Goal: Transaction & Acquisition: Purchase product/service

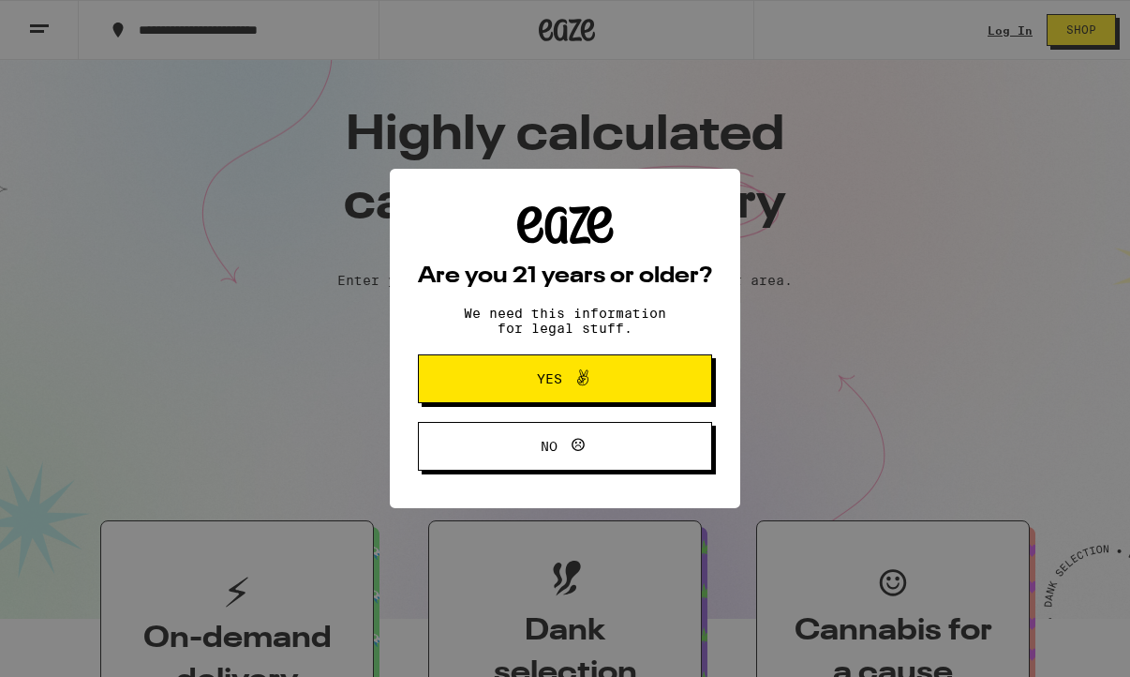
click at [603, 381] on span "Yes" at bounding box center [565, 378] width 142 height 24
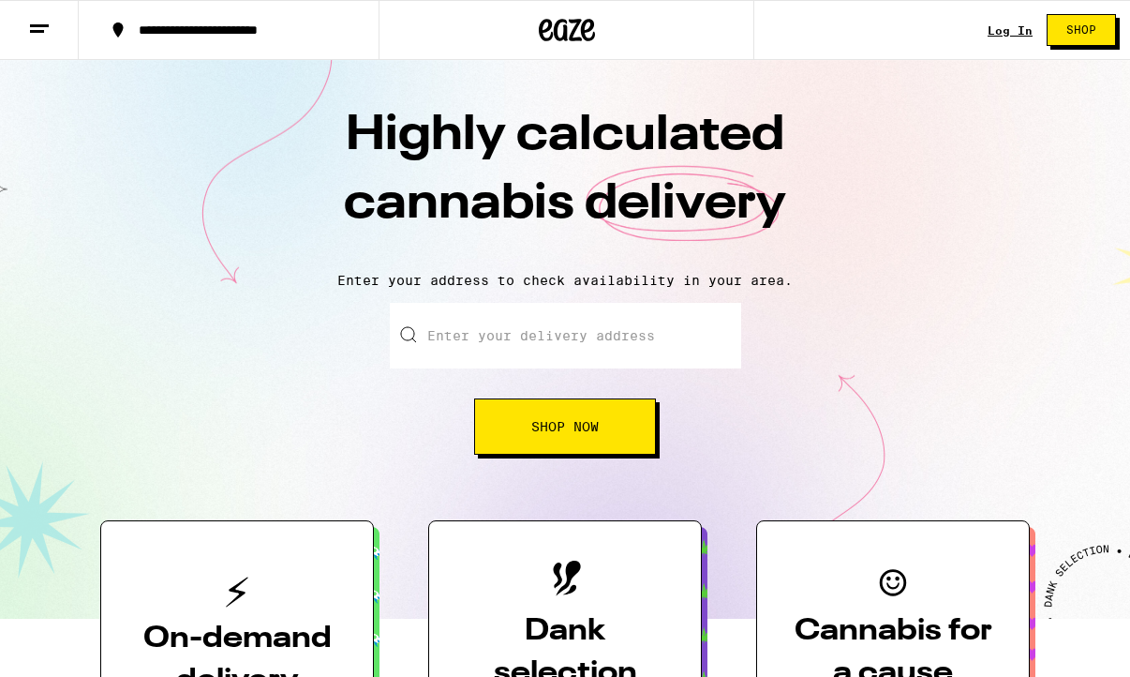
click at [1011, 25] on link "Log In" at bounding box center [1010, 30] width 45 height 12
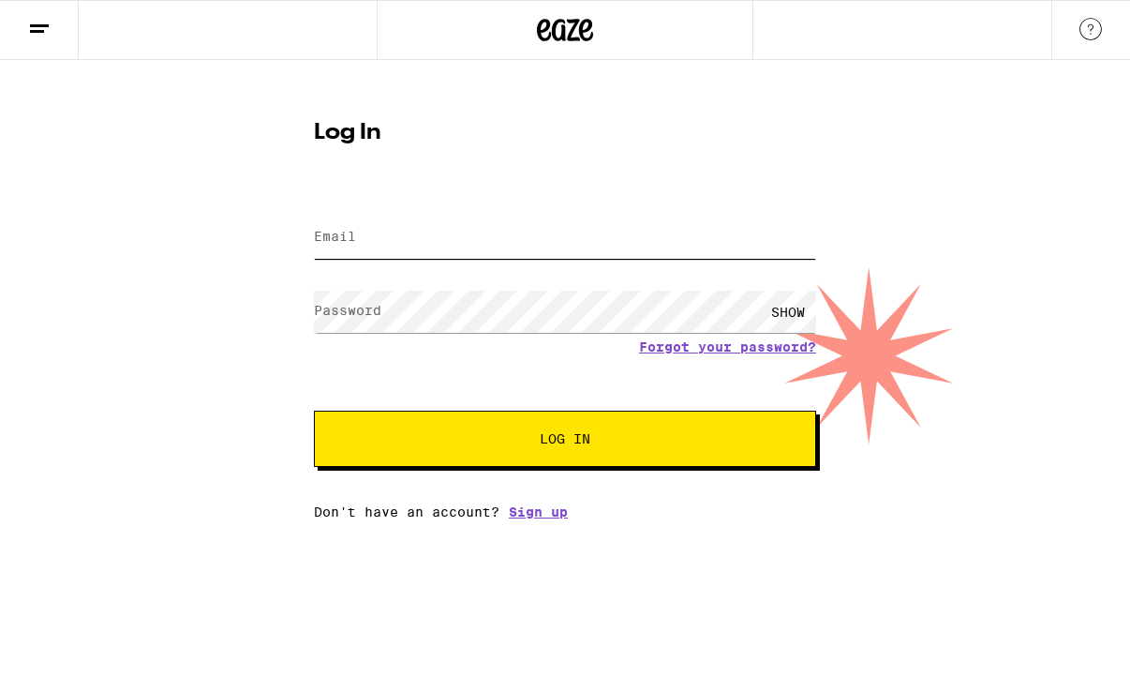
type input "[EMAIL_ADDRESS][DOMAIN_NAME]"
click at [591, 426] on button "Log In" at bounding box center [565, 439] width 502 height 56
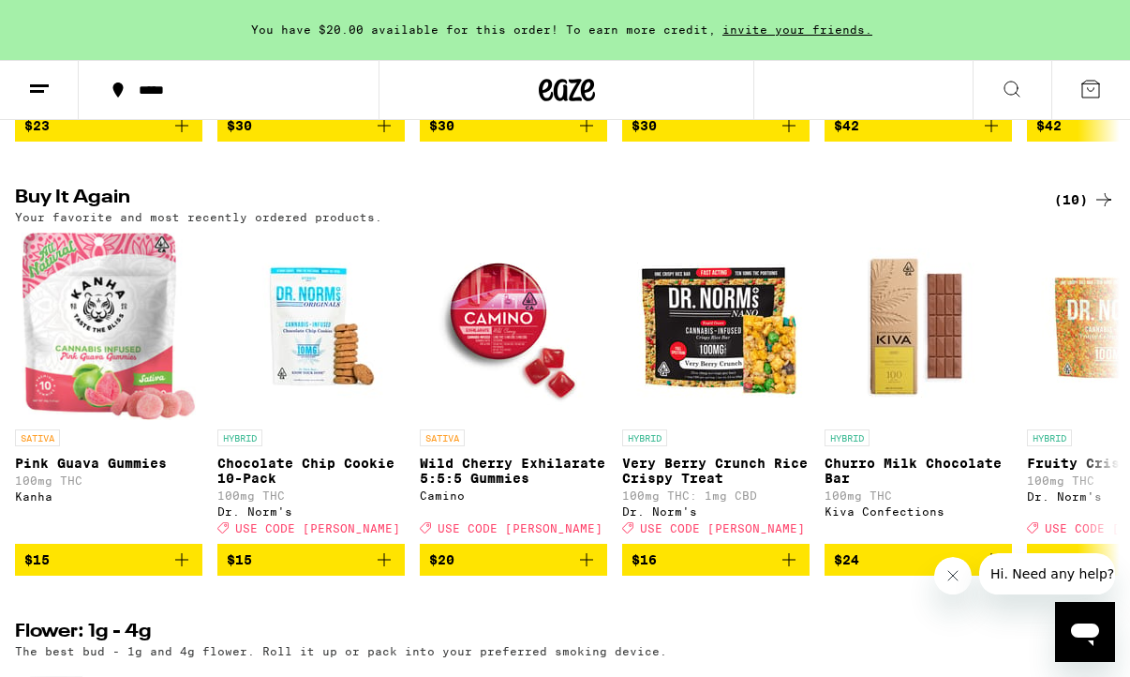
scroll to position [1014, 0]
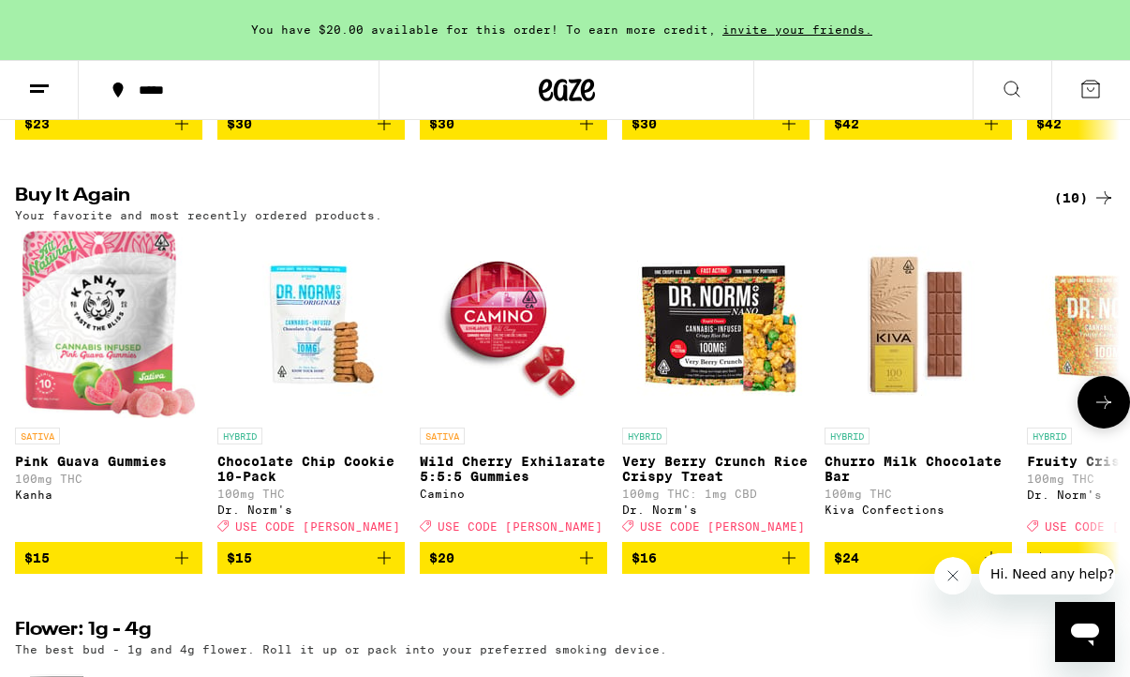
click at [591, 569] on icon "Add to bag" at bounding box center [586, 557] width 22 height 22
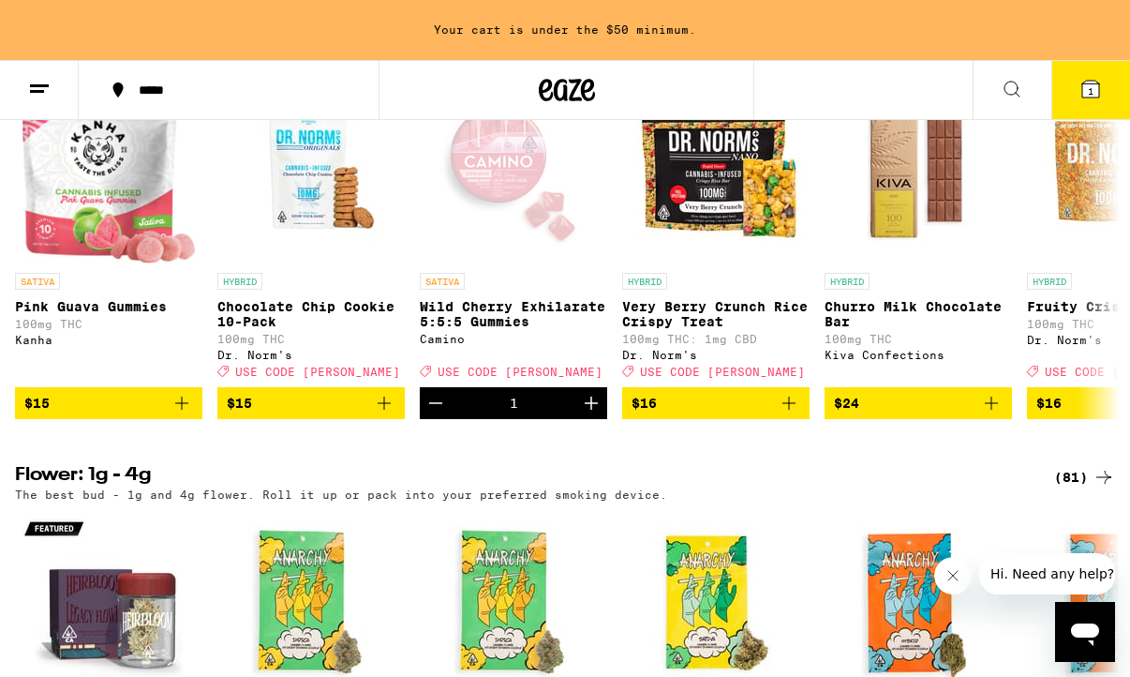
scroll to position [1168, 0]
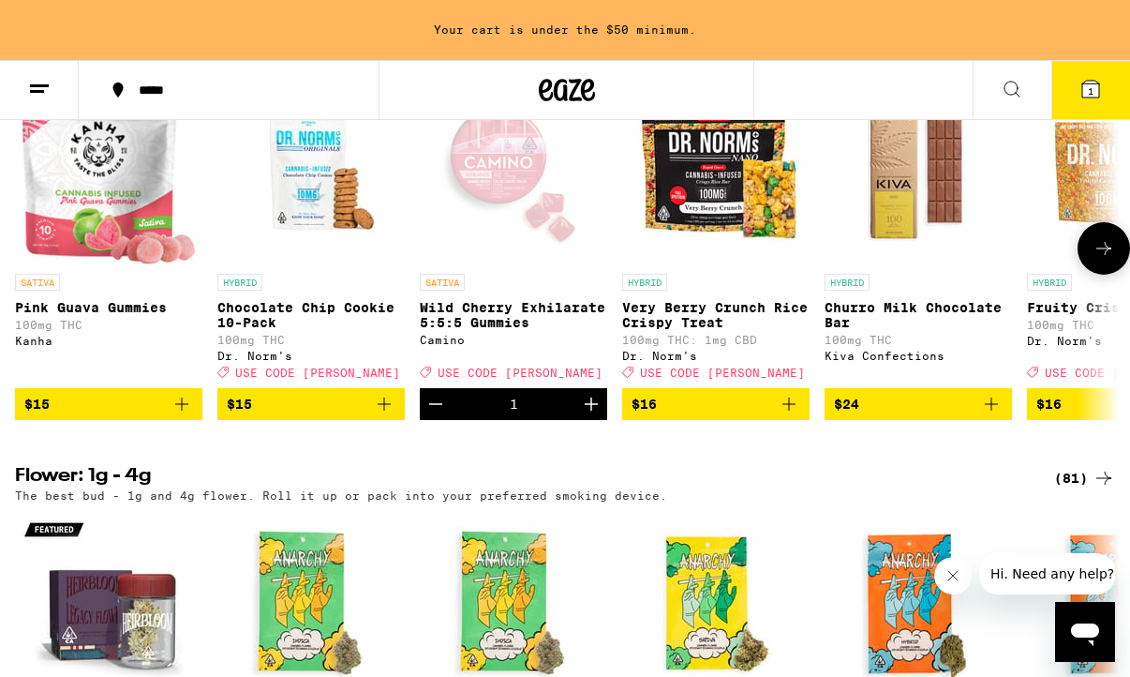
click at [1104, 260] on icon at bounding box center [1104, 248] width 22 height 22
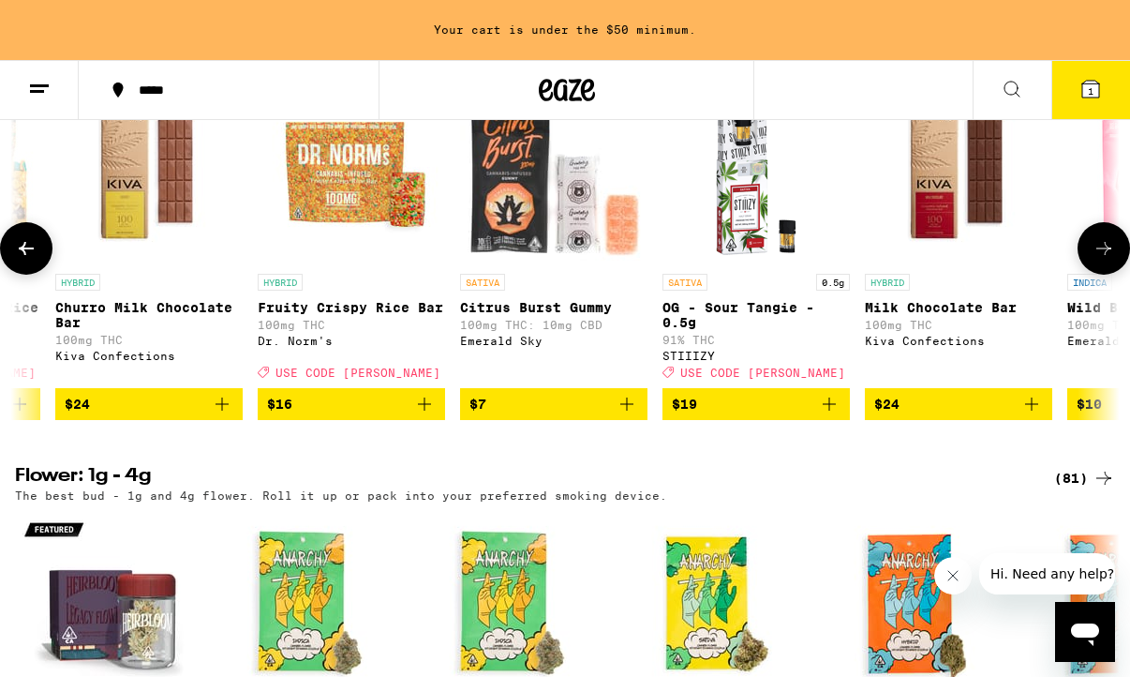
scroll to position [0, 896]
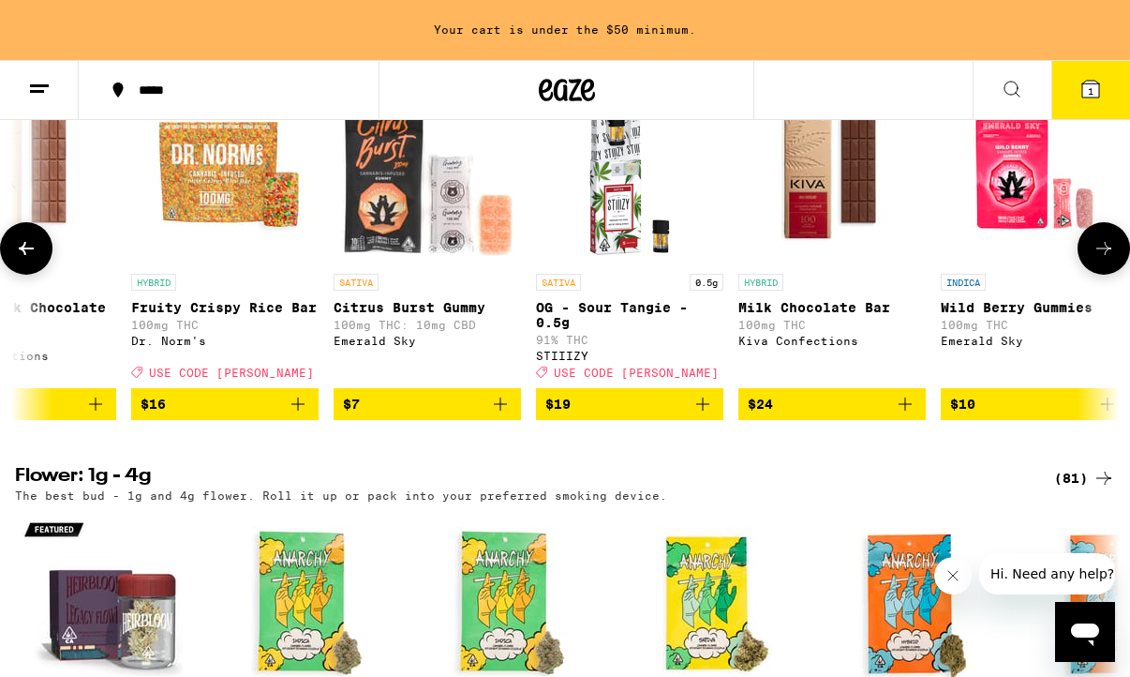
click at [1104, 260] on icon at bounding box center [1104, 248] width 22 height 22
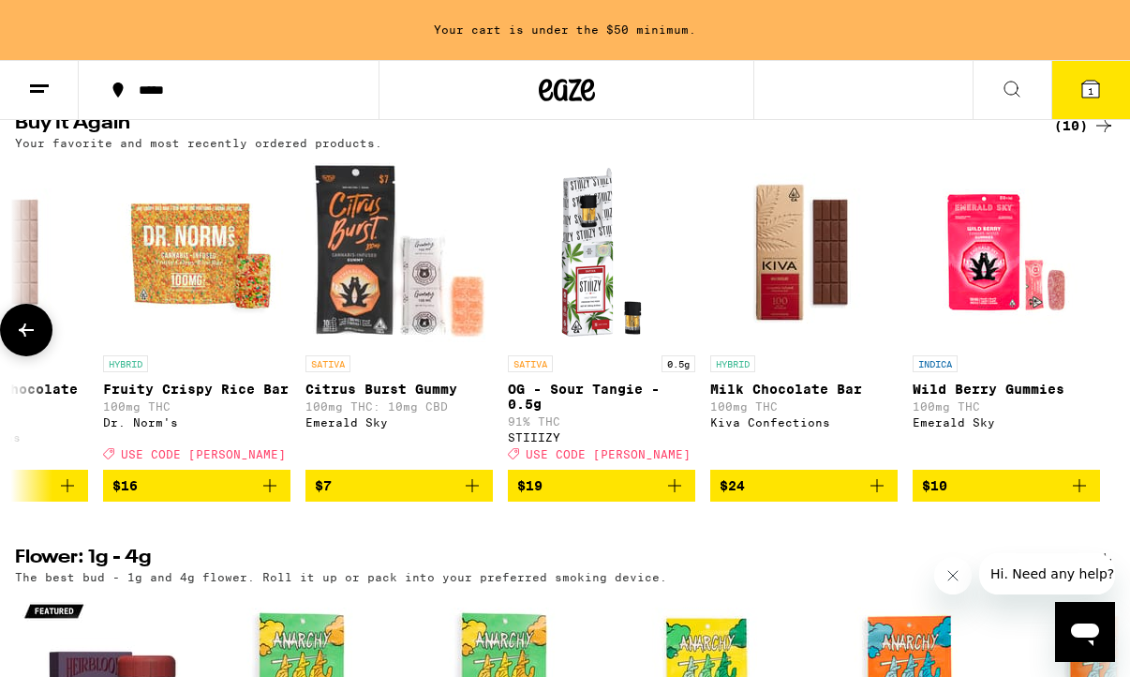
scroll to position [1084, 0]
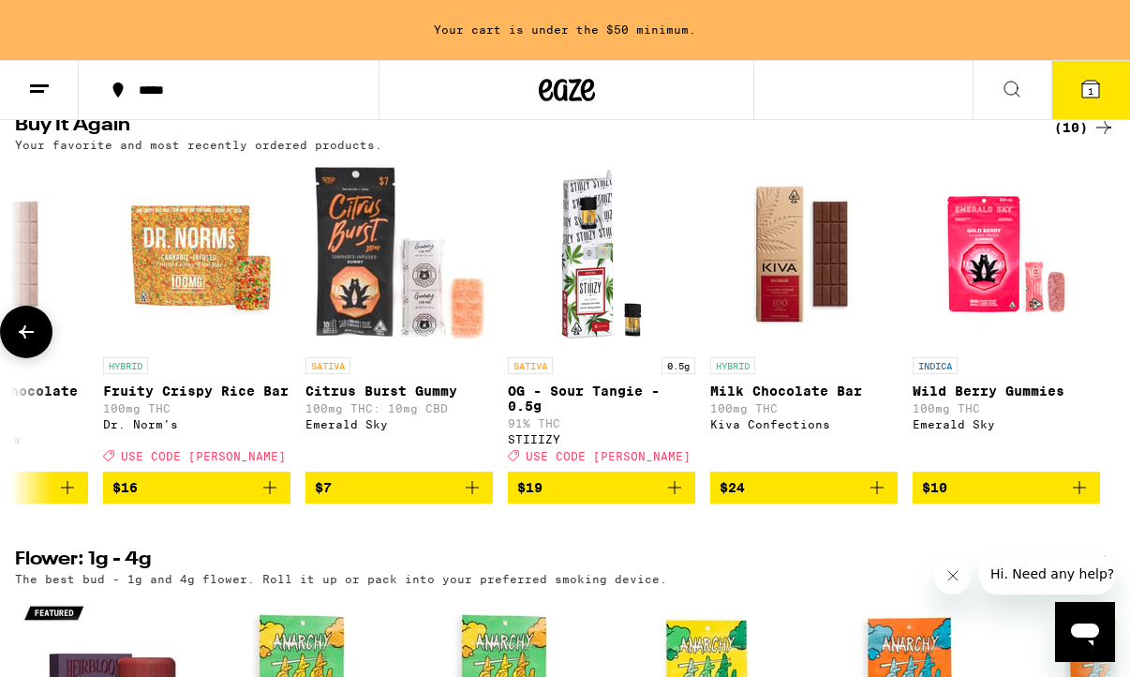
click at [29, 343] on icon at bounding box center [26, 332] width 22 height 22
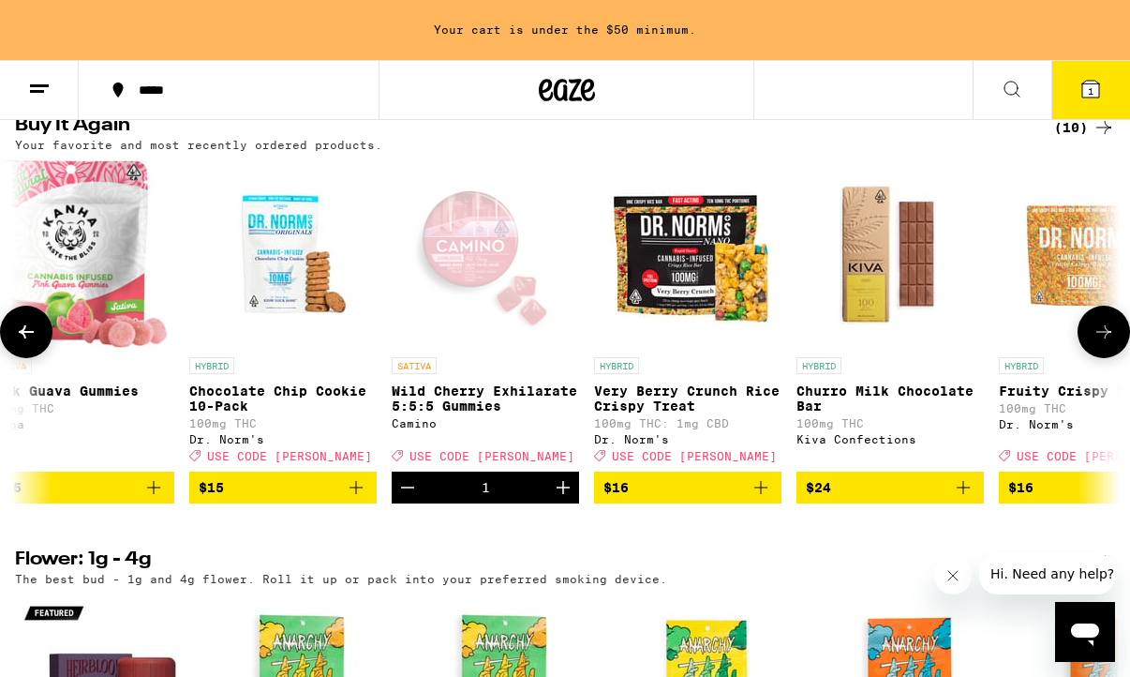
click at [150, 494] on icon "Add to bag" at bounding box center [153, 487] width 13 height 13
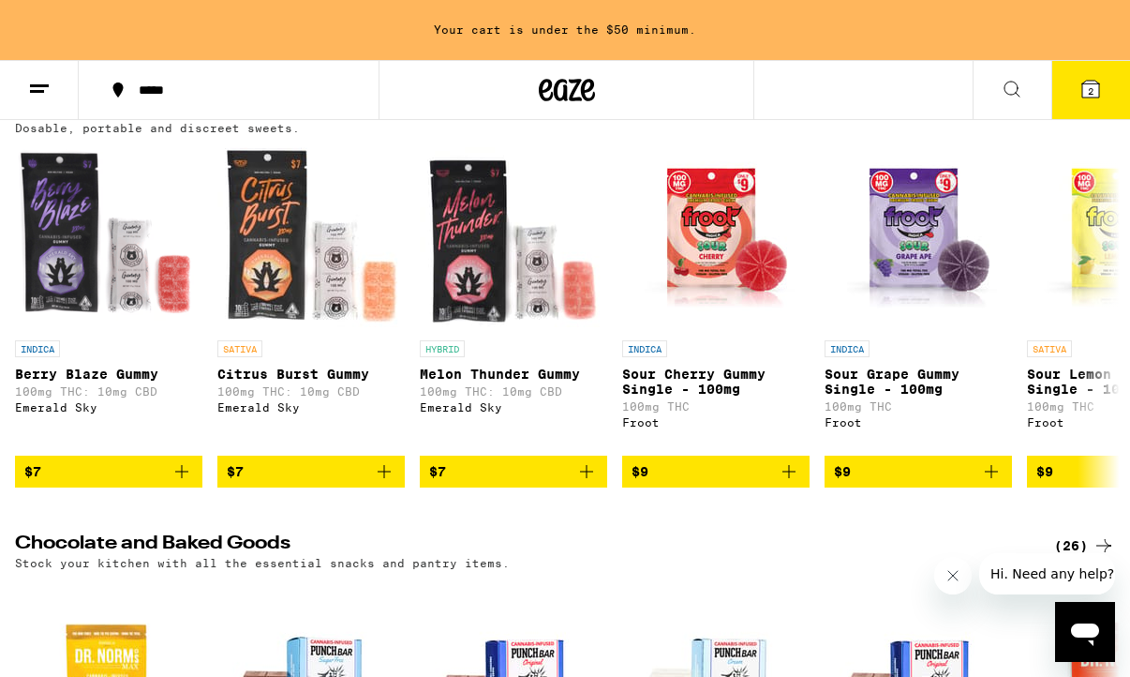
scroll to position [5156, 0]
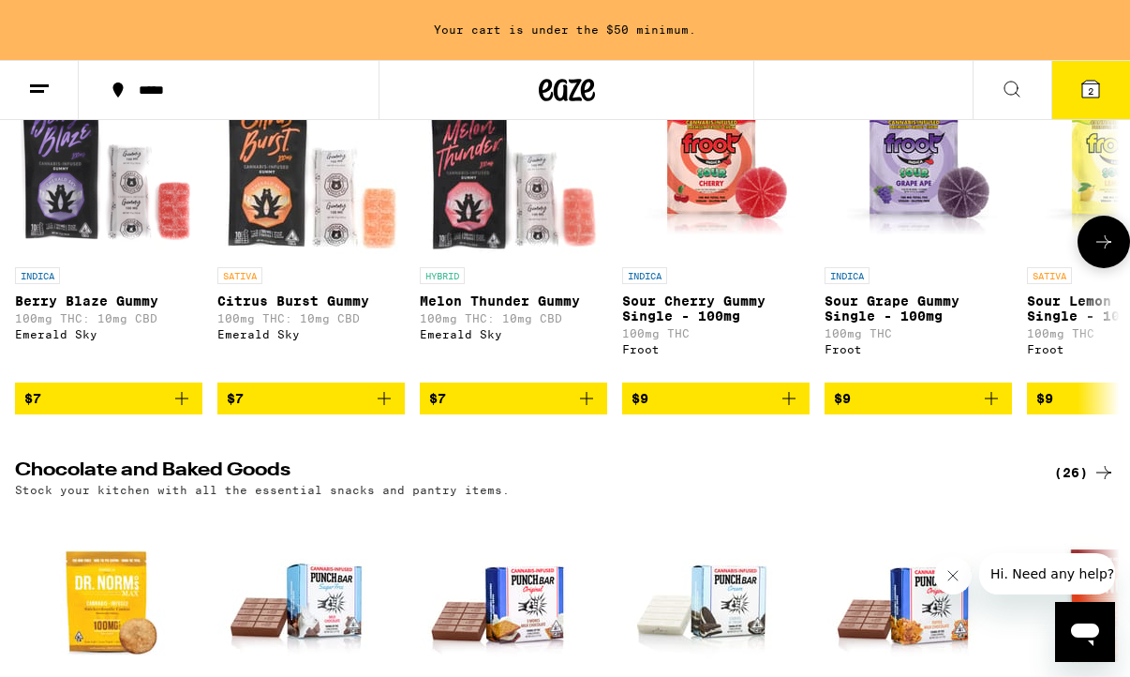
click at [1106, 253] on icon at bounding box center [1104, 242] width 22 height 22
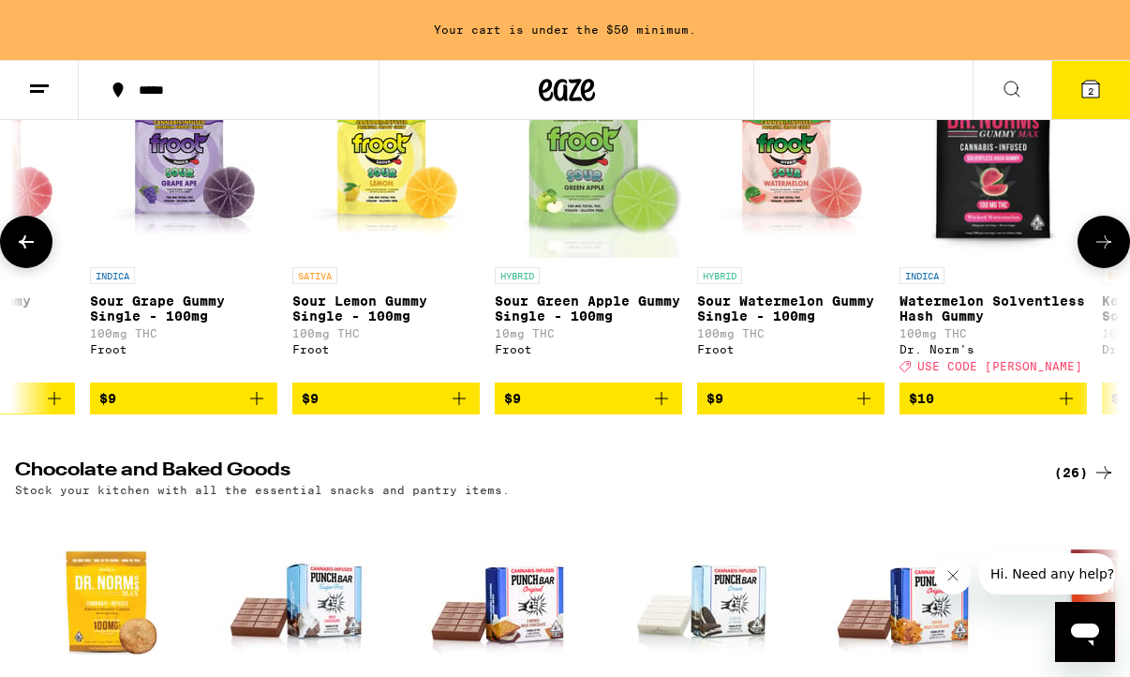
scroll to position [0, 896]
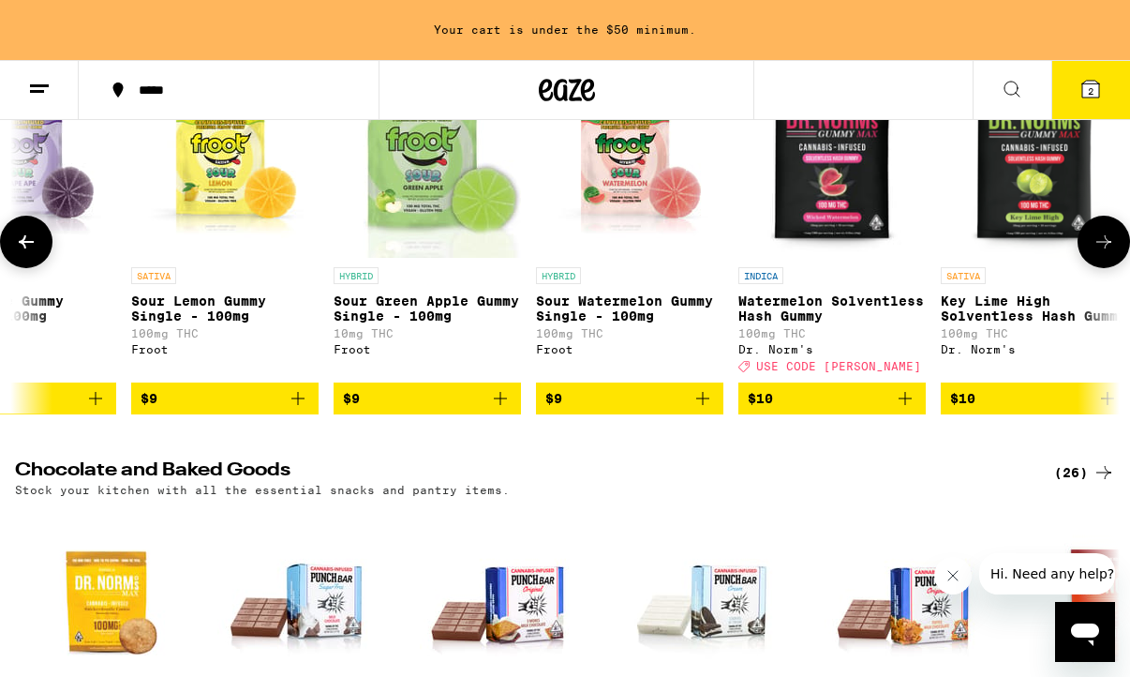
click at [1106, 253] on icon at bounding box center [1104, 242] width 22 height 22
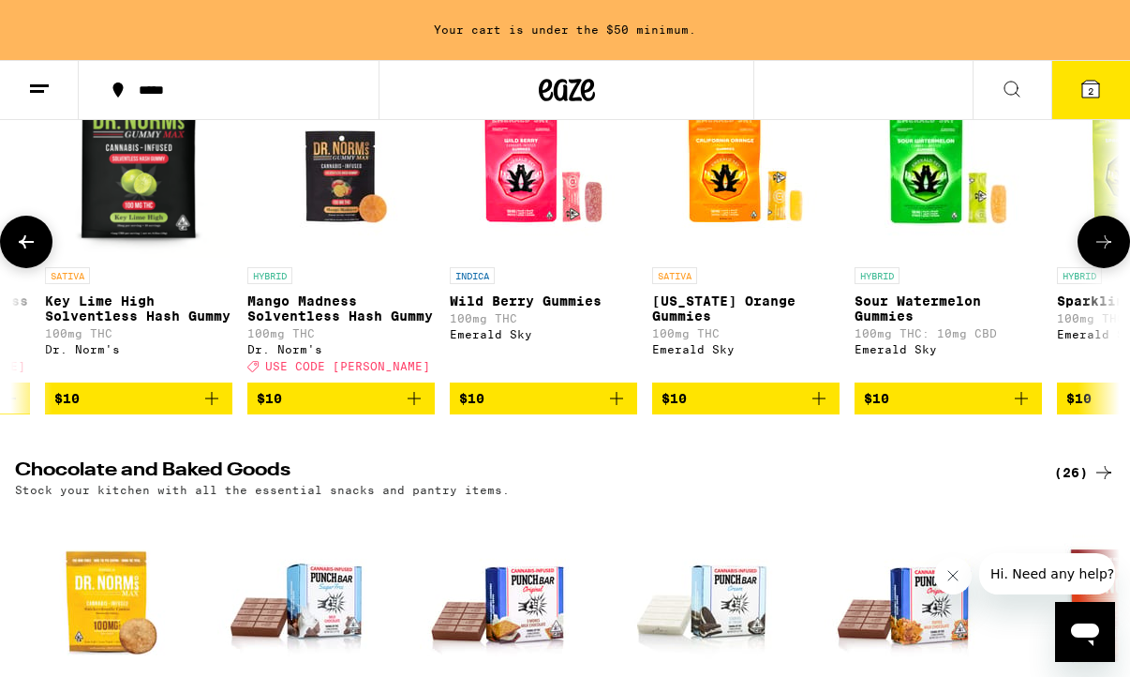
click at [1106, 253] on icon at bounding box center [1104, 242] width 22 height 22
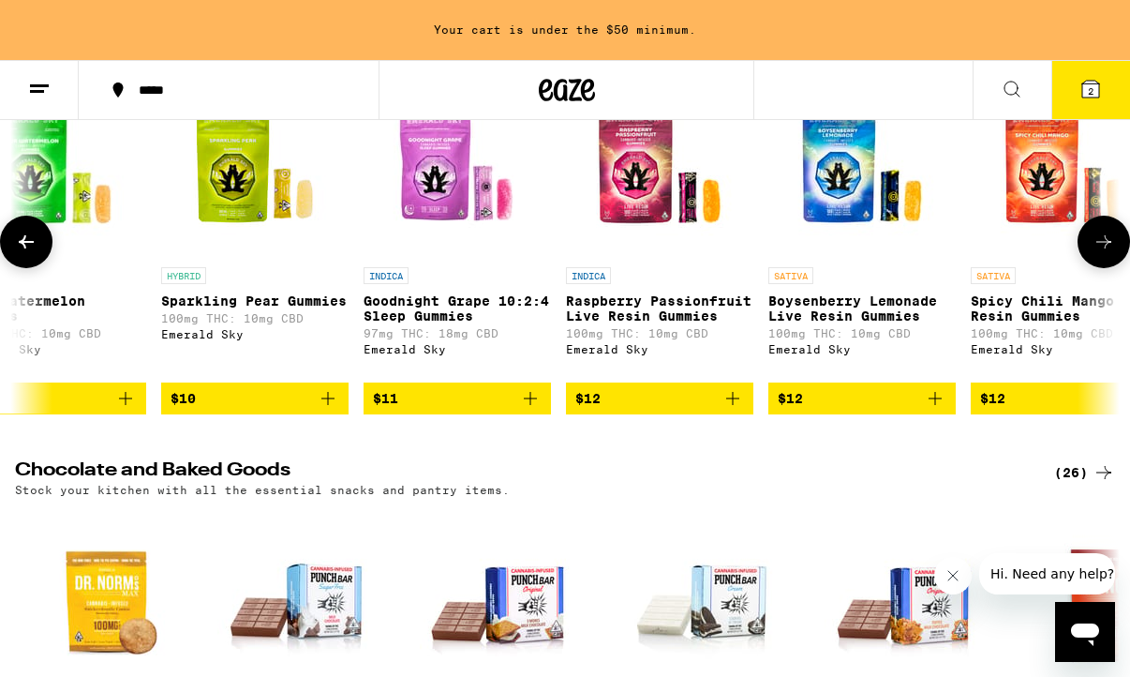
click at [1106, 253] on icon at bounding box center [1104, 242] width 22 height 22
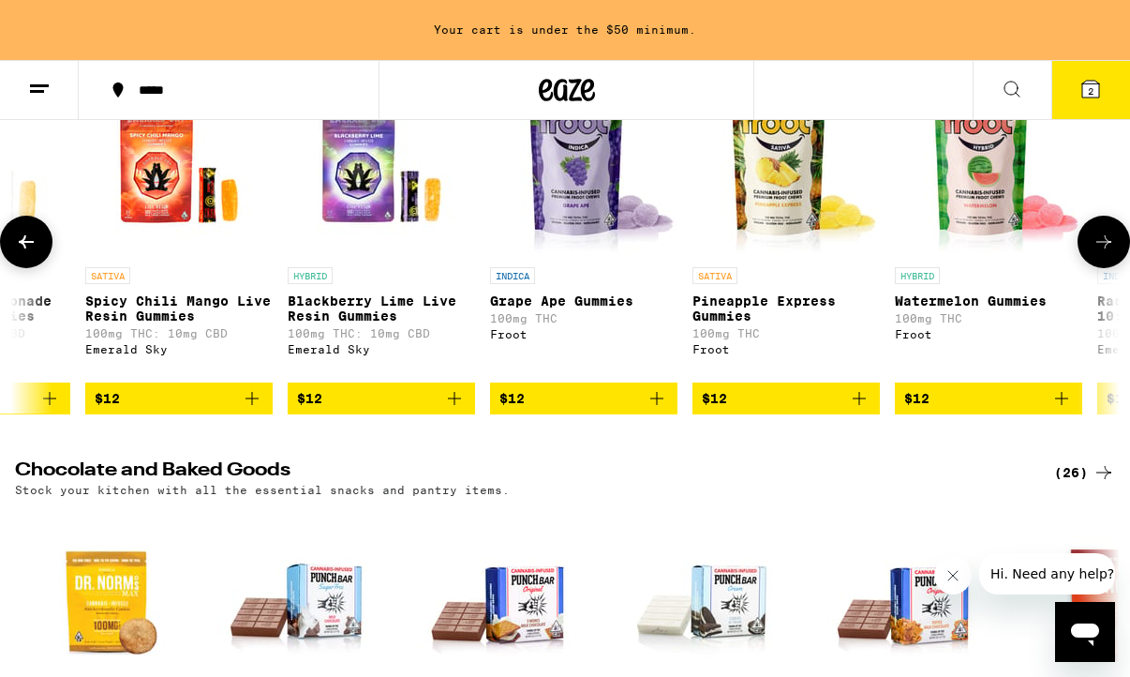
scroll to position [0, 3584]
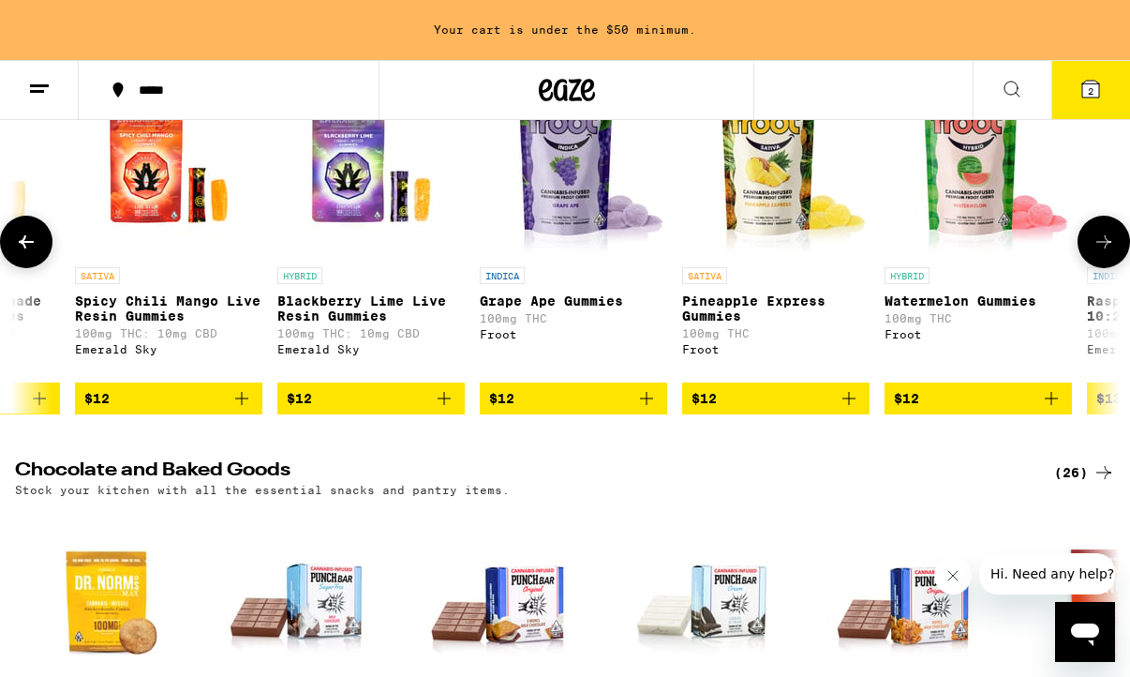
click at [650, 410] on icon "Add to bag" at bounding box center [646, 398] width 22 height 22
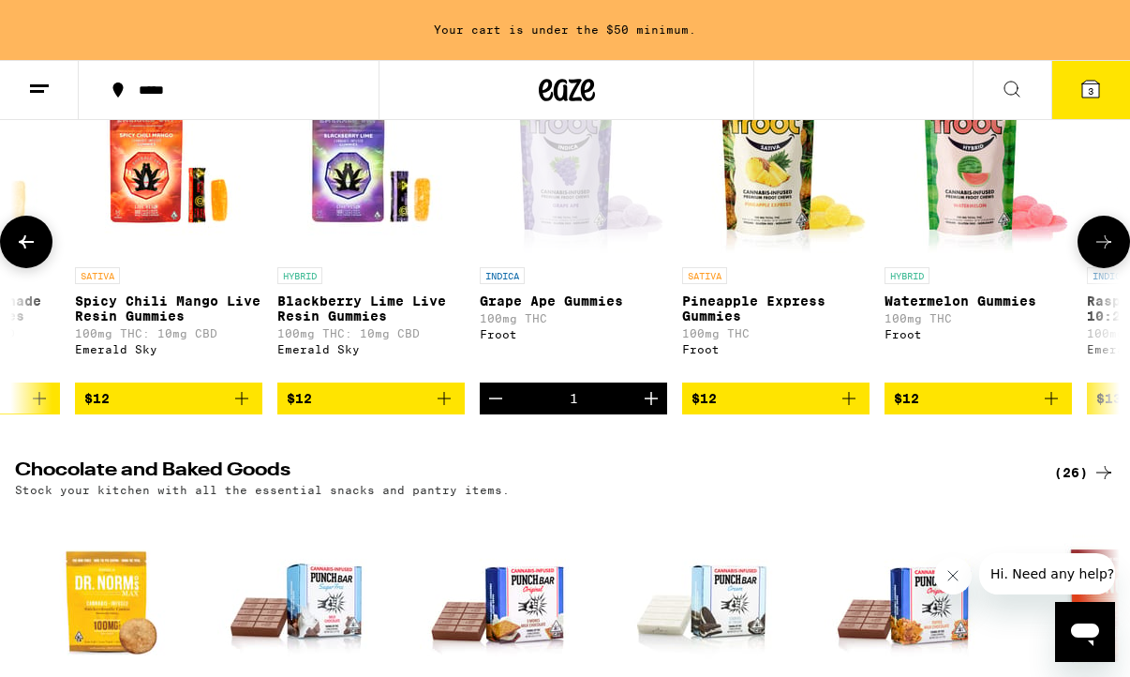
click at [1097, 253] on icon at bounding box center [1104, 242] width 22 height 22
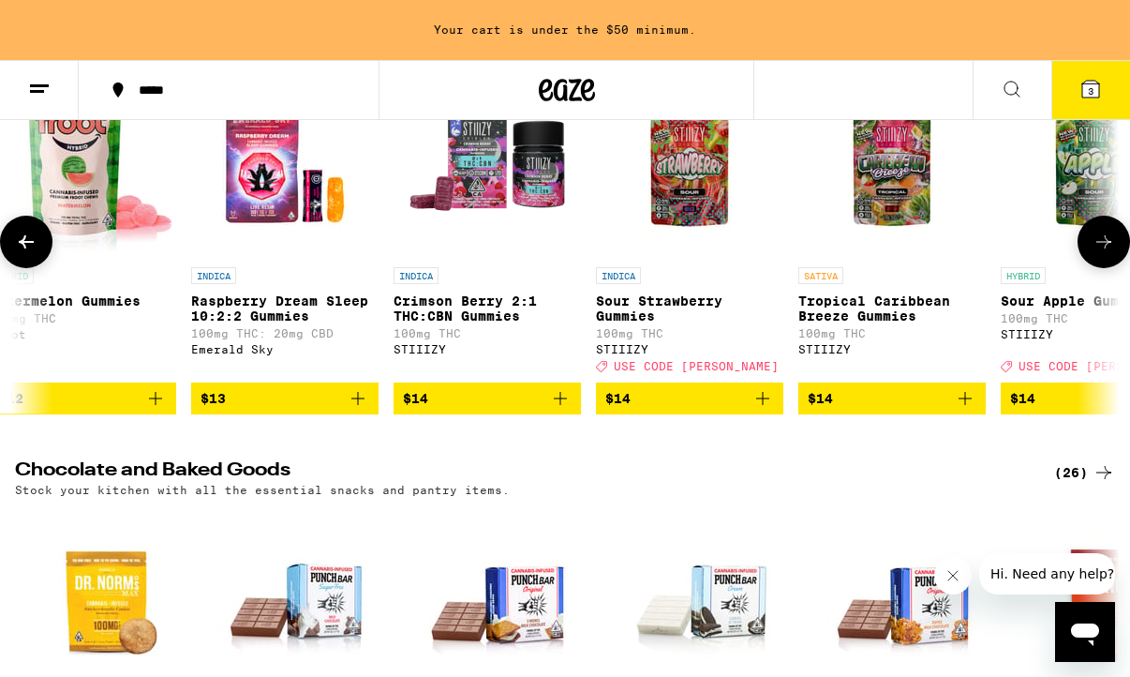
click at [1097, 253] on icon at bounding box center [1104, 242] width 22 height 22
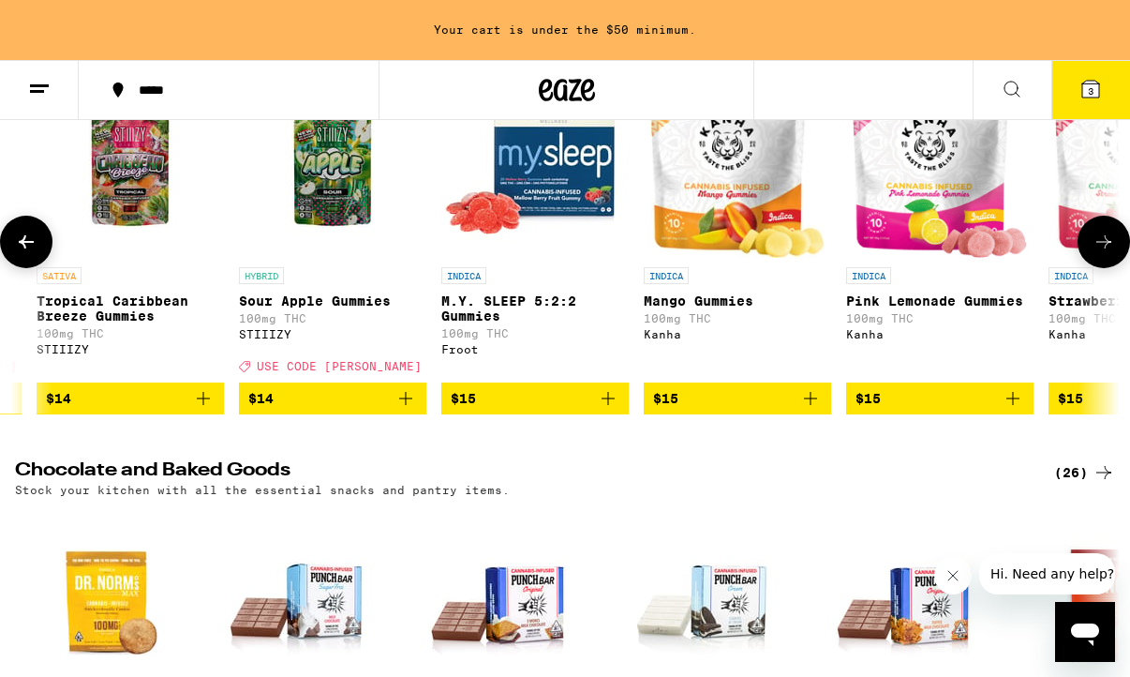
scroll to position [0, 5376]
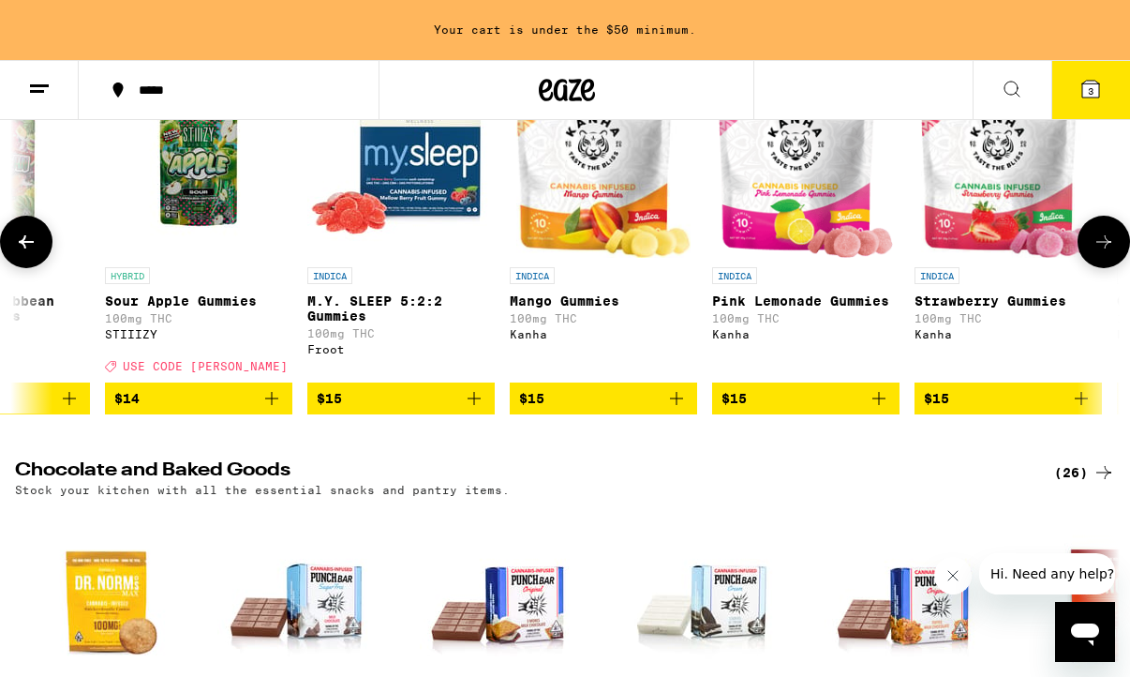
click at [1097, 253] on icon at bounding box center [1104, 242] width 22 height 22
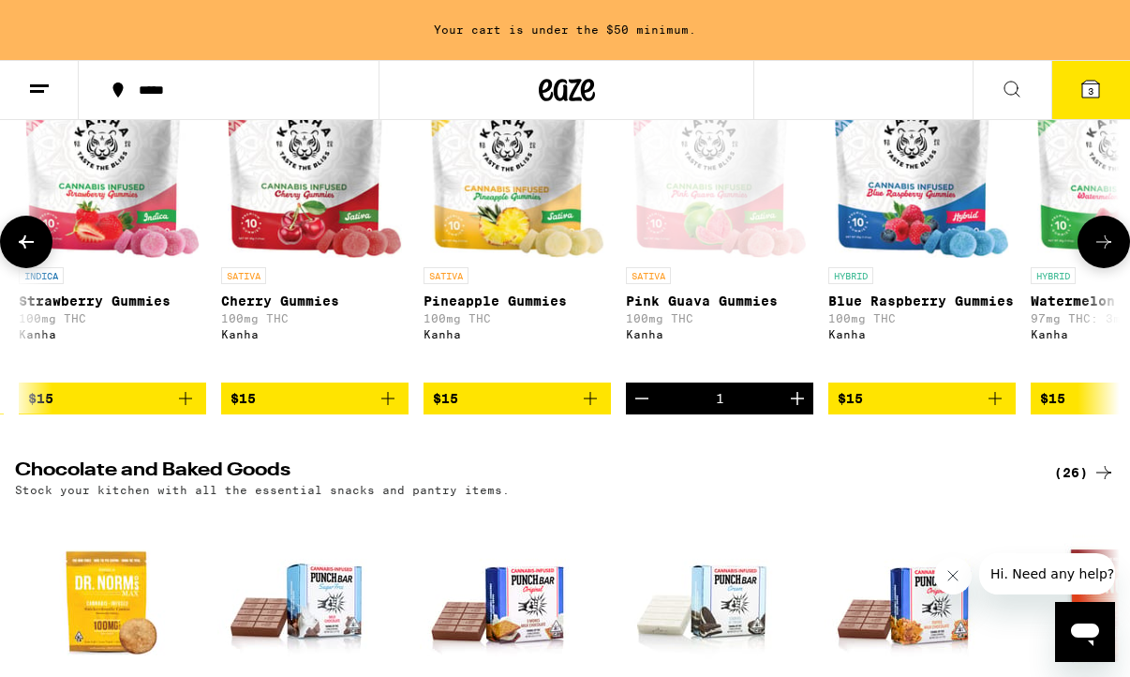
click at [1097, 253] on icon at bounding box center [1104, 242] width 22 height 22
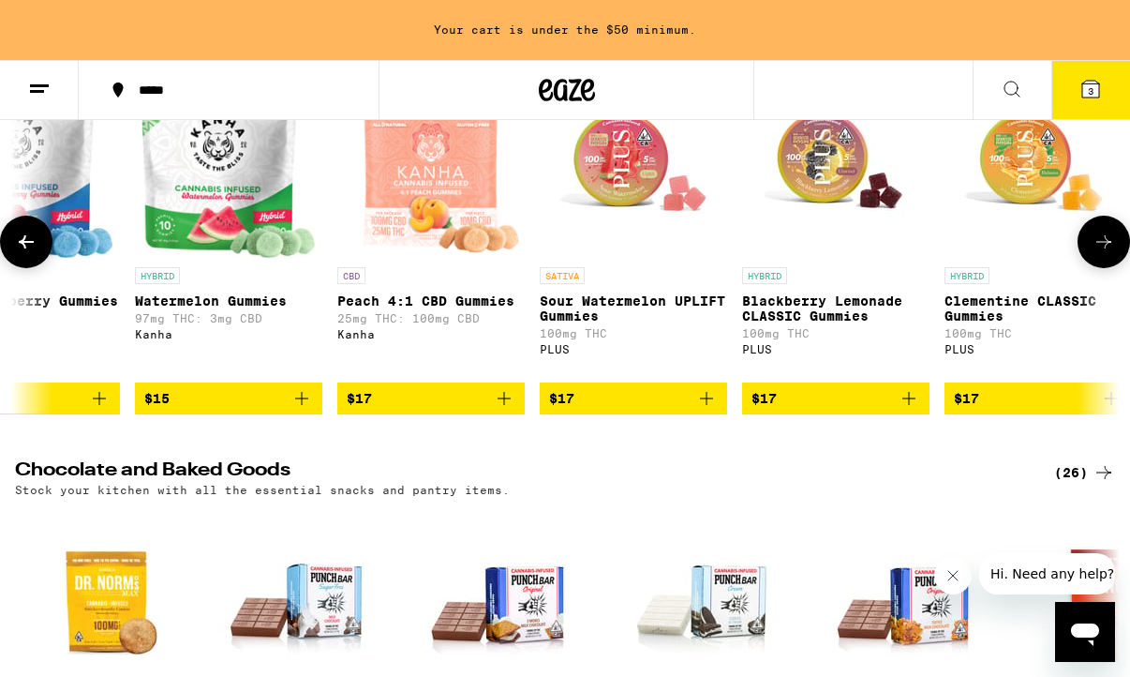
click at [1097, 253] on icon at bounding box center [1104, 242] width 22 height 22
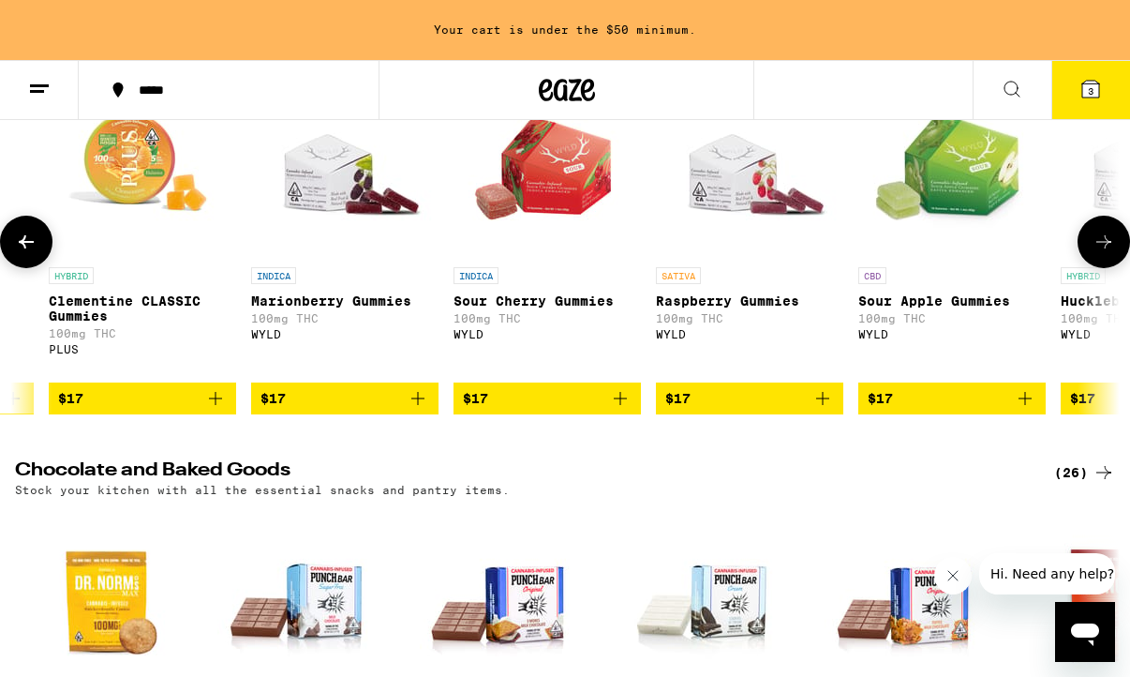
click at [1097, 253] on icon at bounding box center [1104, 242] width 22 height 22
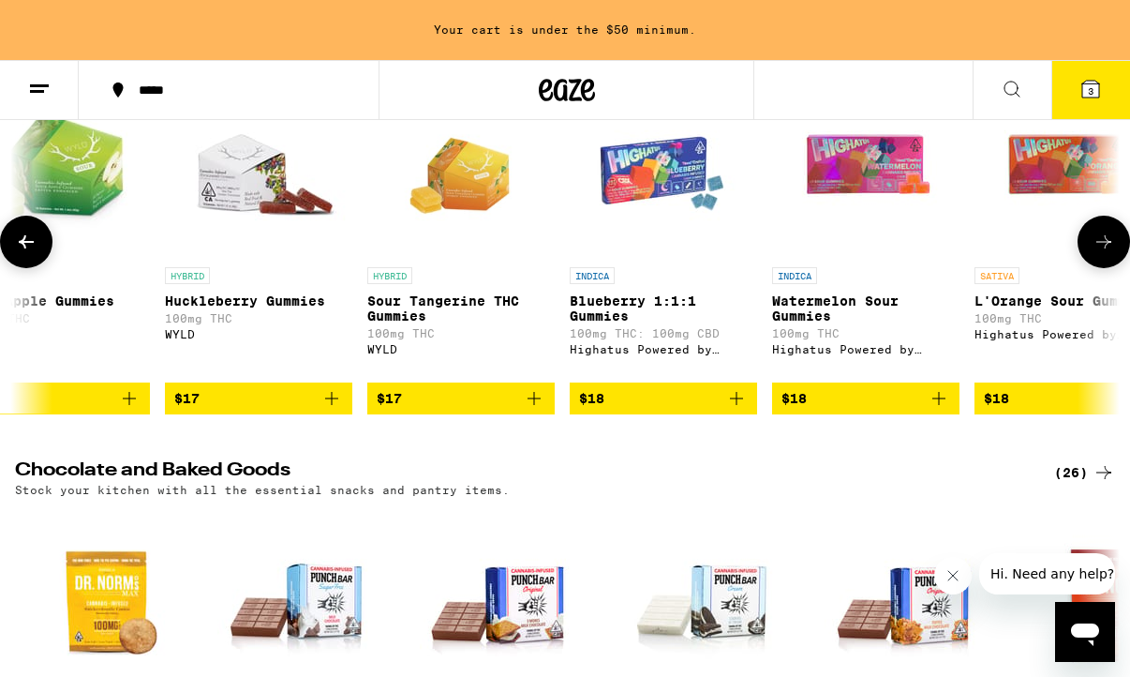
click at [1097, 253] on icon at bounding box center [1104, 242] width 22 height 22
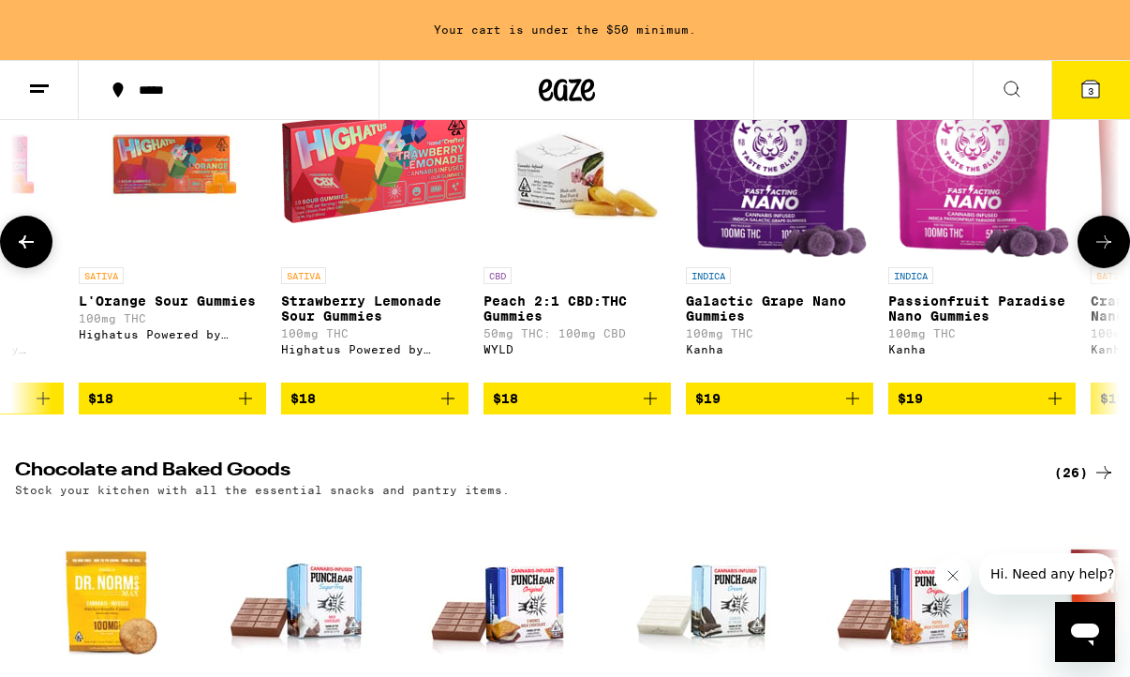
click at [1097, 253] on icon at bounding box center [1104, 242] width 22 height 22
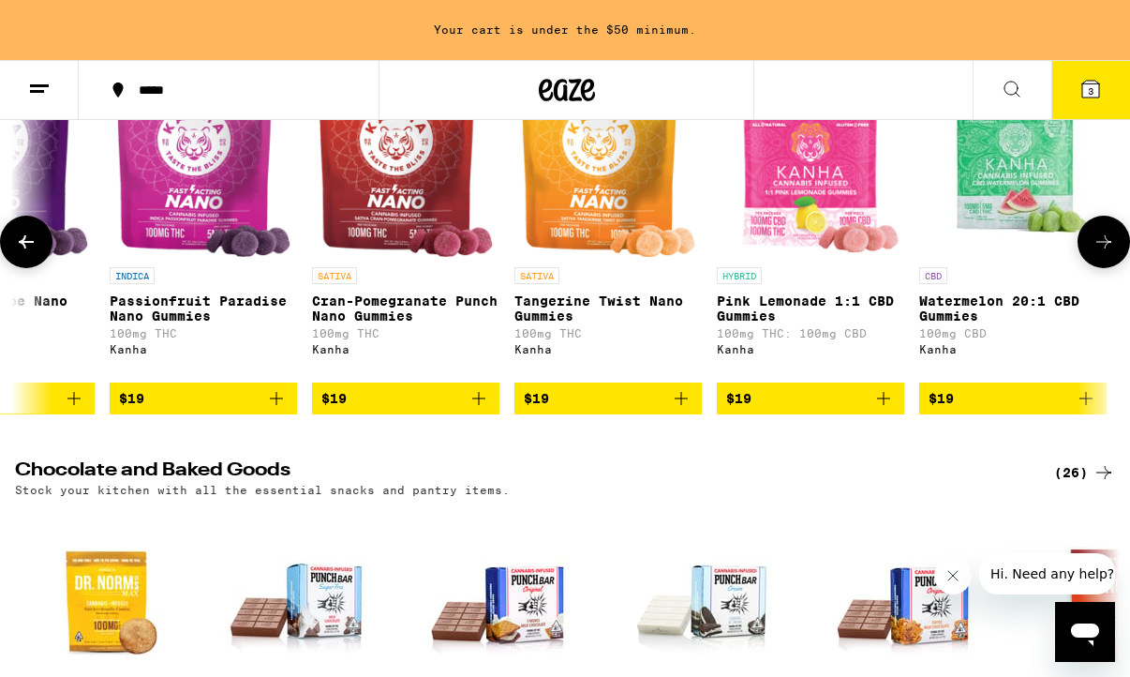
scroll to position [0, 10752]
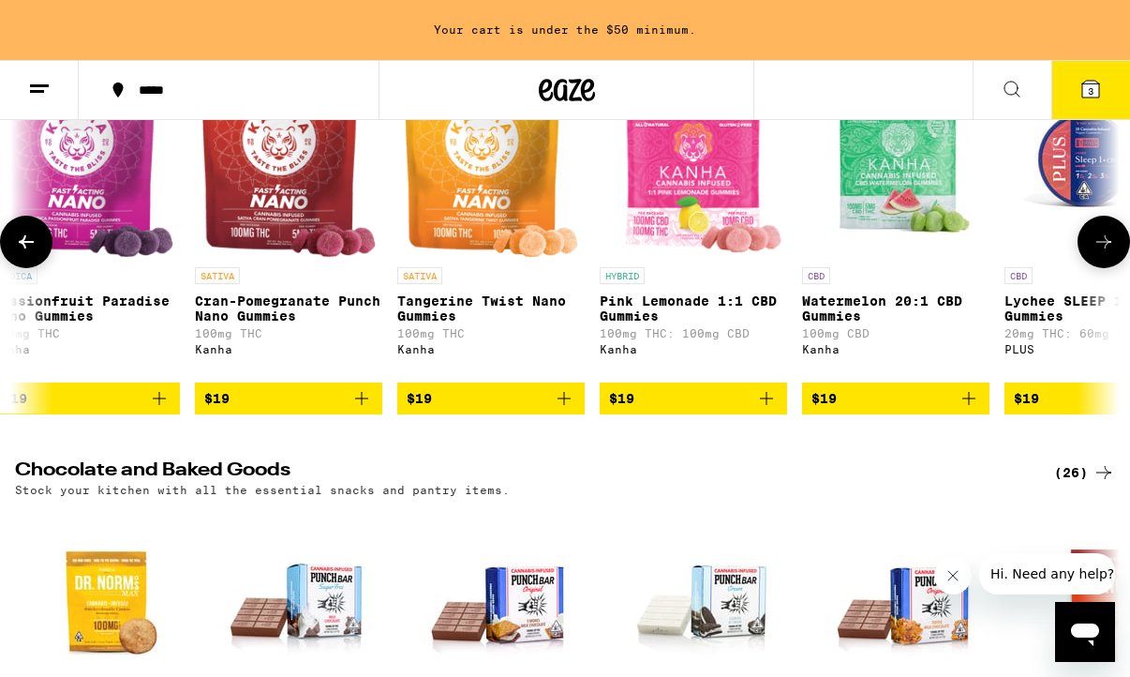
click at [1097, 253] on icon at bounding box center [1104, 242] width 22 height 22
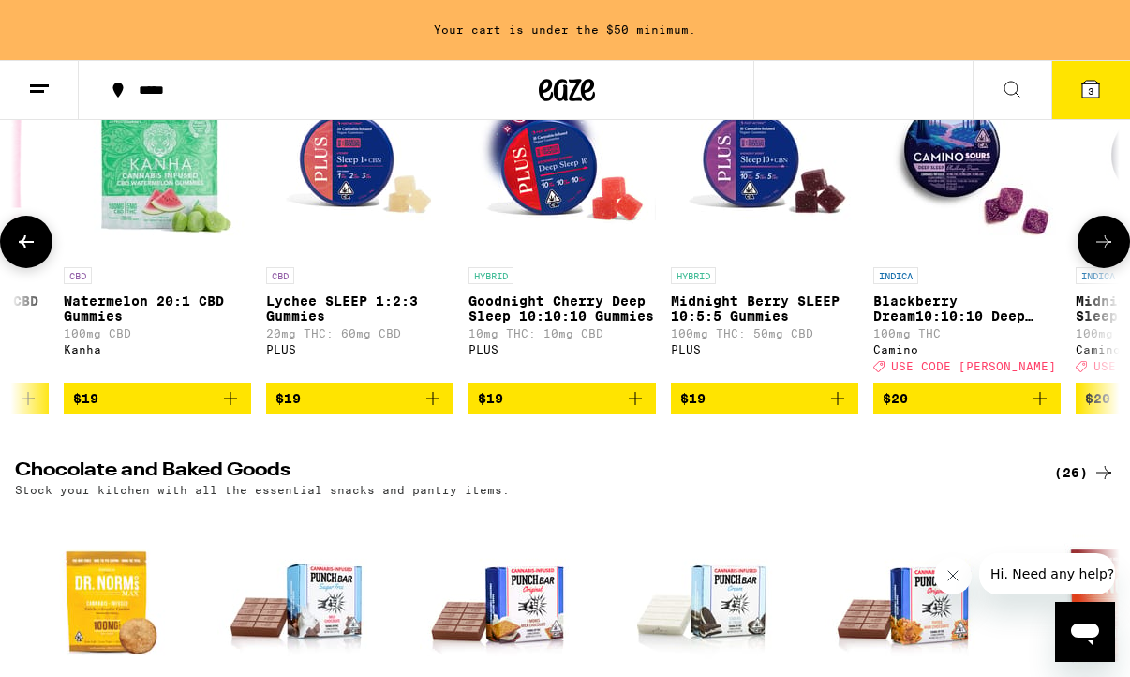
scroll to position [0, 11648]
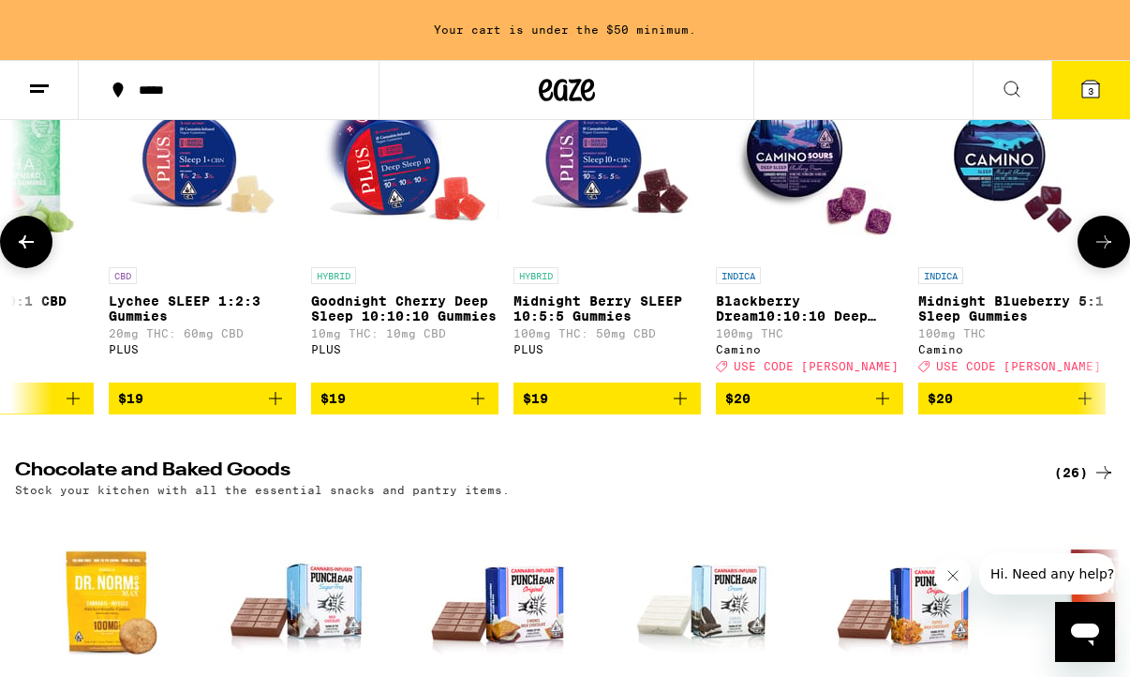
click at [37, 253] on icon at bounding box center [26, 242] width 22 height 22
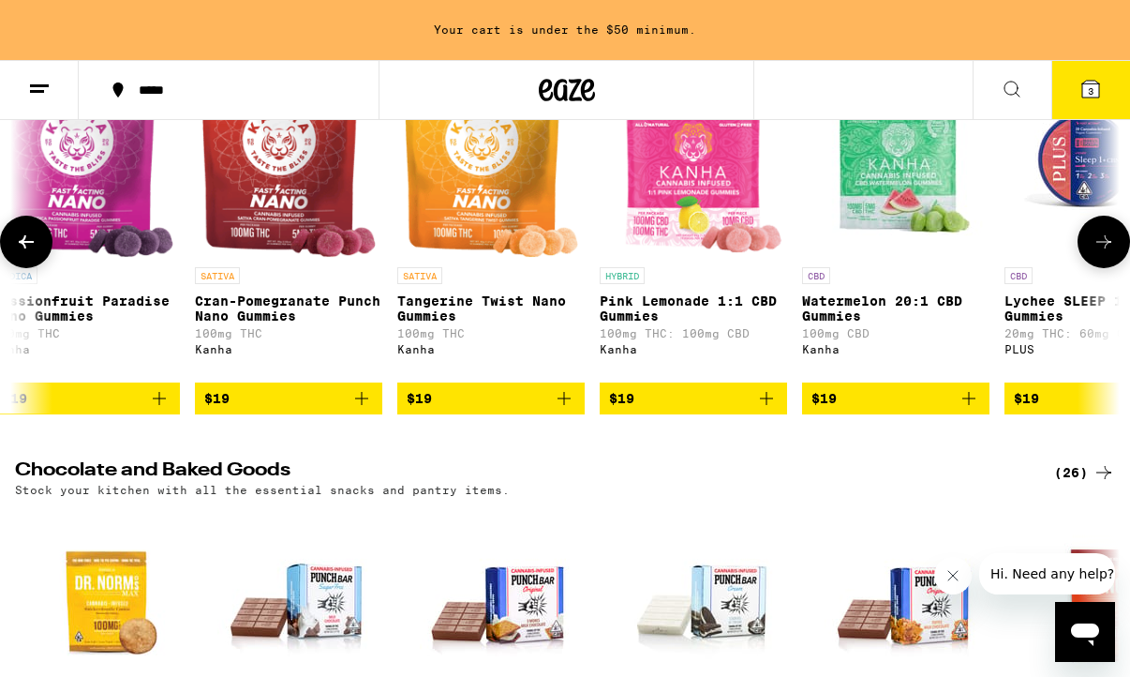
click at [37, 253] on icon at bounding box center [26, 242] width 22 height 22
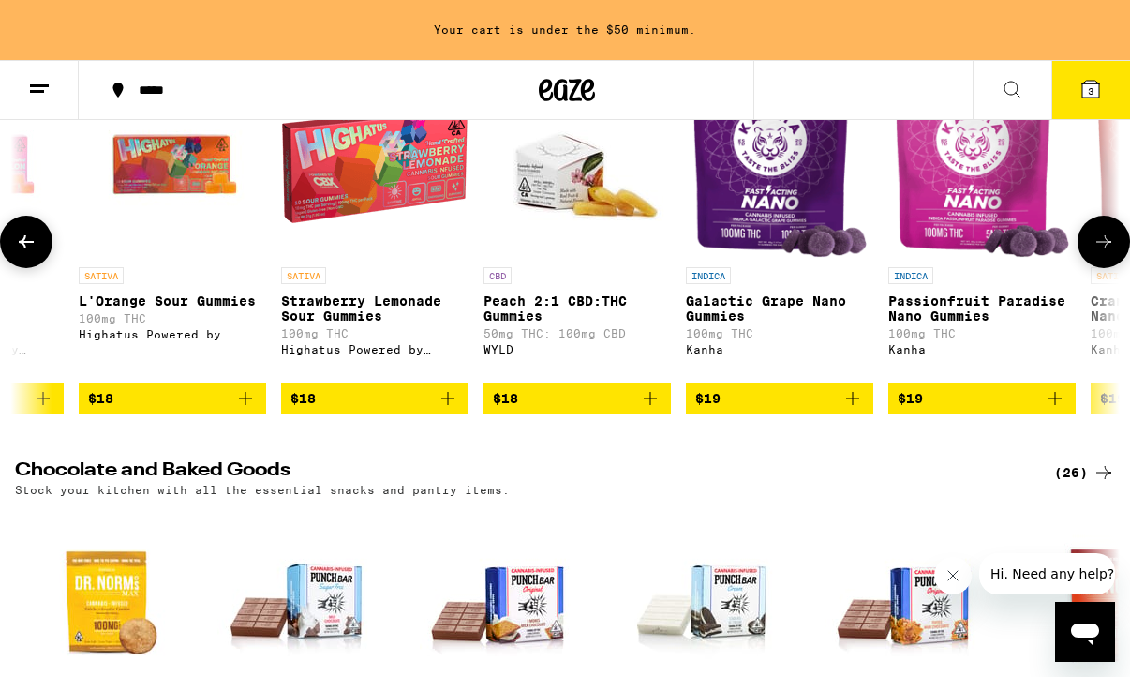
click at [37, 253] on icon at bounding box center [26, 242] width 22 height 22
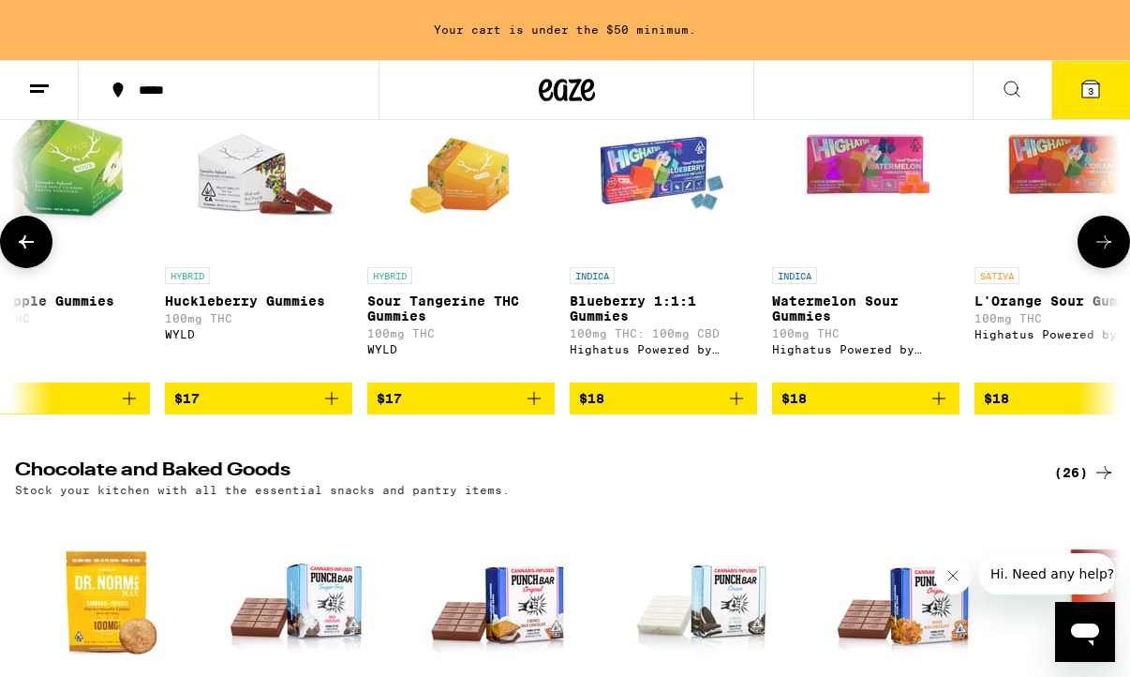
click at [37, 253] on icon at bounding box center [26, 242] width 22 height 22
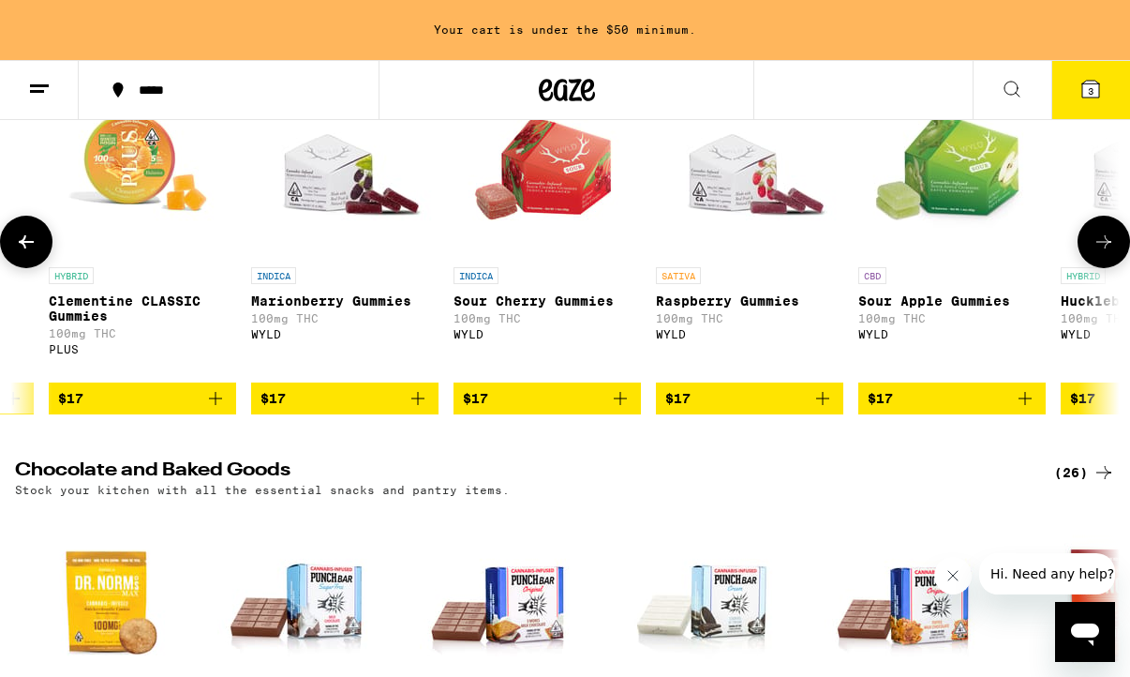
click at [37, 253] on icon at bounding box center [26, 242] width 22 height 22
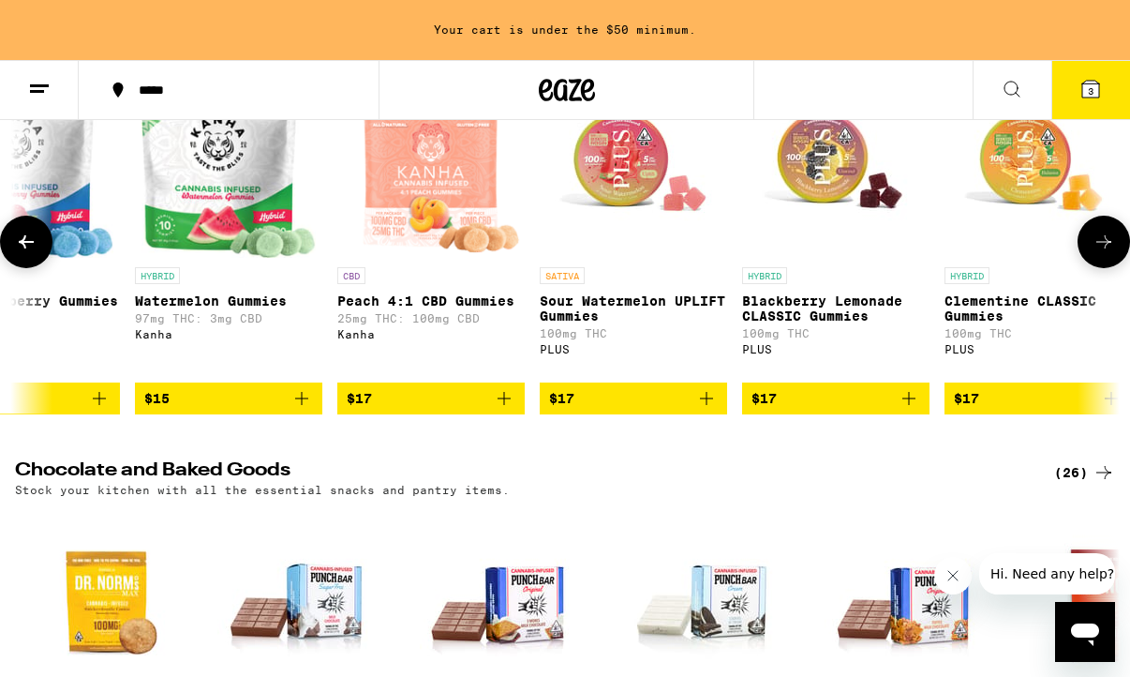
click at [37, 253] on icon at bounding box center [26, 242] width 22 height 22
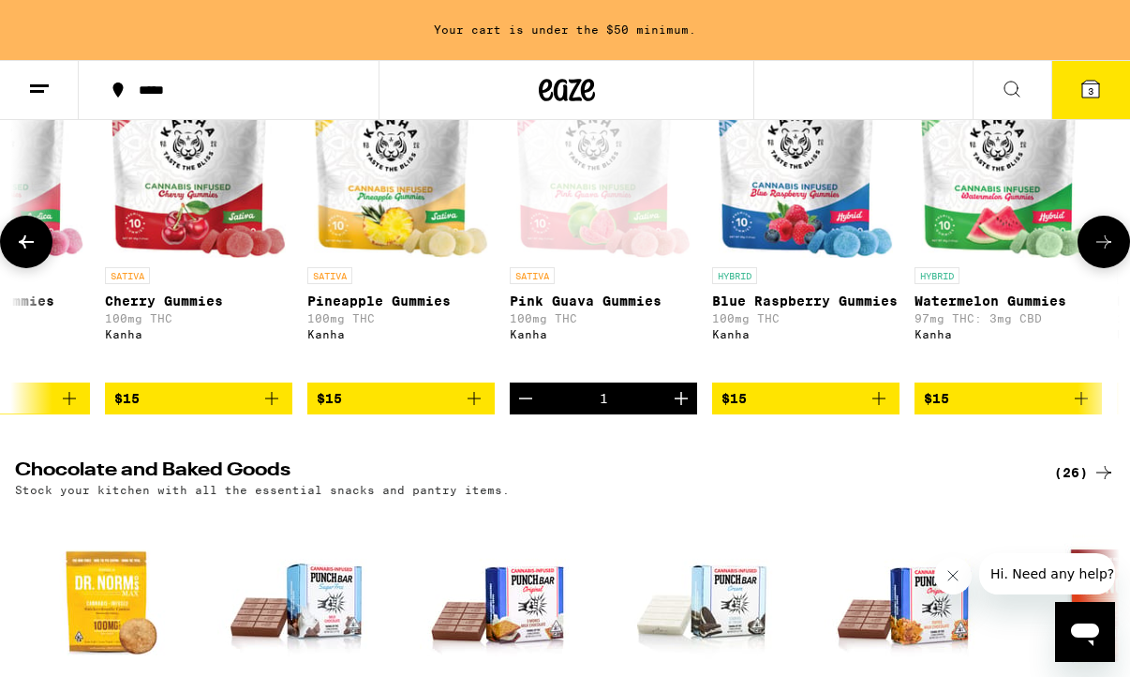
scroll to position [0, 6272]
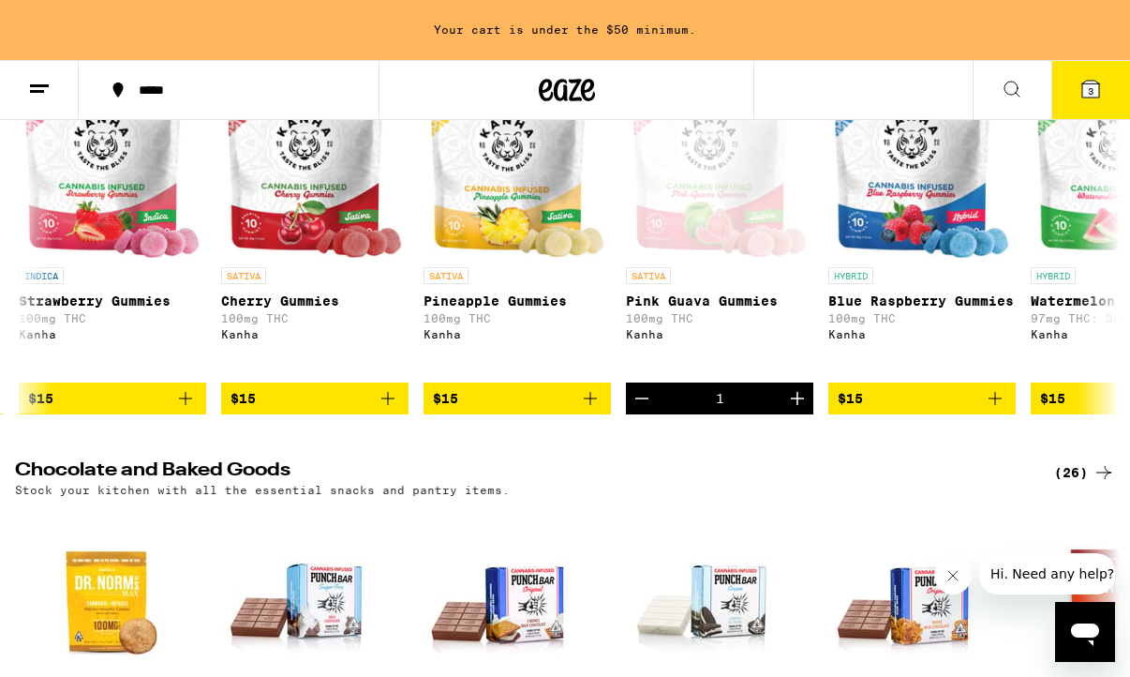
click at [1097, 74] on button "3" at bounding box center [1091, 90] width 79 height 58
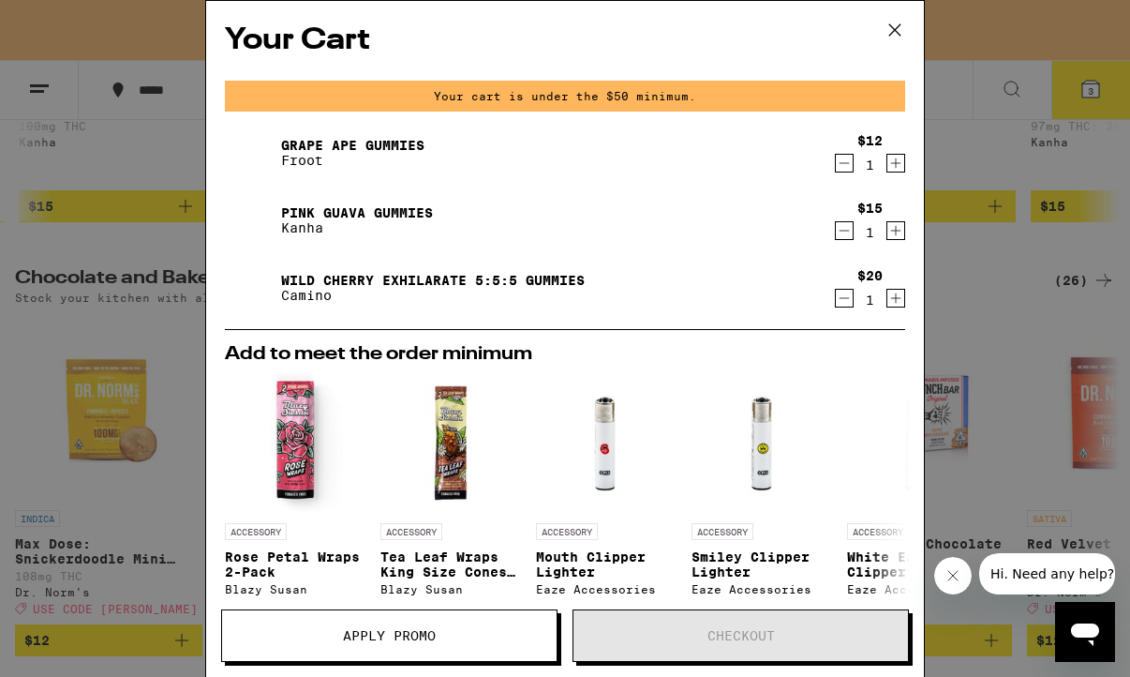
click at [897, 27] on icon at bounding box center [895, 30] width 28 height 28
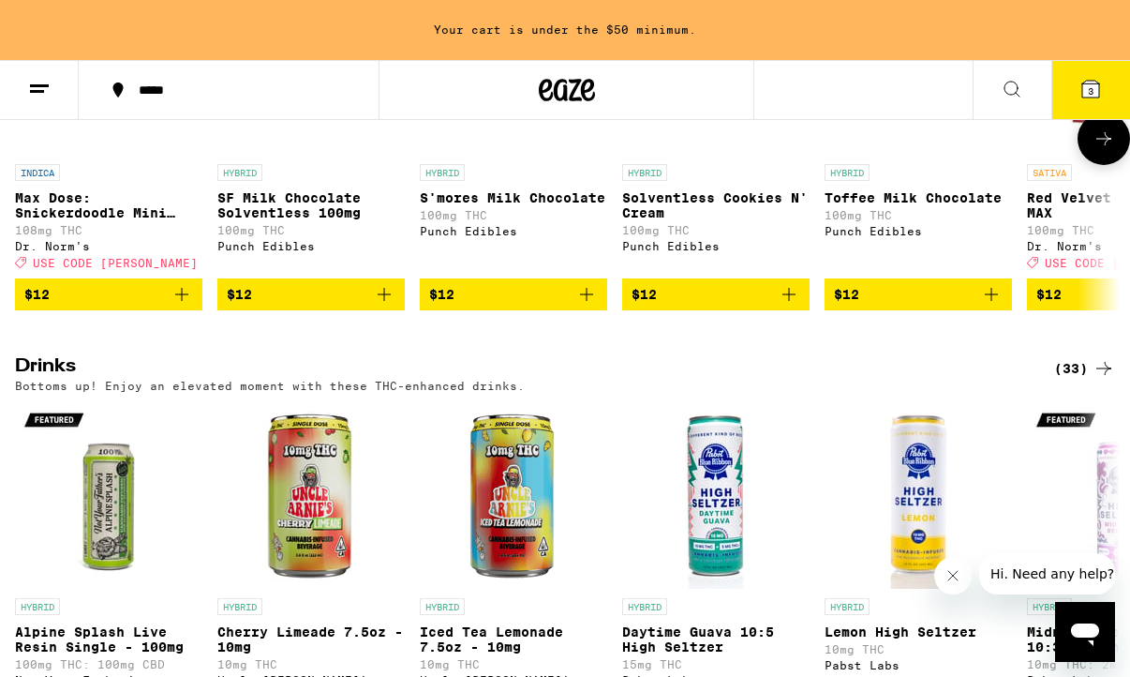
scroll to position [5663, 0]
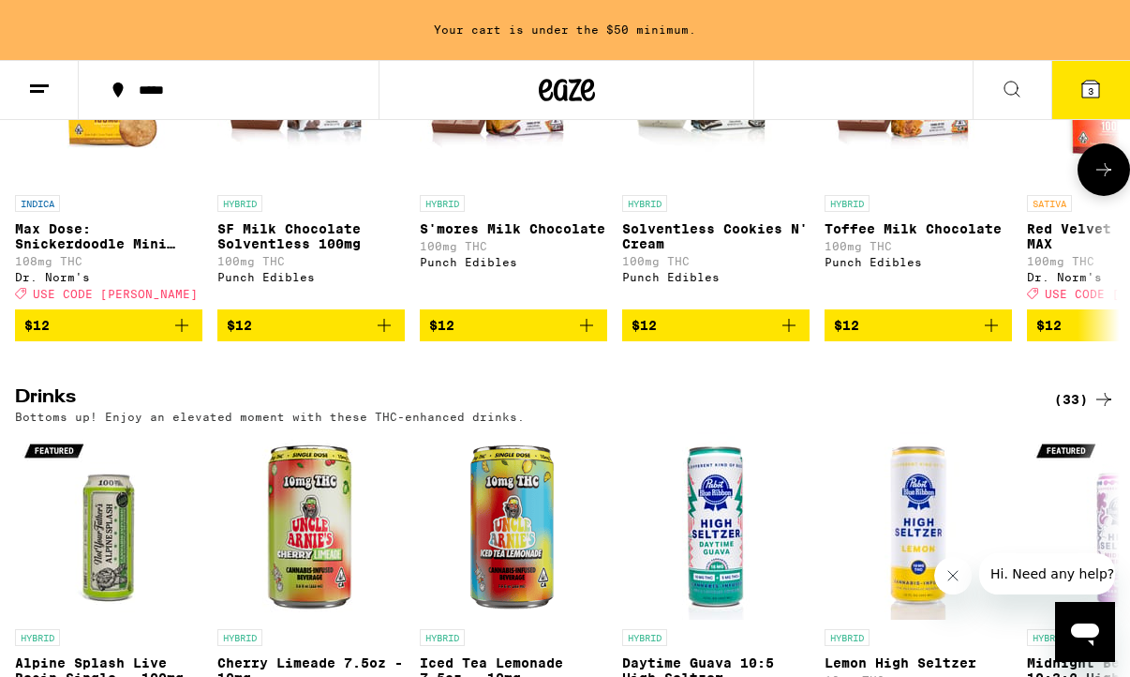
click at [180, 332] on icon "Add to bag" at bounding box center [181, 325] width 13 height 13
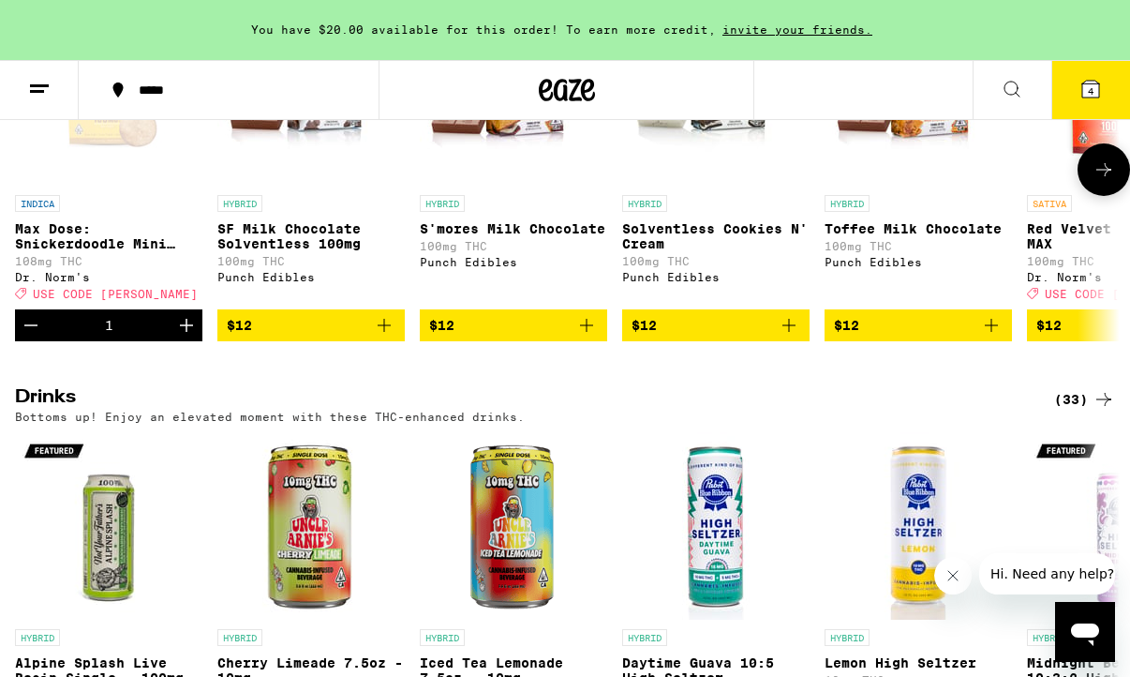
click at [594, 336] on icon "Add to bag" at bounding box center [586, 325] width 22 height 22
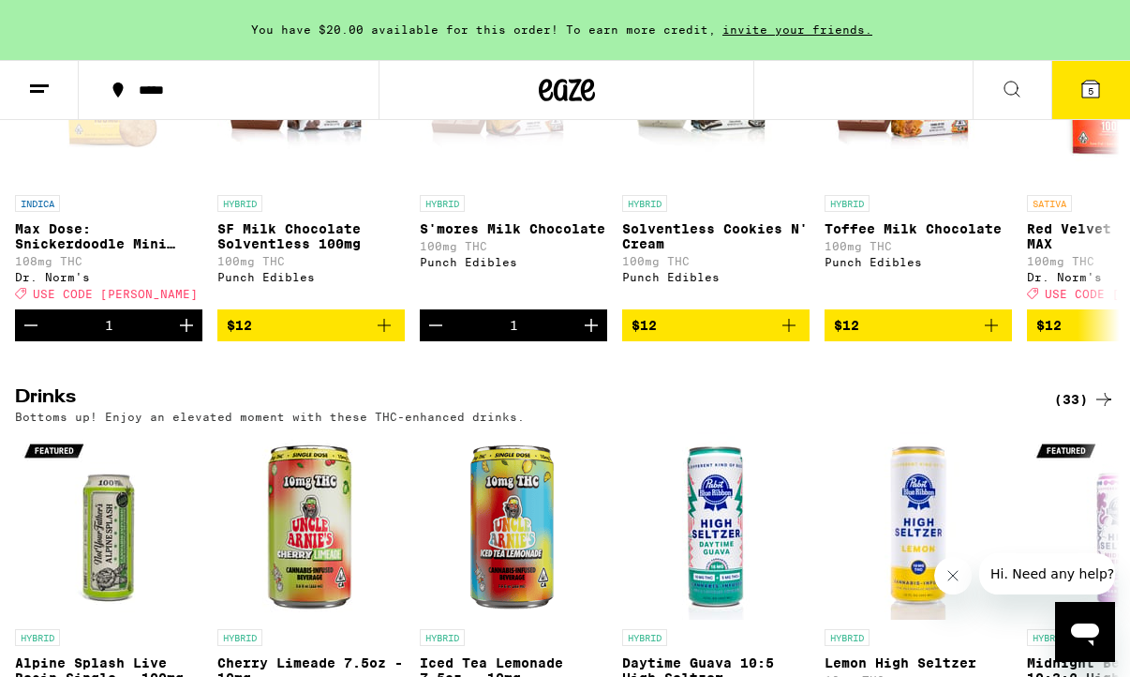
click at [1084, 91] on icon at bounding box center [1091, 89] width 17 height 17
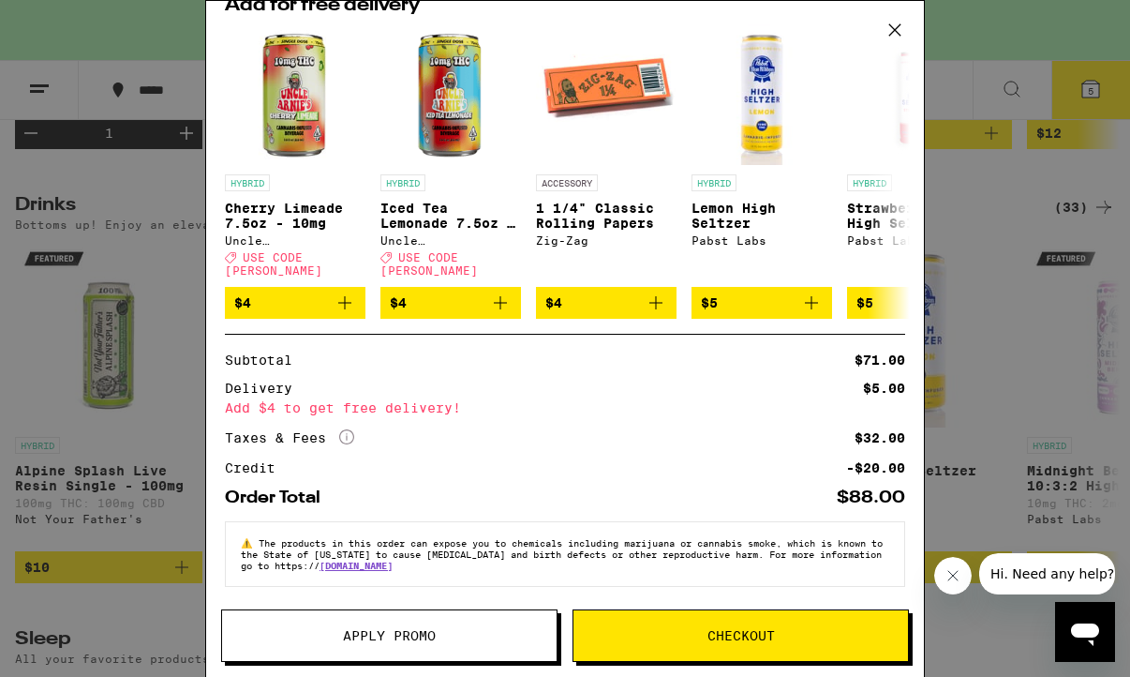
scroll to position [484, 0]
click at [448, 646] on button "Apply Promo" at bounding box center [389, 635] width 336 height 52
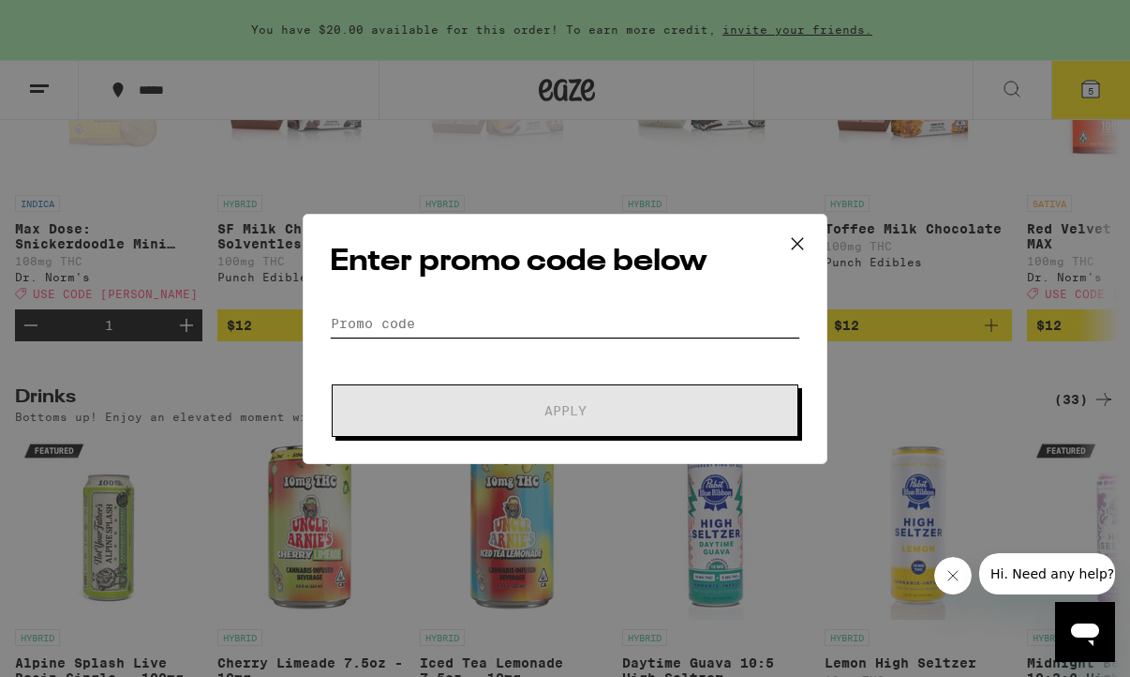
click at [483, 319] on input "Promo Code" at bounding box center [565, 323] width 470 height 28
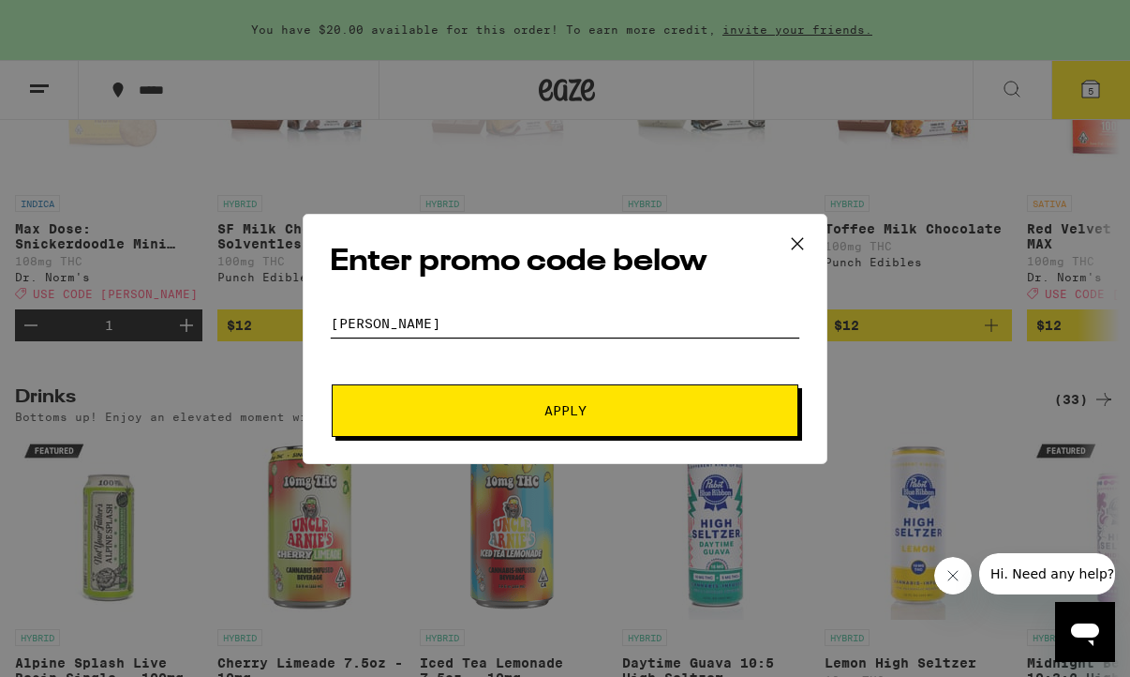
type input "STONER"
click at [515, 406] on span "Apply" at bounding box center [564, 410] width 337 height 13
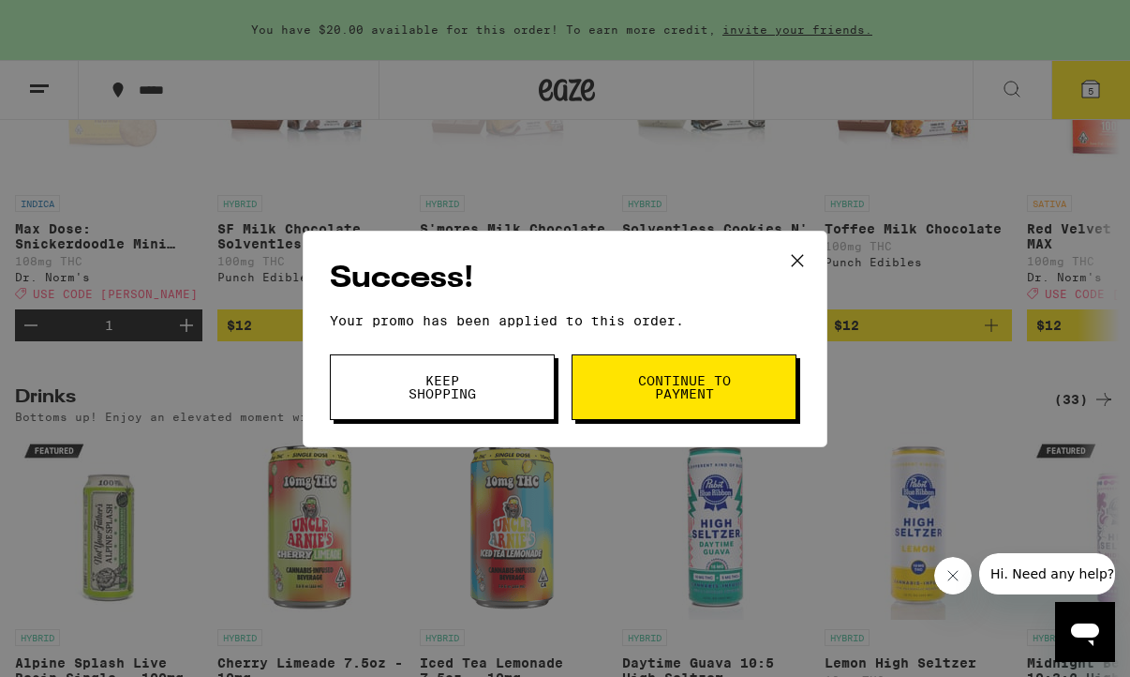
click at [669, 393] on span "Continue to payment" at bounding box center [684, 387] width 96 height 26
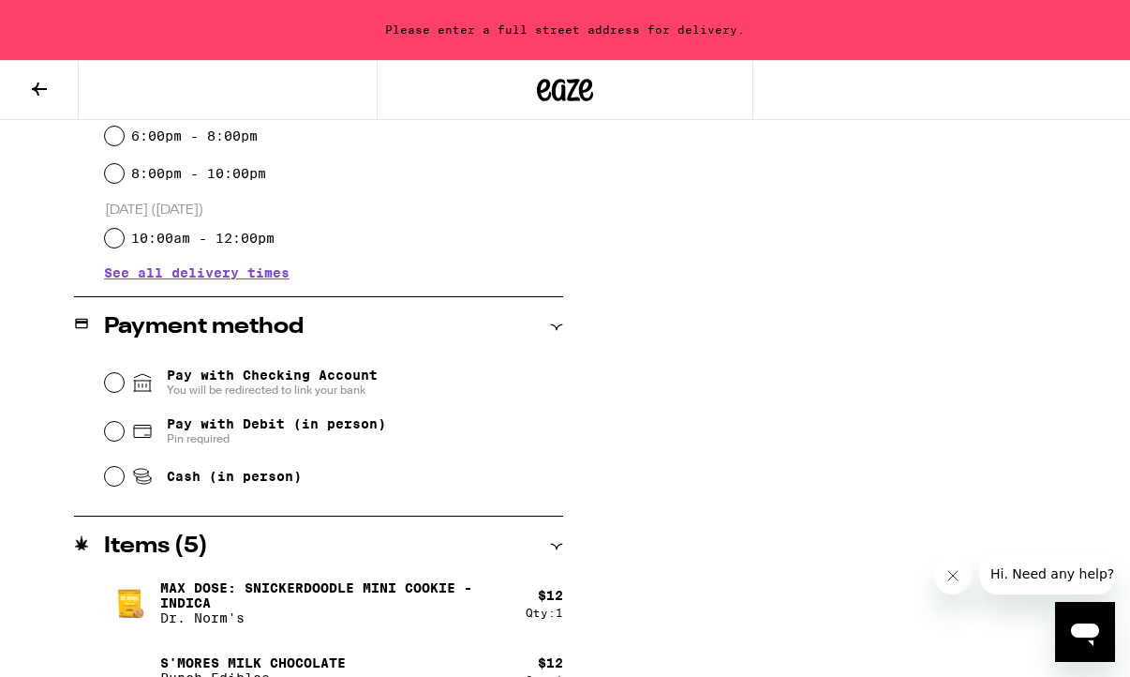
scroll to position [676, 0]
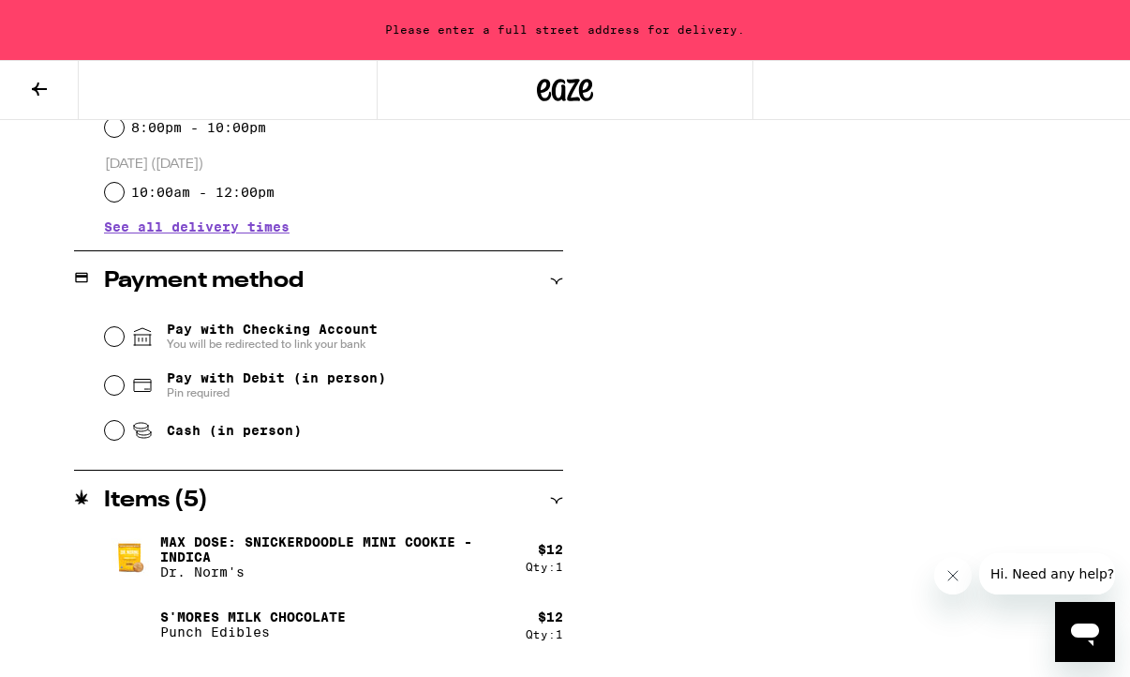
click at [115, 390] on input "Pay with Debit (in person) Pin required" at bounding box center [114, 385] width 19 height 19
radio input "true"
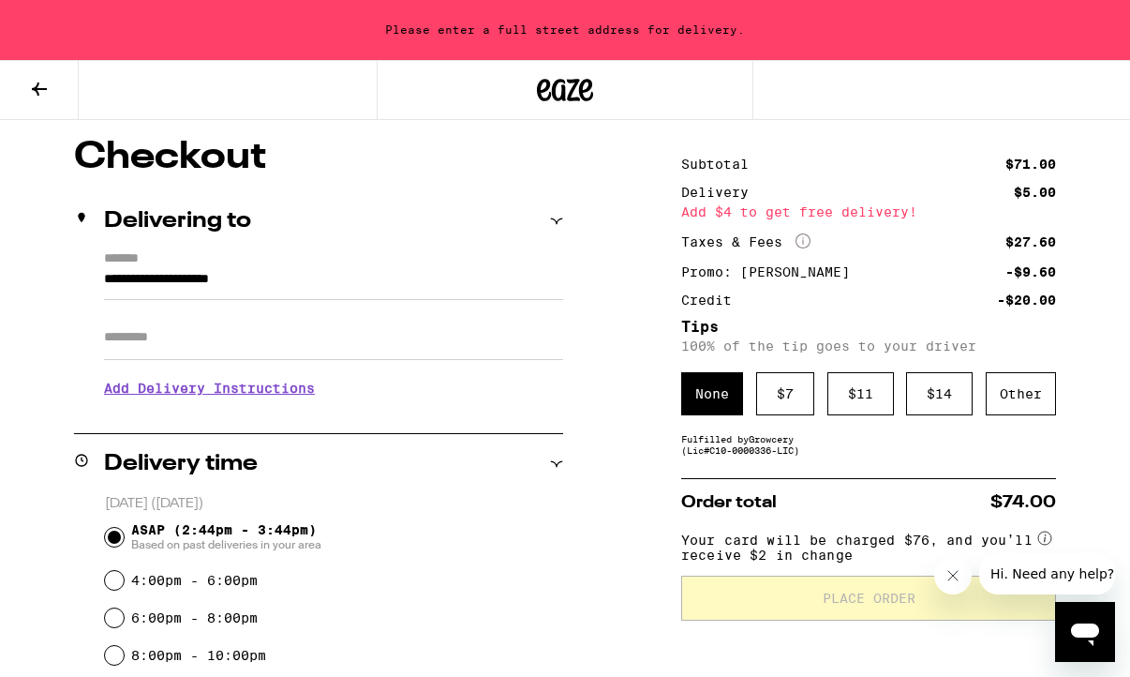
scroll to position [146, 0]
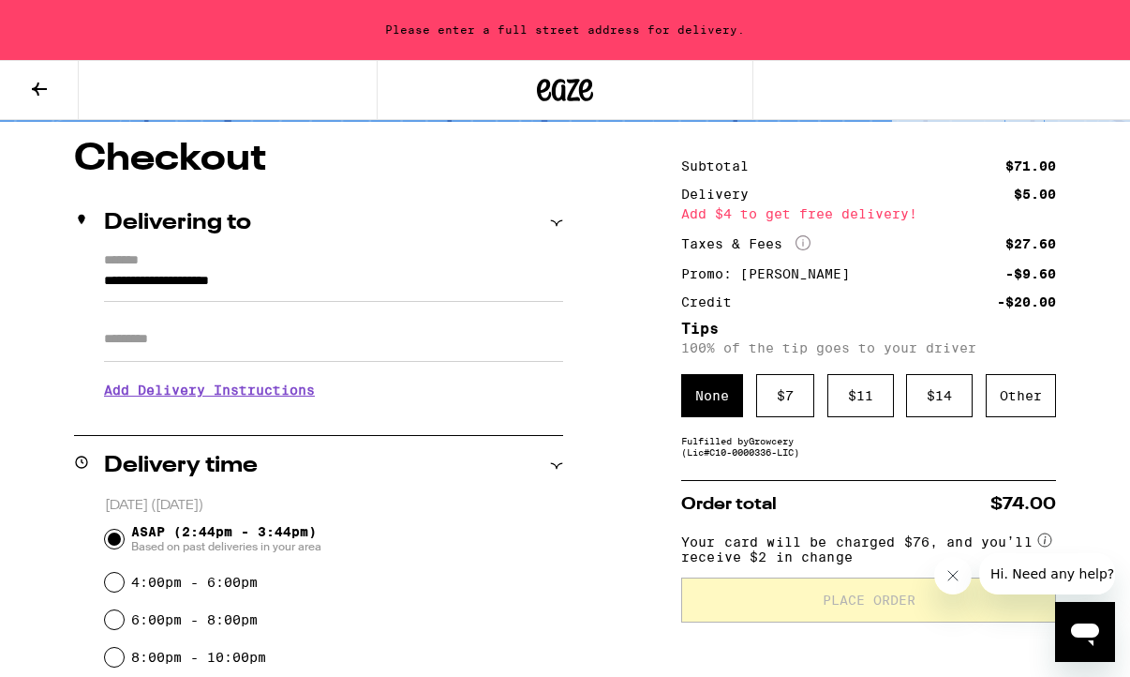
click at [560, 226] on icon at bounding box center [556, 223] width 13 height 13
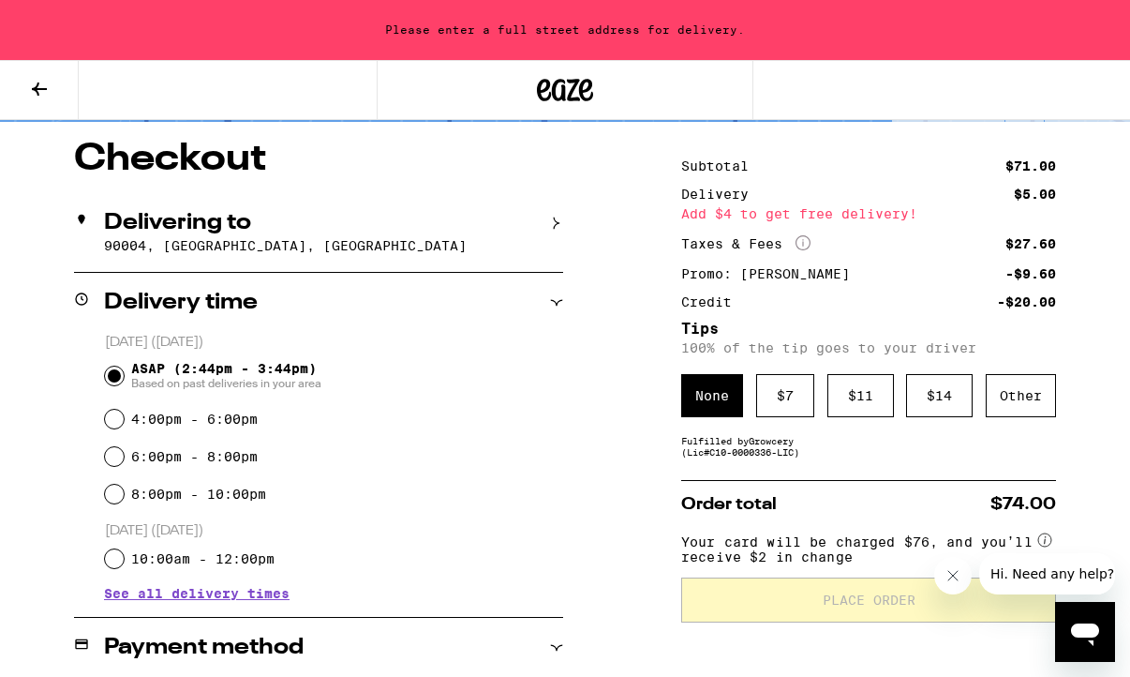
click at [560, 226] on icon at bounding box center [556, 223] width 13 height 13
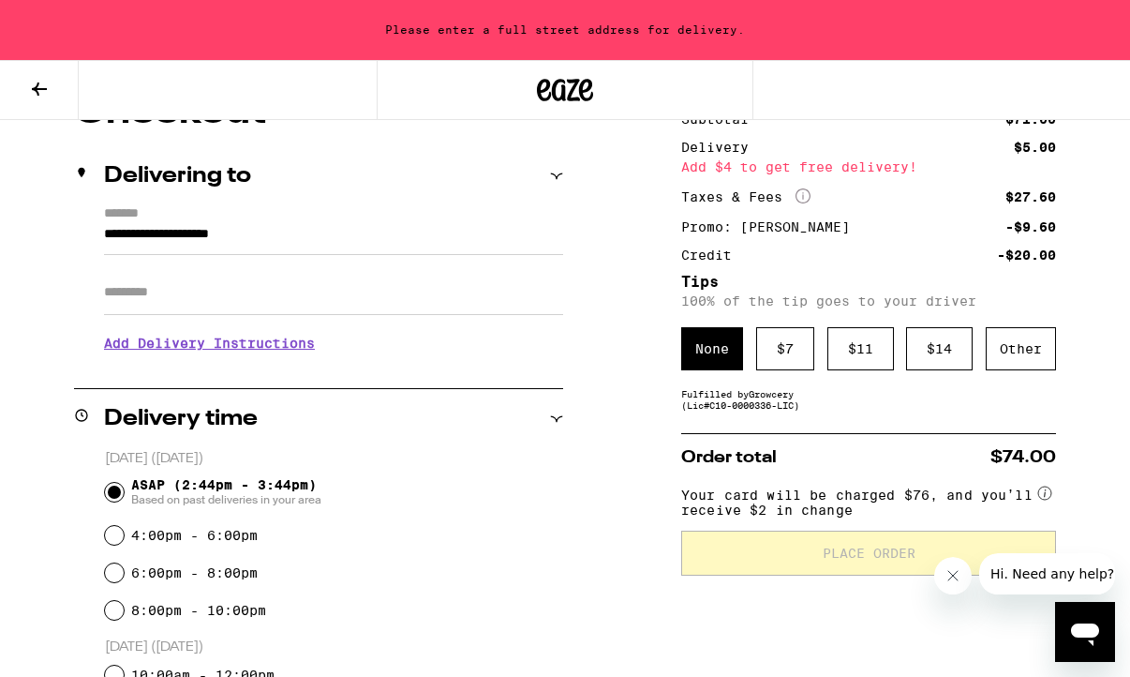
scroll to position [215, 0]
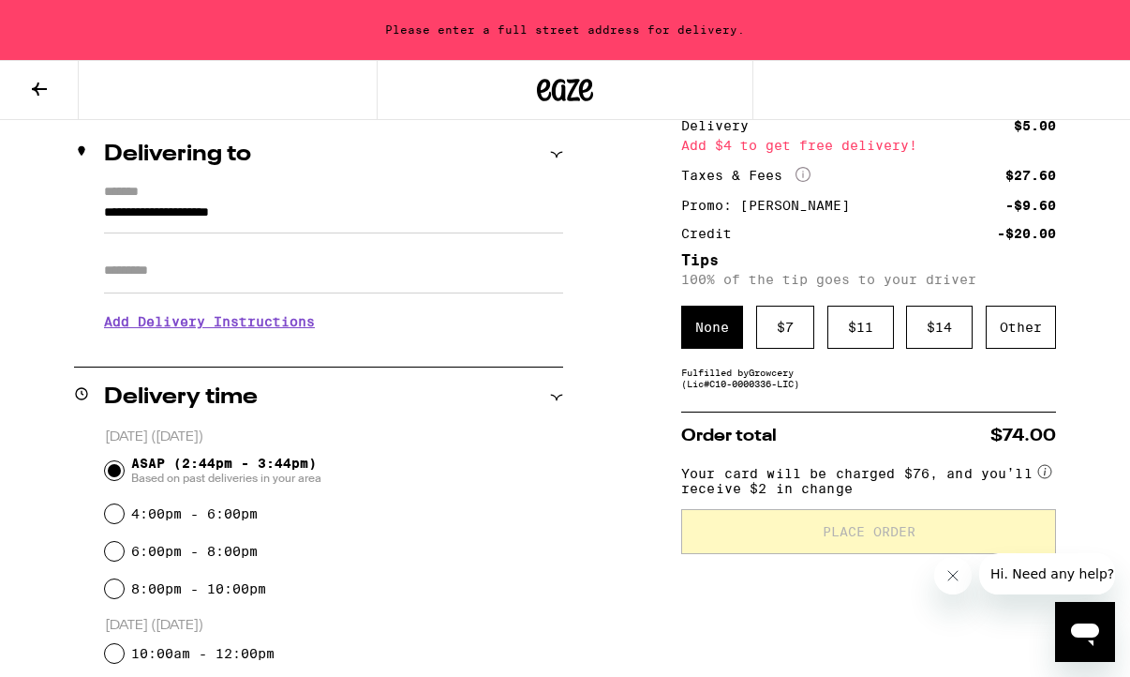
click at [260, 218] on input "**********" at bounding box center [333, 218] width 459 height 32
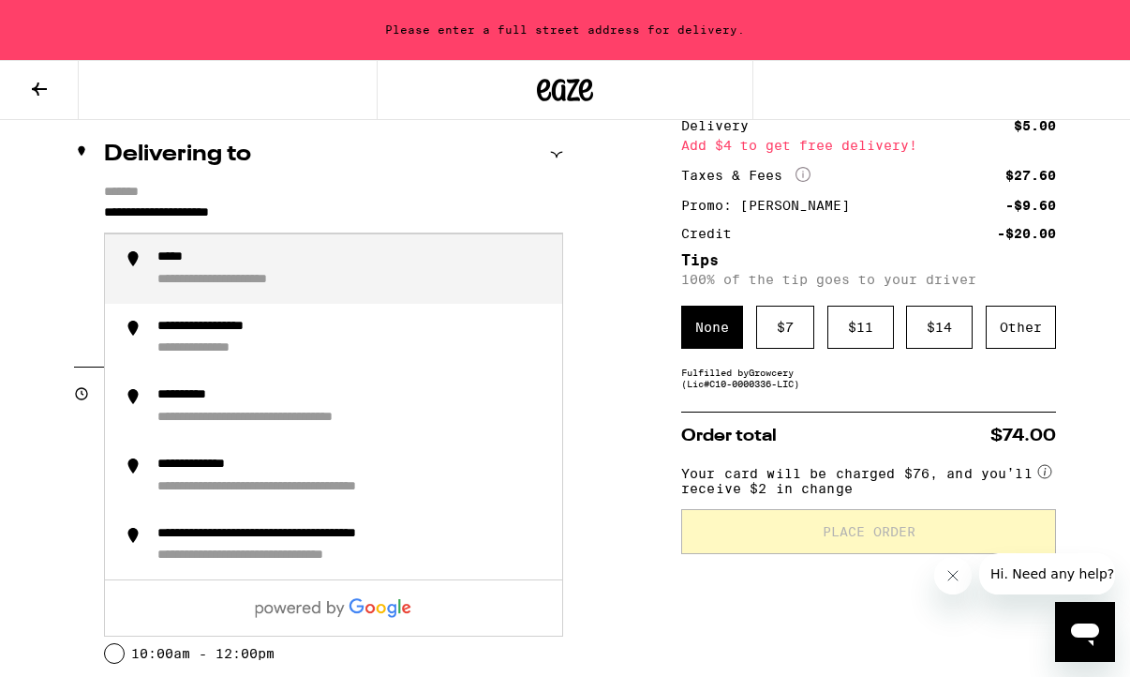
drag, startPoint x: 306, startPoint y: 214, endPoint x: 23, endPoint y: 194, distance: 282.8
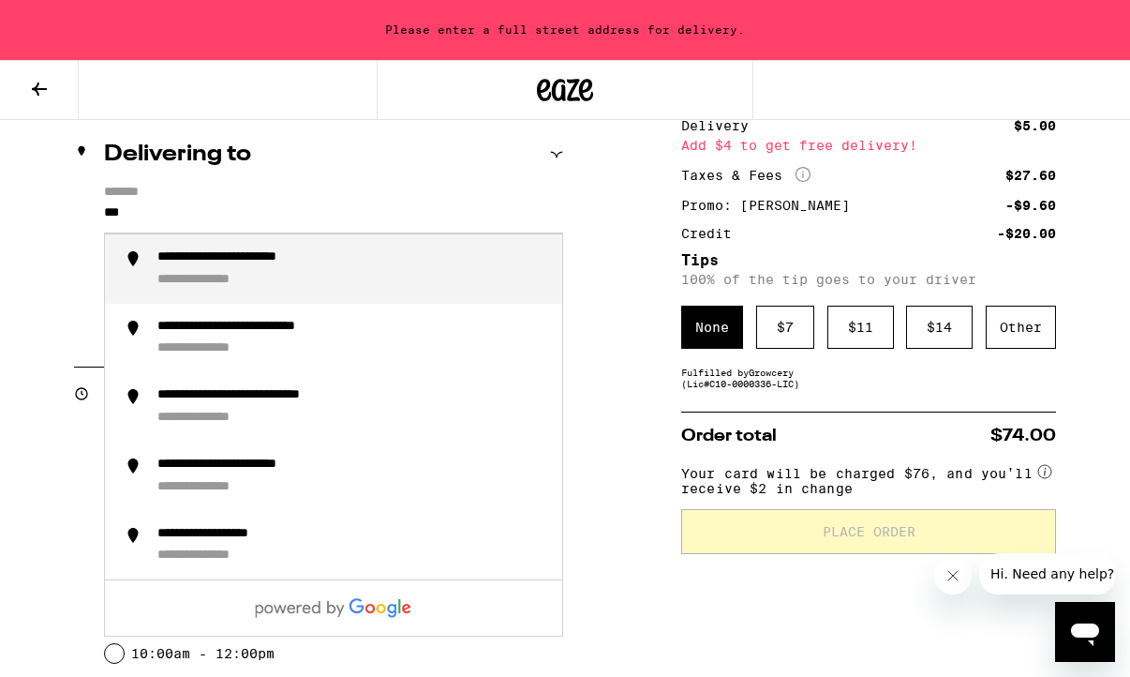
type input "***"
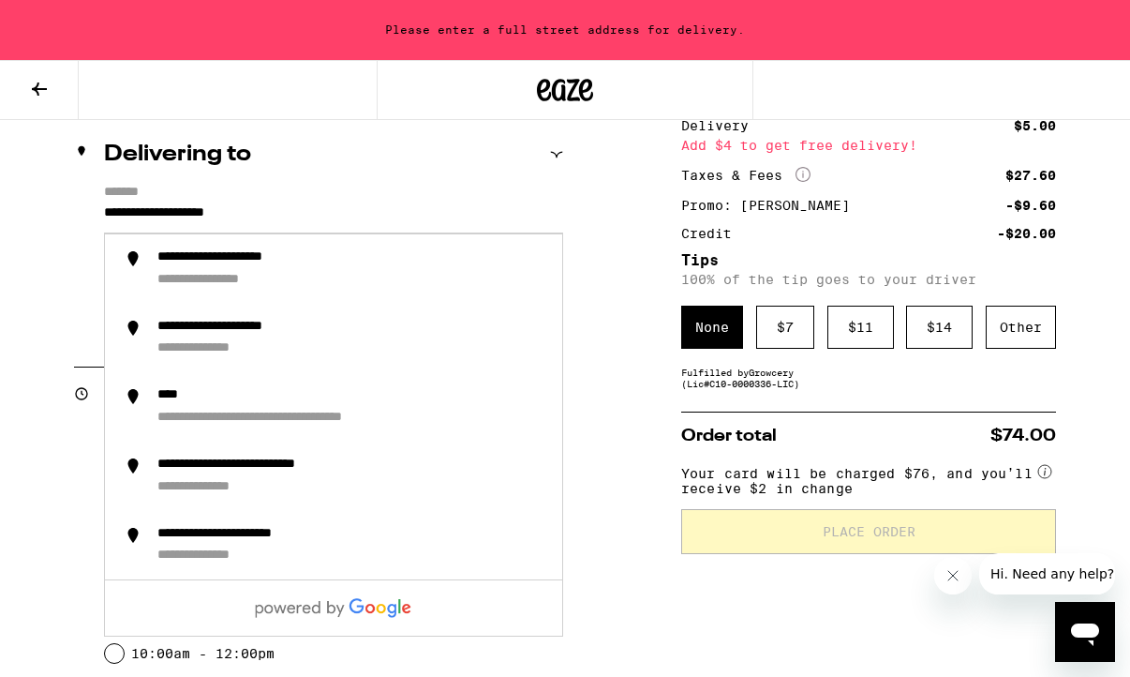
click at [398, 174] on div "Delivering to" at bounding box center [318, 155] width 489 height 60
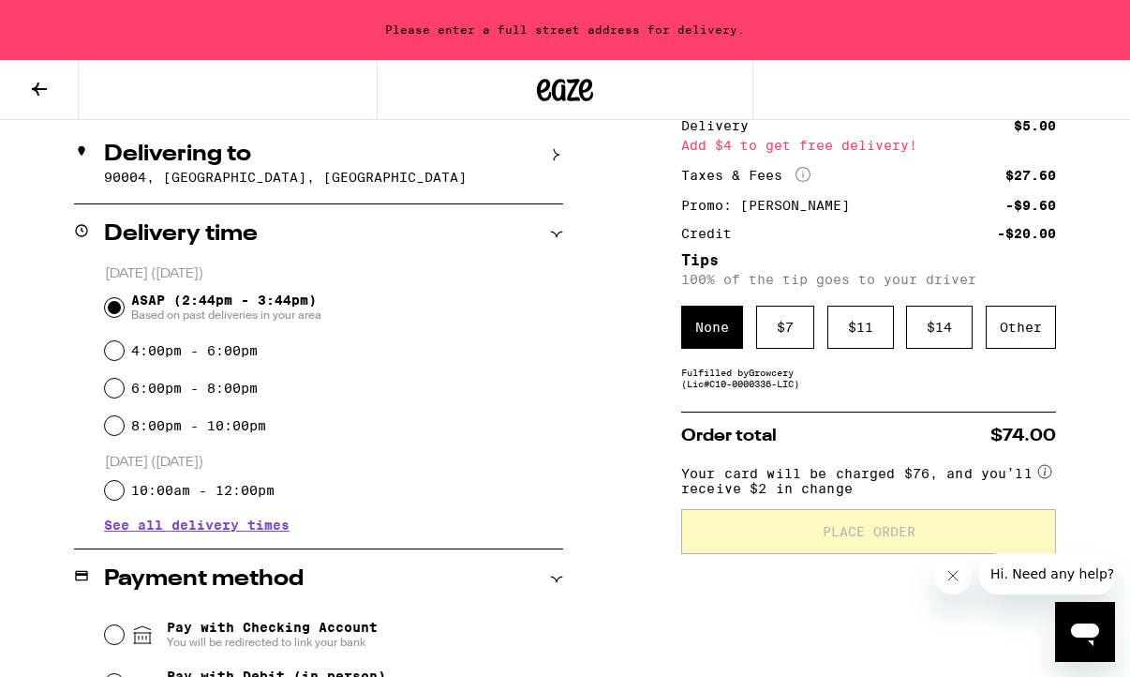
click at [287, 174] on p "90004, Los Angeles, CA" at bounding box center [333, 177] width 459 height 15
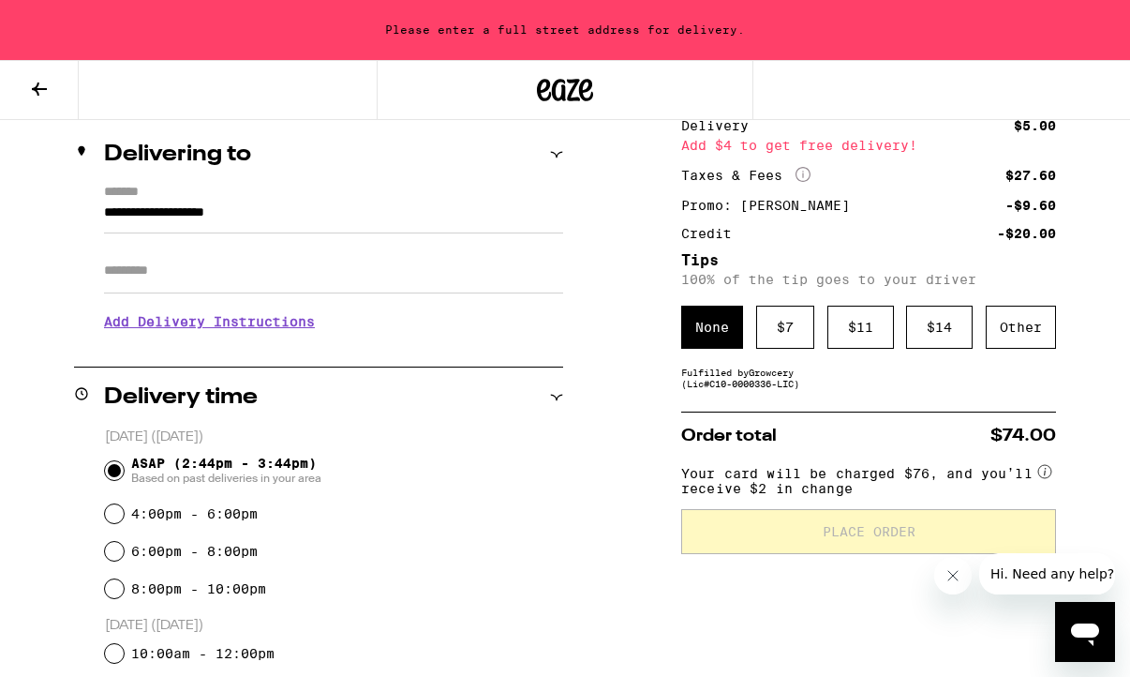
click at [393, 203] on input "**********" at bounding box center [333, 218] width 459 height 32
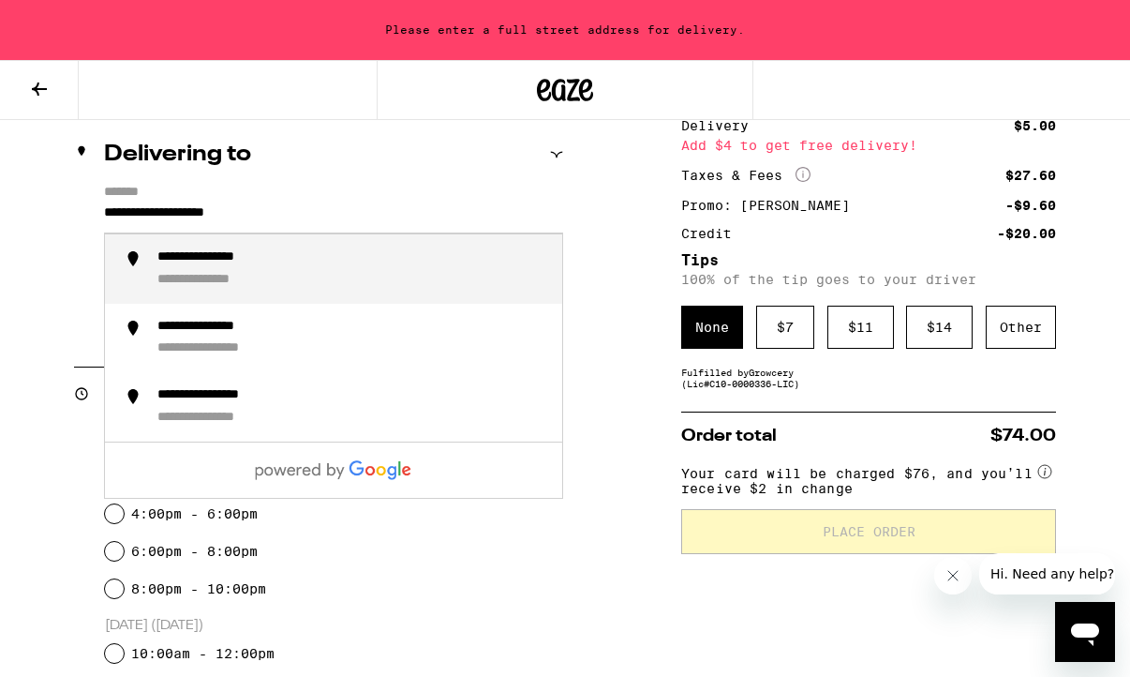
click at [336, 267] on div "**********" at bounding box center [352, 268] width 390 height 39
type input "**********"
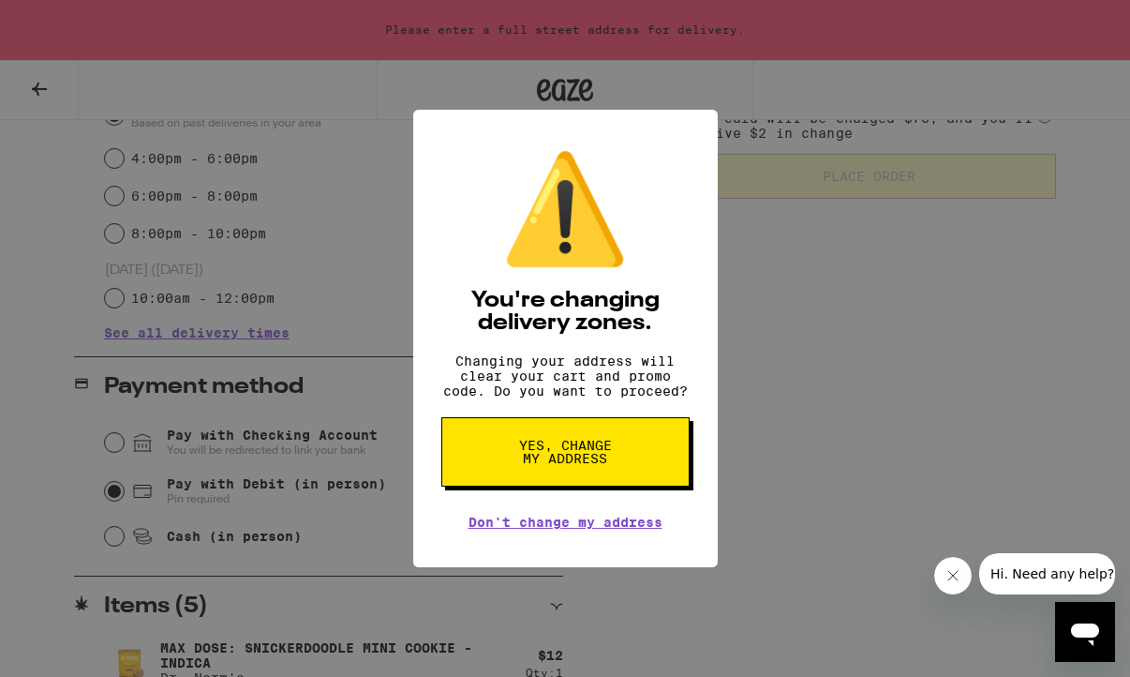
scroll to position [579, 0]
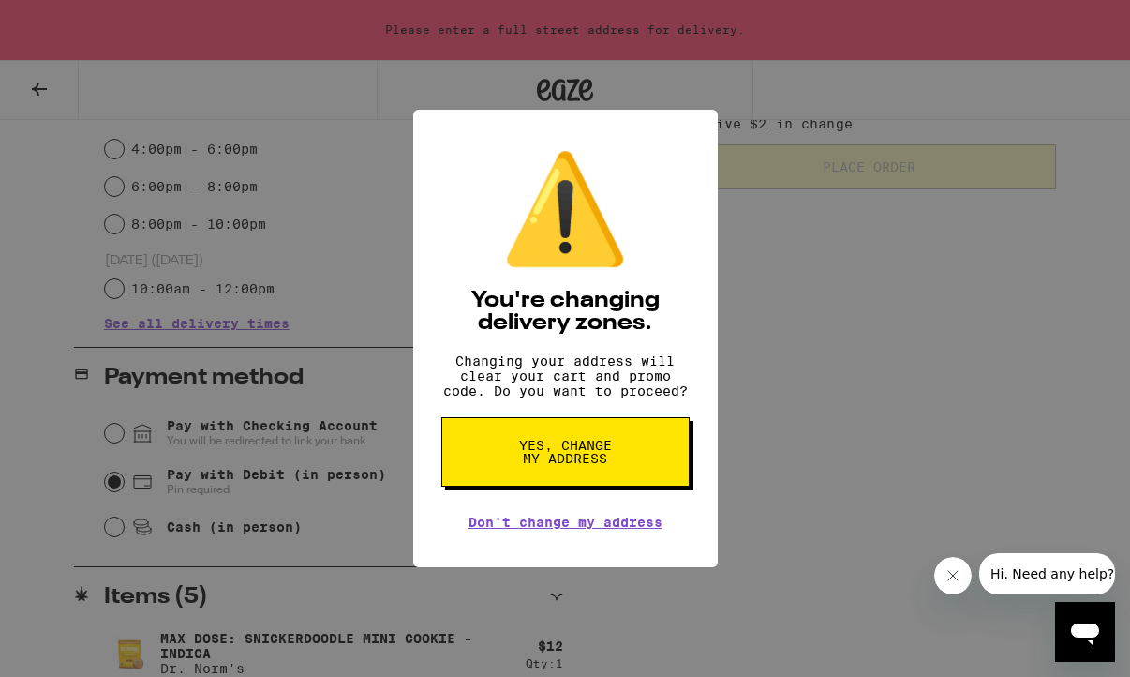
click at [607, 464] on span "Yes, change my address" at bounding box center [565, 452] width 97 height 26
radio input "false"
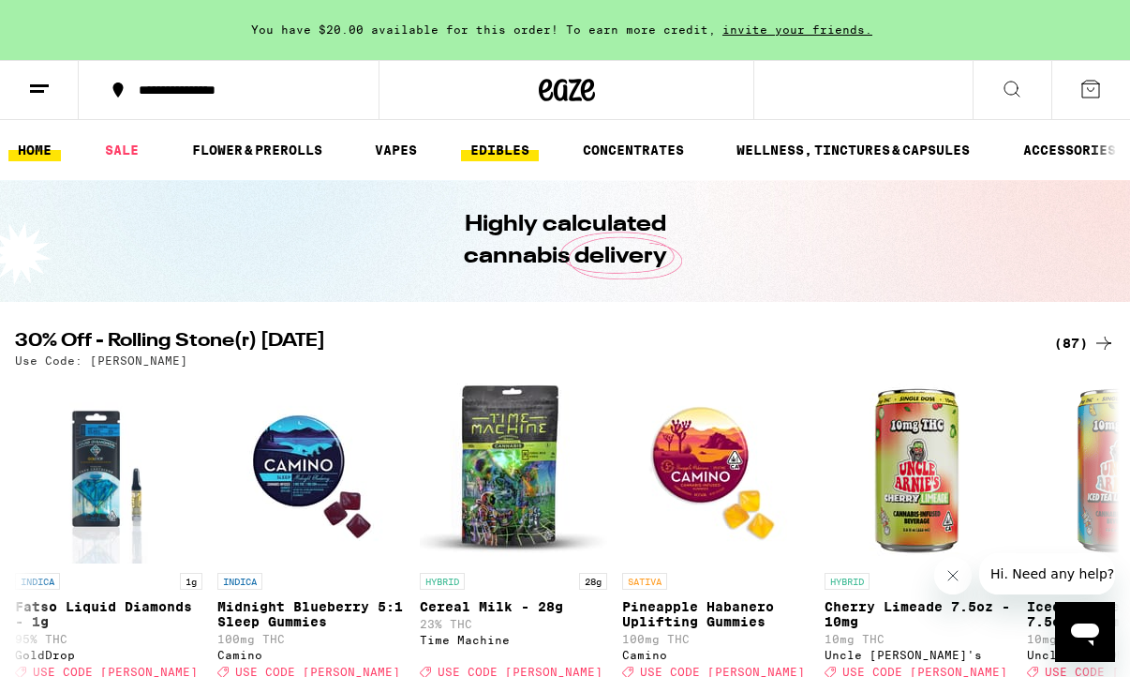
click at [511, 144] on link "EDIBLES" at bounding box center [500, 150] width 78 height 22
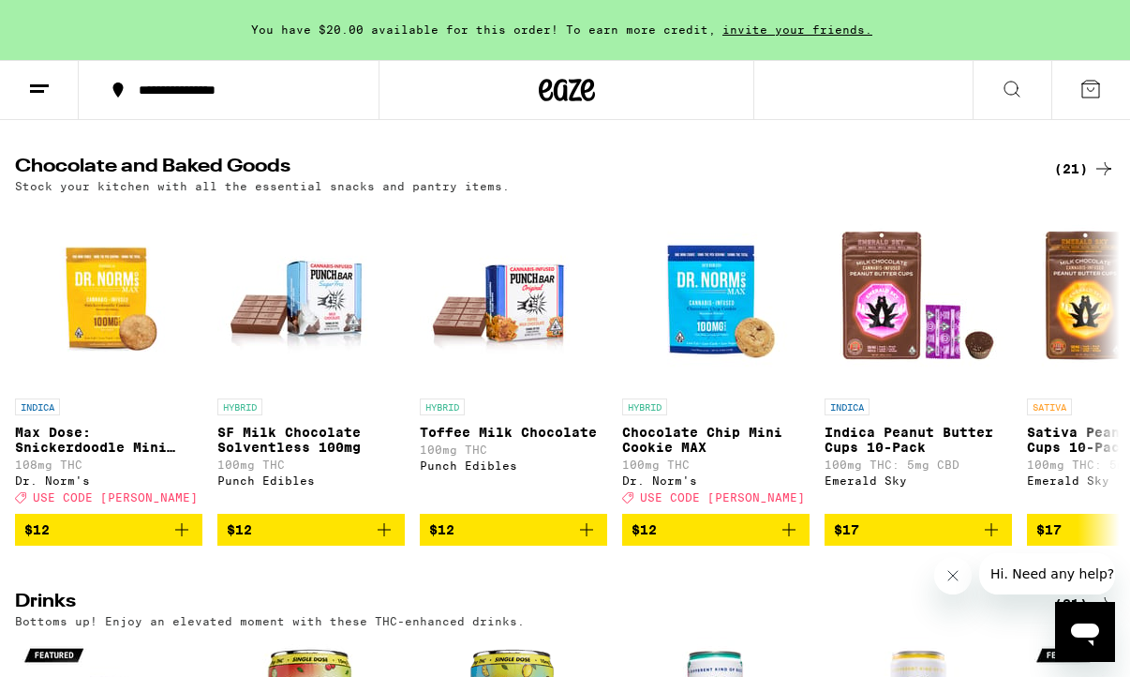
scroll to position [598, 0]
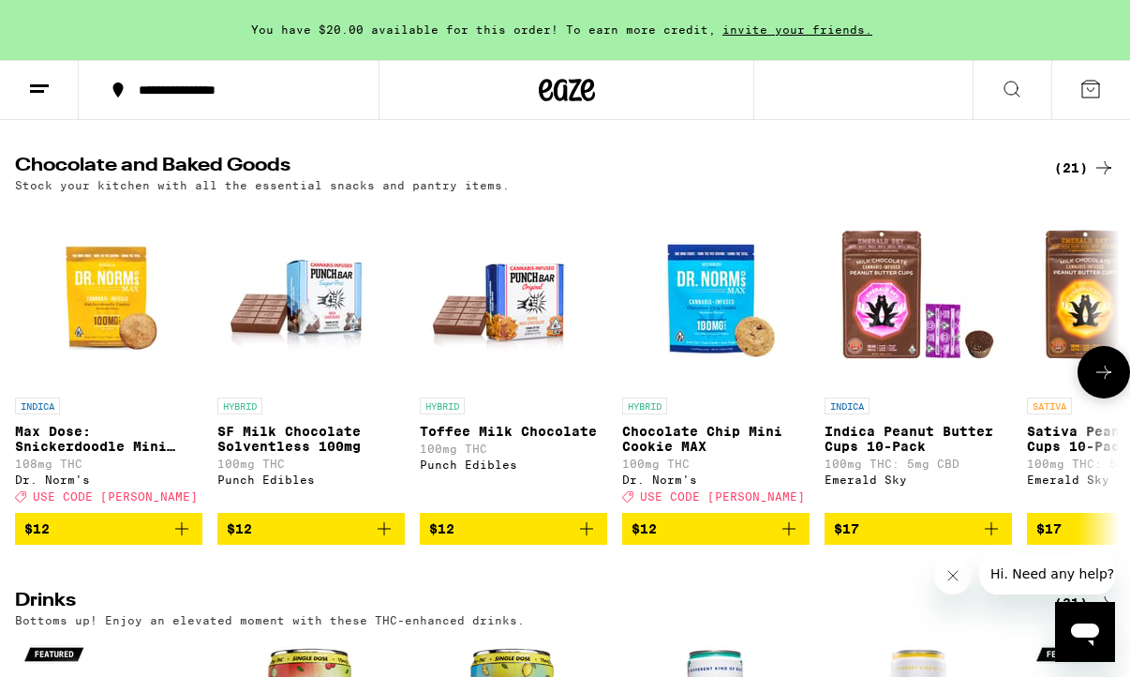
click at [181, 540] on icon "Add to bag" at bounding box center [182, 528] width 22 height 22
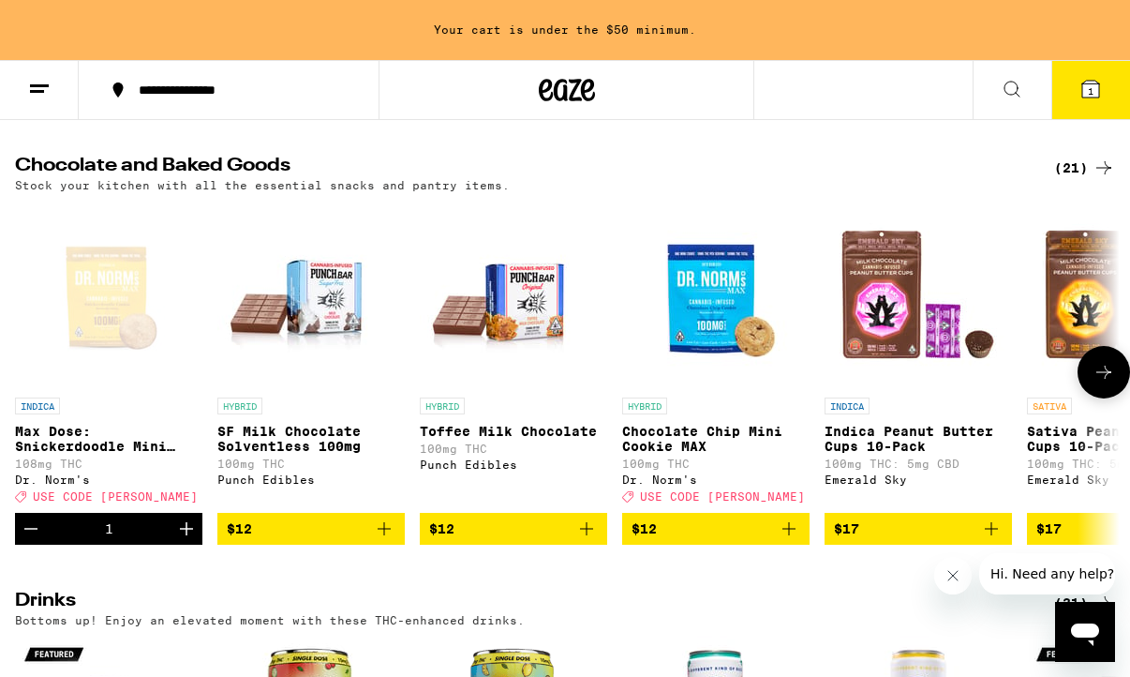
click at [1096, 378] on button at bounding box center [1104, 372] width 52 height 52
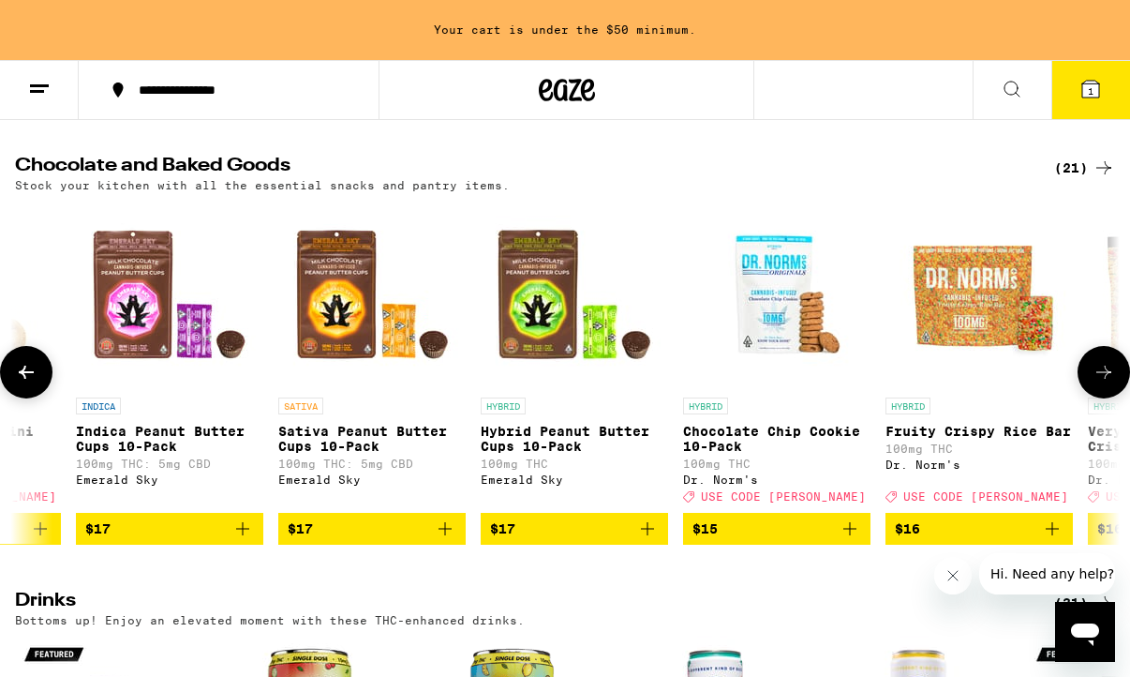
scroll to position [0, 896]
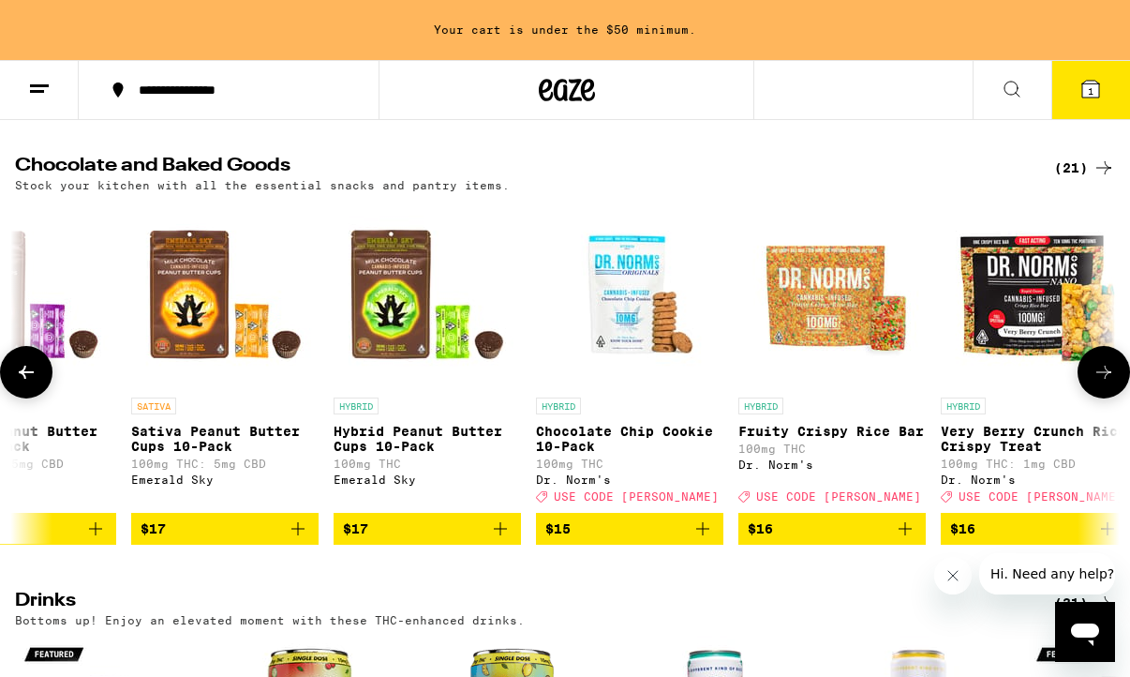
click at [1096, 378] on button at bounding box center [1104, 372] width 52 height 52
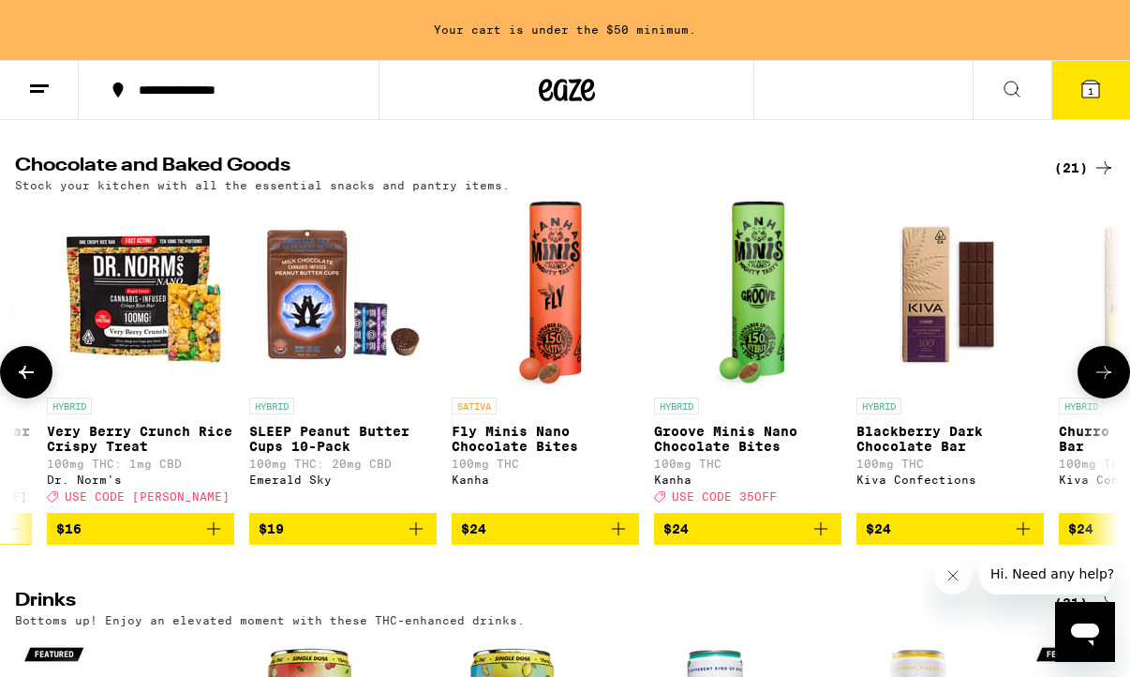
scroll to position [0, 1792]
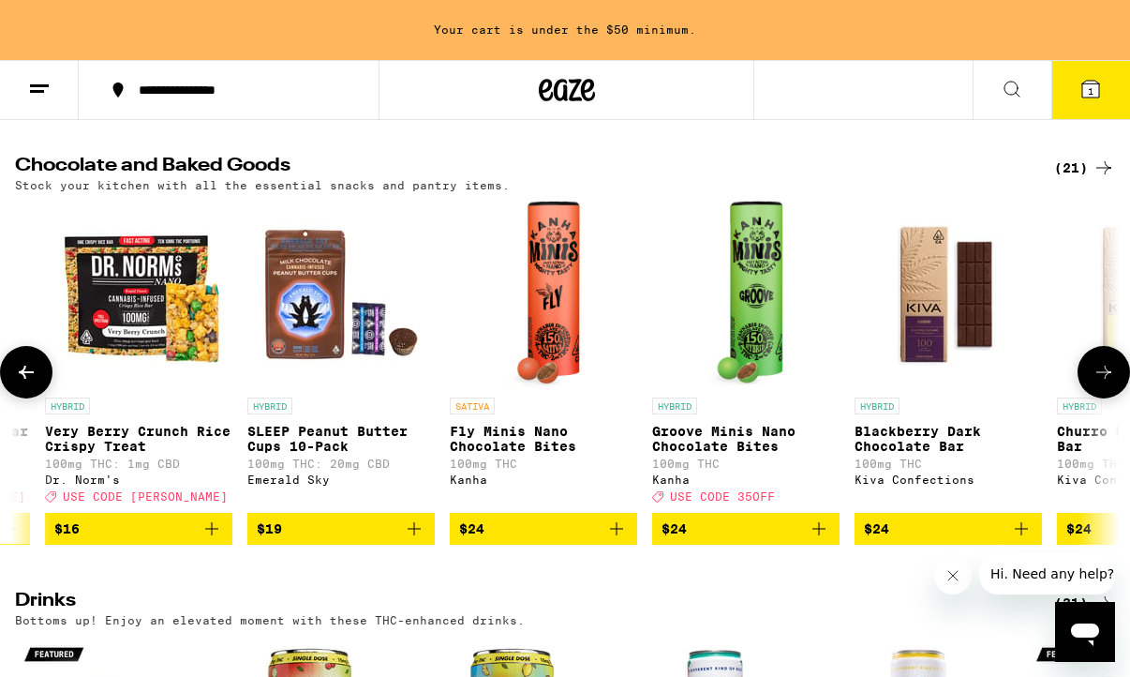
click at [1096, 378] on button at bounding box center [1104, 372] width 52 height 52
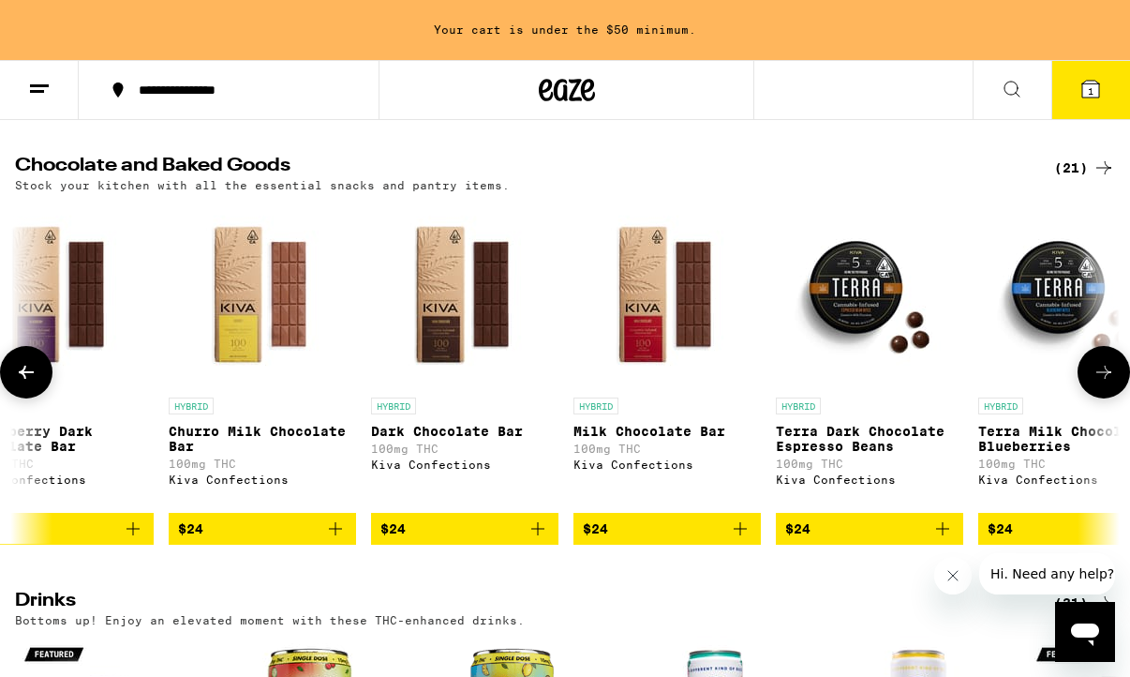
scroll to position [0, 2688]
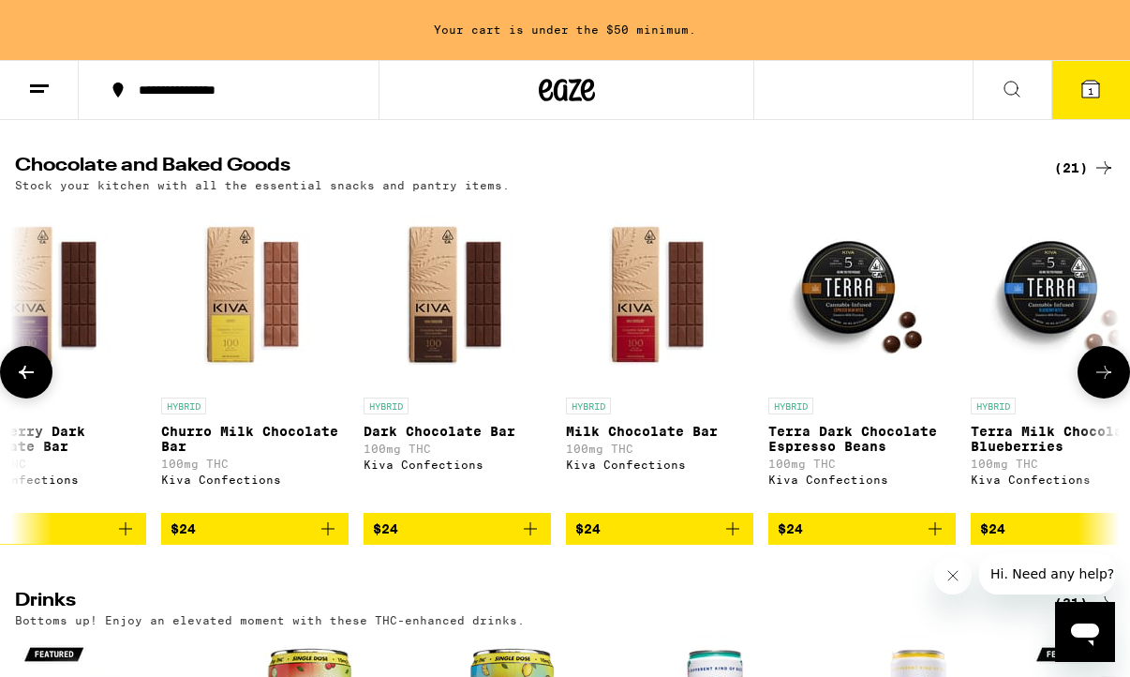
click at [1096, 378] on button at bounding box center [1104, 372] width 52 height 52
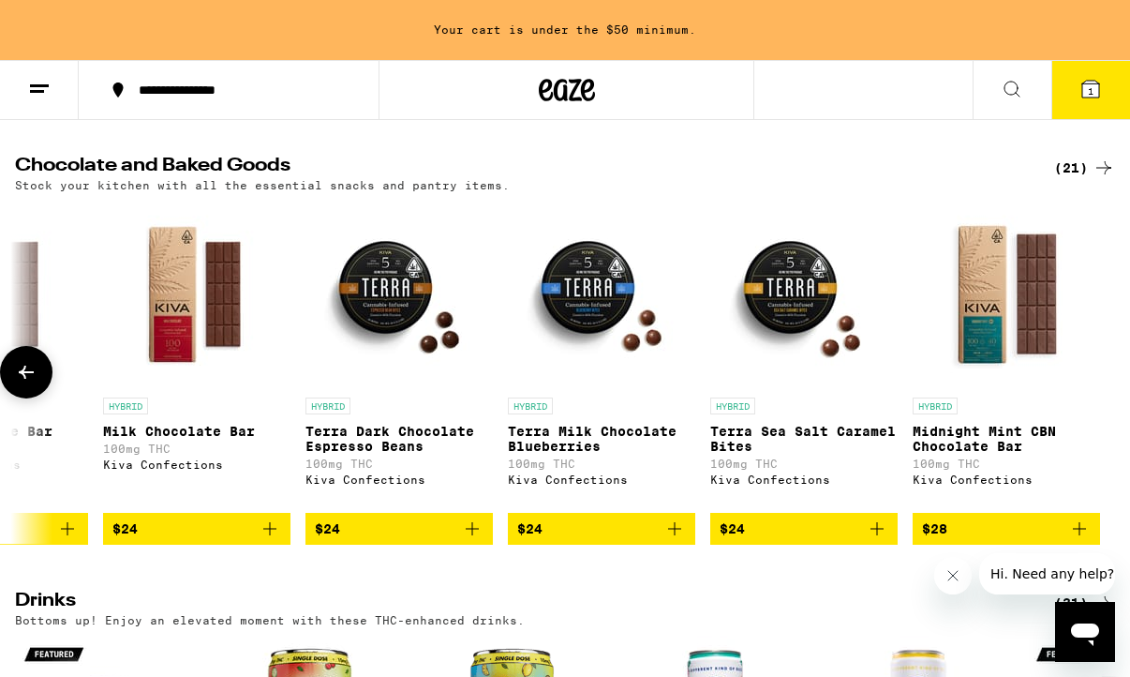
click at [31, 383] on icon at bounding box center [26, 372] width 22 height 22
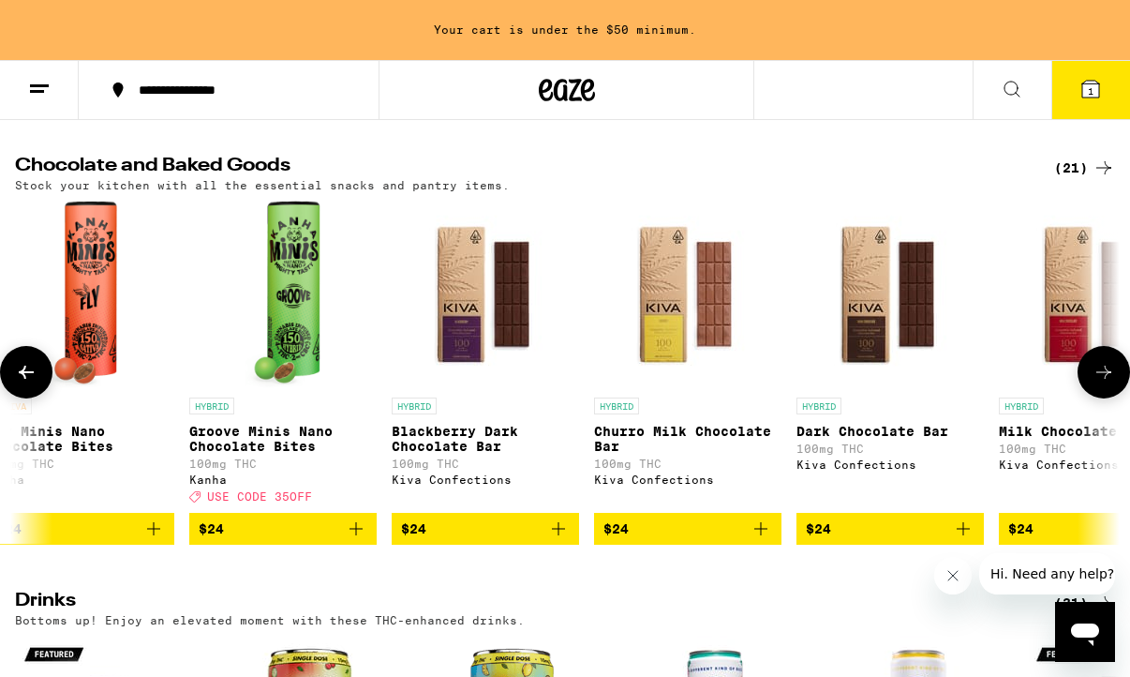
click at [31, 383] on icon at bounding box center [26, 372] width 22 height 22
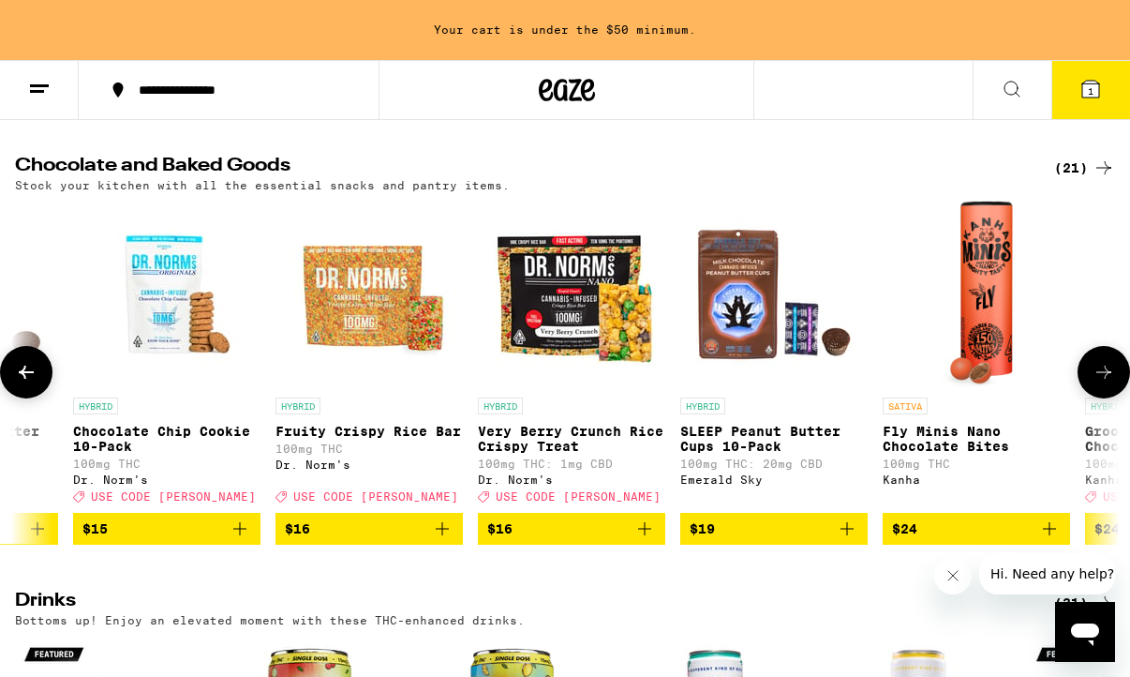
click at [32, 383] on icon at bounding box center [26, 372] width 22 height 22
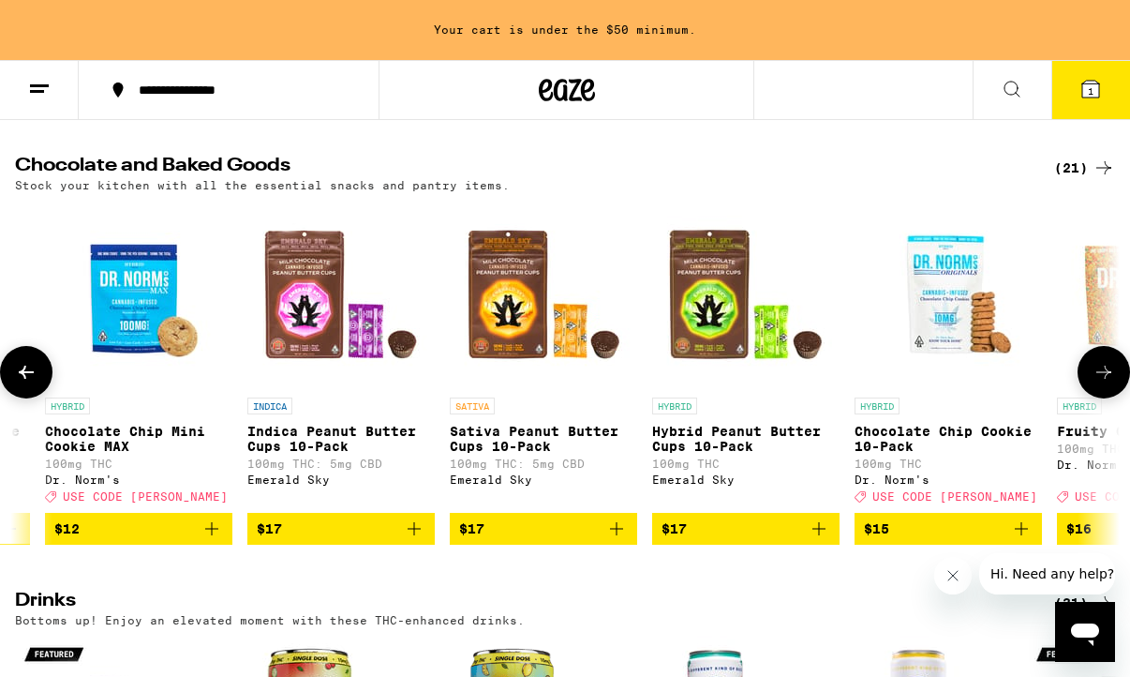
scroll to position [0, 463]
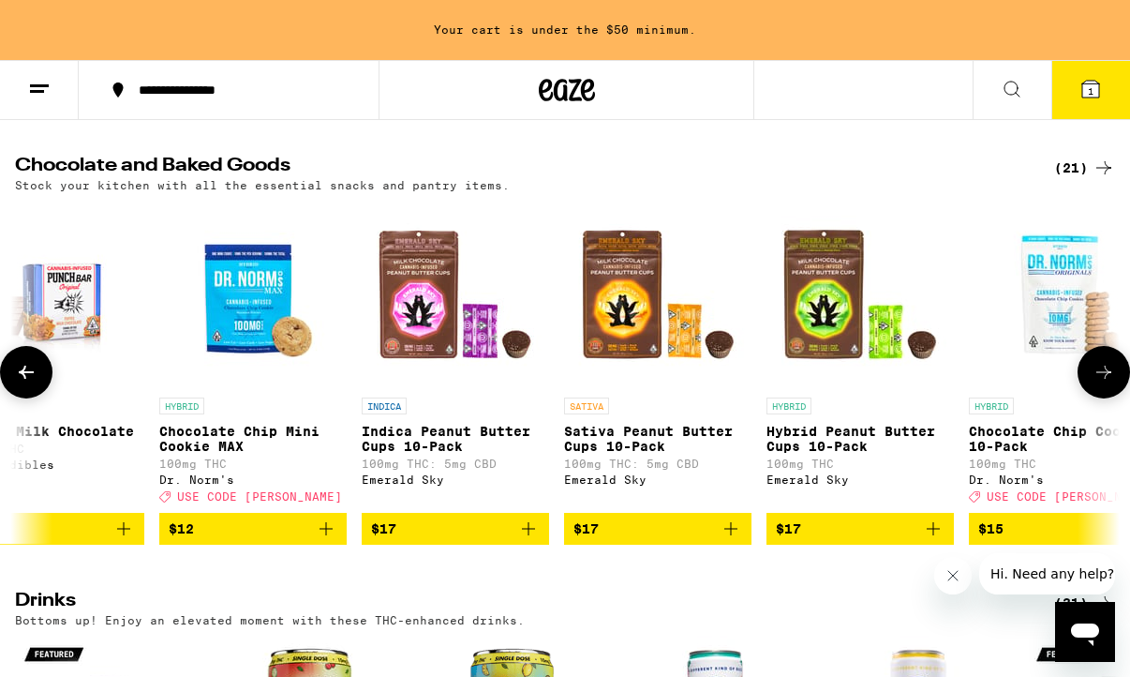
click at [39, 398] on button at bounding box center [26, 372] width 52 height 52
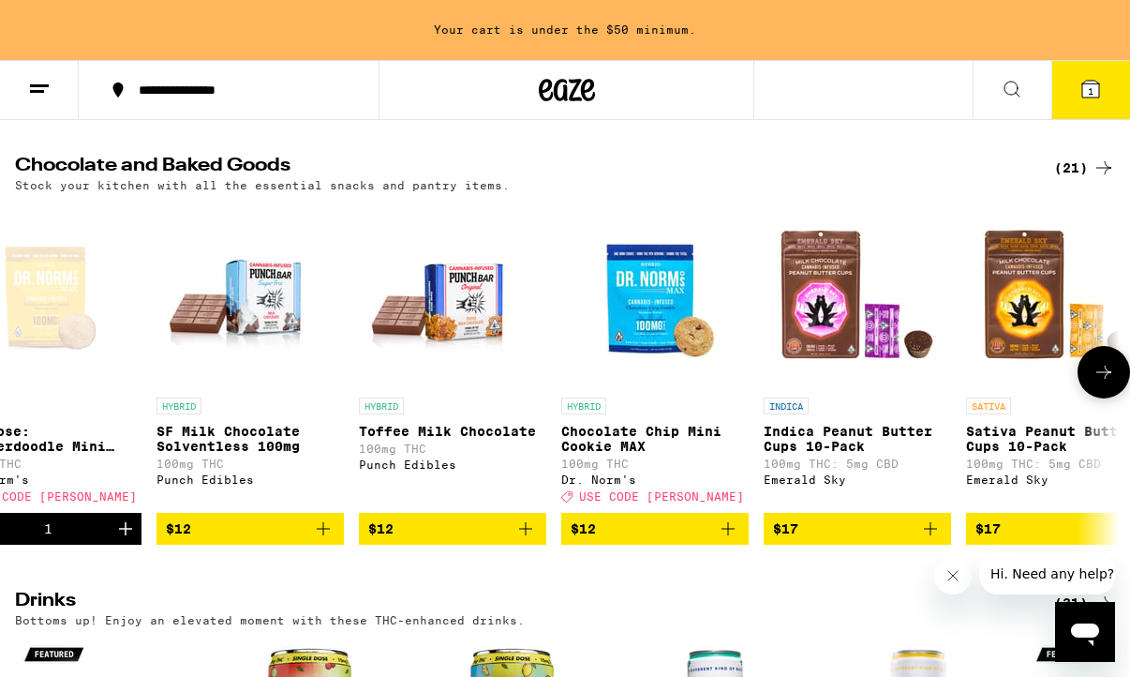
scroll to position [0, 0]
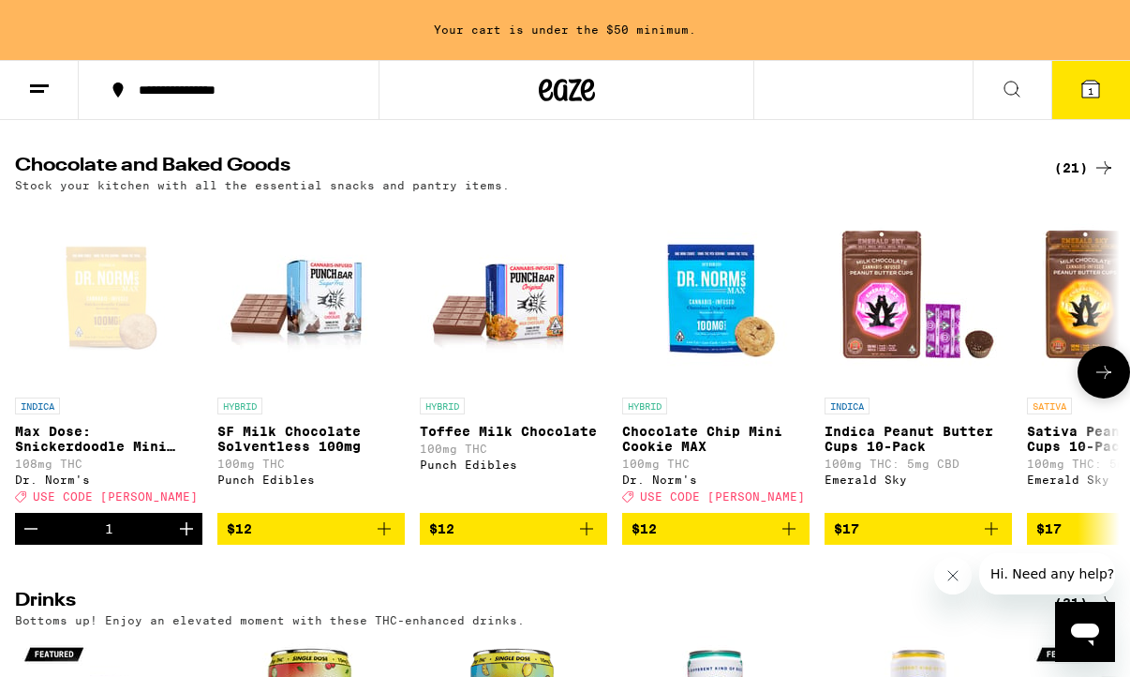
click at [583, 540] on icon "Add to bag" at bounding box center [586, 528] width 22 height 22
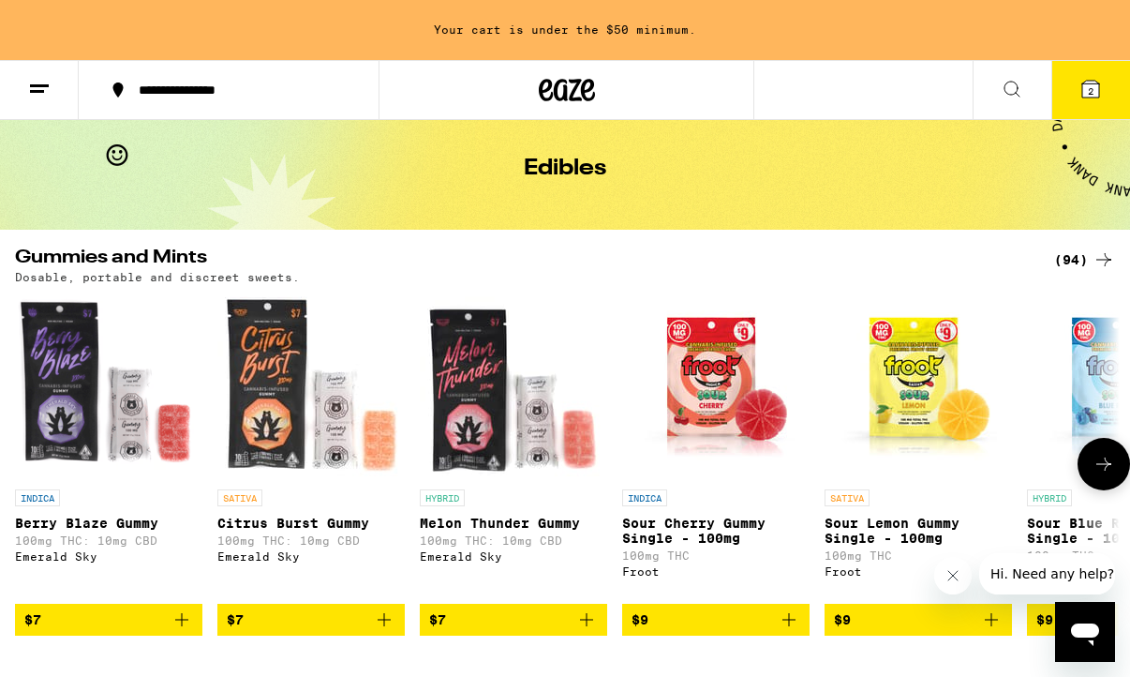
scroll to position [61, 0]
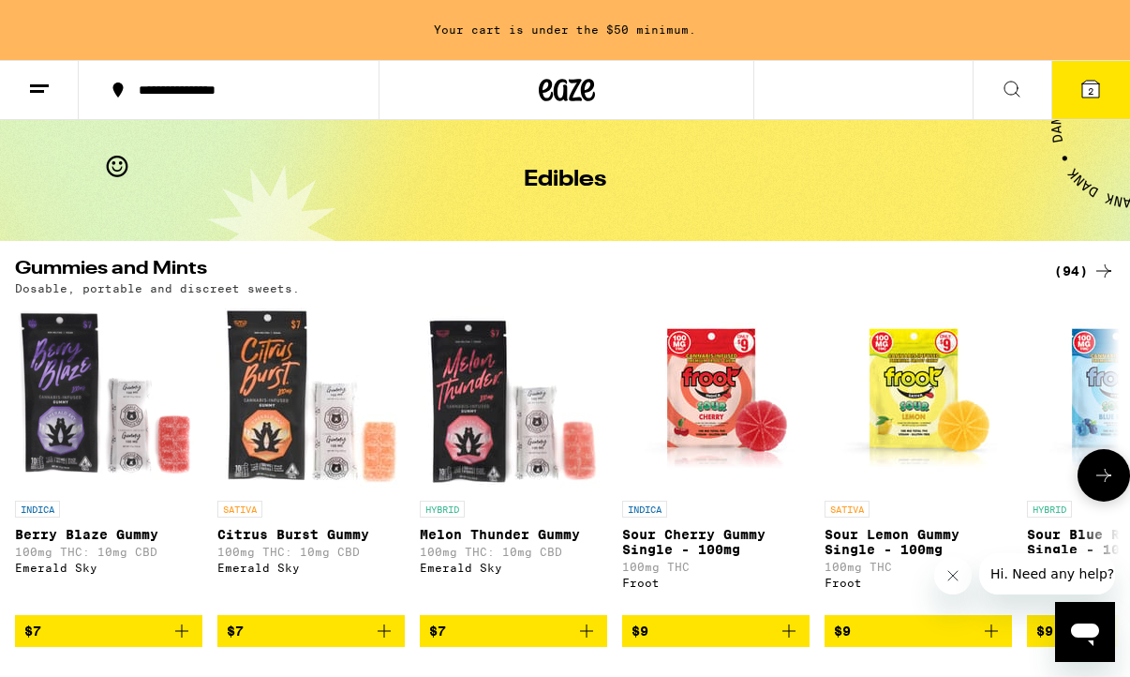
click at [1111, 482] on icon at bounding box center [1104, 475] width 15 height 13
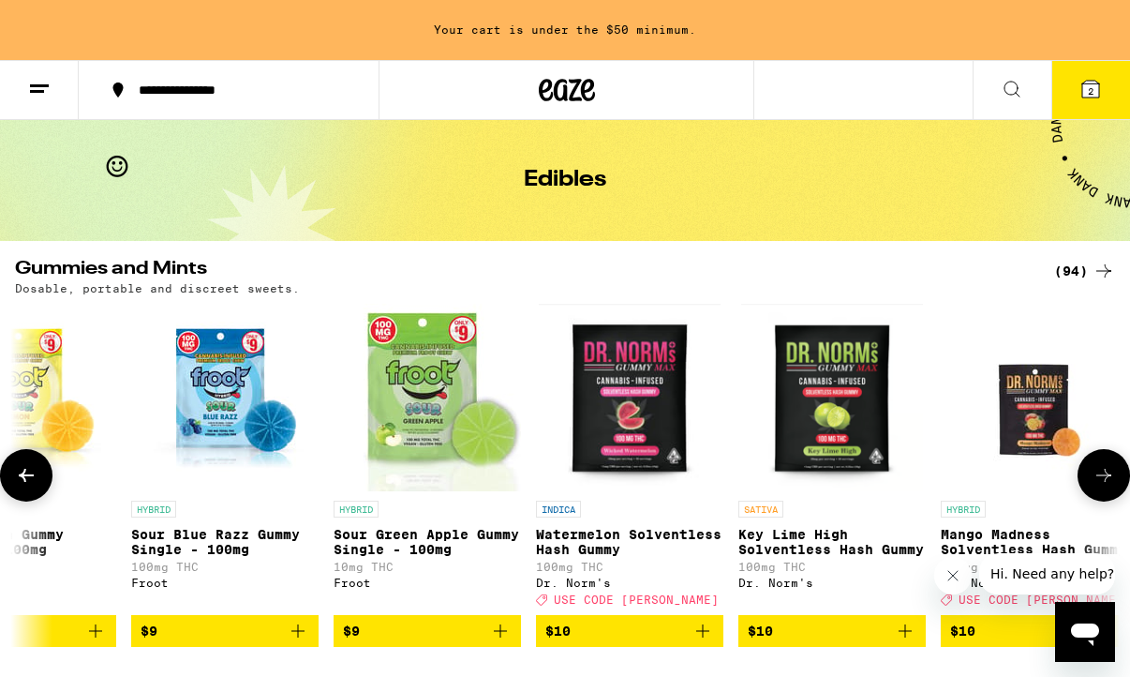
click at [1111, 482] on icon at bounding box center [1104, 475] width 15 height 13
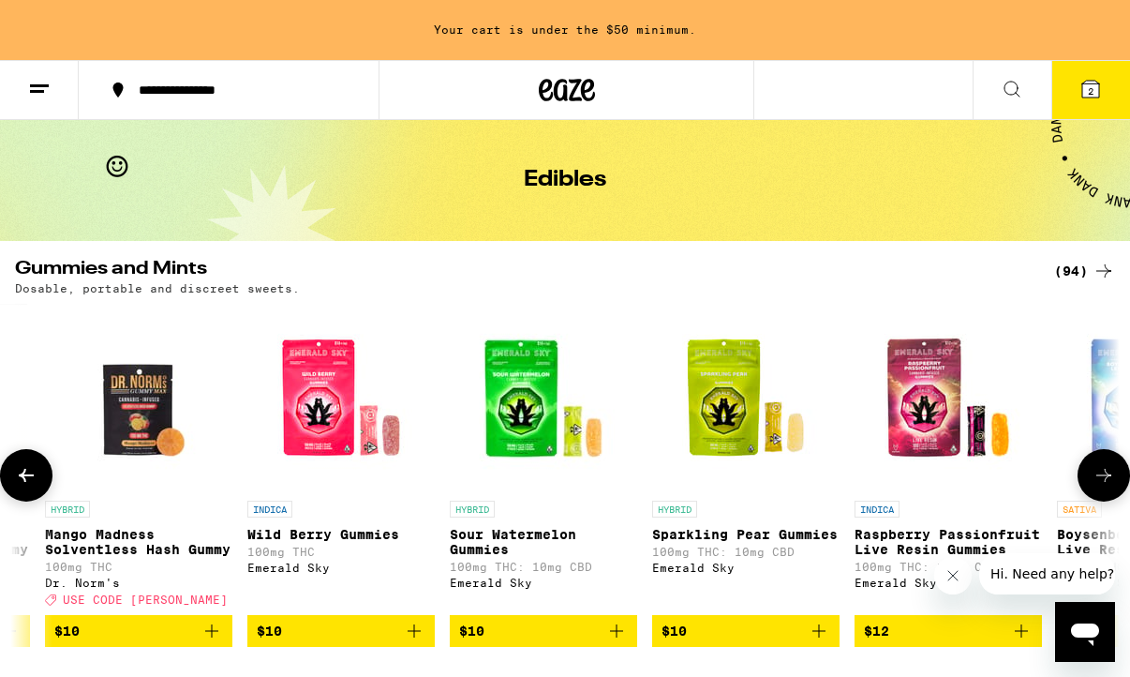
click at [1111, 482] on icon at bounding box center [1104, 475] width 15 height 13
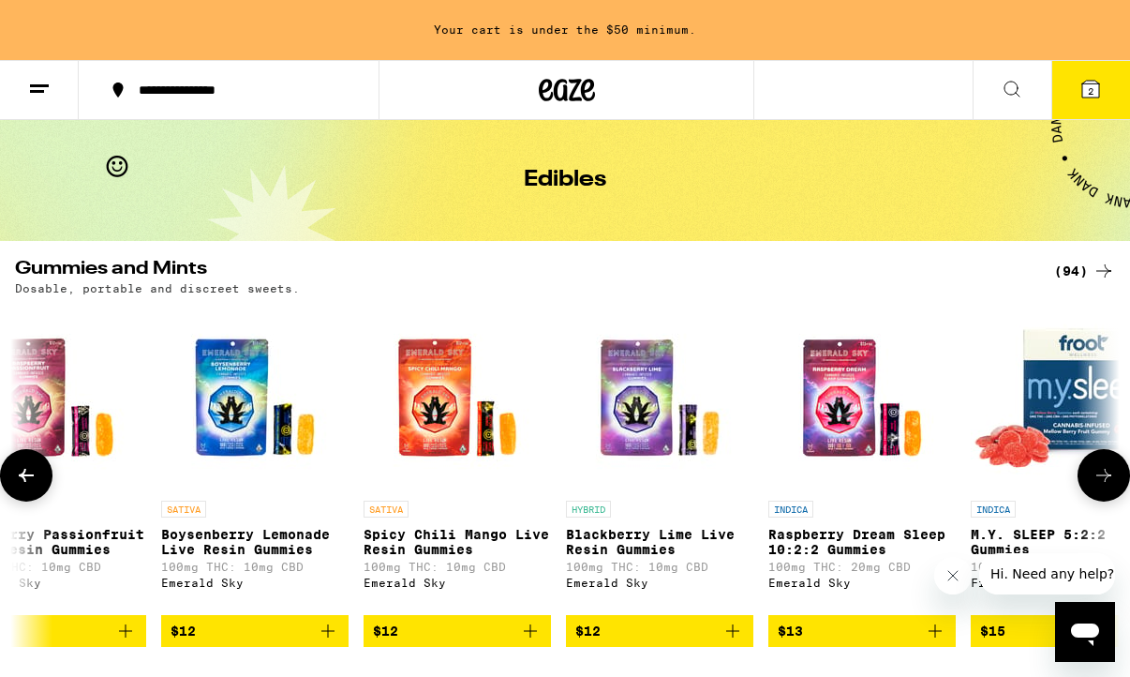
click at [1111, 482] on icon at bounding box center [1104, 475] width 15 height 13
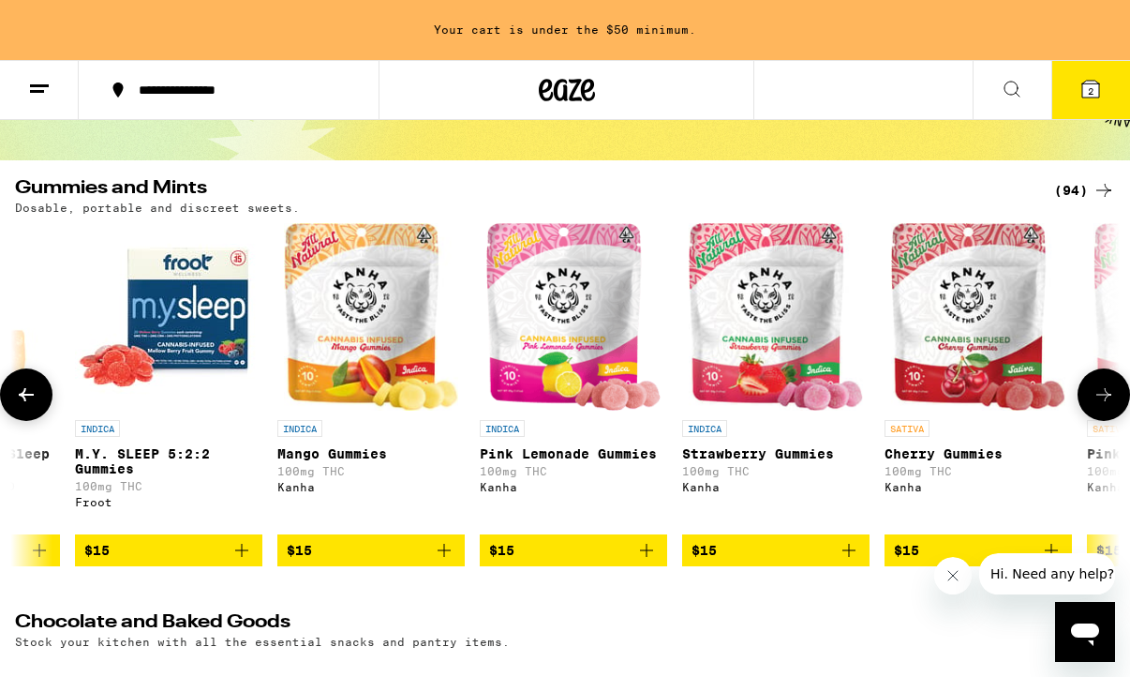
scroll to position [151, 0]
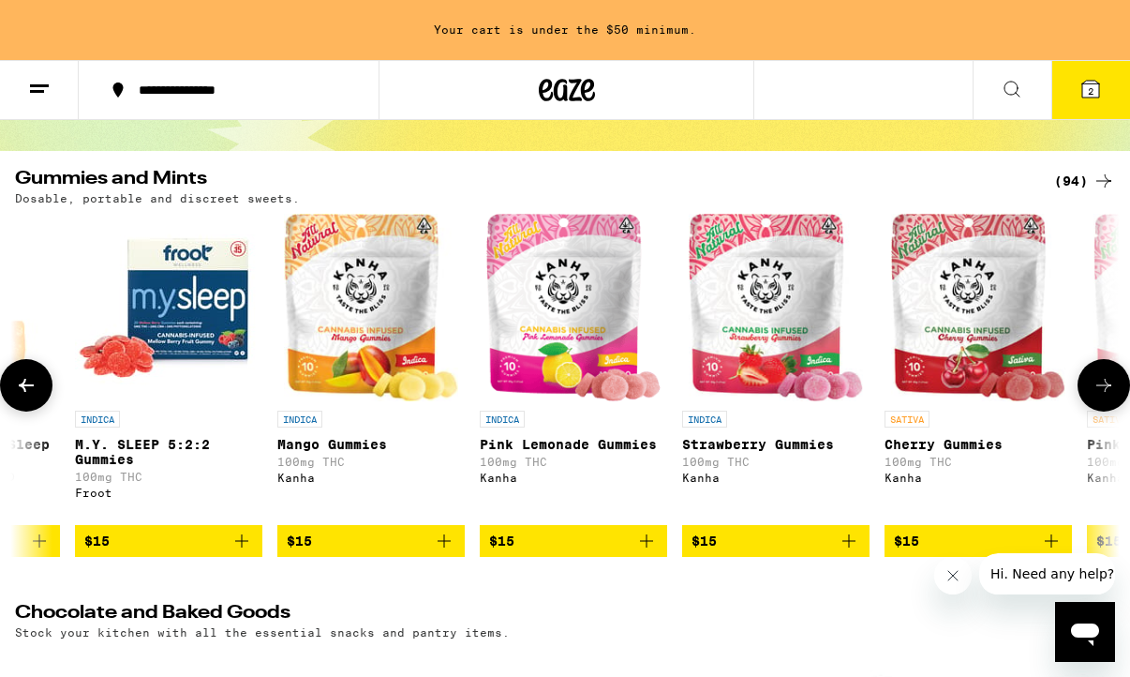
click at [1105, 396] on icon at bounding box center [1104, 385] width 22 height 22
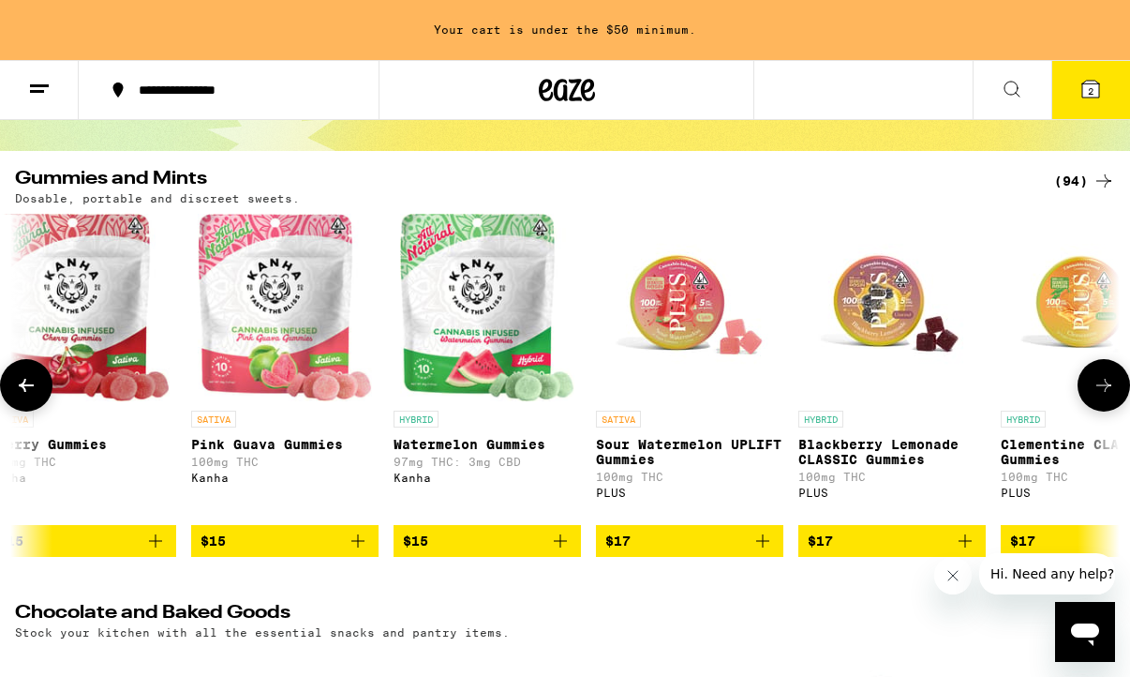
click at [366, 552] on icon "Add to bag" at bounding box center [358, 541] width 22 height 22
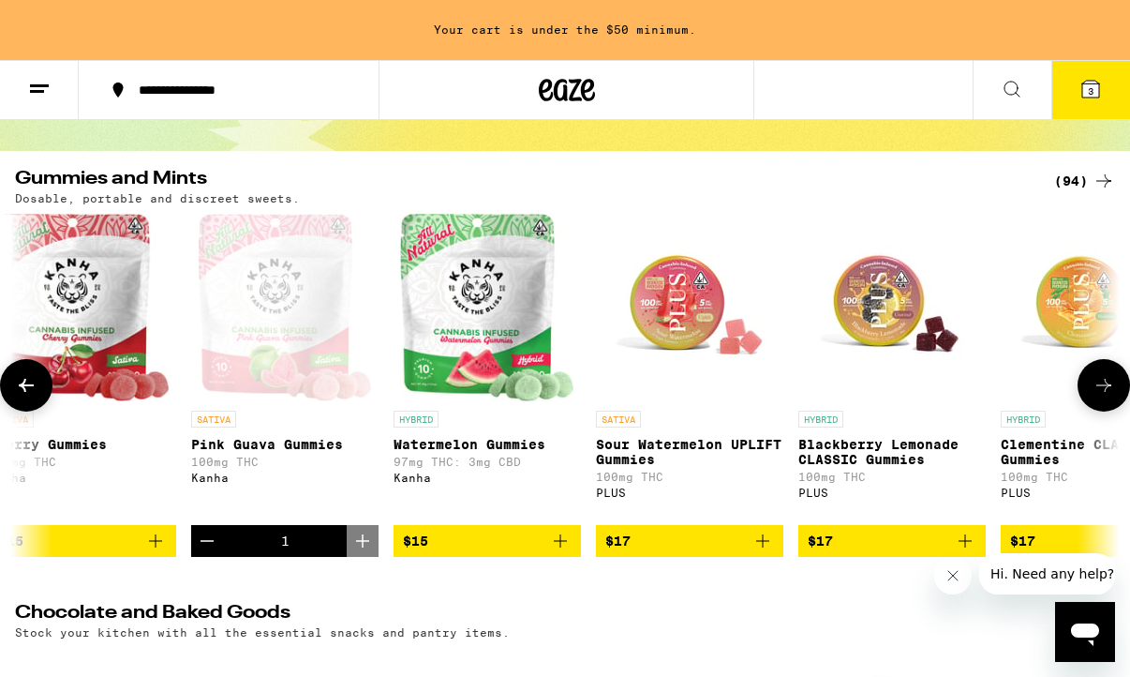
click at [1093, 396] on icon at bounding box center [1104, 385] width 22 height 22
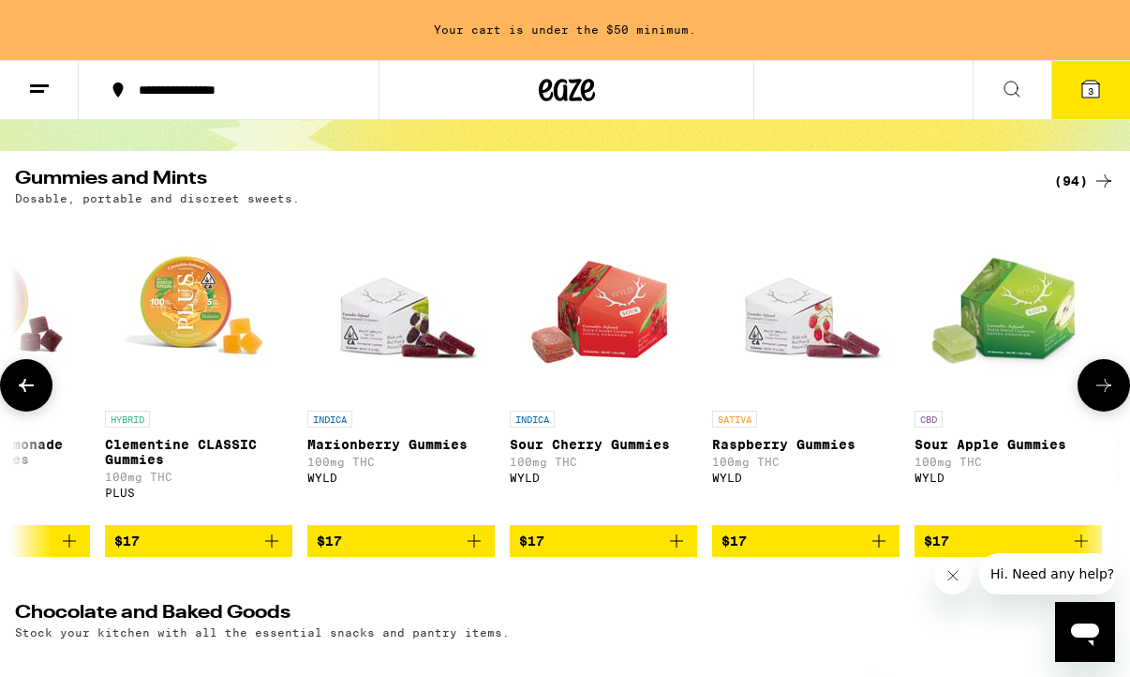
click at [1093, 396] on icon at bounding box center [1104, 385] width 22 height 22
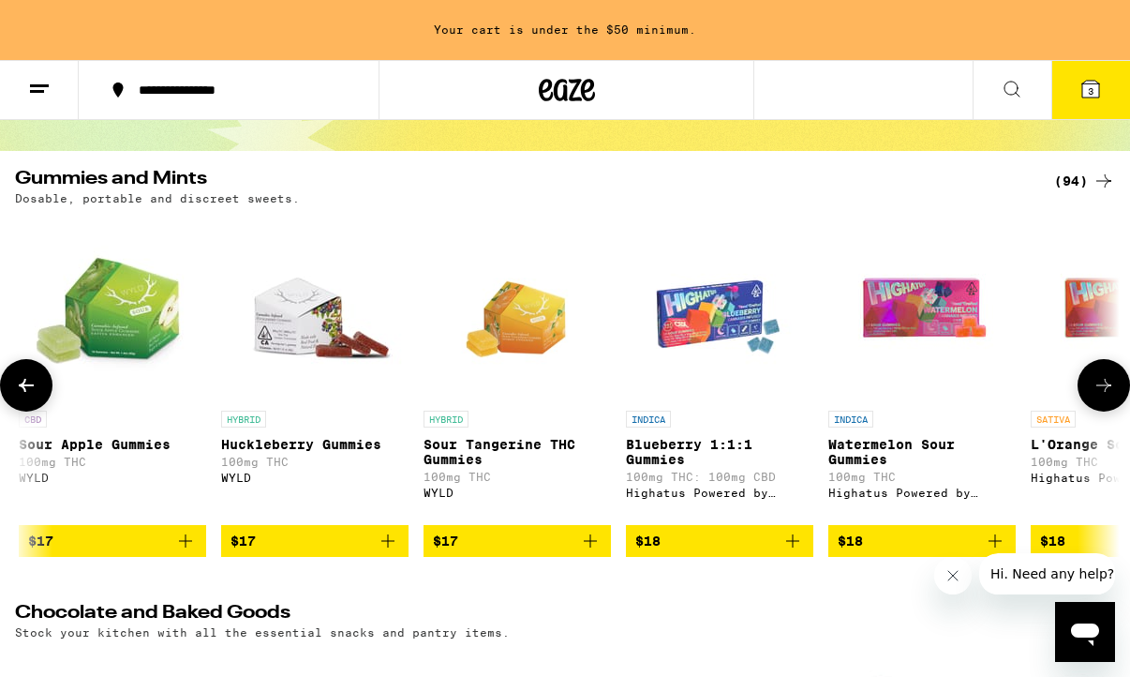
click at [1093, 396] on icon at bounding box center [1104, 385] width 22 height 22
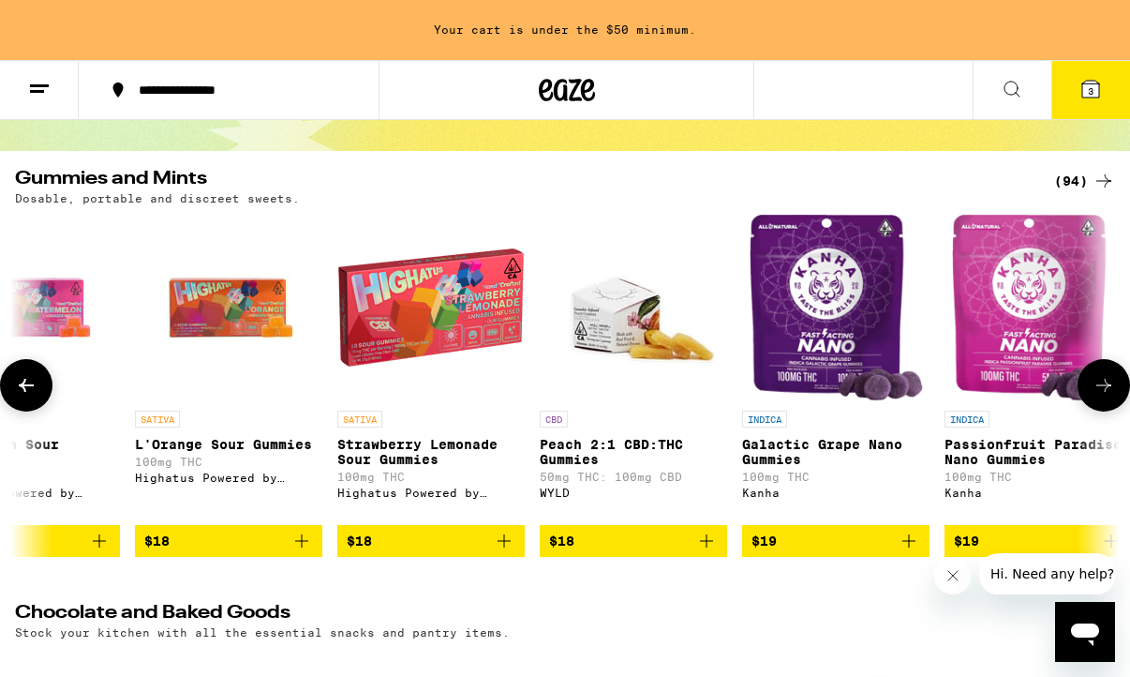
click at [1093, 396] on icon at bounding box center [1104, 385] width 22 height 22
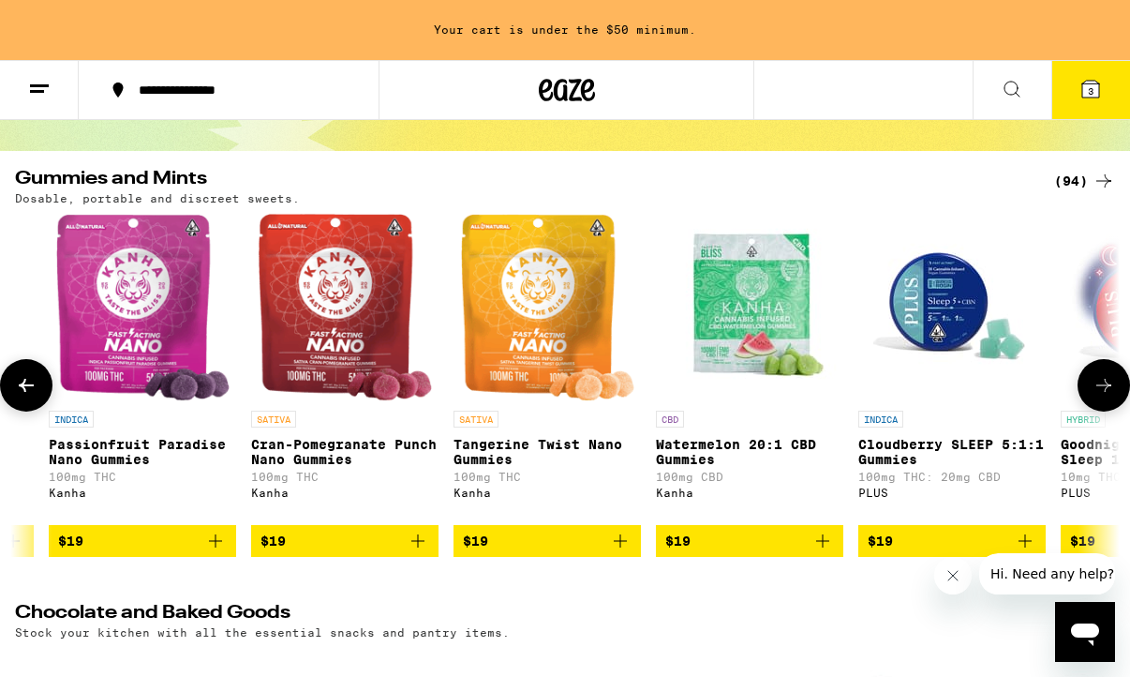
click at [1093, 396] on icon at bounding box center [1104, 385] width 22 height 22
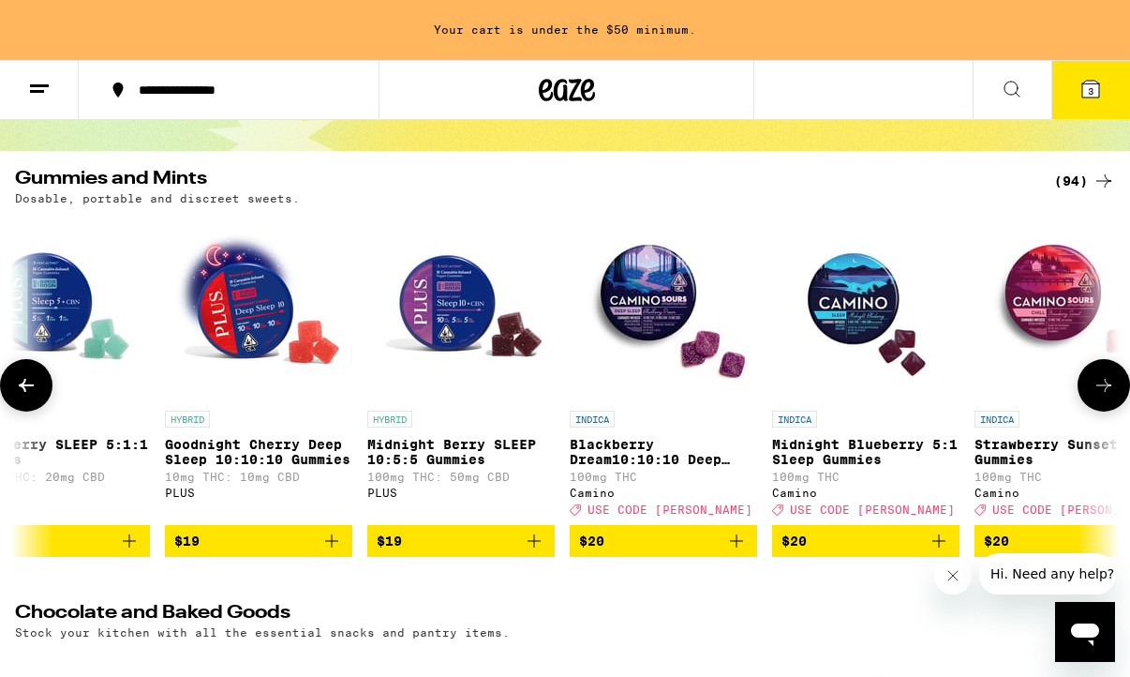
click at [1093, 396] on icon at bounding box center [1104, 385] width 22 height 22
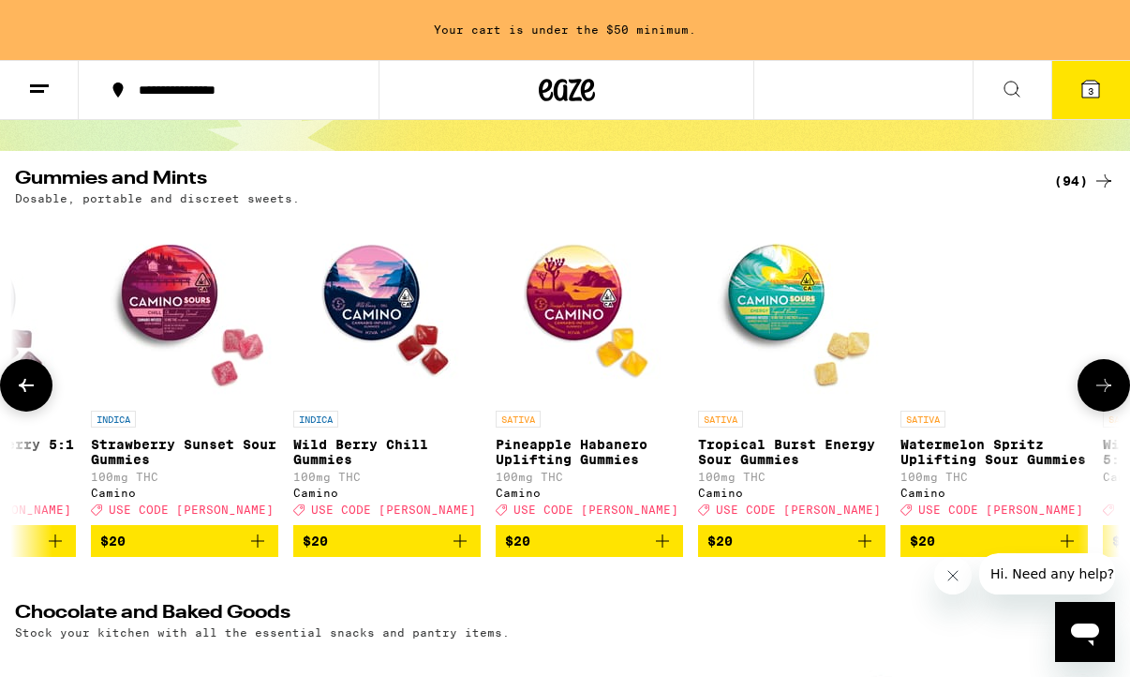
scroll to position [0, 9856]
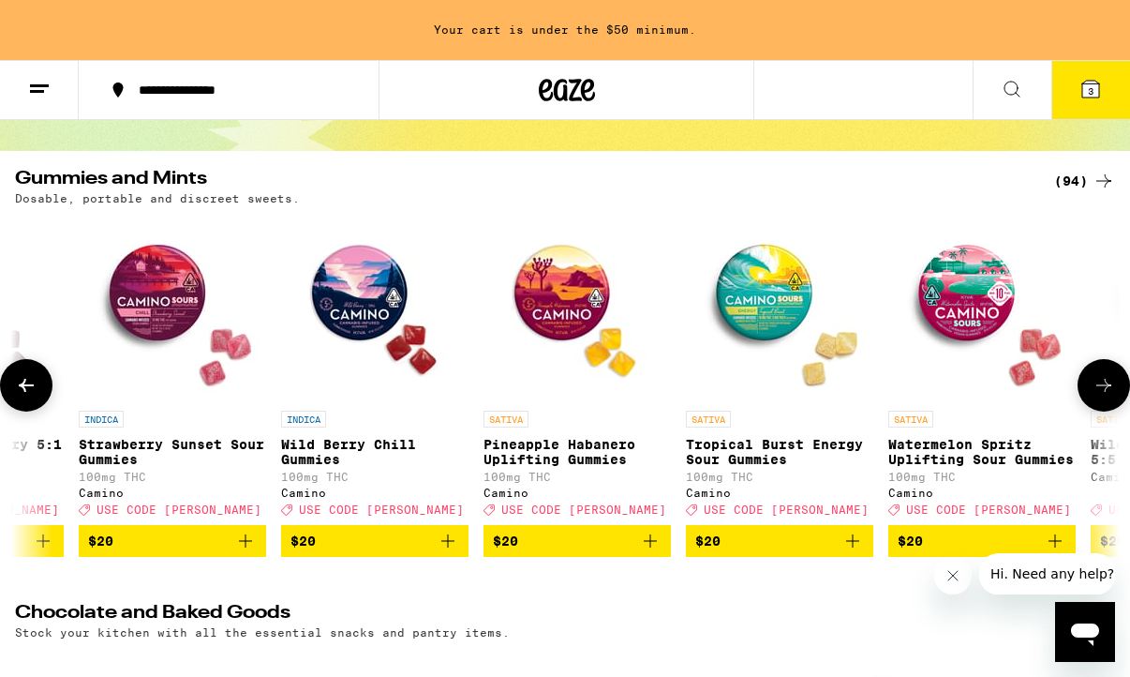
click at [26, 392] on icon at bounding box center [26, 385] width 15 height 13
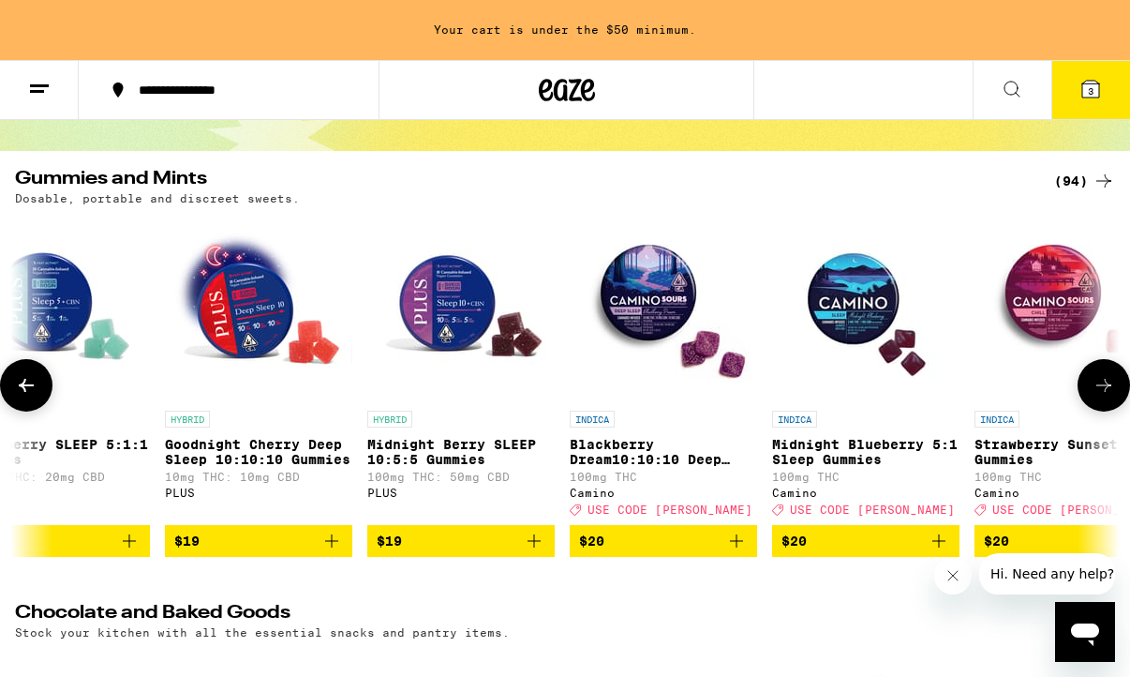
click at [1108, 396] on icon at bounding box center [1104, 385] width 22 height 22
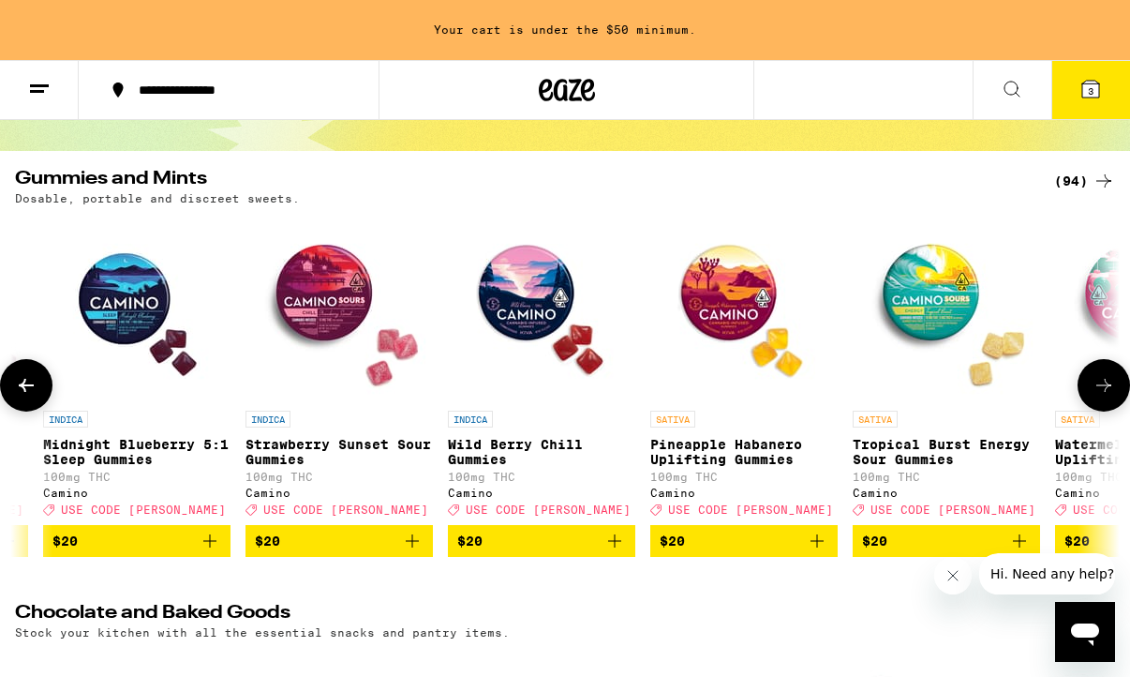
scroll to position [0, 9856]
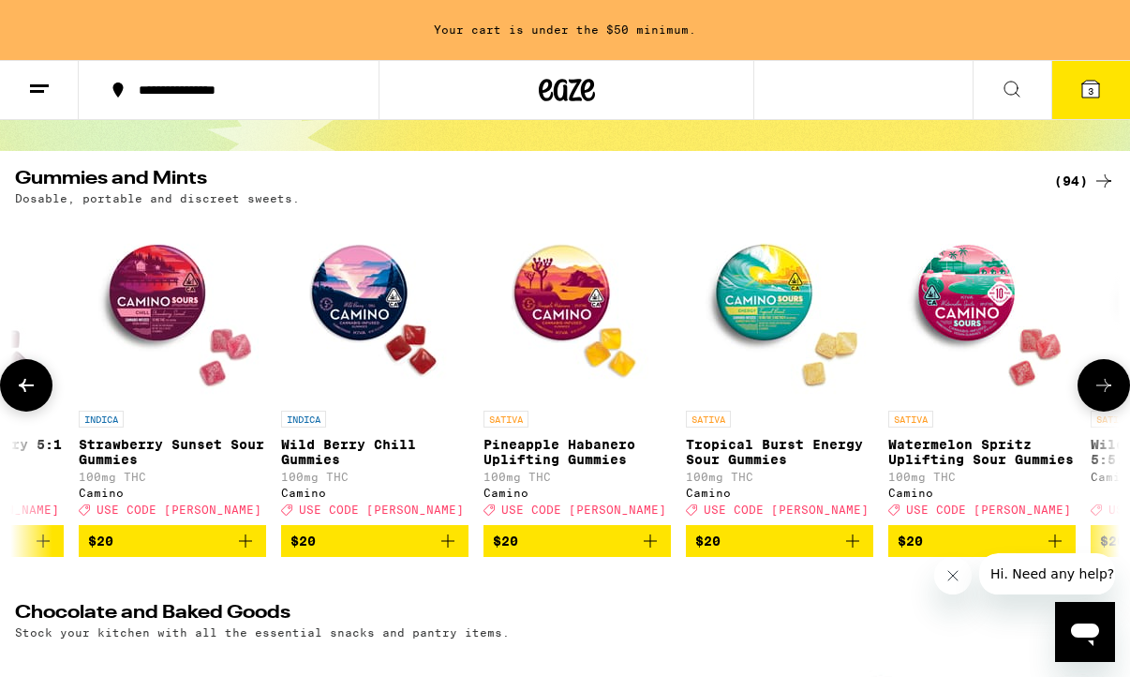
click at [1108, 396] on icon at bounding box center [1104, 385] width 22 height 22
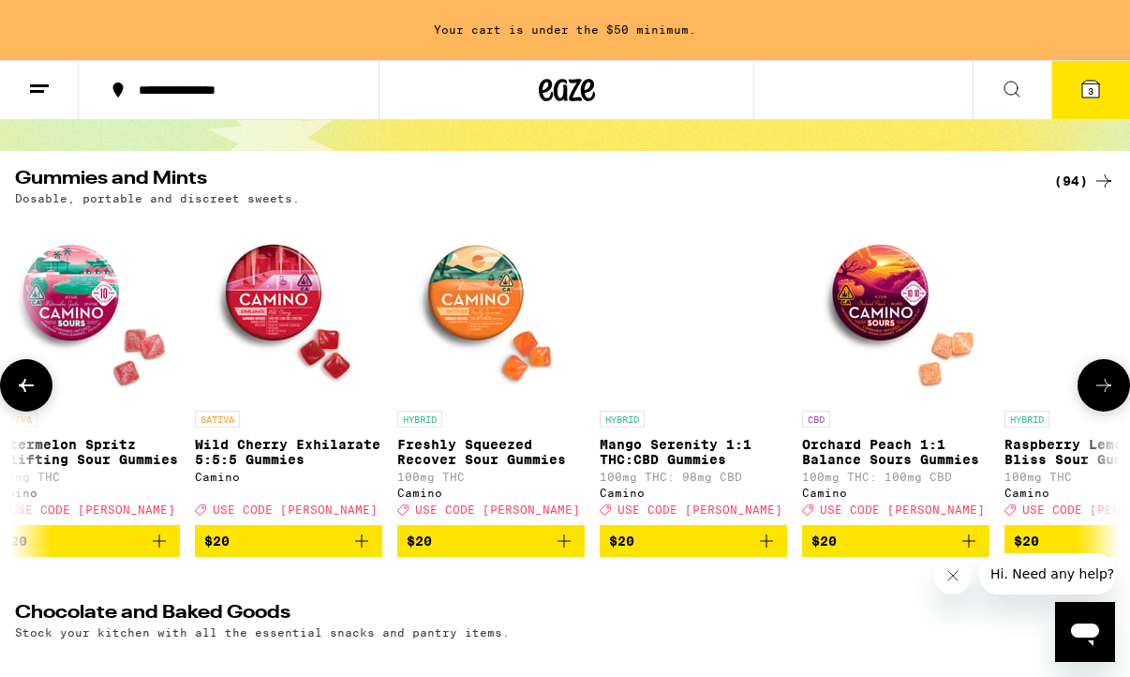
click at [363, 552] on icon "Add to bag" at bounding box center [362, 541] width 22 height 22
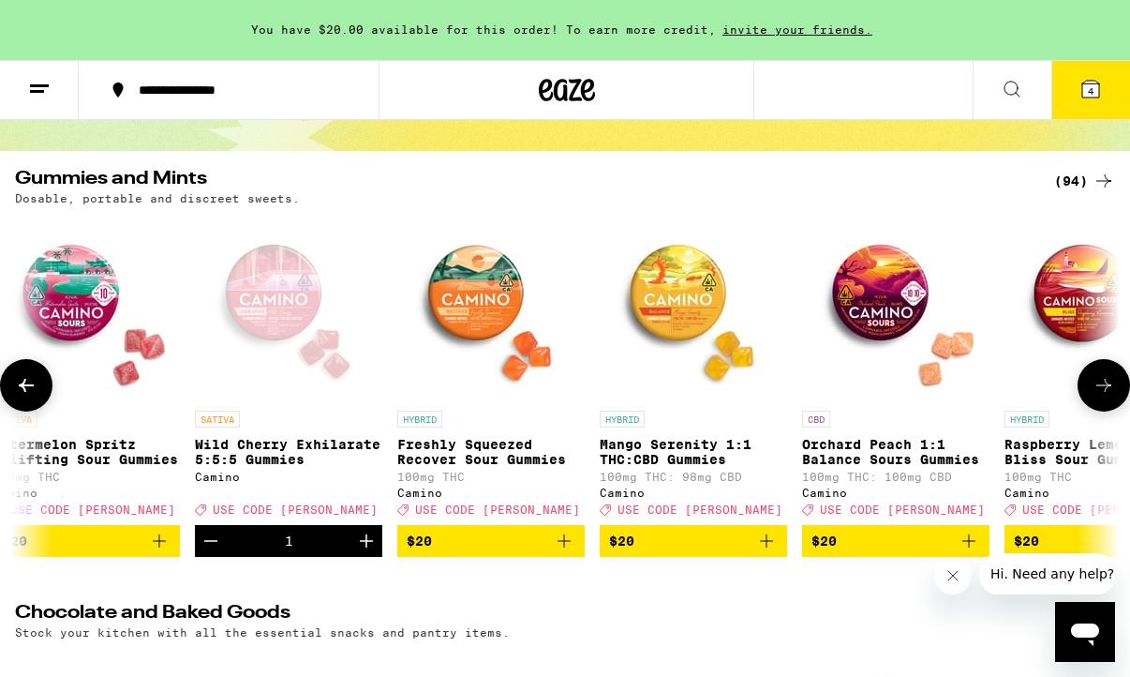
click at [1094, 394] on icon at bounding box center [1104, 385] width 22 height 22
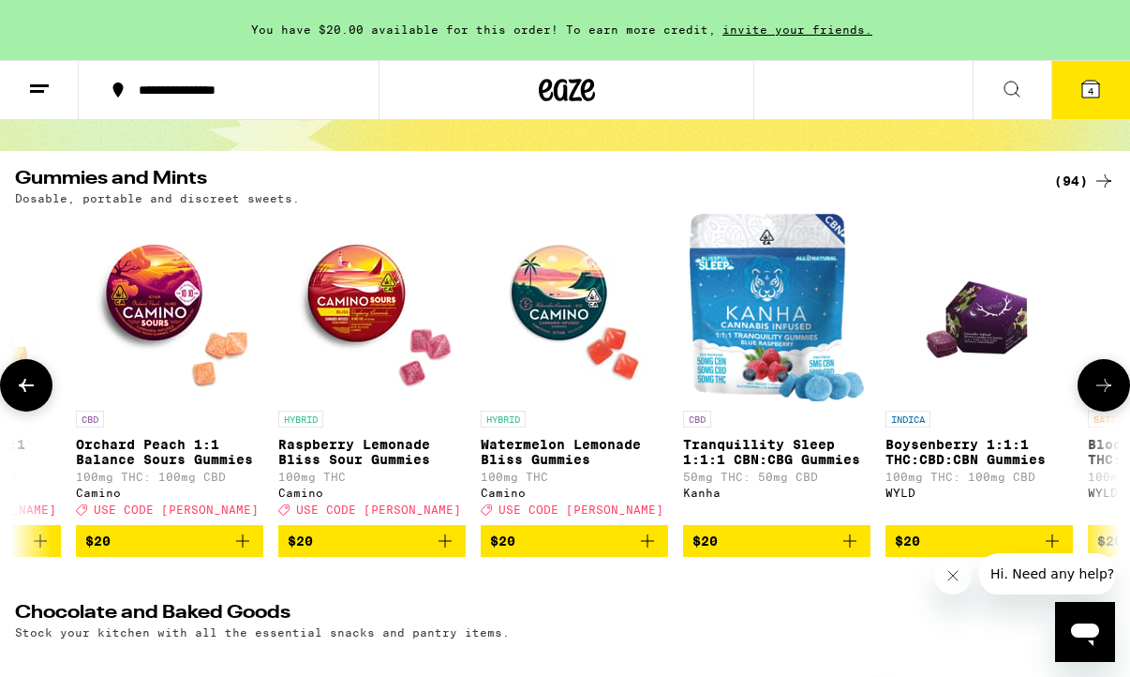
scroll to position [0, 11648]
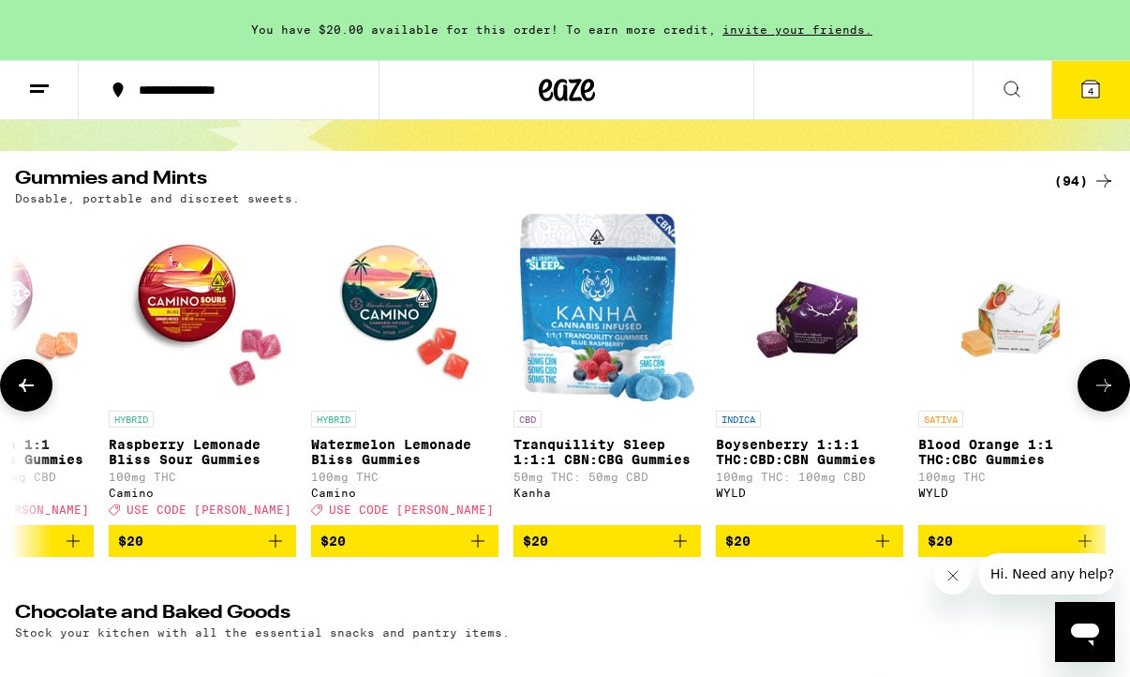
click at [1094, 394] on icon at bounding box center [1104, 385] width 22 height 22
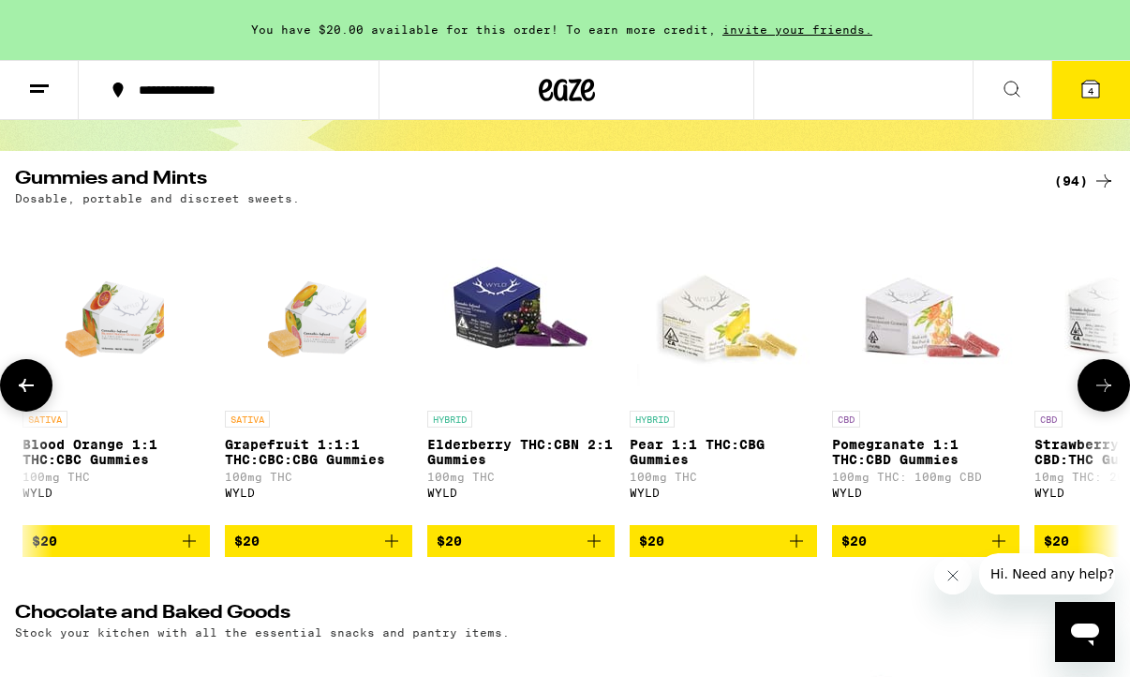
click at [1094, 394] on icon at bounding box center [1104, 385] width 22 height 22
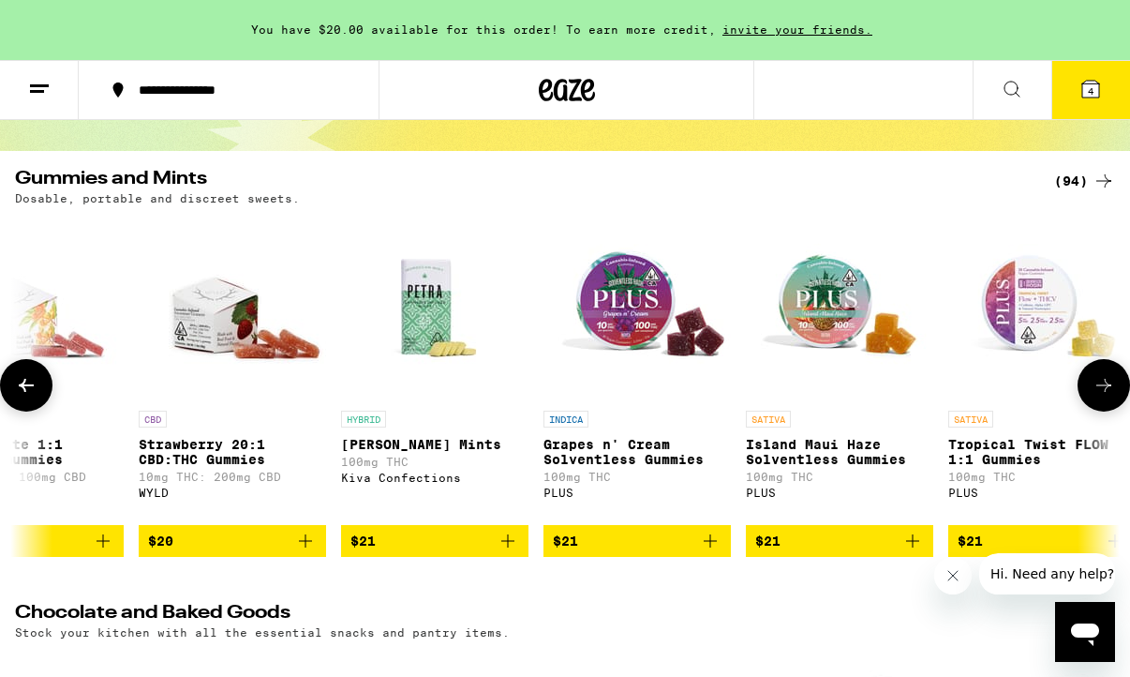
click at [1094, 394] on icon at bounding box center [1104, 385] width 22 height 22
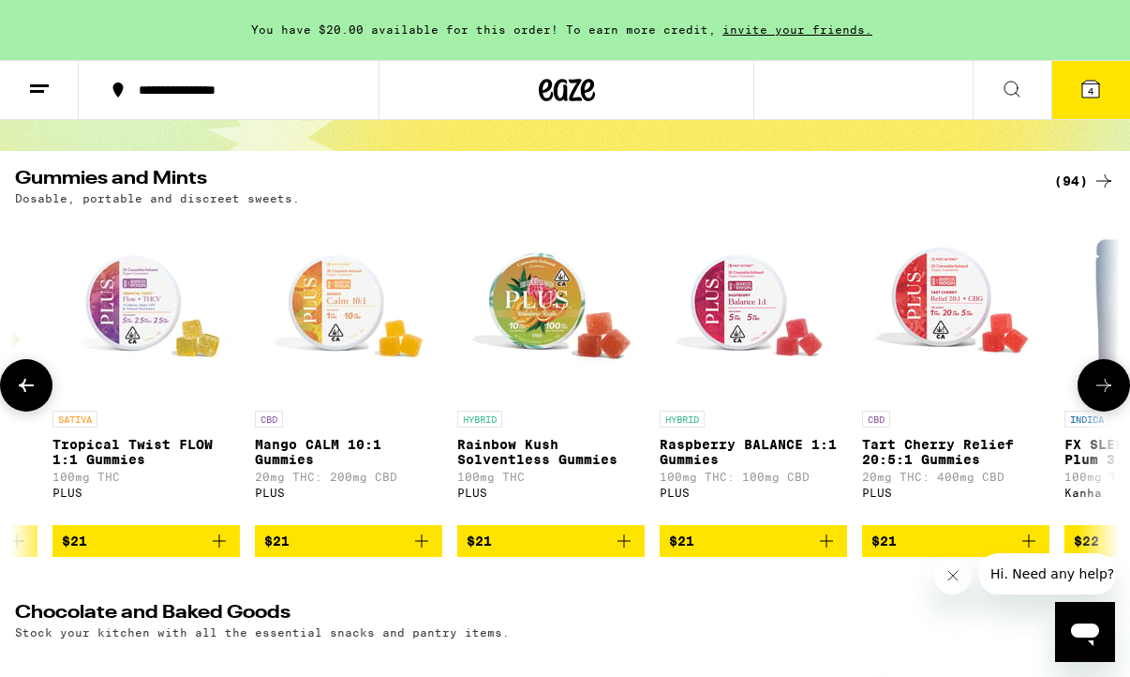
click at [1094, 394] on icon at bounding box center [1104, 385] width 22 height 22
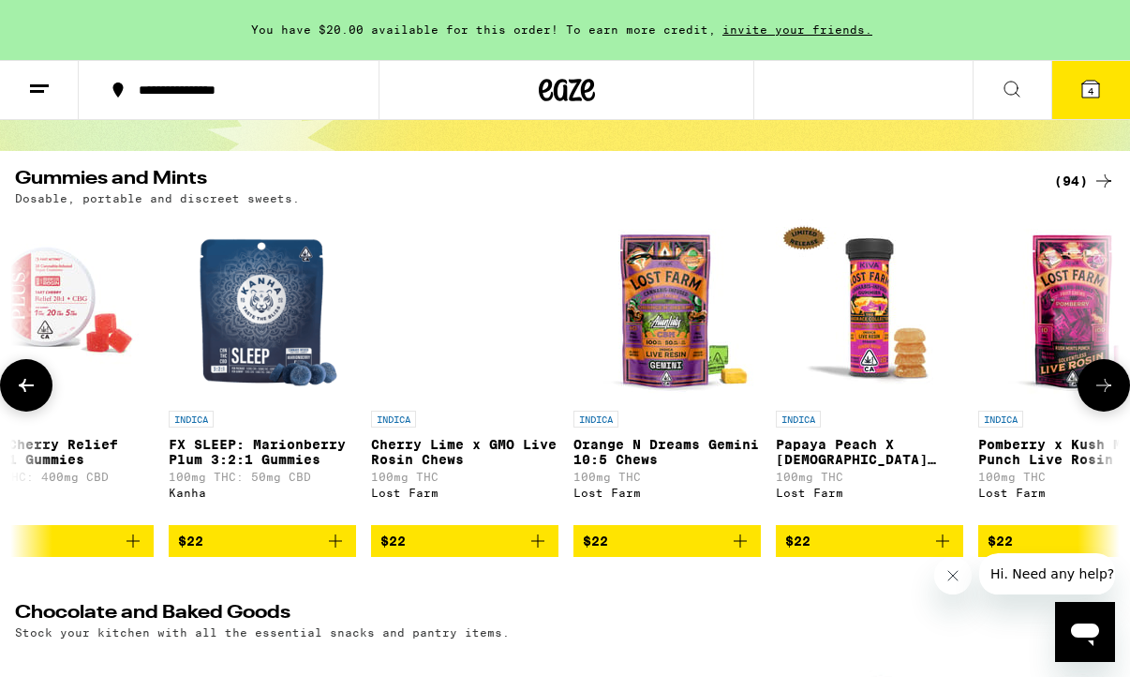
click at [1107, 396] on icon at bounding box center [1104, 385] width 22 height 22
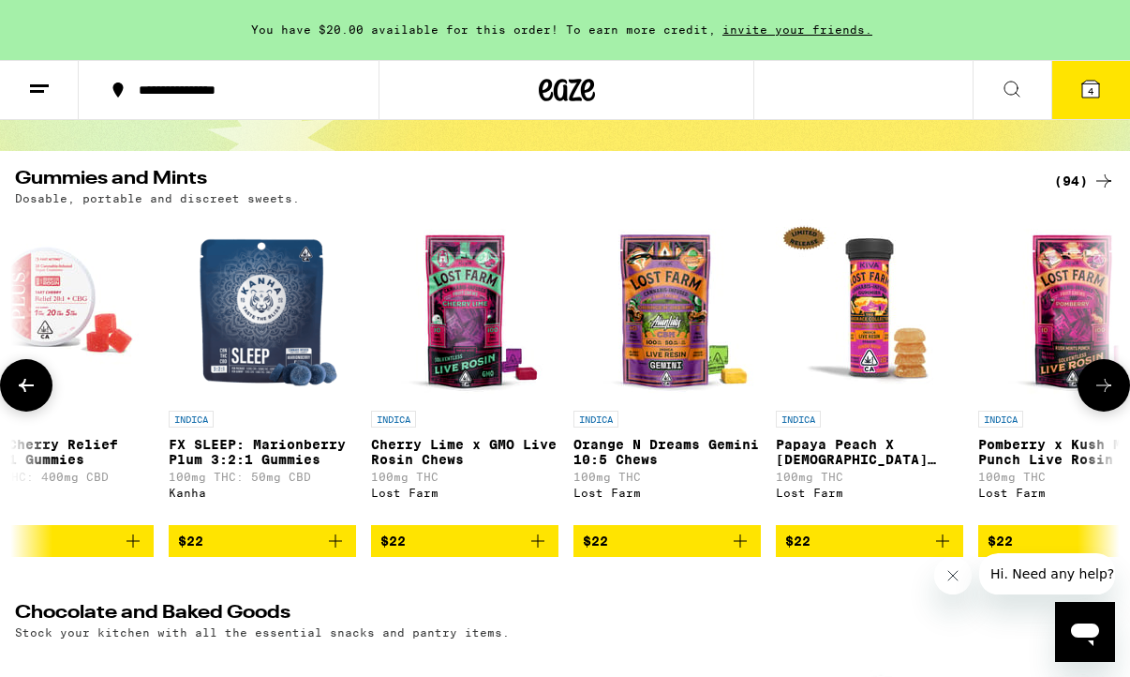
scroll to position [0, 16128]
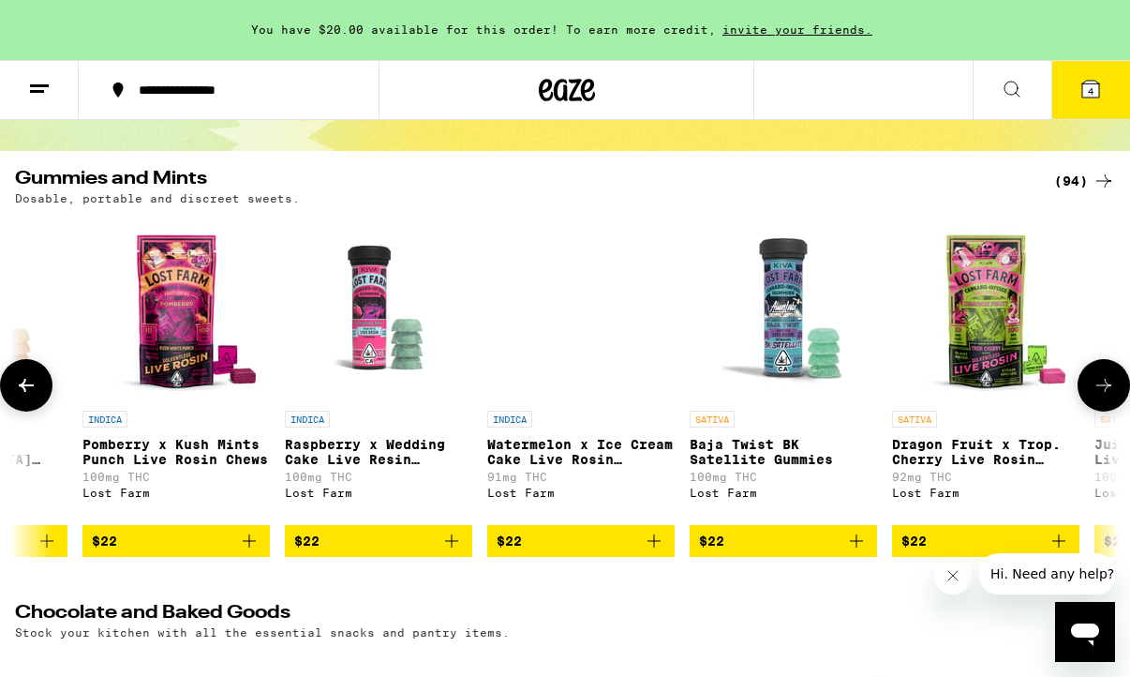
click at [1106, 392] on icon at bounding box center [1104, 385] width 15 height 13
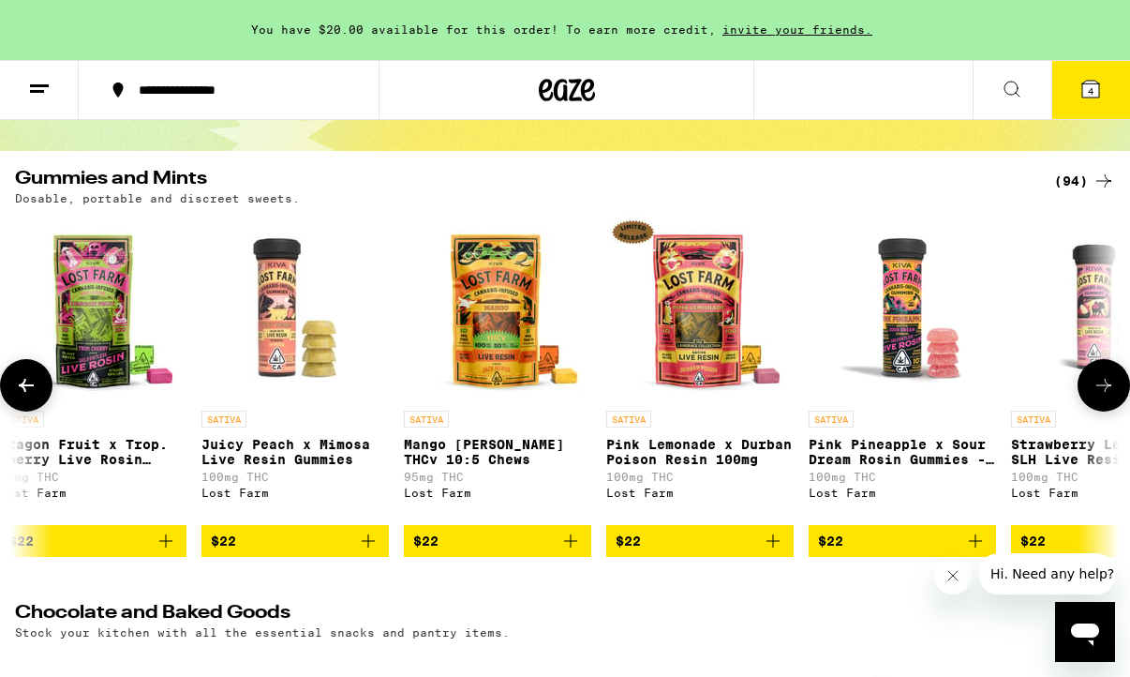
scroll to position [0, 17024]
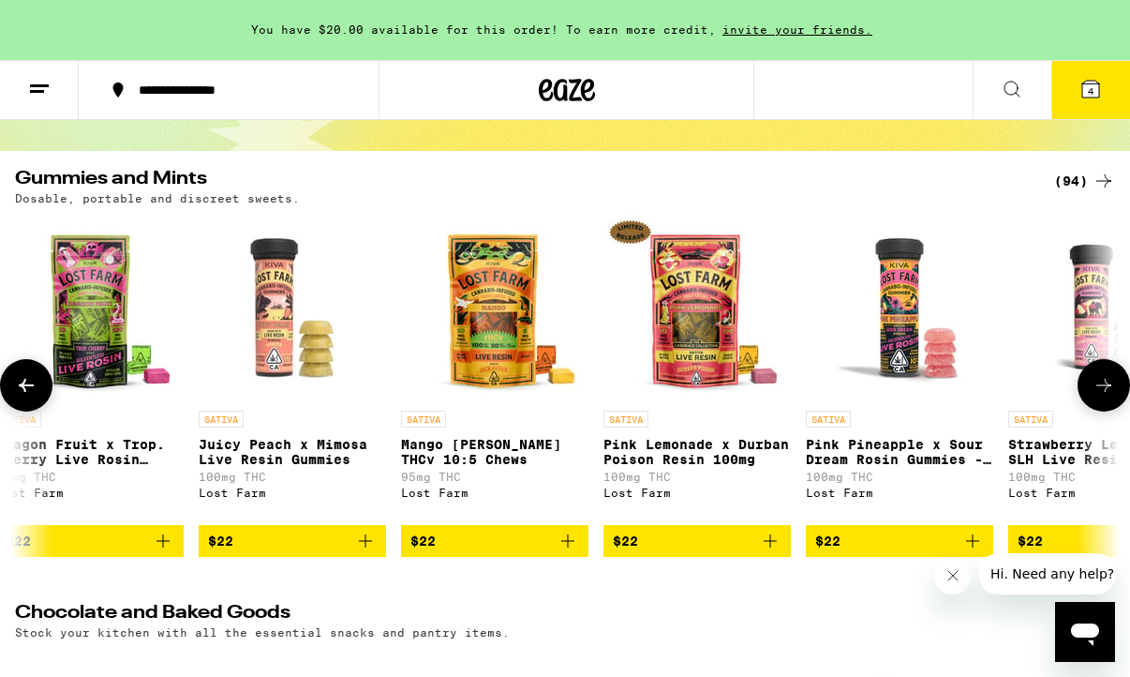
click at [1106, 396] on icon at bounding box center [1104, 385] width 22 height 22
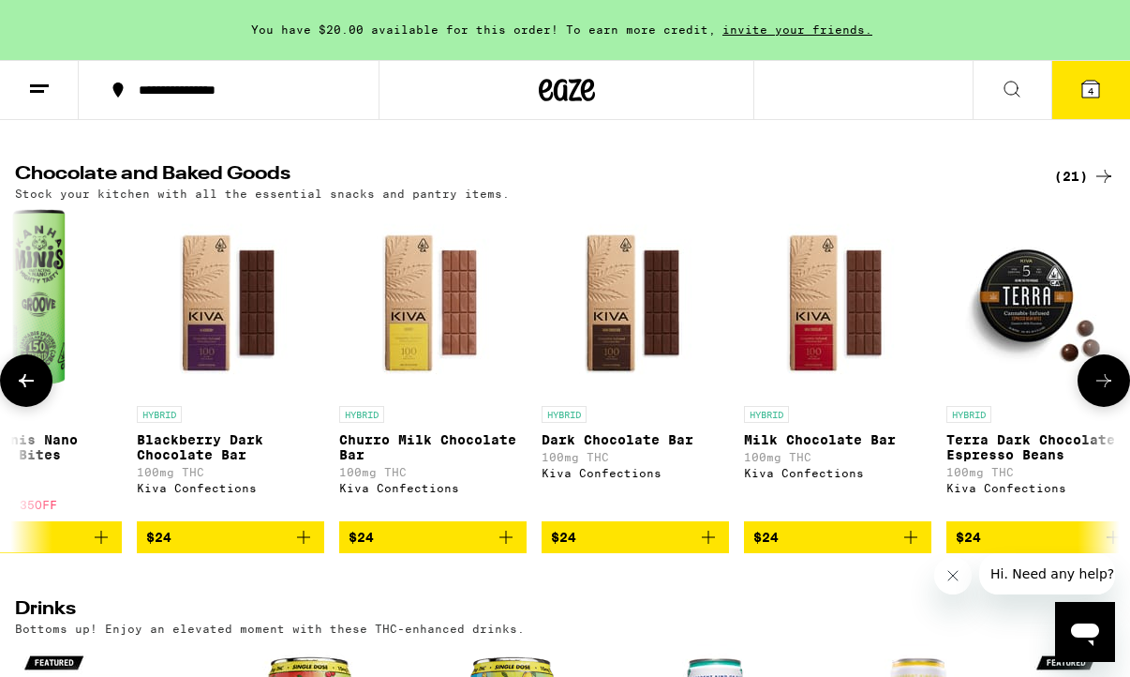
scroll to position [0, 2509]
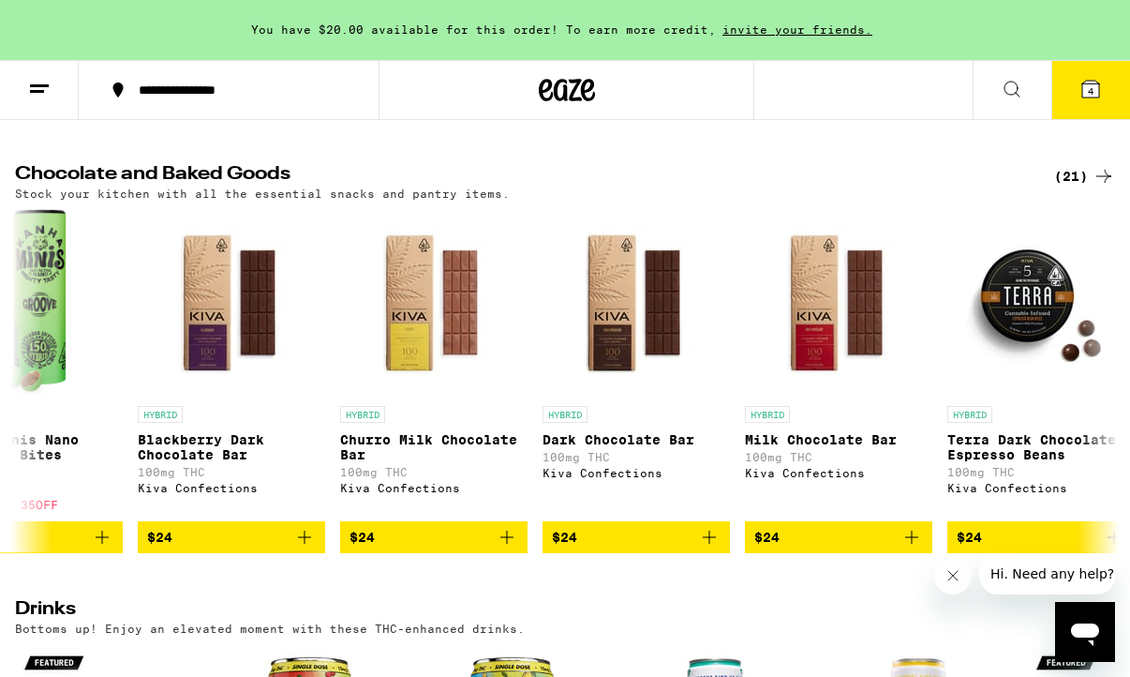
click at [1102, 83] on button "4" at bounding box center [1091, 90] width 79 height 58
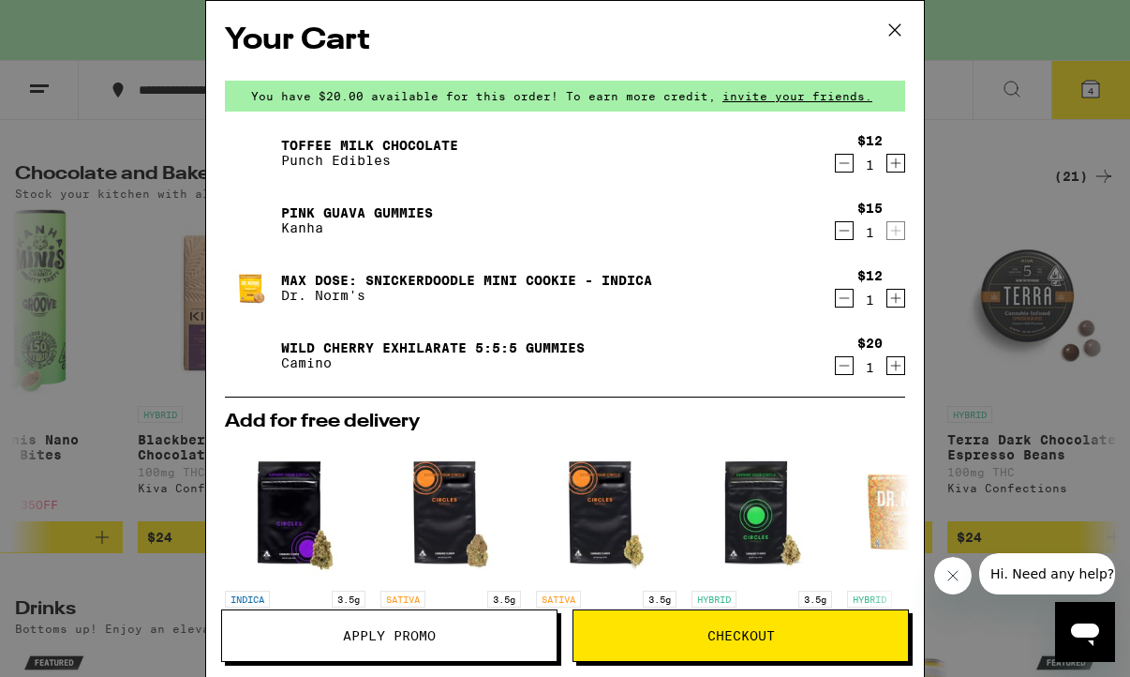
click at [893, 25] on icon at bounding box center [895, 30] width 28 height 28
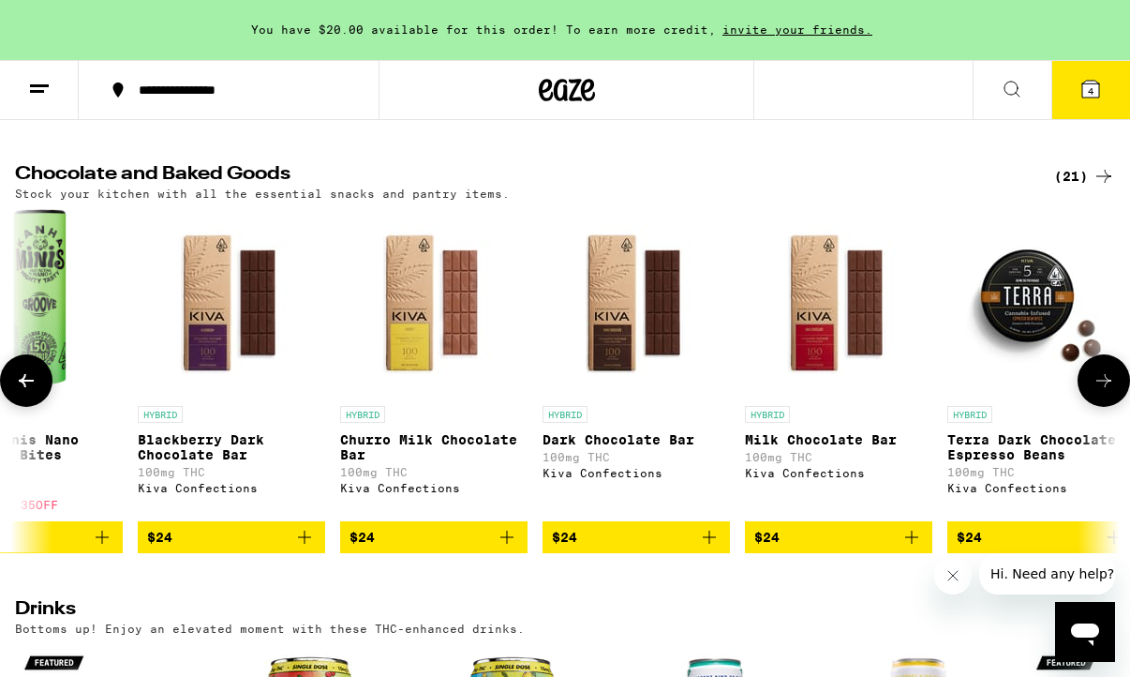
click at [304, 548] on icon "Add to bag" at bounding box center [304, 537] width 22 height 22
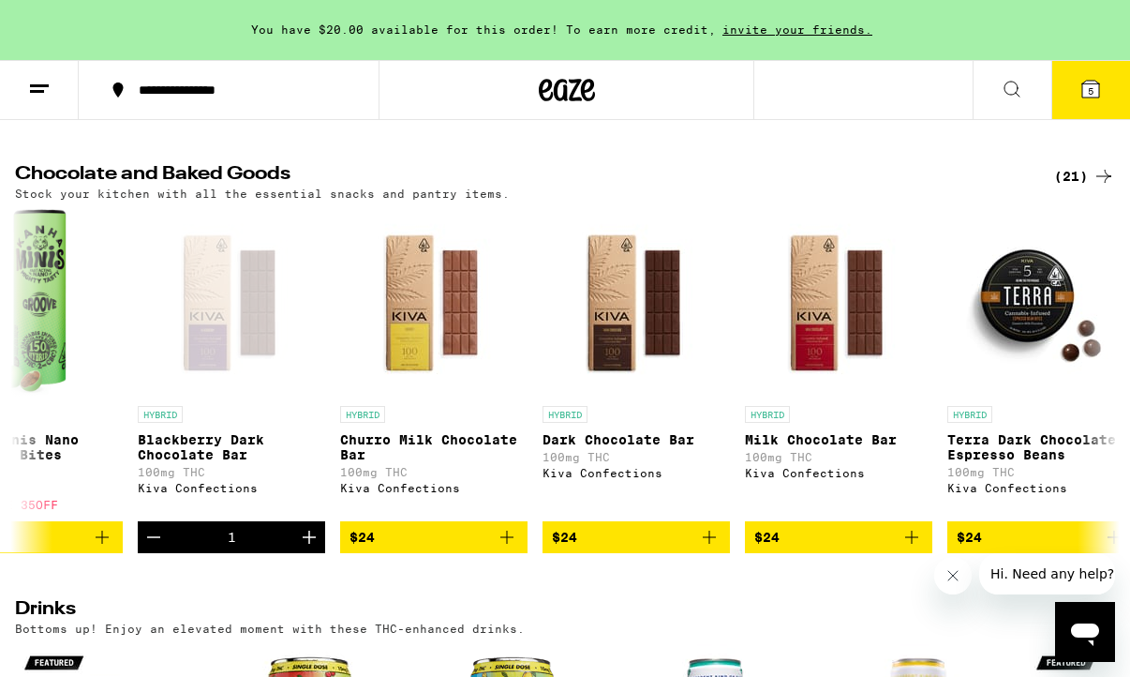
click at [1092, 97] on span "5" at bounding box center [1091, 90] width 6 height 11
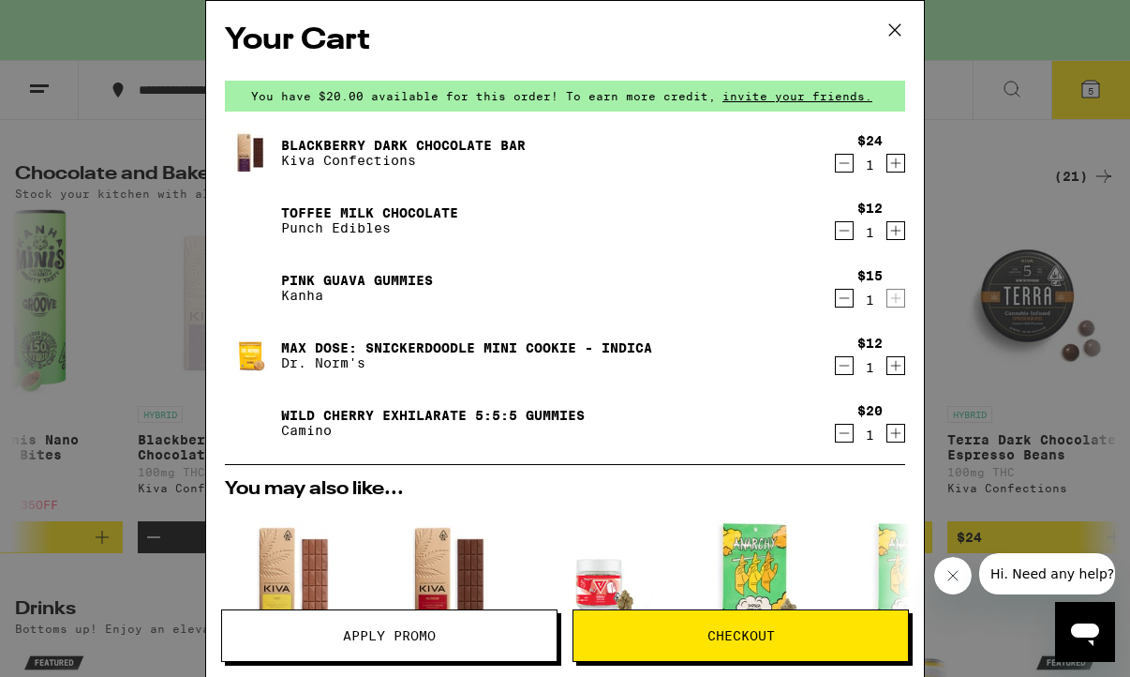
click at [436, 642] on span "Apply Promo" at bounding box center [389, 635] width 93 height 13
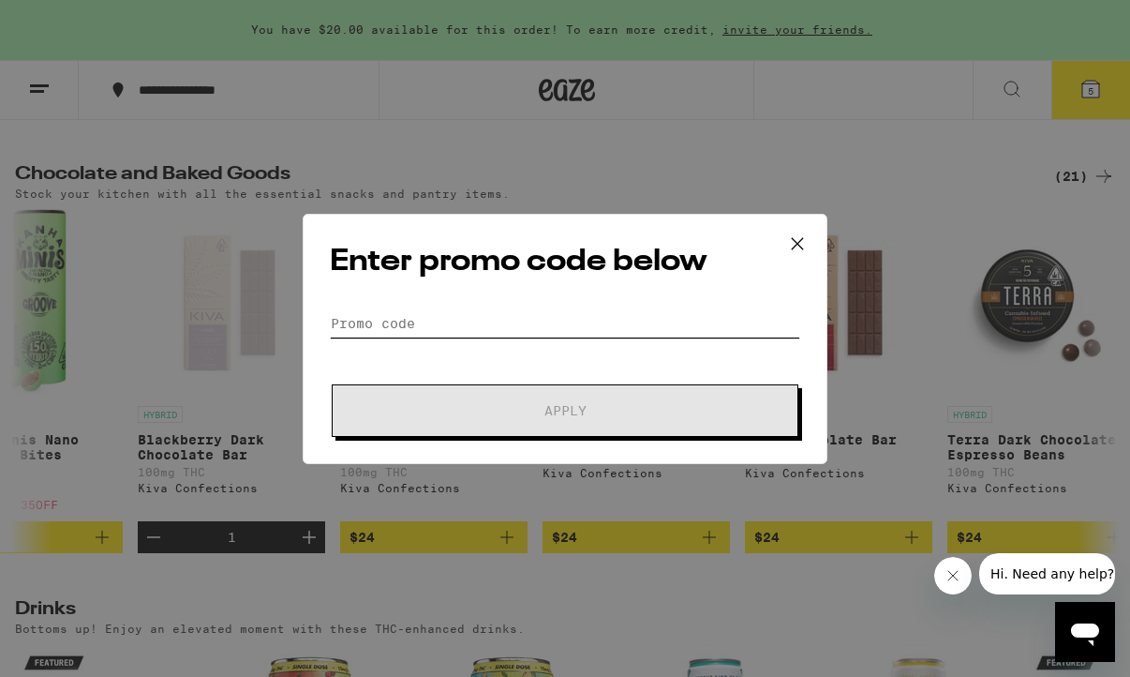
click at [426, 330] on input "Promo Code" at bounding box center [565, 323] width 470 height 28
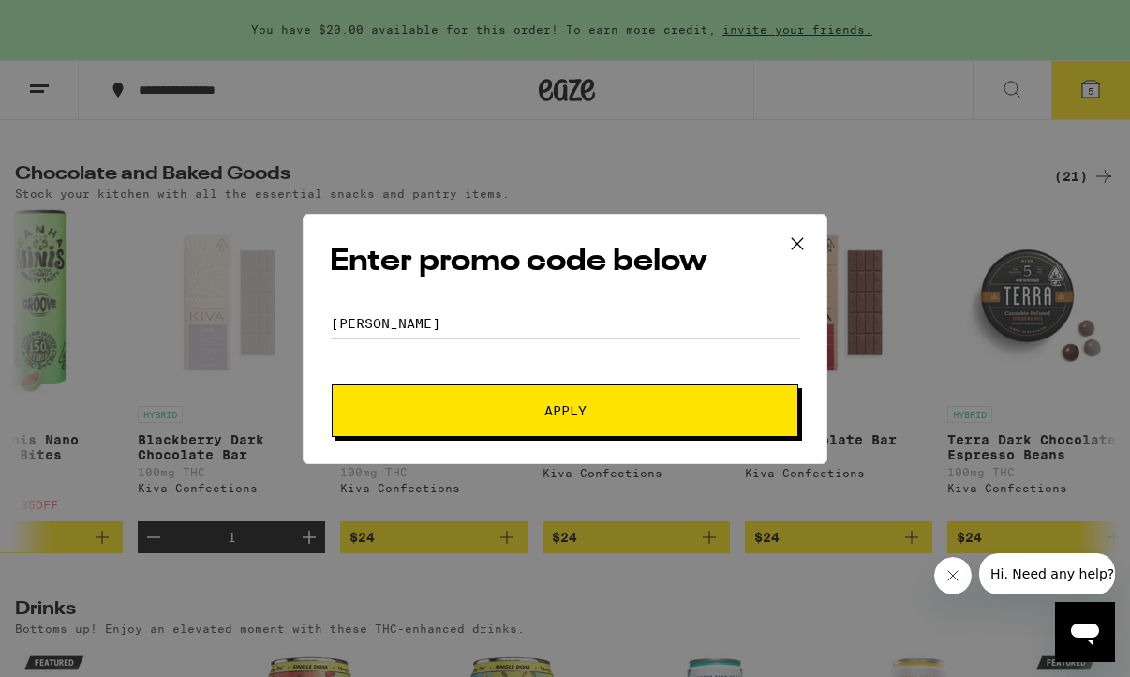
type input "STONER"
click at [520, 414] on span "Apply" at bounding box center [564, 410] width 337 height 13
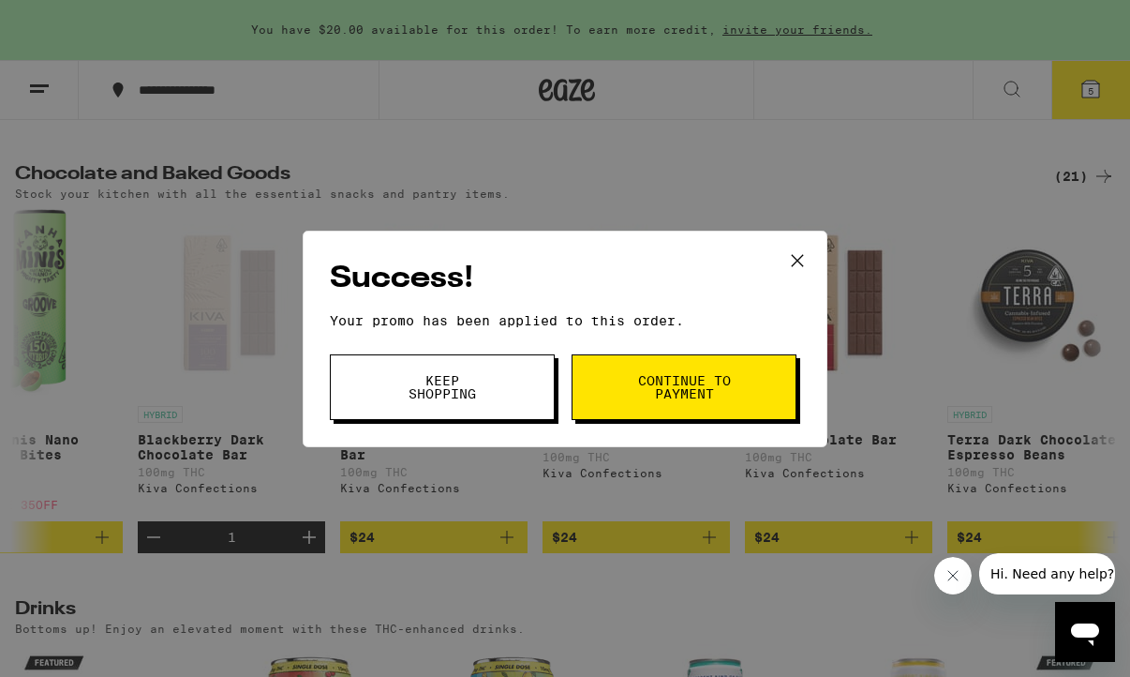
click at [677, 394] on span "Continue to payment" at bounding box center [684, 387] width 96 height 26
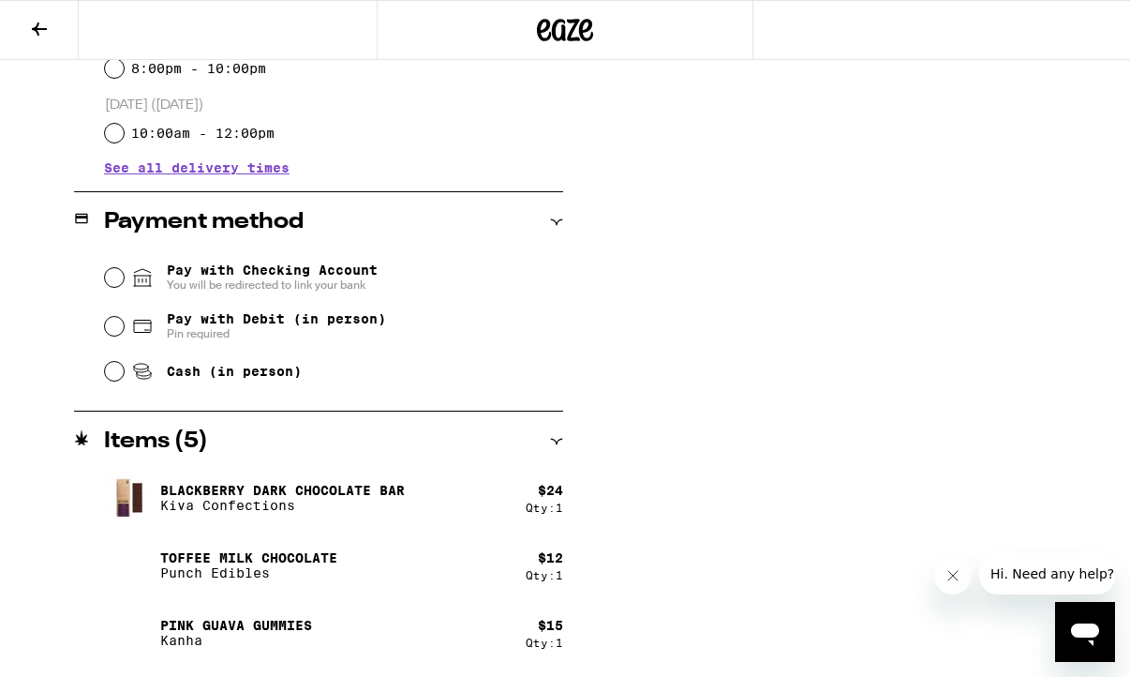
scroll to position [703, 0]
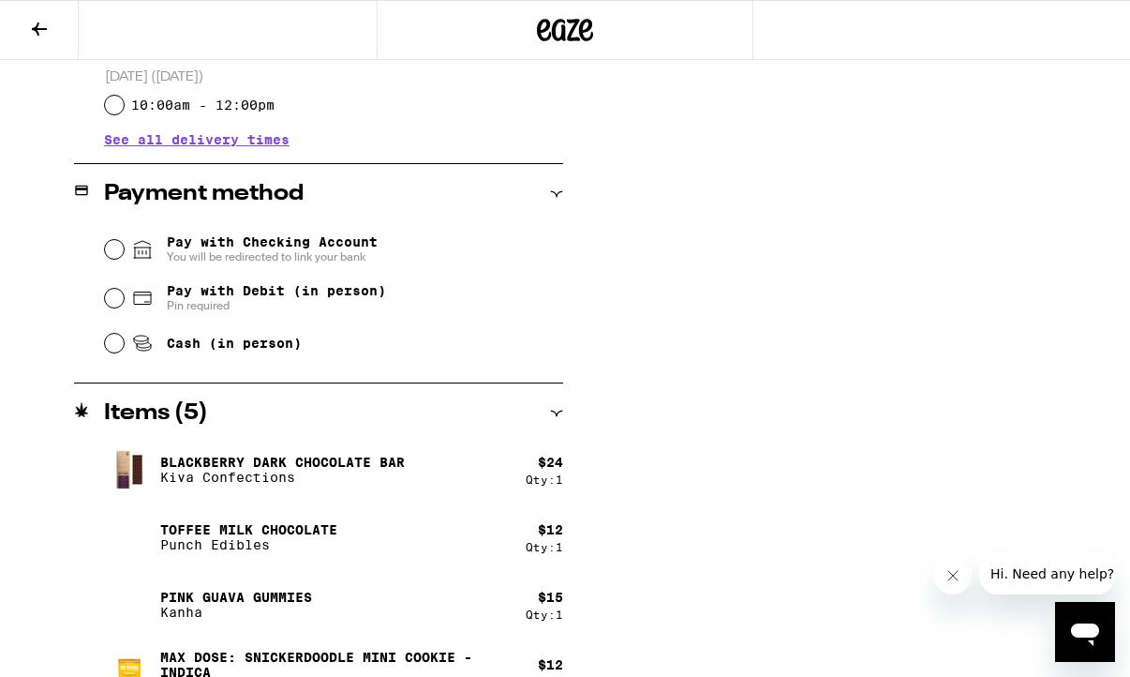
click at [111, 299] on input "Pay with Debit (in person) Pin required" at bounding box center [114, 298] width 19 height 19
radio input "true"
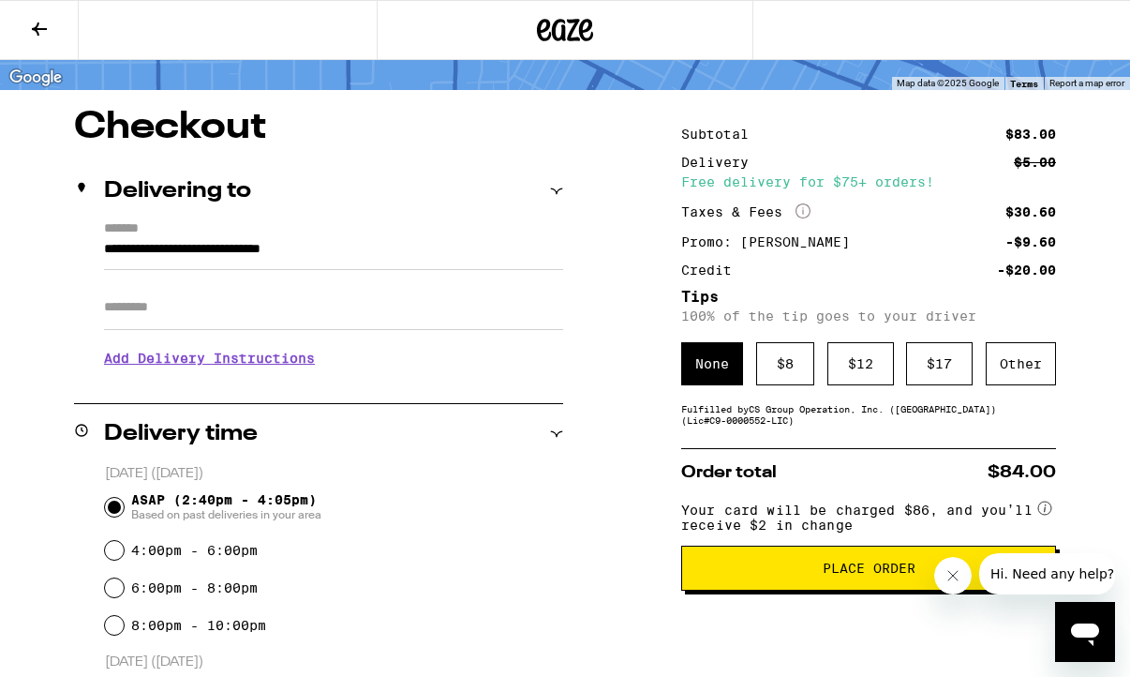
scroll to position [119, 0]
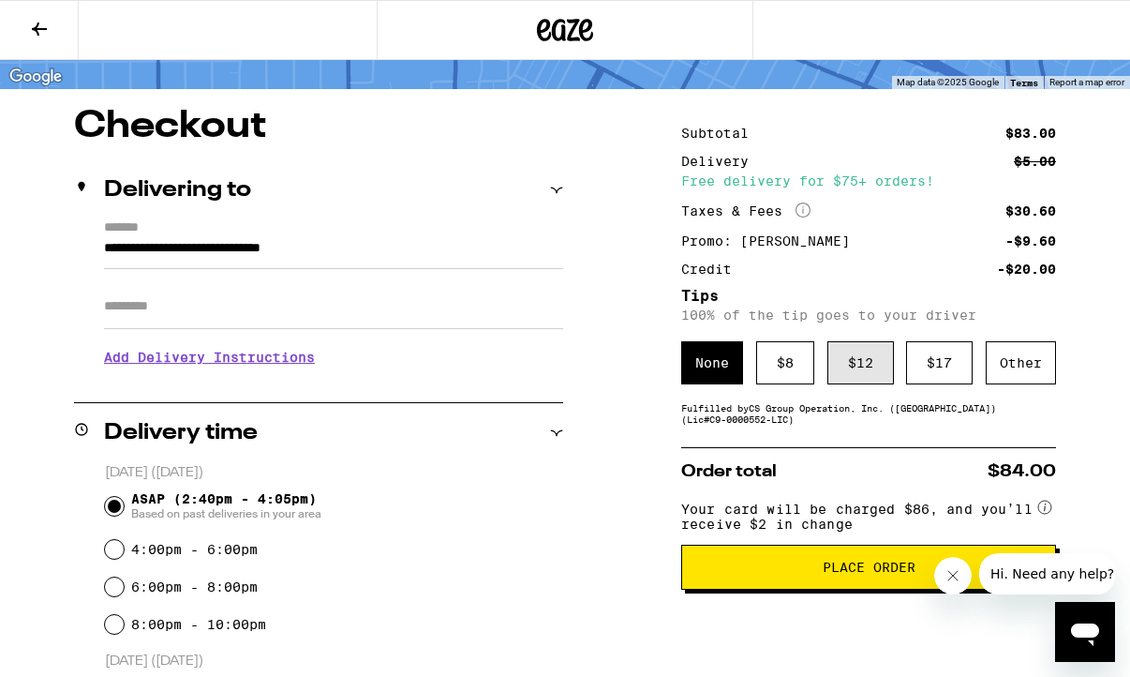
click at [855, 364] on div "$ 12" at bounding box center [861, 362] width 67 height 43
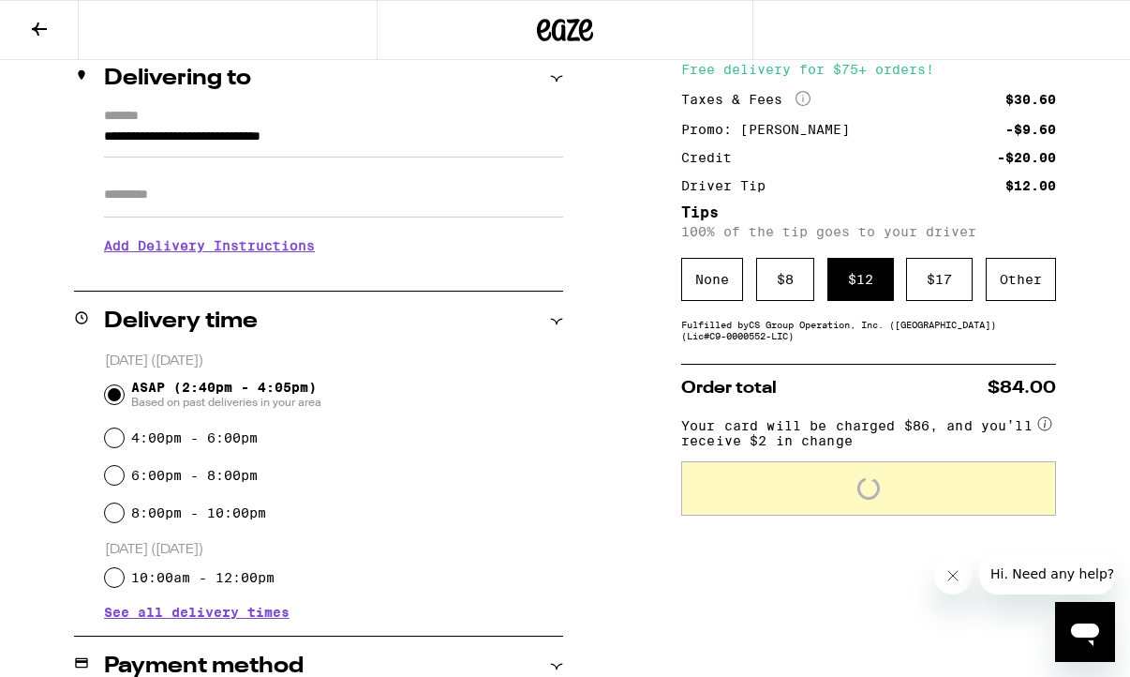
scroll to position [246, 0]
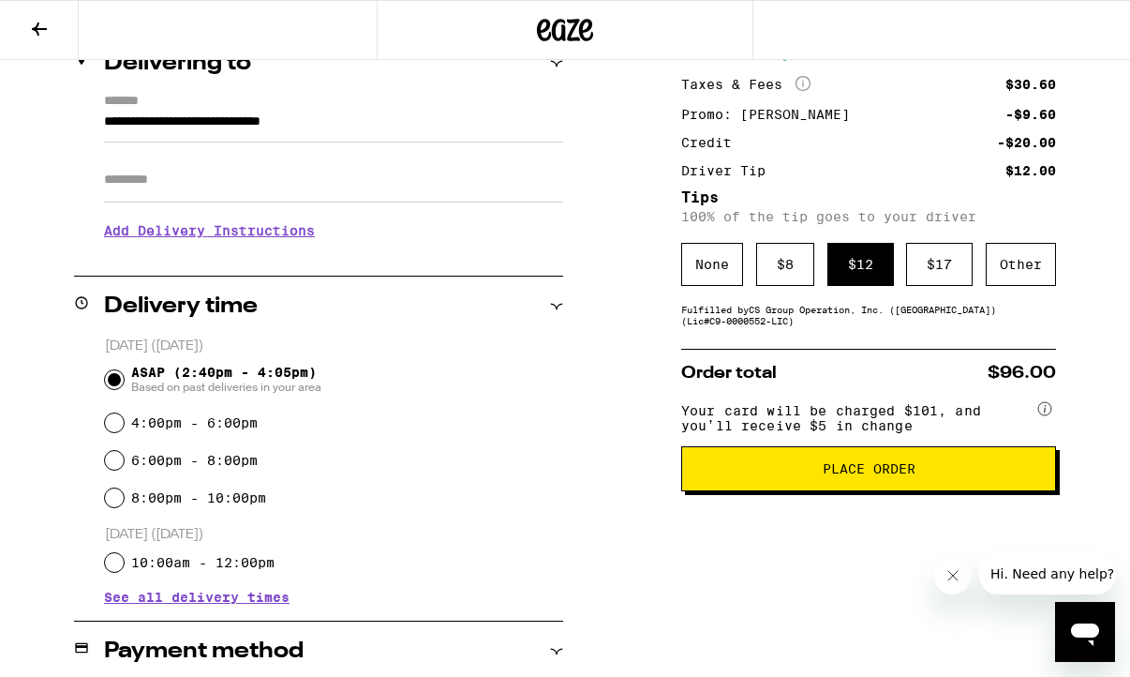
click at [858, 475] on span "Place Order" at bounding box center [869, 468] width 93 height 13
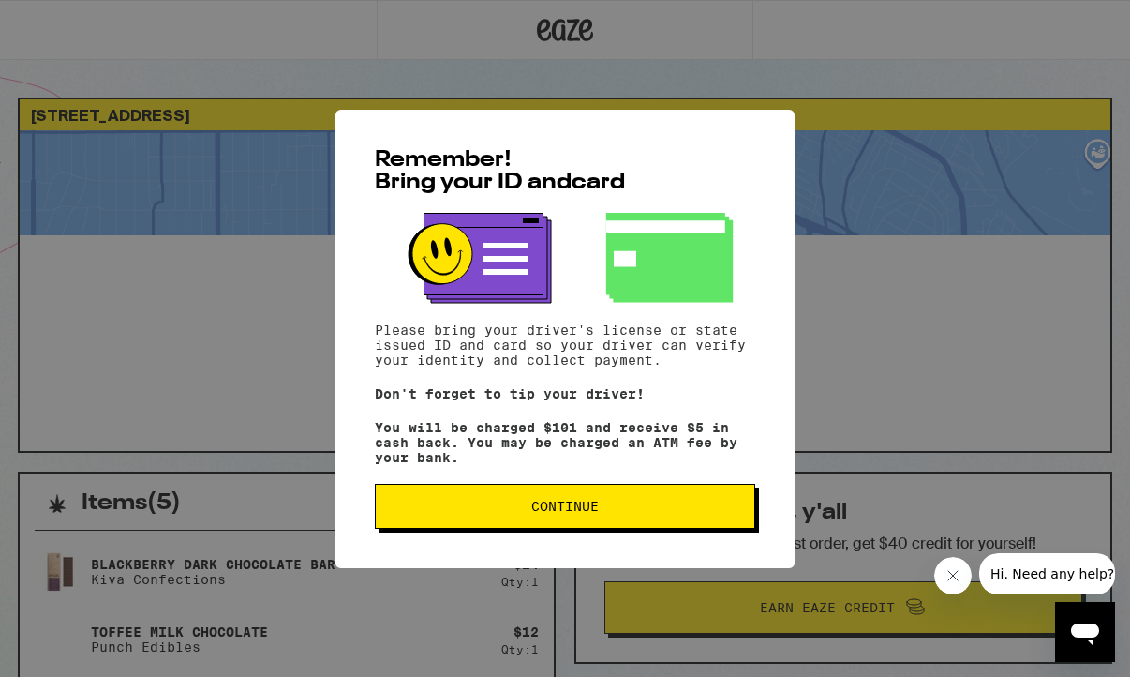
click at [644, 512] on span "Continue" at bounding box center [565, 506] width 349 height 13
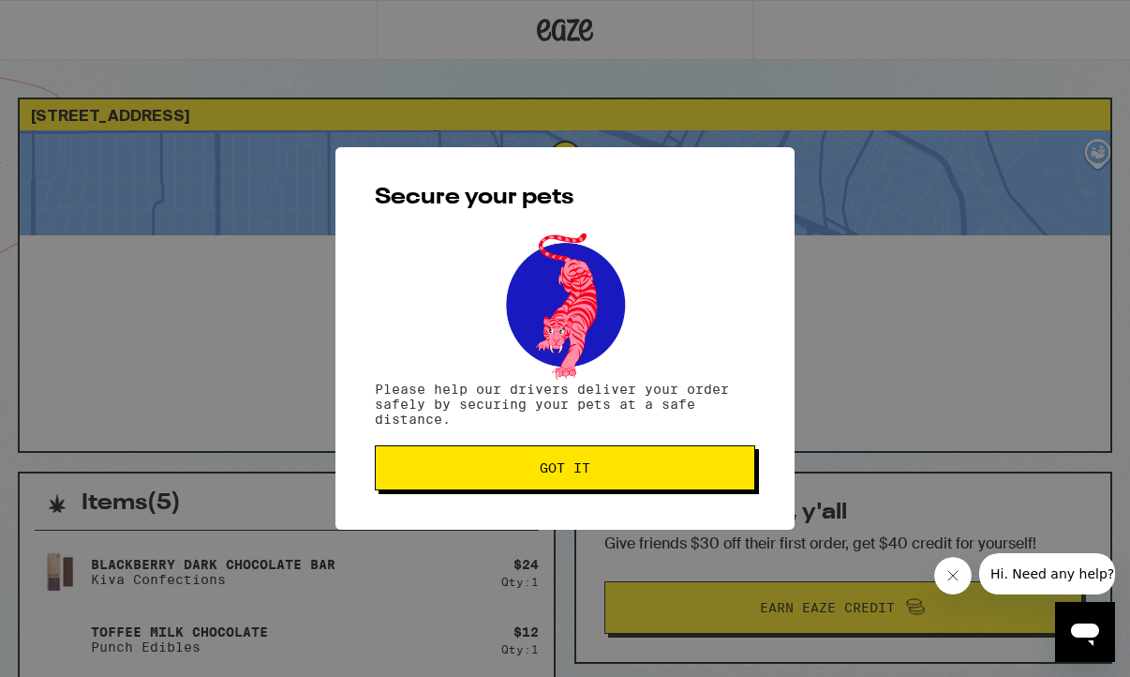
click at [657, 453] on button "Got it" at bounding box center [565, 467] width 381 height 45
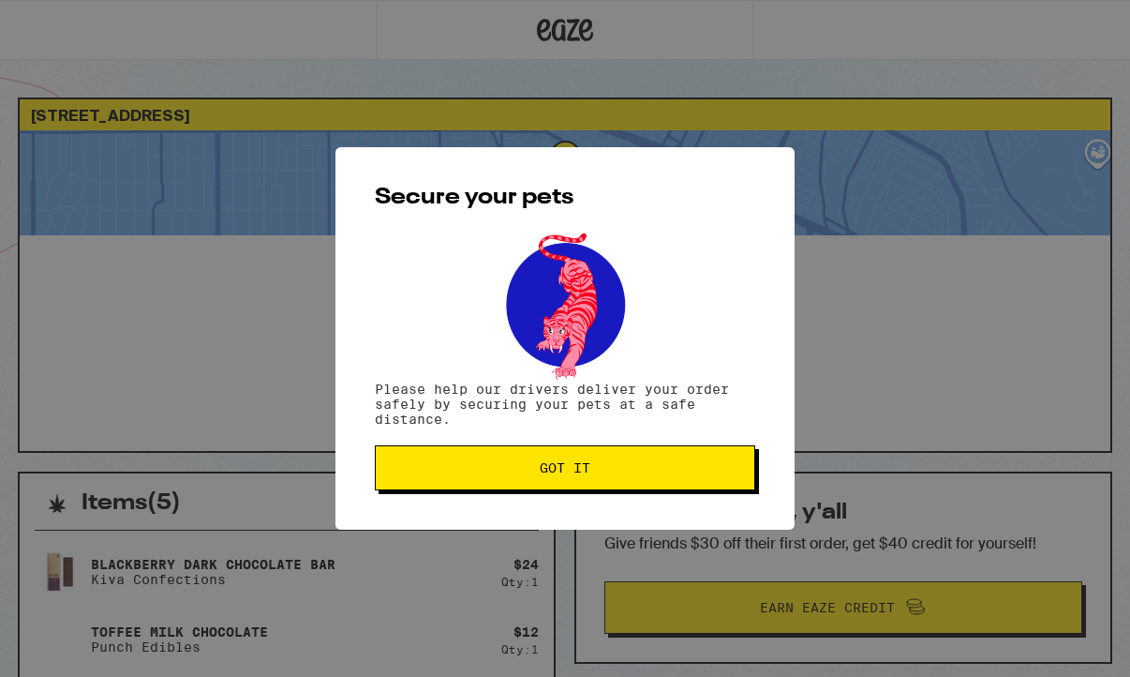
click at [572, 470] on span "Got it" at bounding box center [565, 467] width 51 height 13
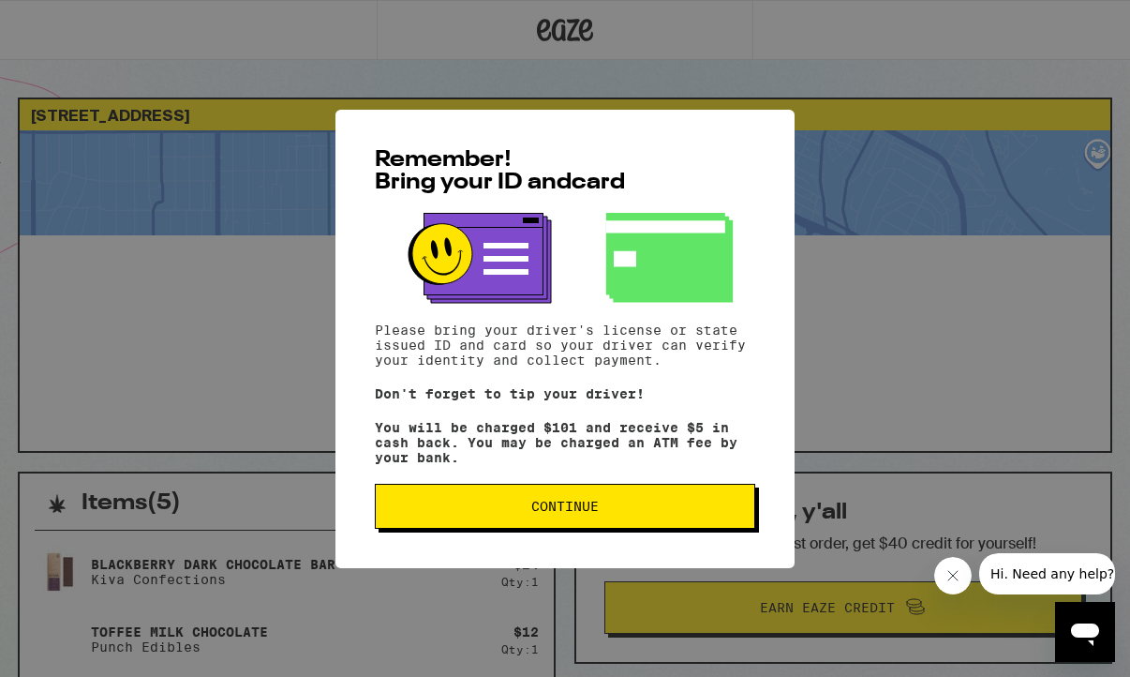
click at [519, 513] on span "Continue" at bounding box center [565, 506] width 349 height 13
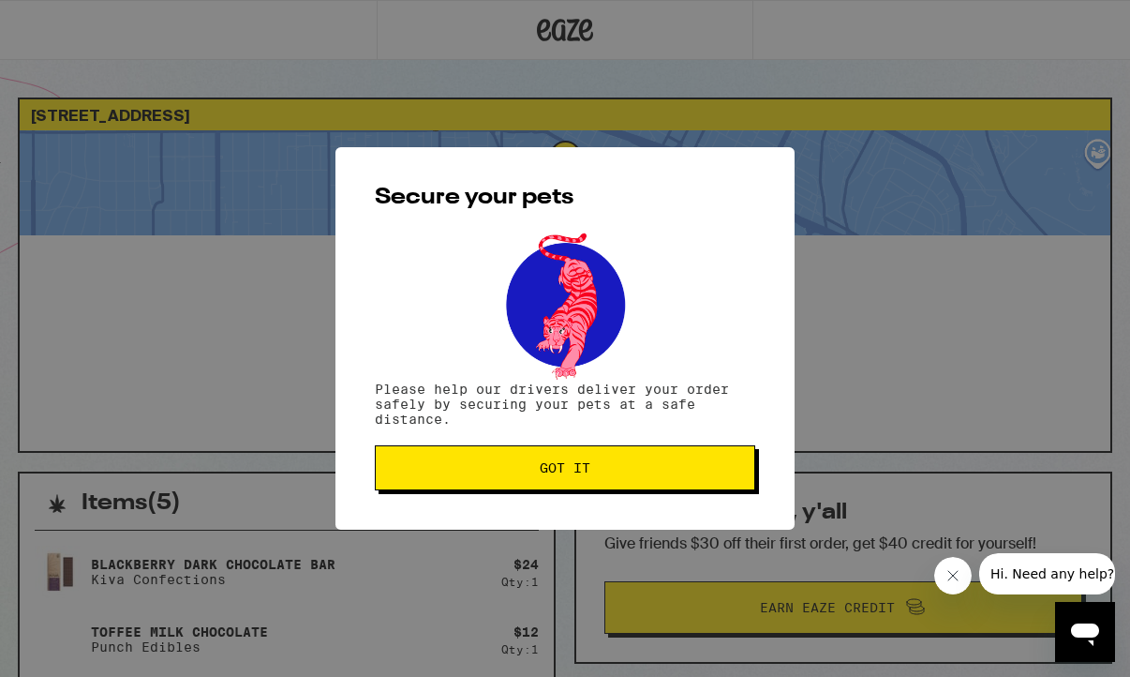
click at [533, 474] on span "Got it" at bounding box center [565, 467] width 349 height 13
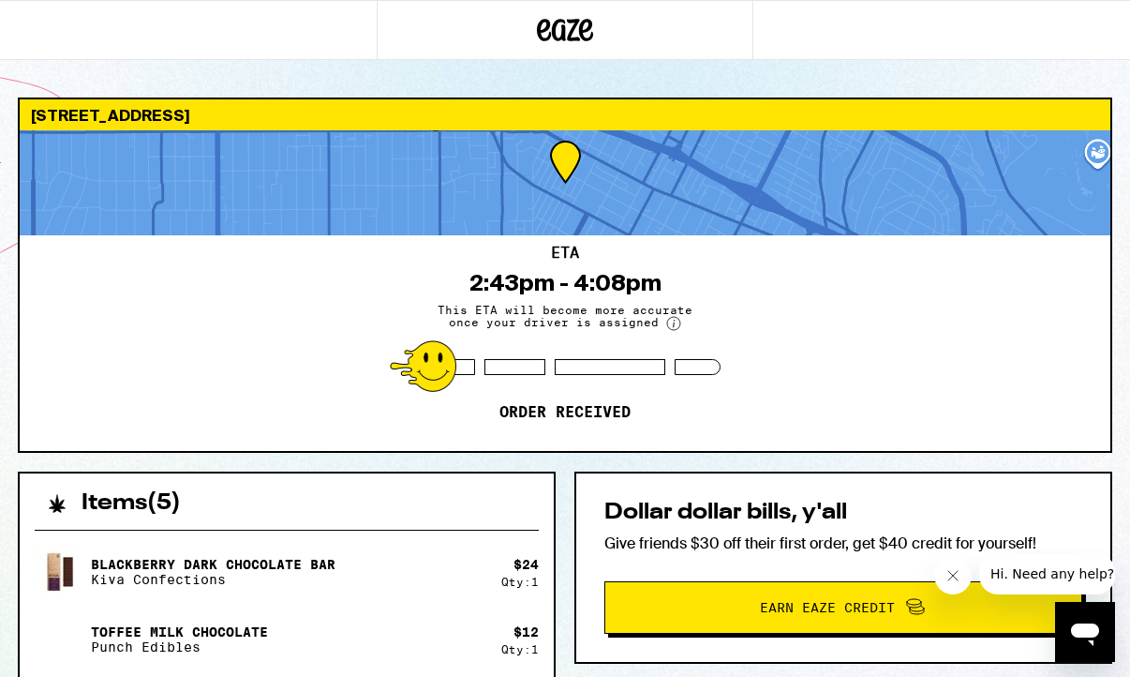
click at [1029, 583] on button "Hi. Need any help?" at bounding box center [1052, 573] width 146 height 41
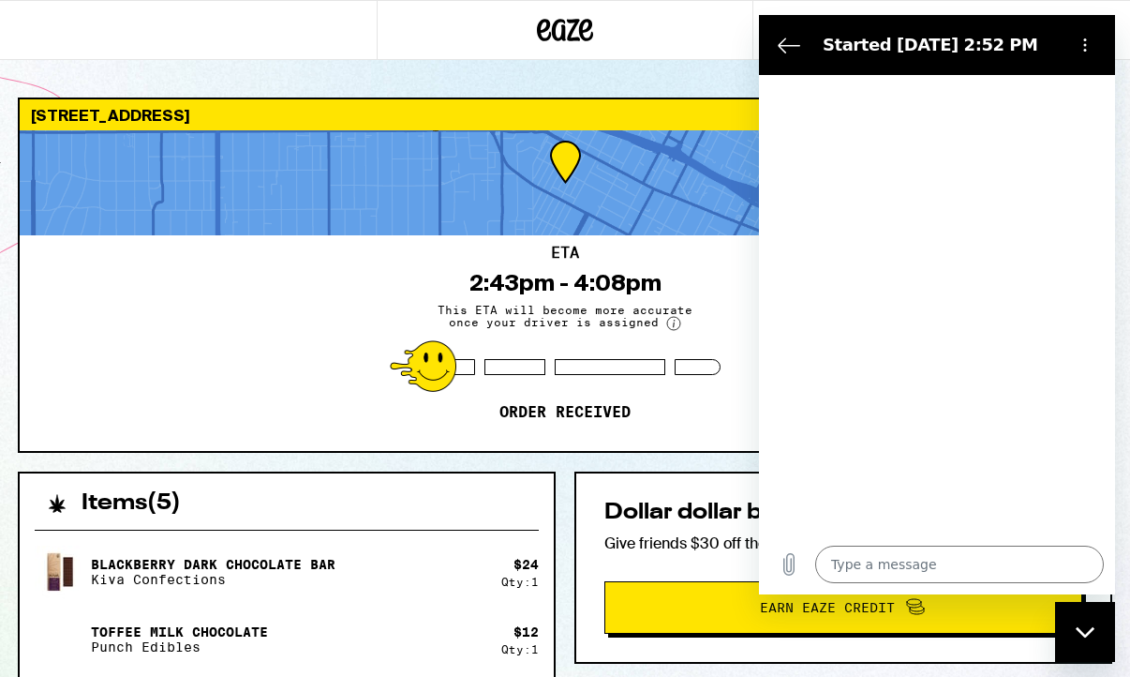
type textarea "x"
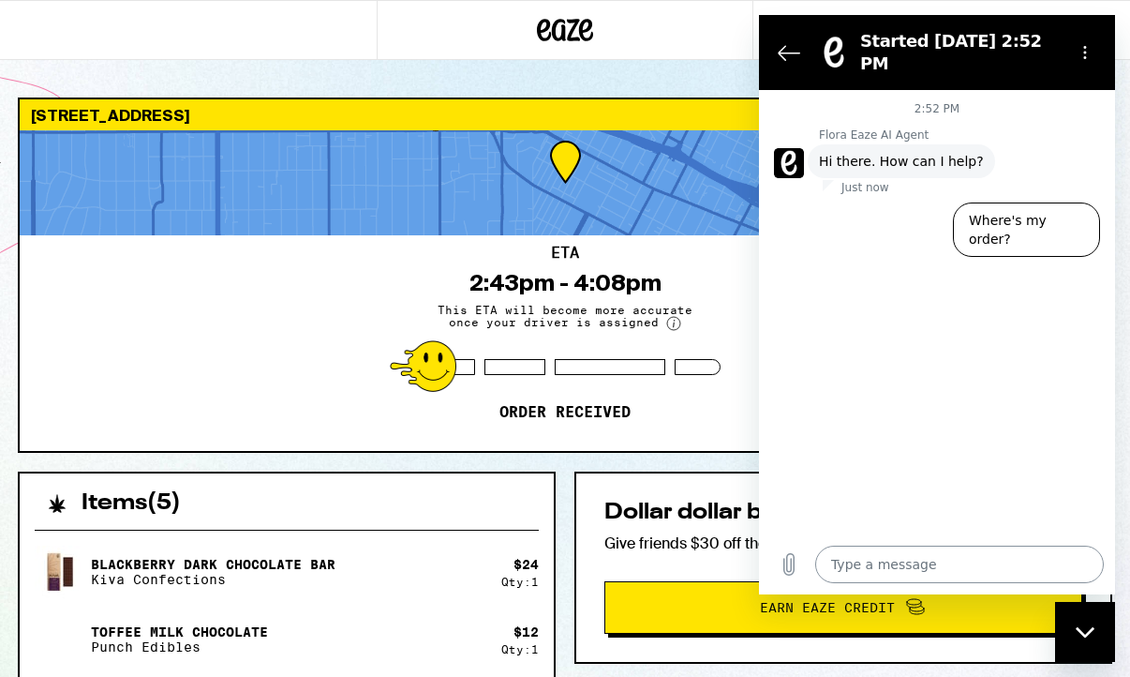
click at [1014, 576] on textarea at bounding box center [959, 563] width 289 height 37
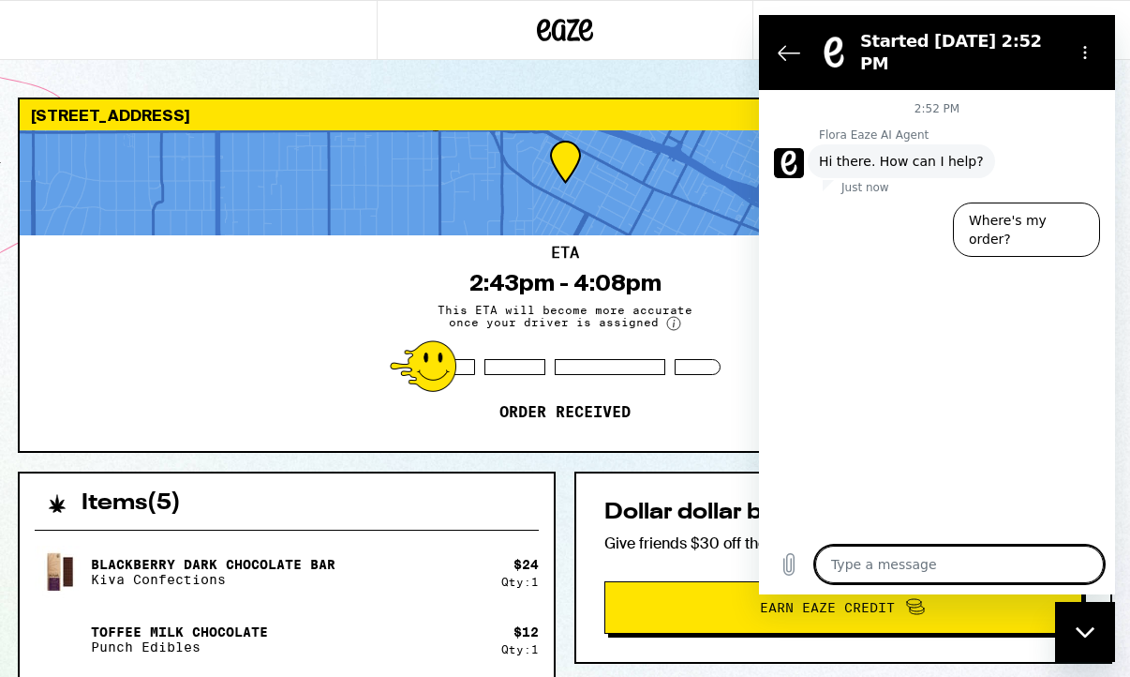
type textarea "H"
type textarea "x"
type textarea "HI"
type textarea "x"
type textarea "HI"
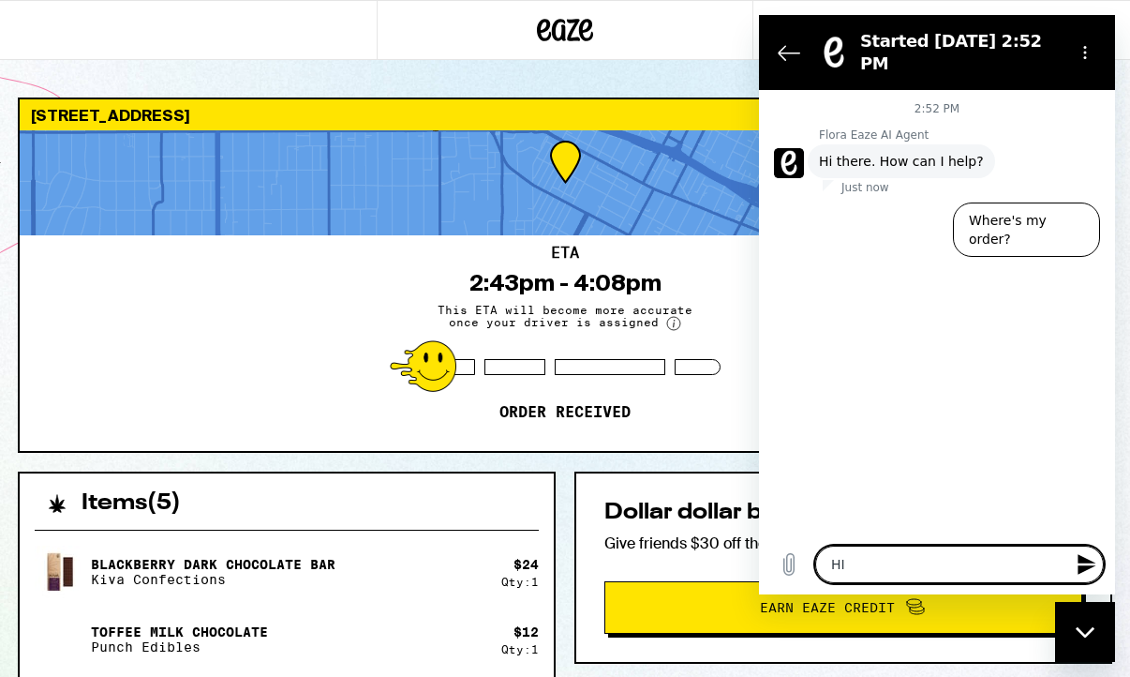
type textarea "x"
type textarea "HI J"
type textarea "x"
type textarea "HI JS"
type textarea "x"
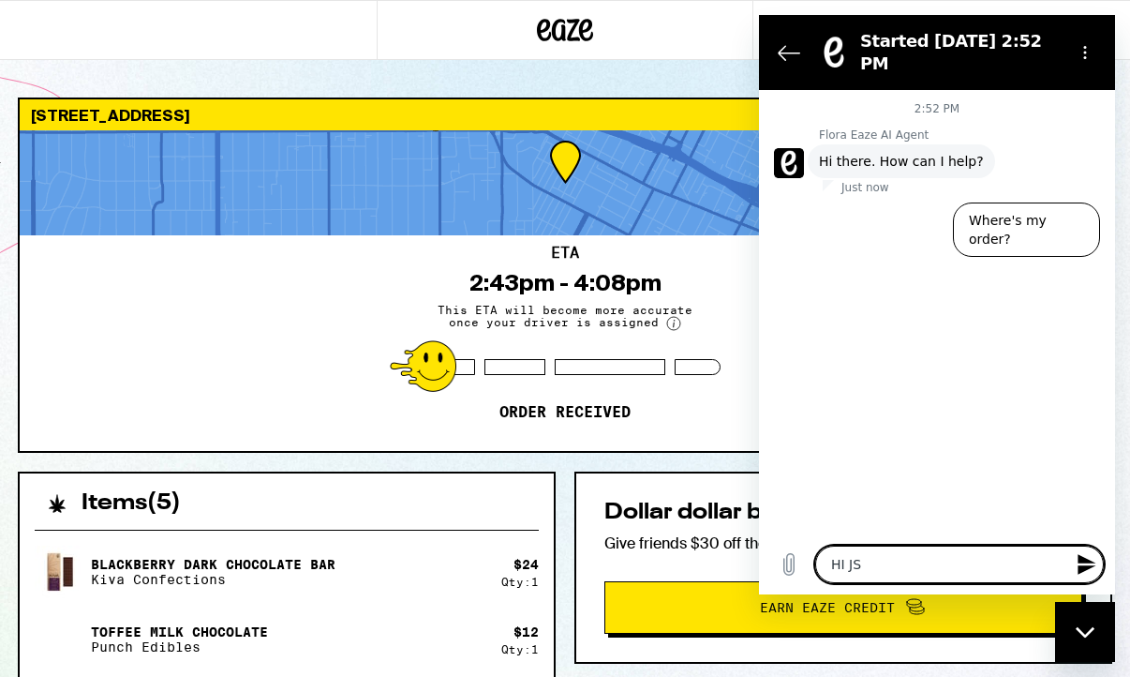
type textarea "HI JSU"
type textarea "x"
type textarea "HI JSUT"
type textarea "x"
type textarea "HI JSUT"
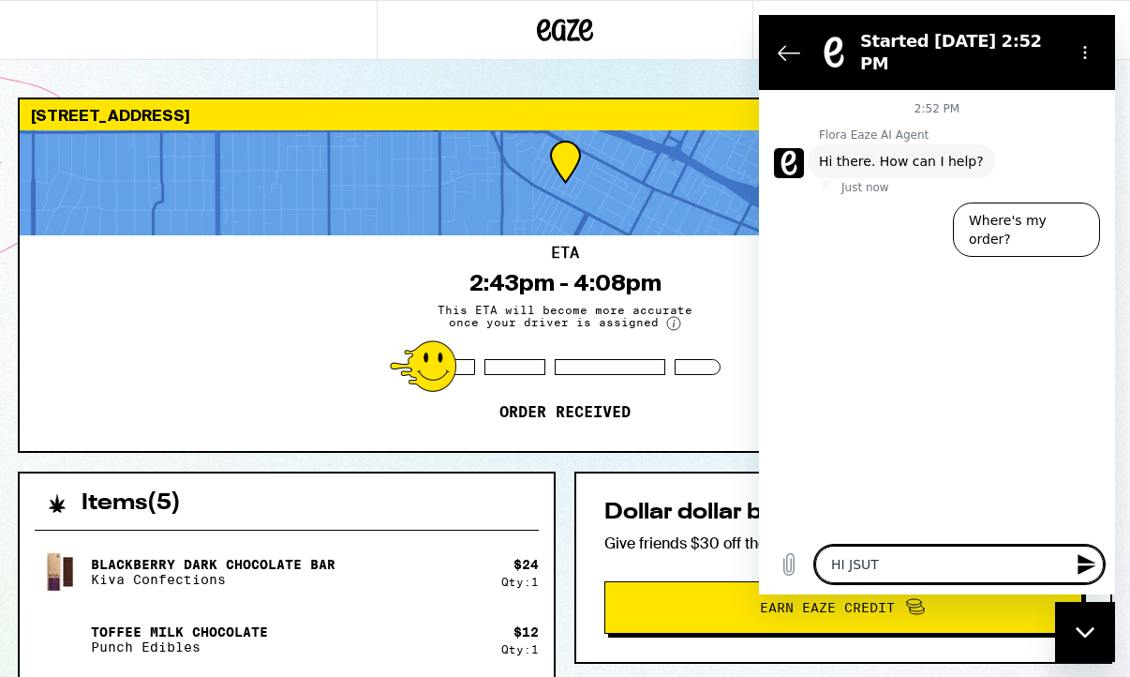
type textarea "x"
type textarea "HI JSUT W"
type textarea "x"
type textarea "HI JSUT WA"
type textarea "x"
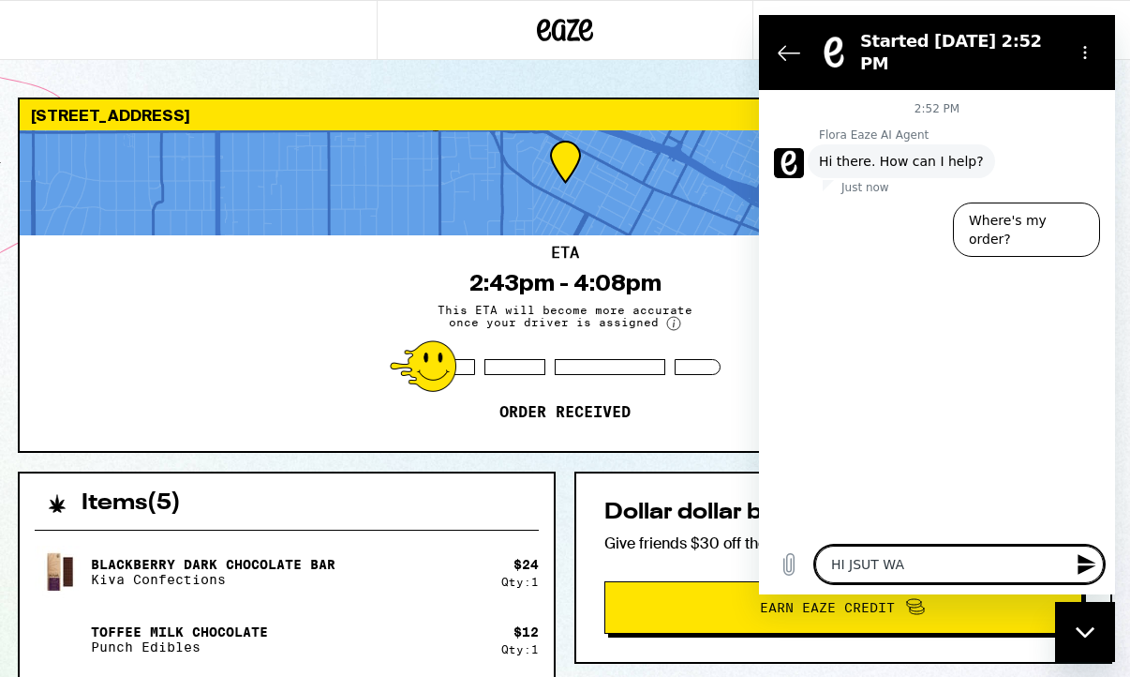
type textarea "HI JSUT WAN"
type textarea "x"
type textarea "HI JSUT WANT"
type textarea "x"
type textarea "HI JSUT WANTE"
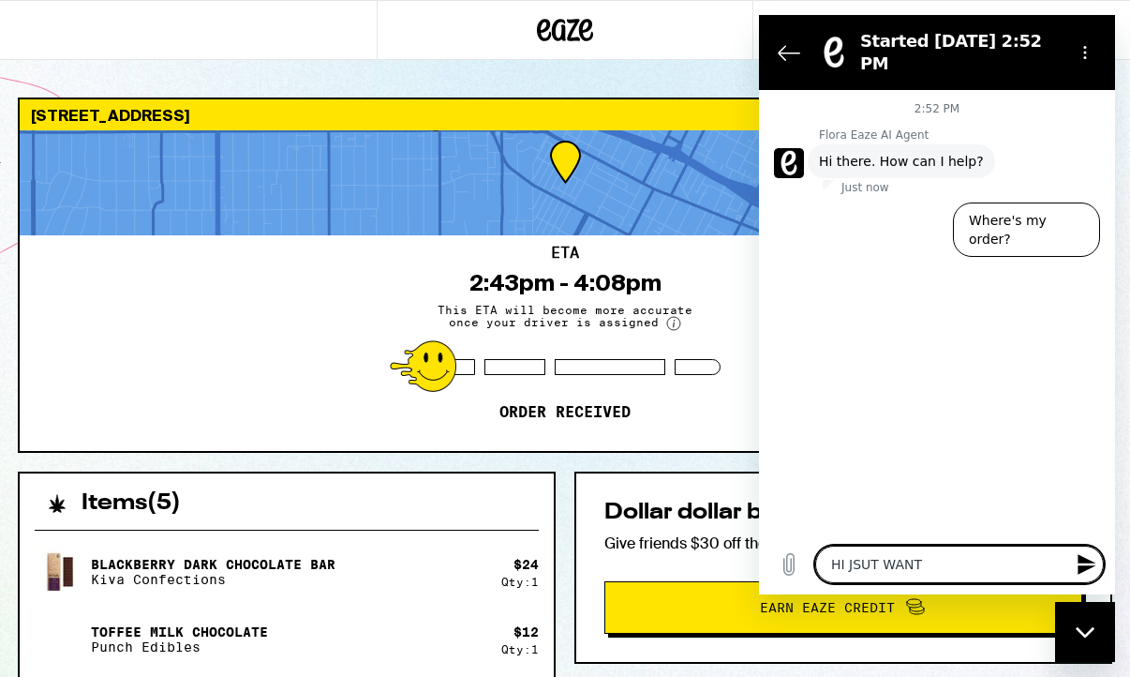
type textarea "x"
type textarea "HI JSUT WANTE"
type textarea "x"
type textarea "HI JSUT WANTE T"
type textarea "x"
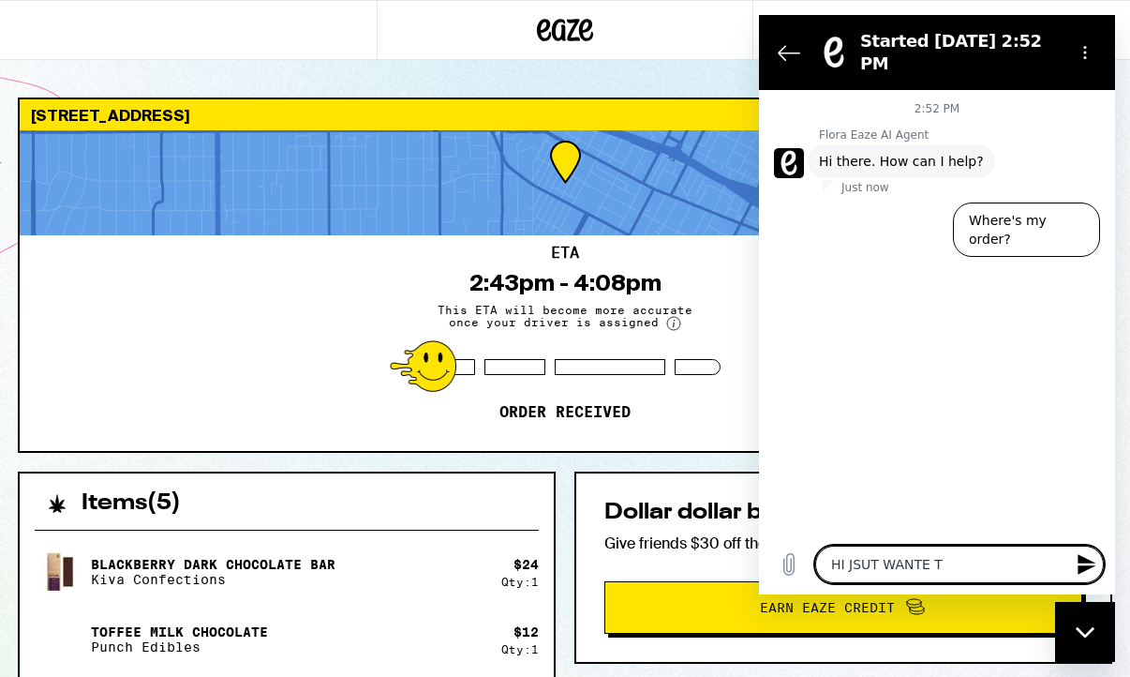
type textarea "HI JSUT WANTE"
type textarea "x"
type textarea "HI JSUT WANTE"
type textarea "x"
type textarea "HI JSUT WANT"
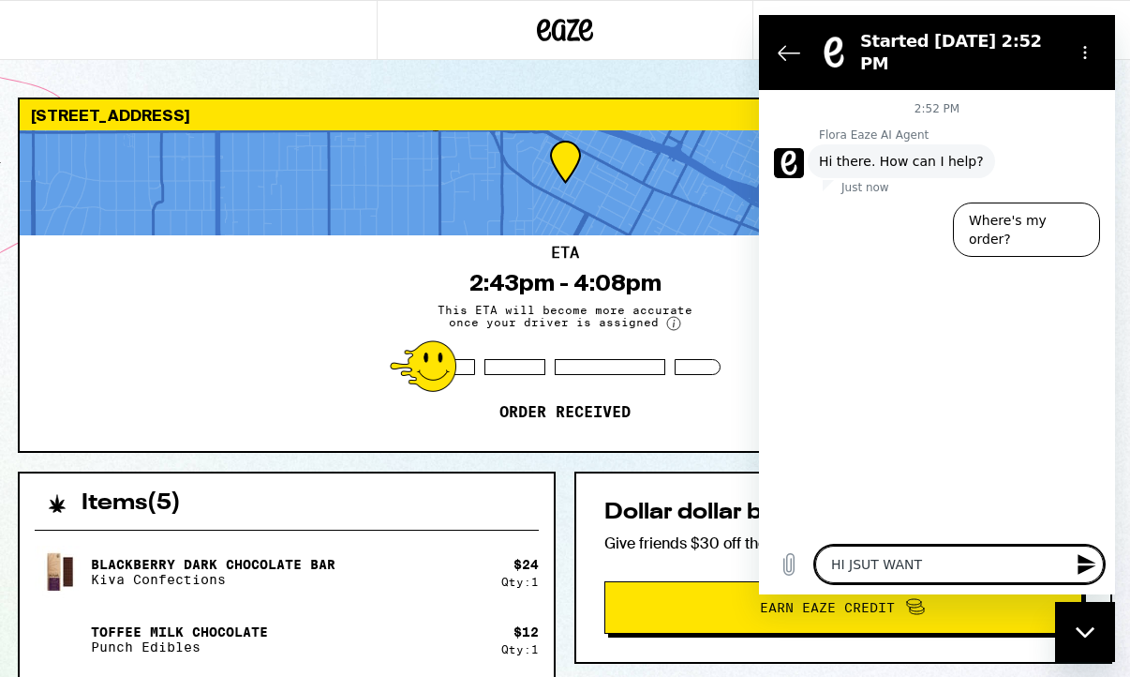
type textarea "x"
type textarea "HI JSUT WAN"
type textarea "x"
type textarea "HI JSUT WA"
type textarea "x"
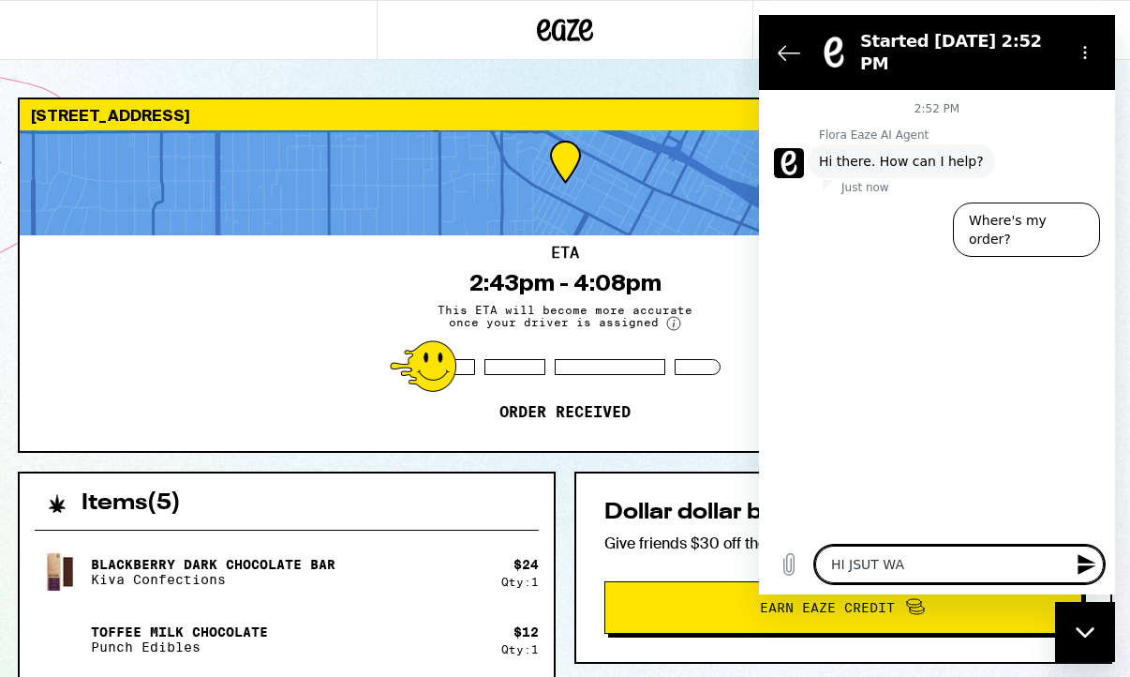
type textarea "HI JSUT W"
type textarea "x"
type textarea "HI JSUT"
type textarea "x"
type textarea "HI JSUT"
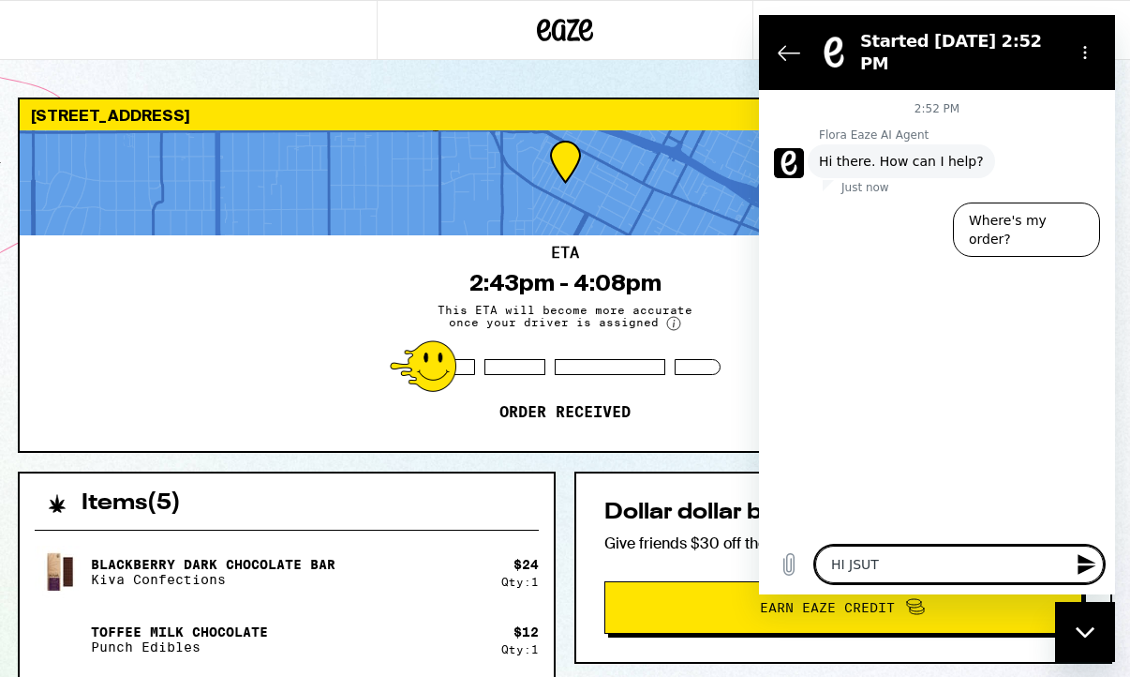
type textarea "x"
type textarea "HI JSU"
type textarea "x"
type textarea "HI JS"
type textarea "x"
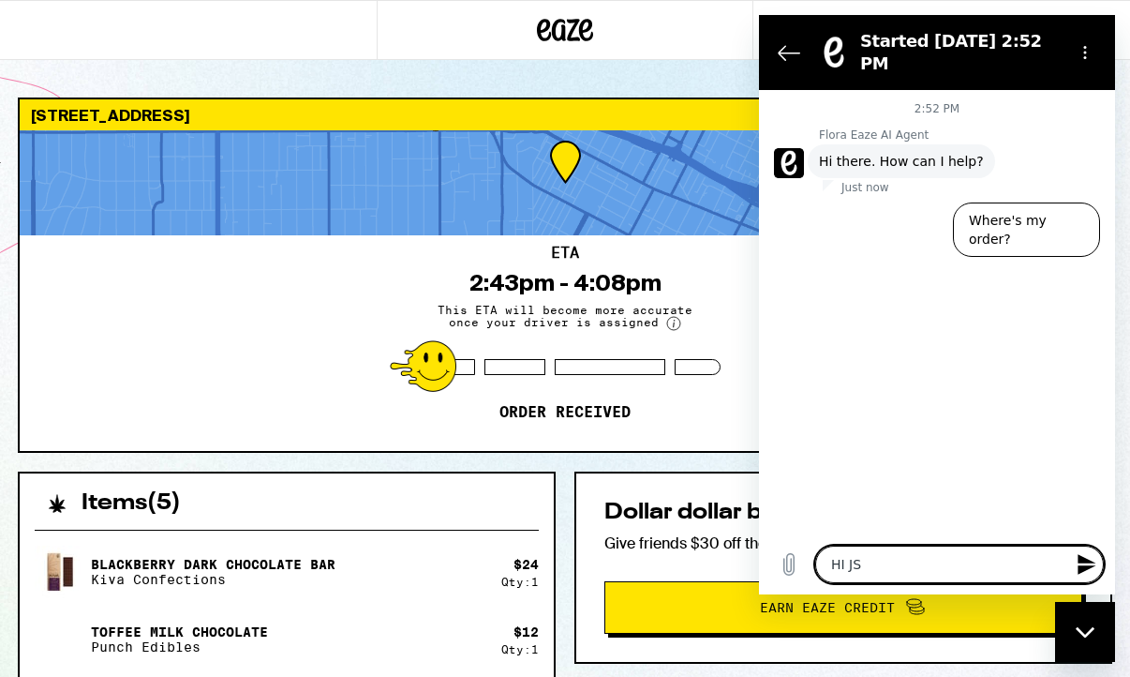
type textarea "HI J"
type textarea "x"
type textarea "HI"
type textarea "x"
type textarea "HI j"
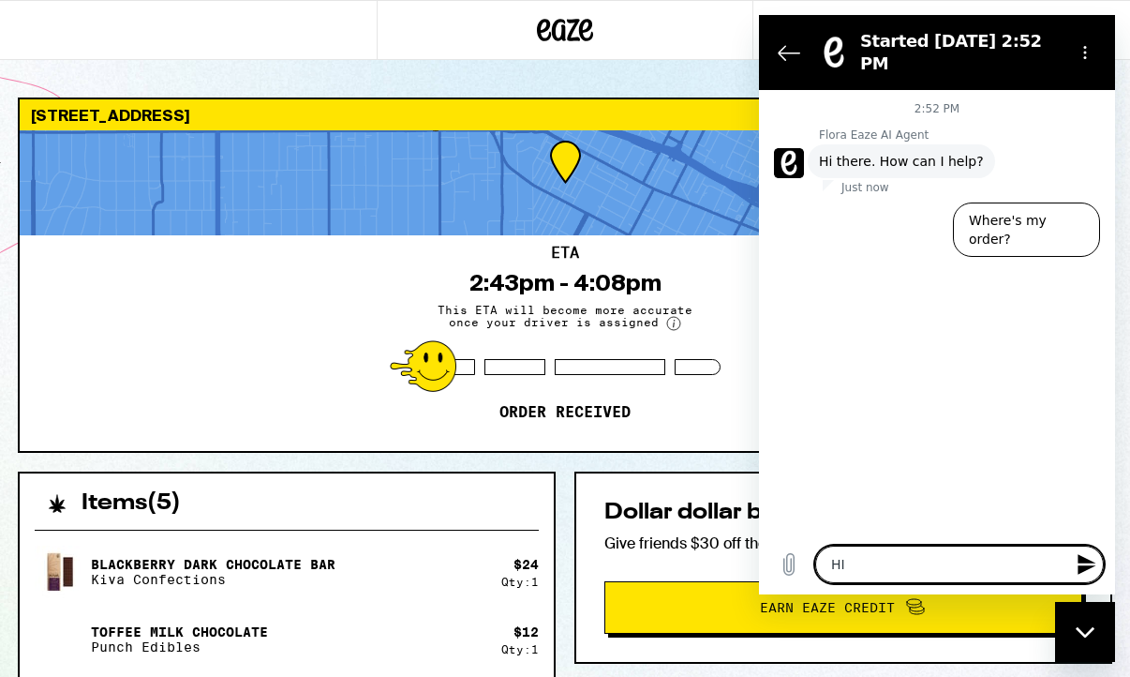
type textarea "x"
type textarea "HI [PERSON_NAME]"
type textarea "x"
type textarea "HI jus"
type textarea "x"
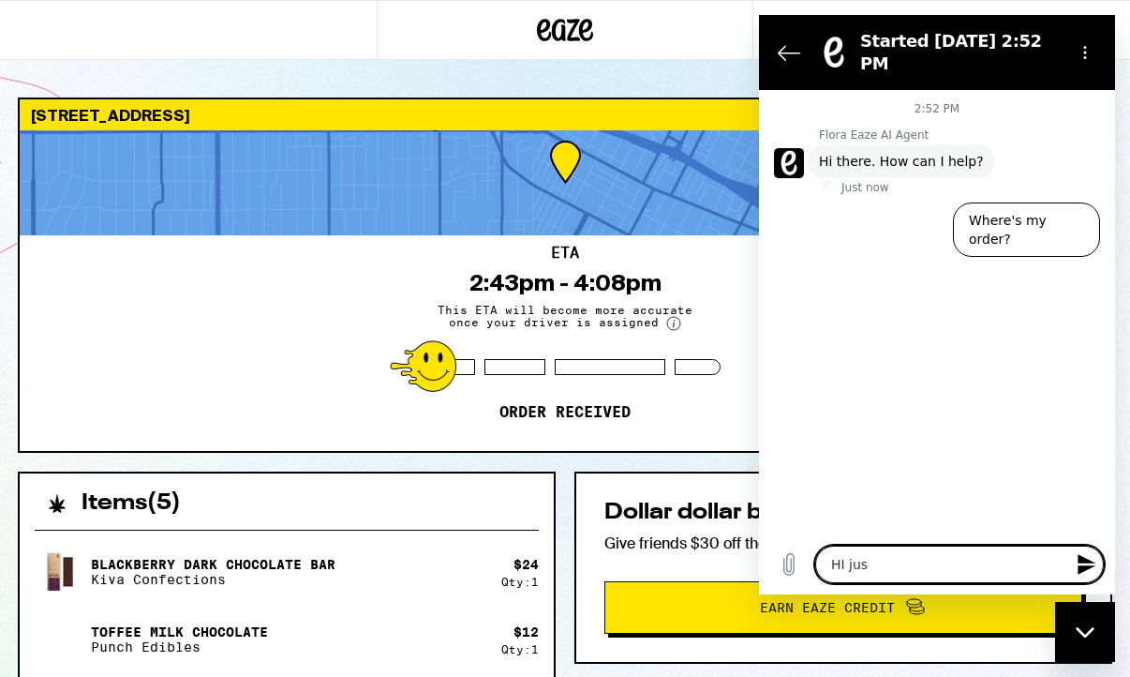
type textarea "HI just"
type textarea "x"
type textarea "HI just"
type textarea "x"
type textarea "HI just w"
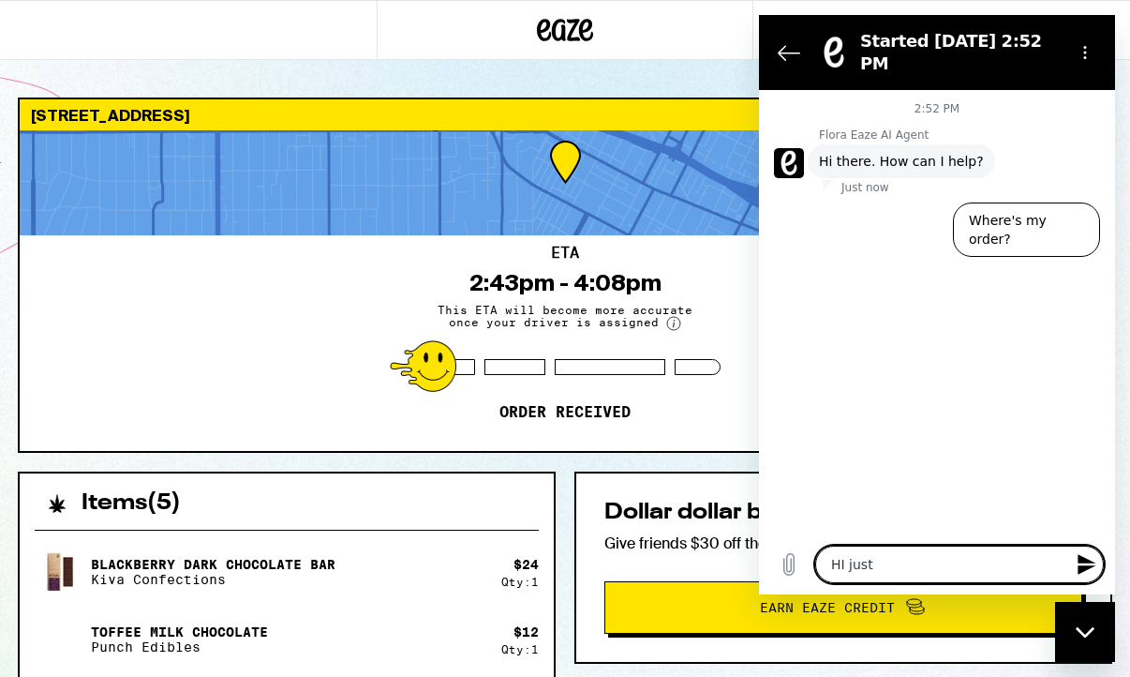
type textarea "x"
type textarea "HI just wa"
type textarea "x"
type textarea "HI just wan"
type textarea "x"
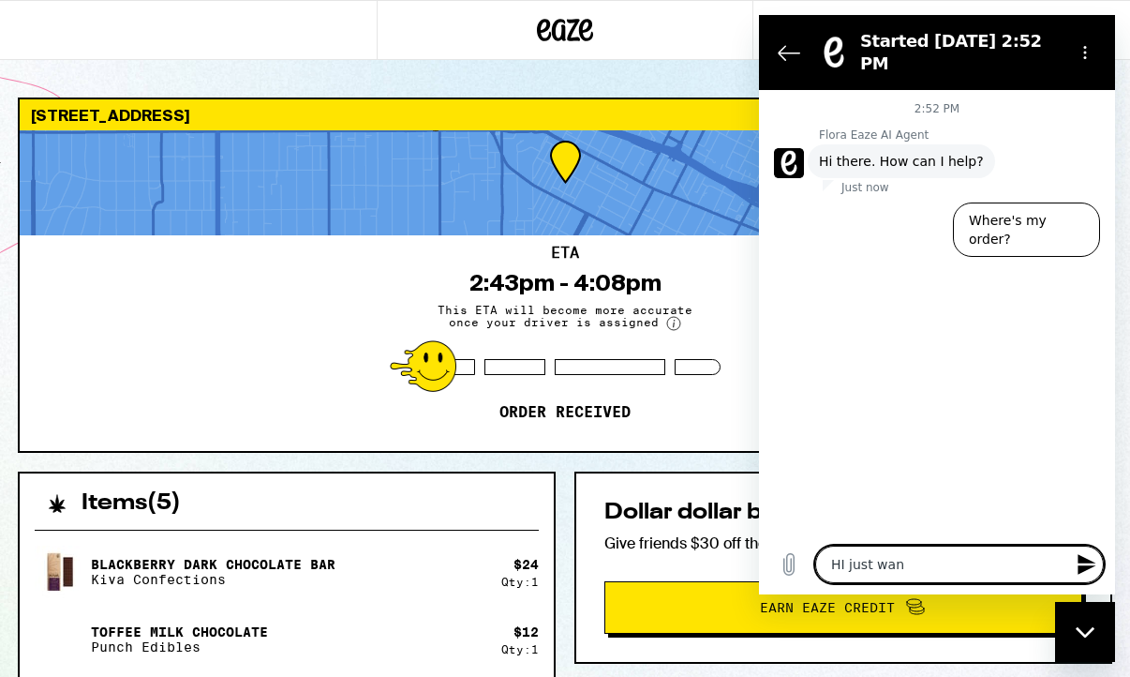
type textarea "HI just want"
type textarea "x"
type textarea "HI just wante"
type textarea "x"
type textarea "HI just wanted"
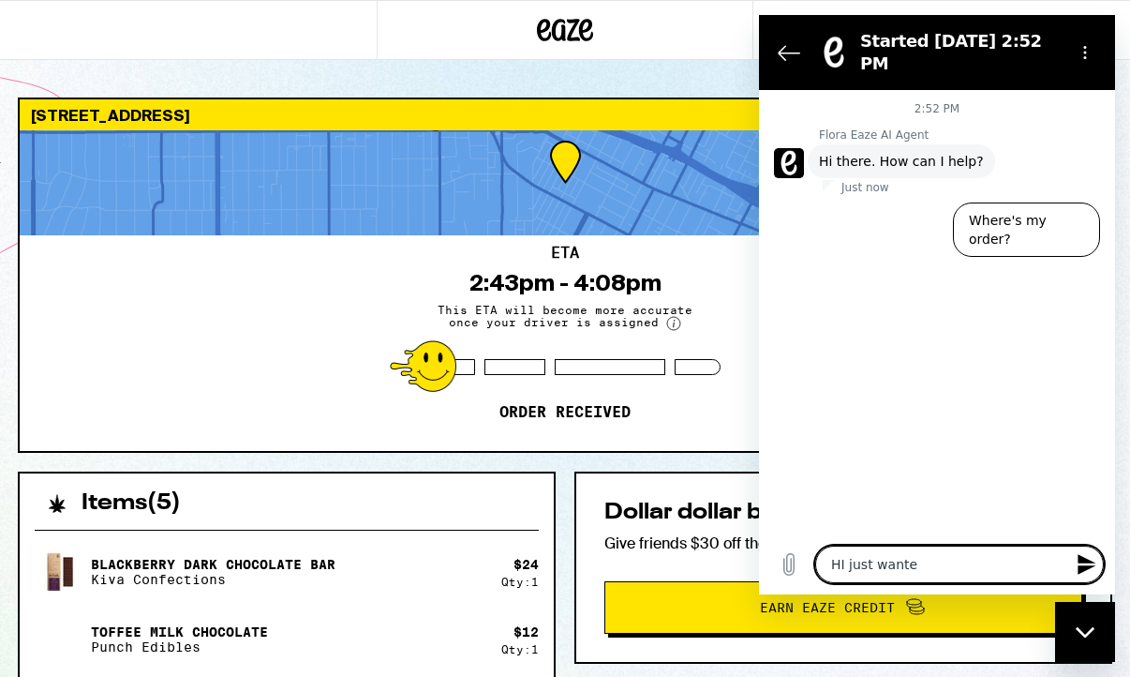
type textarea "x"
type textarea "HI just wanted"
type textarea "x"
type textarea "HI just wanted t"
type textarea "x"
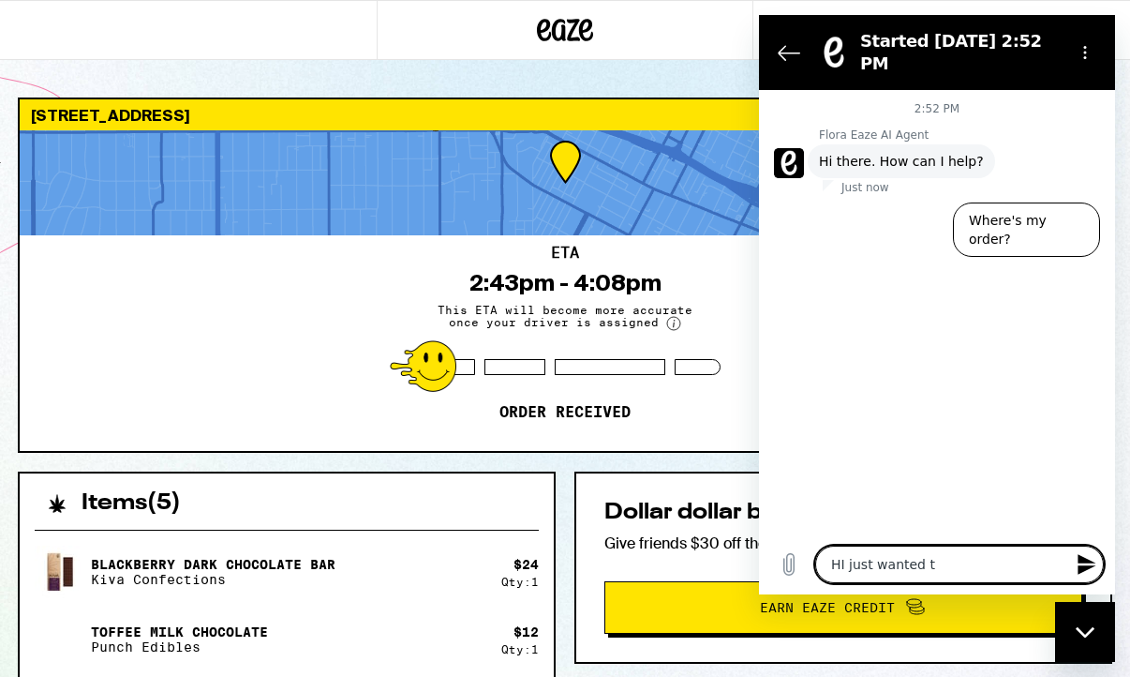
type textarea "HI just wanted to"
type textarea "x"
type textarea "HI just wanted to"
type textarea "x"
type textarea "HI just wanted to c"
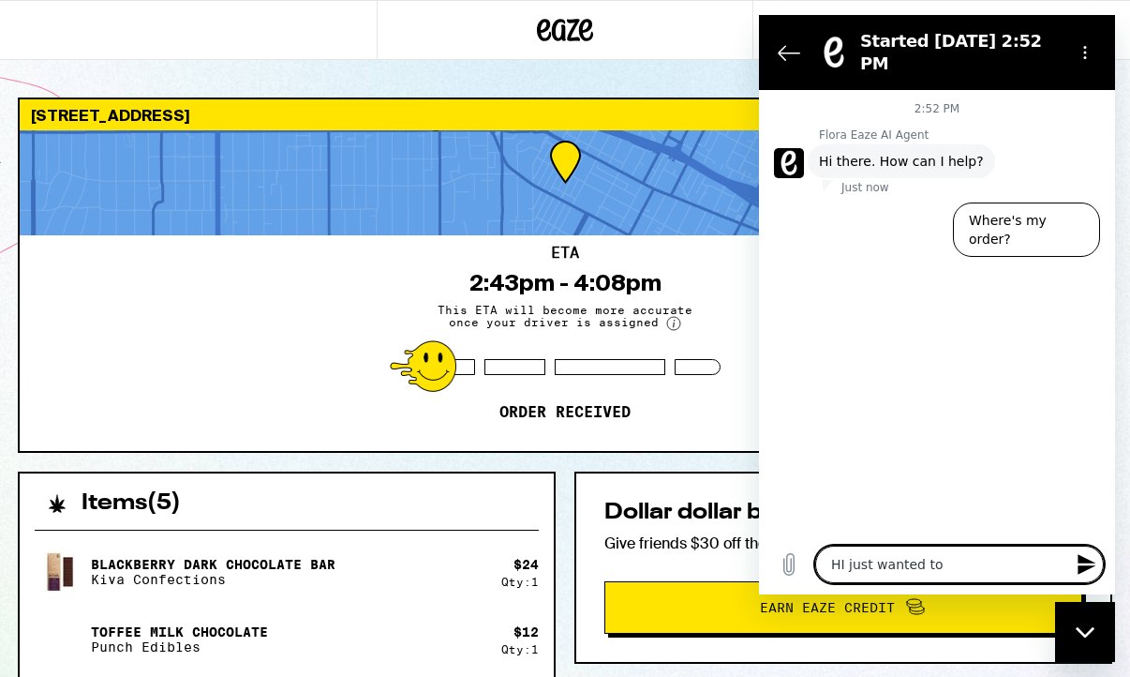
type textarea "x"
type textarea "HI just wanted to co"
type textarea "x"
type textarea "HI just wanted to con"
type textarea "x"
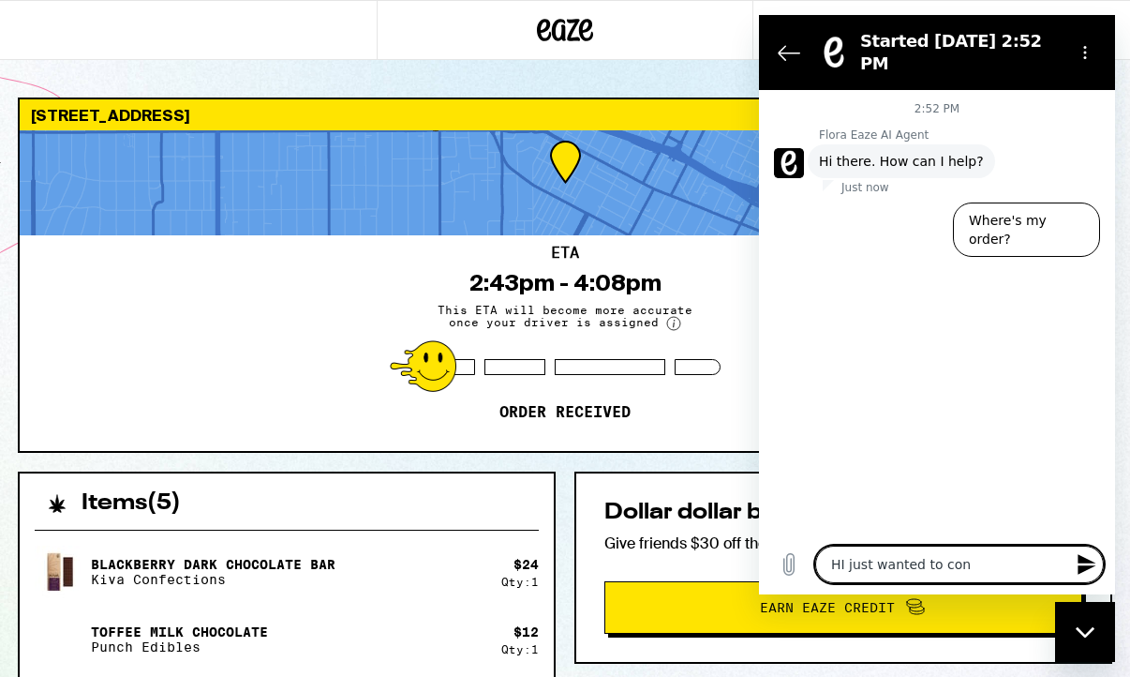
type textarea "HI just wanted to conf"
type textarea "x"
type textarea "HI just wanted to [PERSON_NAME]"
type textarea "x"
type textarea "HI just wanted to confir"
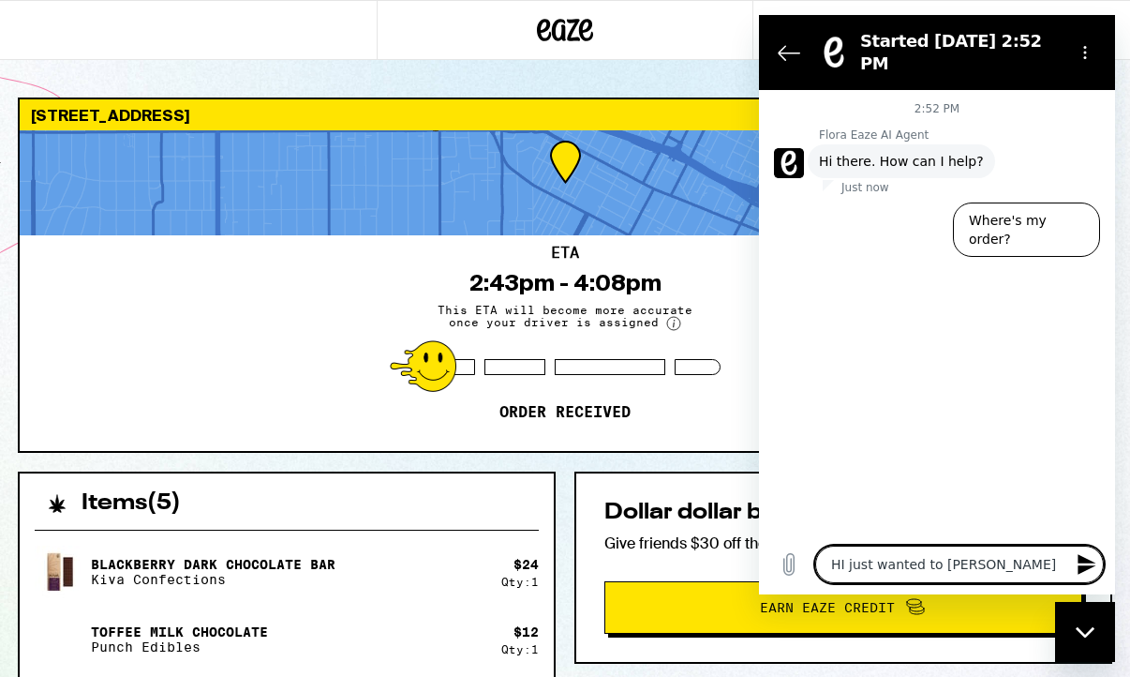
type textarea "x"
type textarea "HI just wanted to confirm"
type textarea "x"
type textarea "HI just wanted to confirm"
type textarea "x"
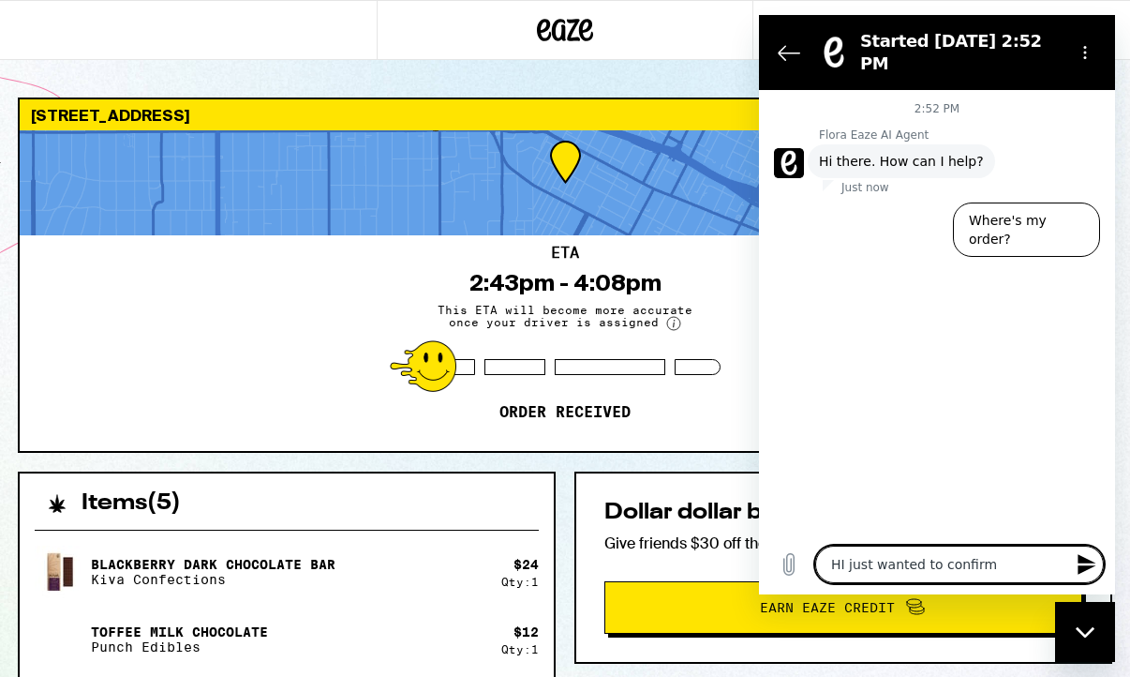
type textarea "HI just wanted to confirm b"
type textarea "x"
type textarea "HI just wanted to confirm"
type textarea "x"
type textarea "HI just wanted to confirm m"
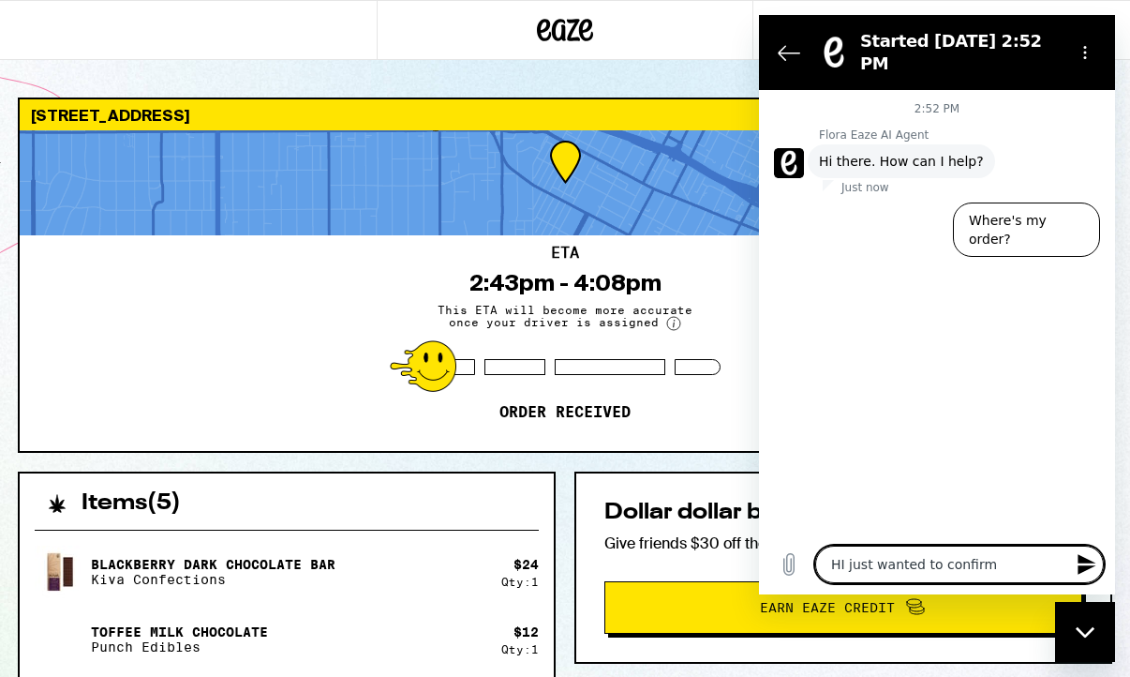
type textarea "x"
type textarea "HI just wanted to confirm my"
type textarea "x"
type textarea "HI just wanted to confirm my"
type textarea "x"
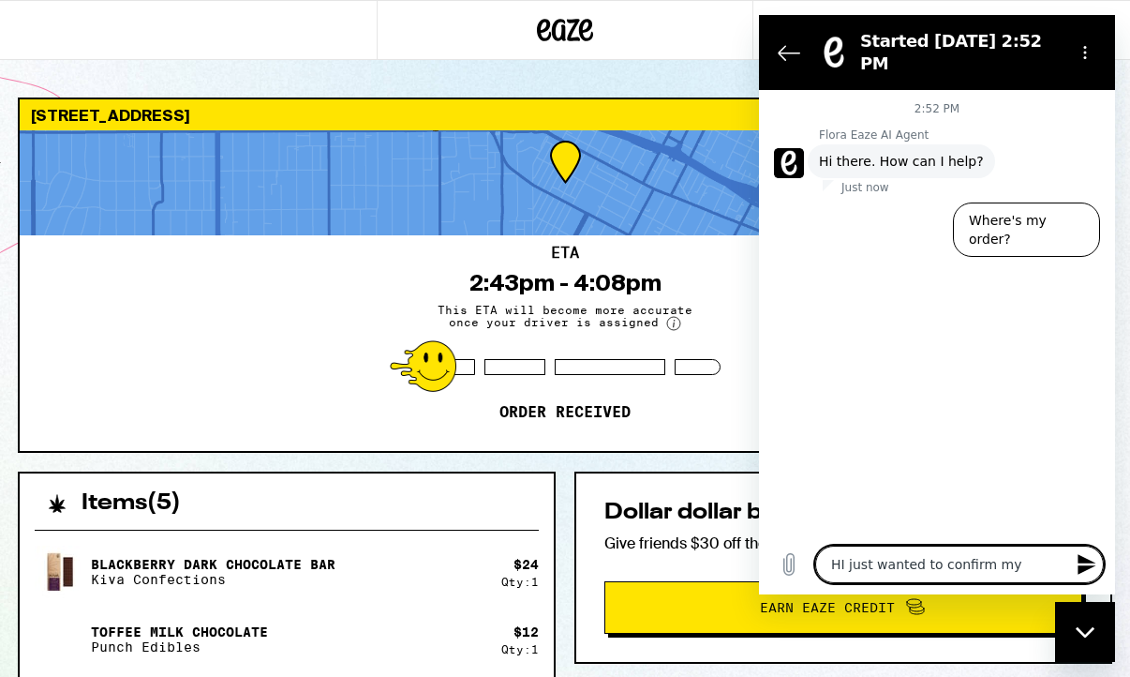
type textarea "HI just wanted to confirm my o"
type textarea "x"
type textarea "HI just wanted to confirm my or"
type textarea "x"
type textarea "HI just wanted to confirm my ord"
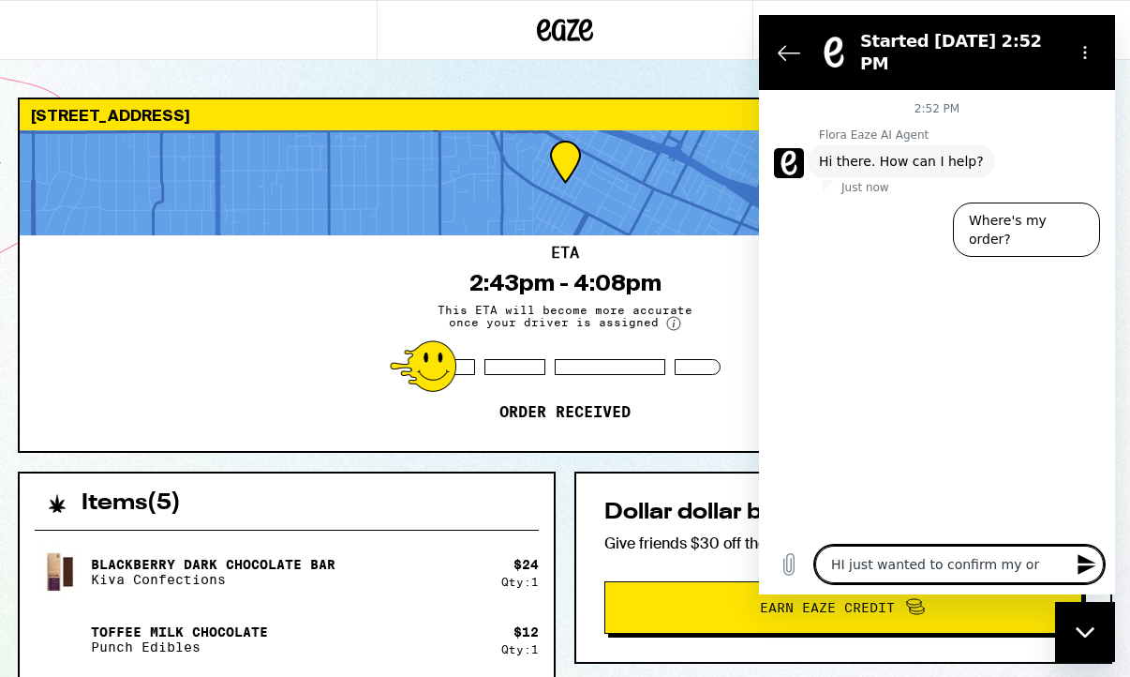
type textarea "x"
type textarea "HI just wanted to confirm my orde"
type textarea "x"
type textarea "HI just wanted to confirm my order"
type textarea "x"
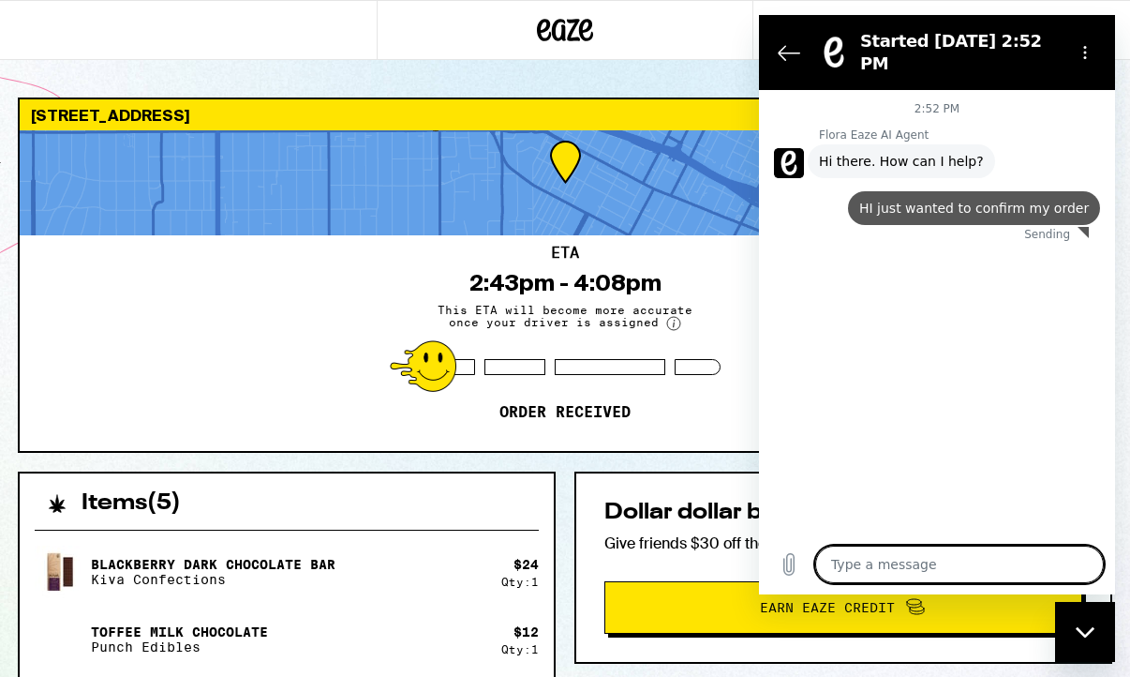
type textarea "x"
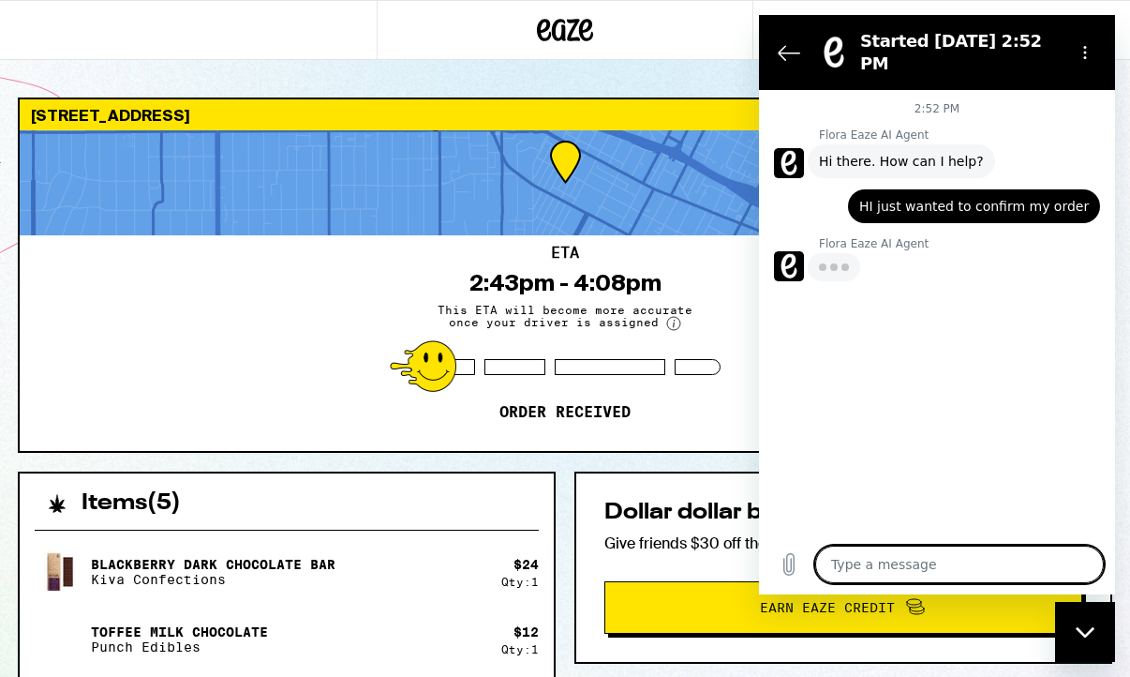
type textarea "I"
type textarea "x"
type textarea "I"
type textarea "x"
type textarea "I g"
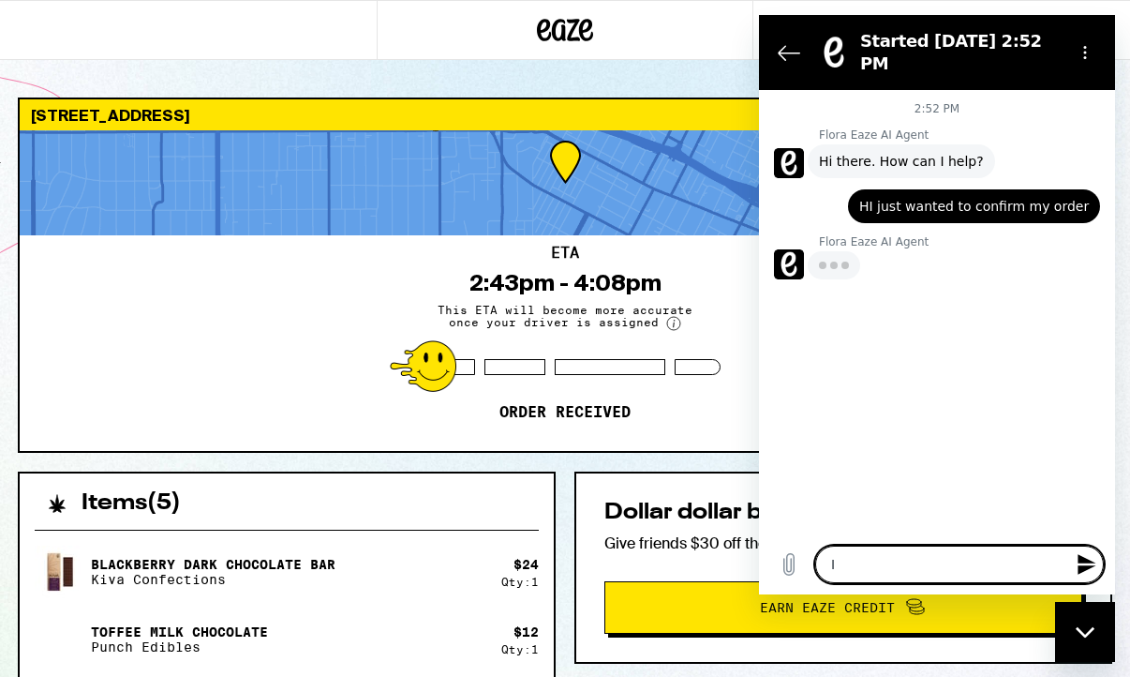
type textarea "x"
type textarea "I go"
type textarea "x"
type textarea "I got"
type textarea "x"
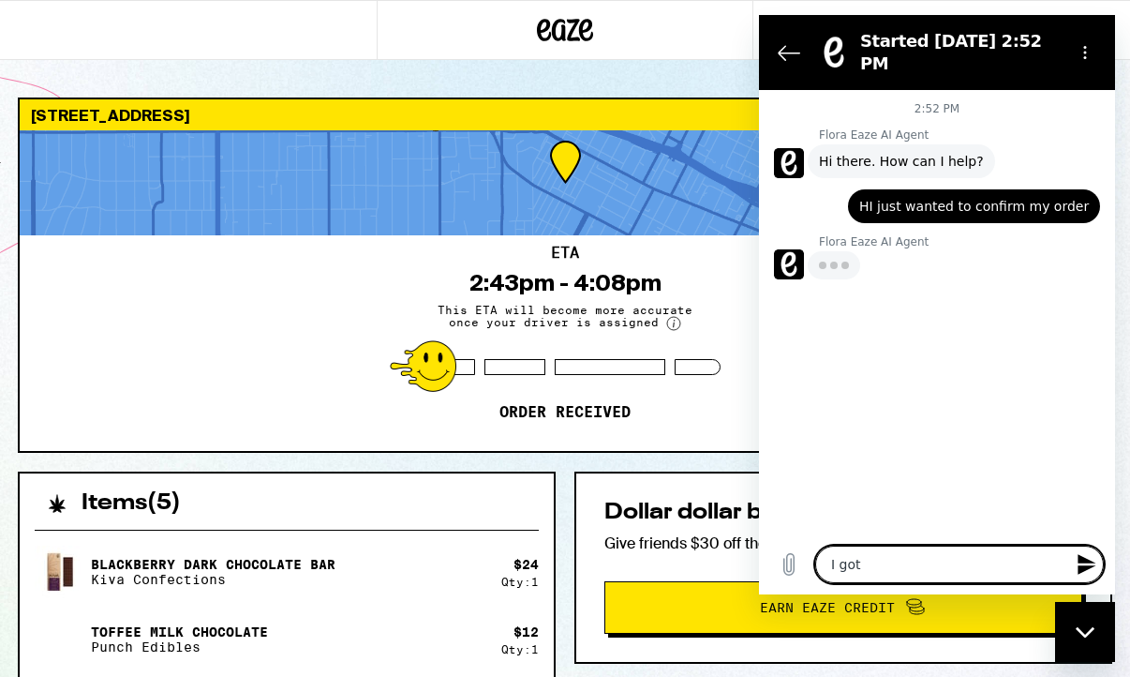
type textarea "I got"
type textarea "x"
type textarea "I got a"
type textarea "x"
type textarea "I got a"
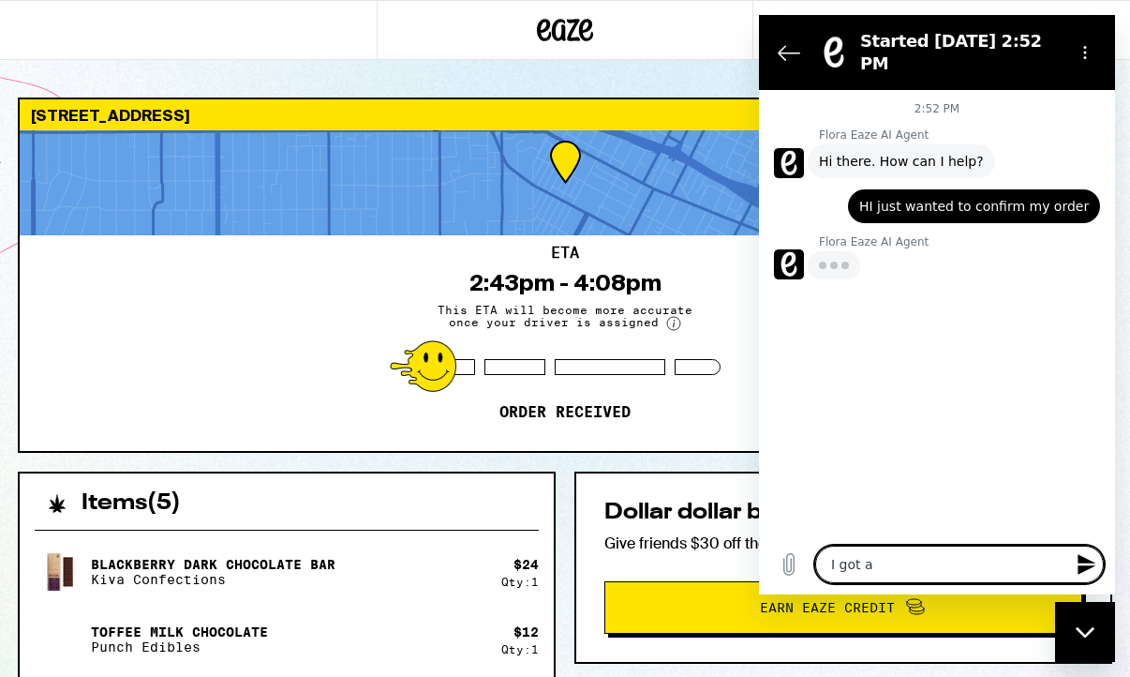
type textarea "x"
type textarea "I got a n"
type textarea "x"
type textarea "I got a"
type textarea "x"
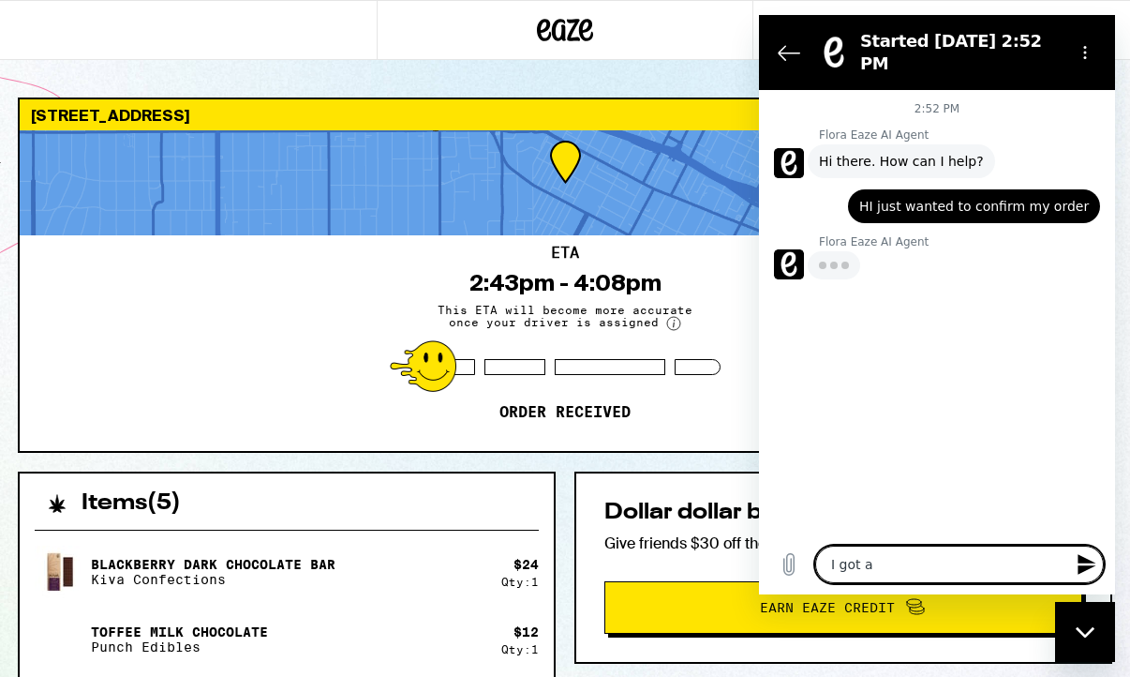
type textarea "I got a t"
type textarea "x"
type textarea "I got a te"
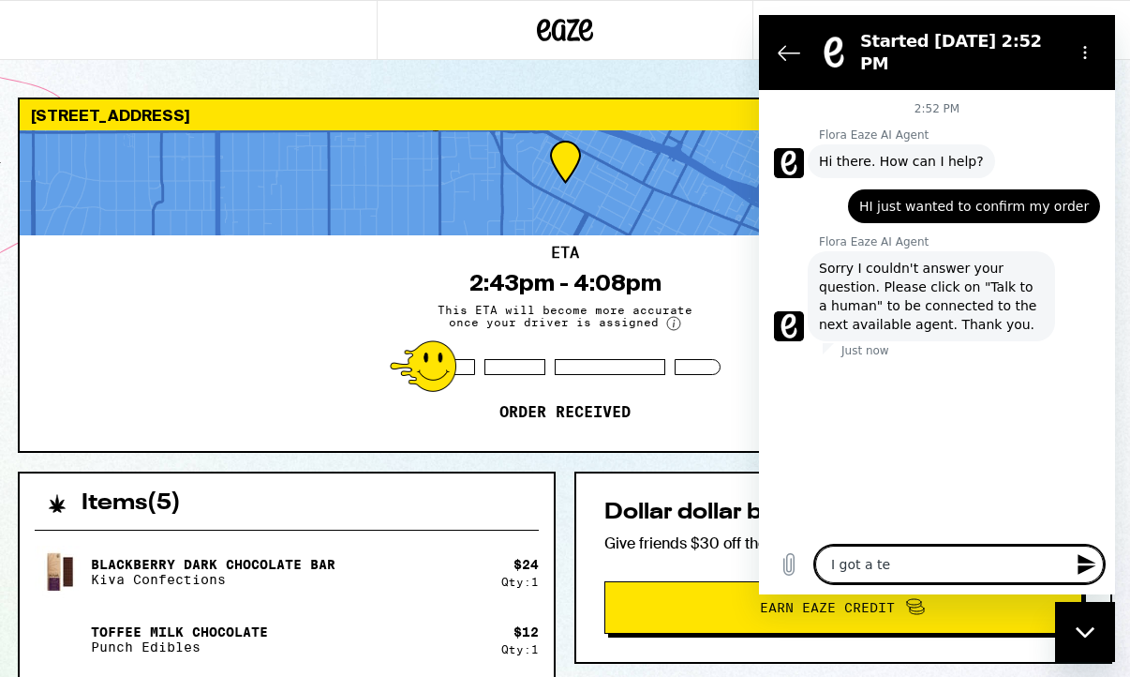
type textarea "x"
type textarea "I got a tex"
type textarea "x"
type textarea "I got a text"
type textarea "x"
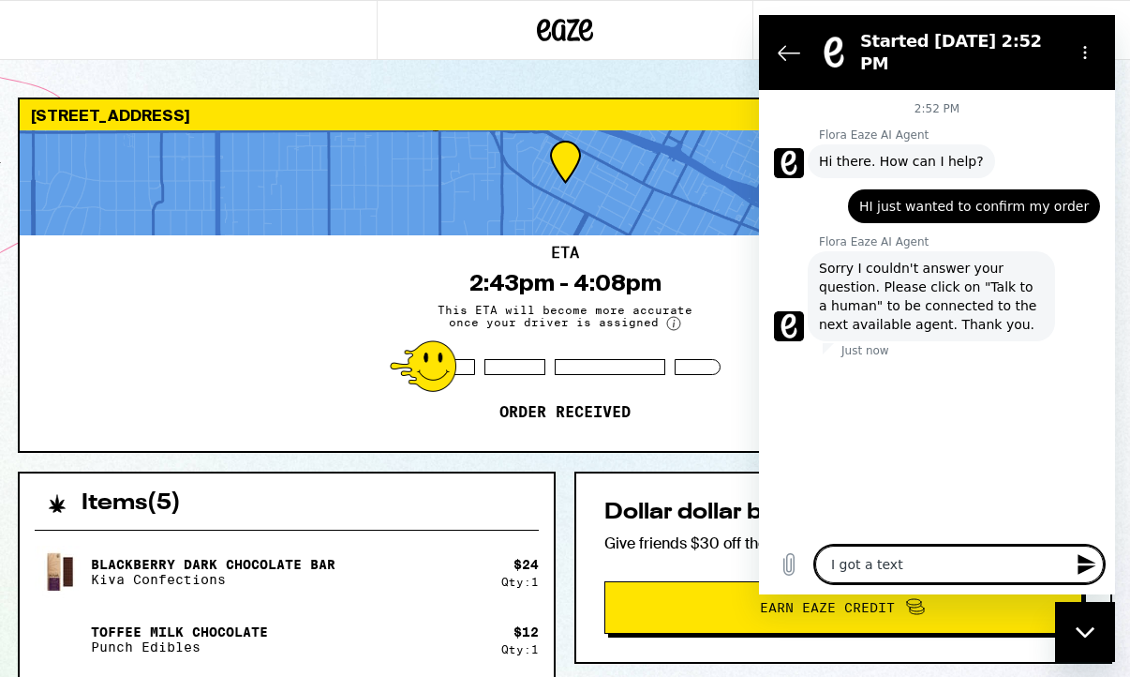
type textarea "I got a text"
type textarea "x"
type textarea "I got a text b"
type textarea "x"
type textarea "I got a text bu"
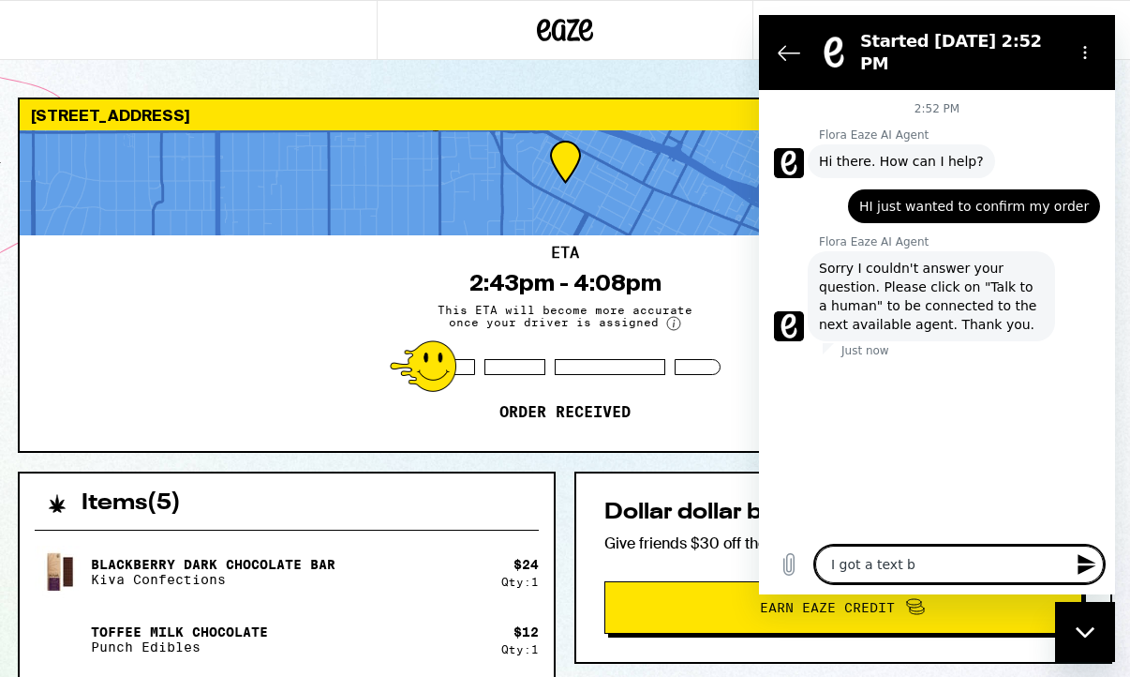
type textarea "x"
type textarea "I got a text but"
type textarea "x"
type textarea "I got a text but"
type textarea "x"
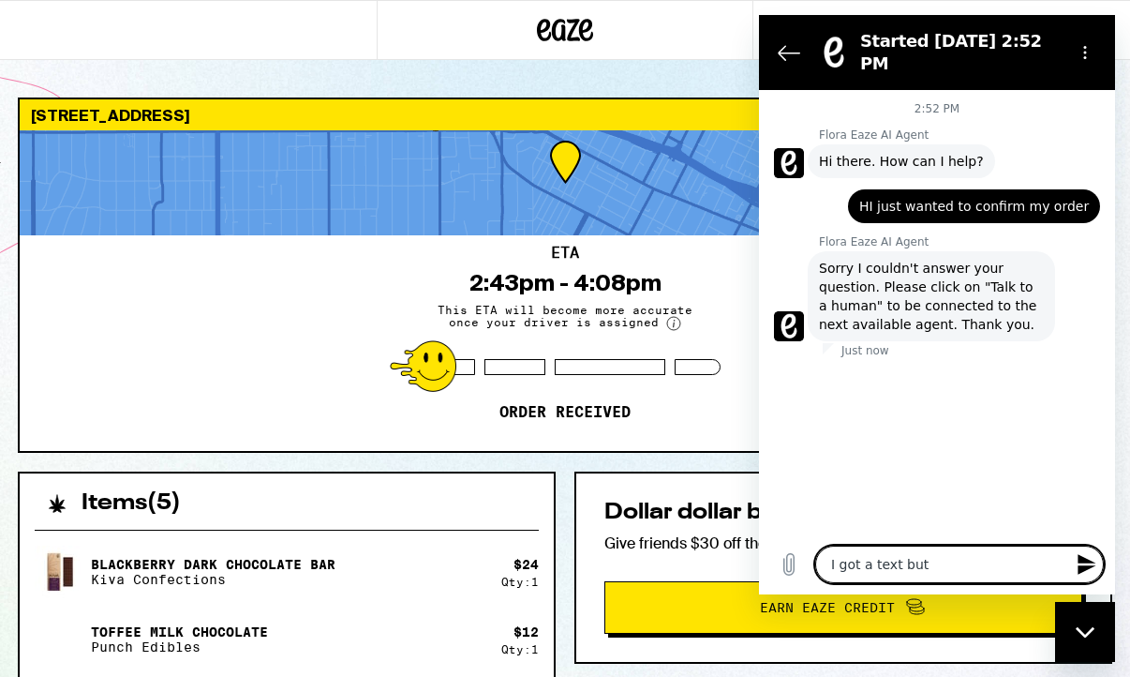
type textarea "I got a text but n"
type textarea "x"
type textarea "I got a text but no"
type textarea "x"
type textarea "I got a text but no"
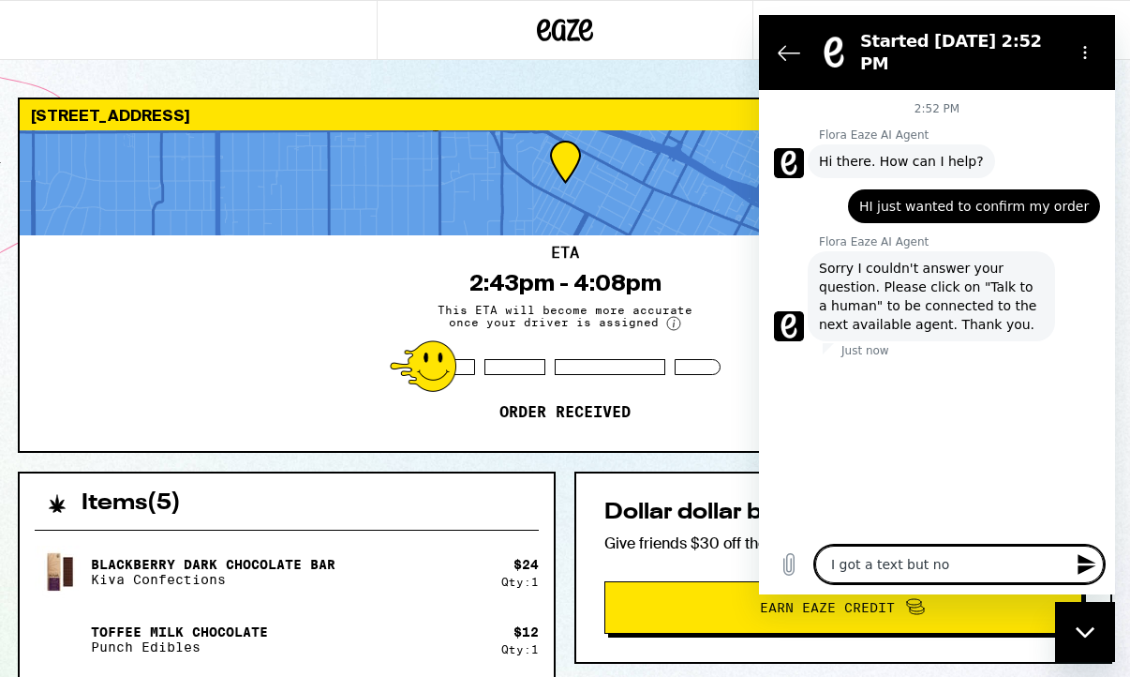
type textarea "x"
type textarea "I got a text but no e"
type textarea "x"
type textarea "I got a text but no em"
type textarea "x"
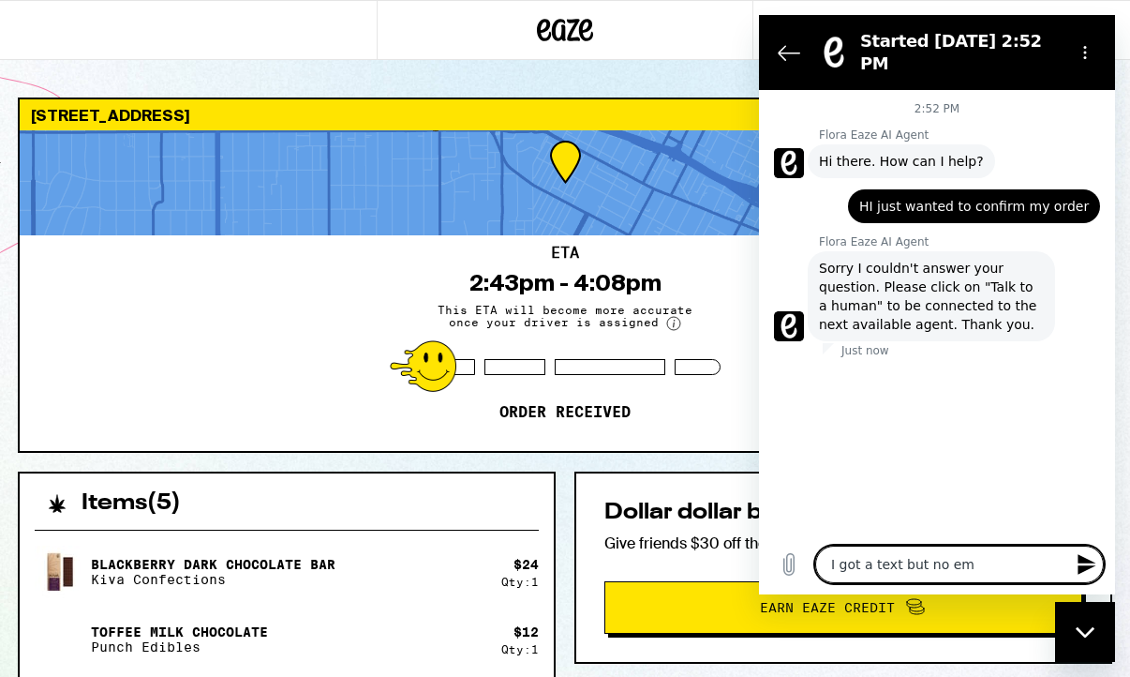
type textarea "I got a text but no ema"
type textarea "x"
type textarea "I got a text but no emai"
type textarea "x"
type textarea "I got a text but no email"
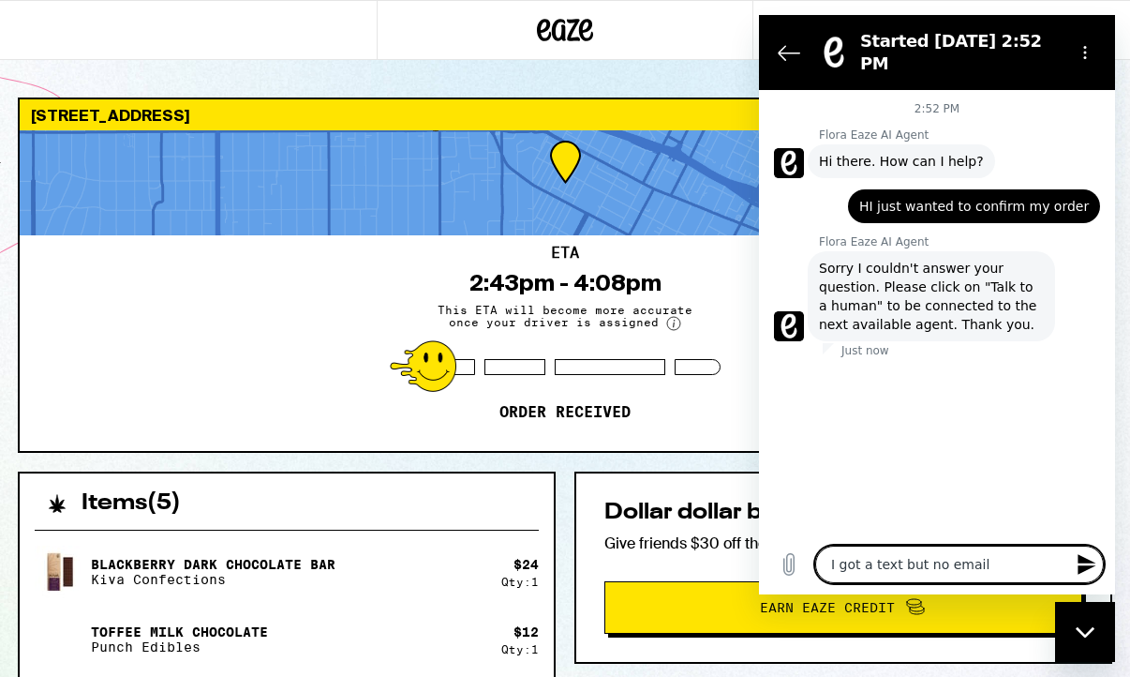
type textarea "x"
type textarea "I got a text but no email"
type textarea "x"
type textarea "I got a text but no email a"
type textarea "x"
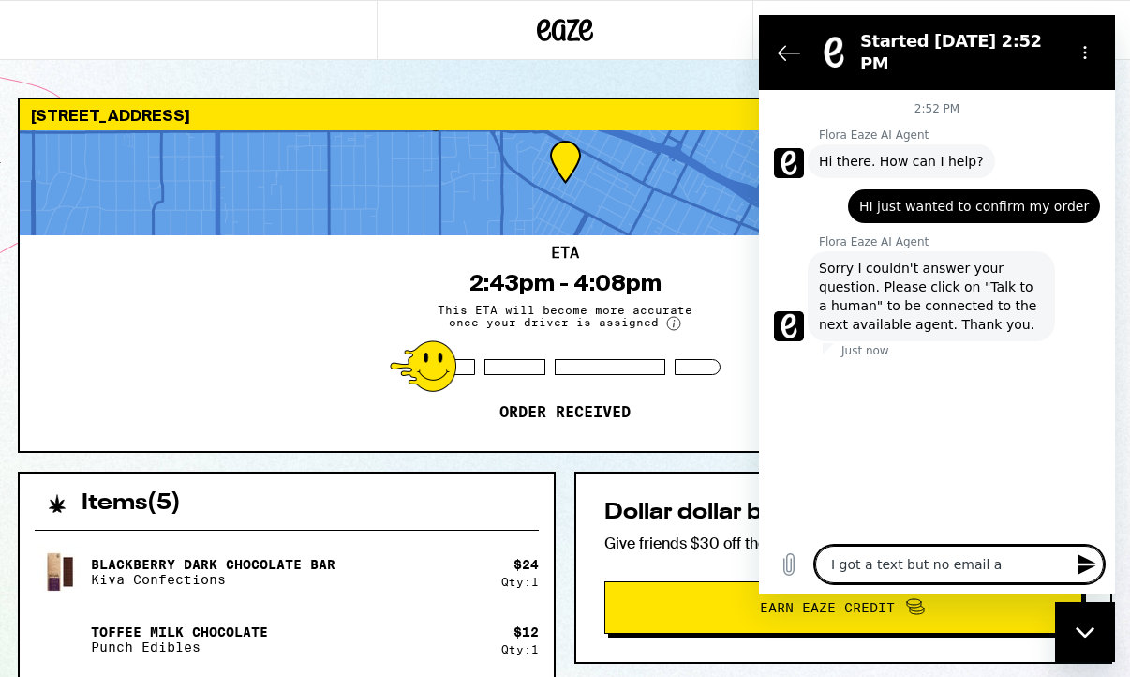
type textarea "I got a text but no email an"
type textarea "x"
type textarea "I got a text but no email and"
type textarea "x"
type textarea "I got a text but no email and"
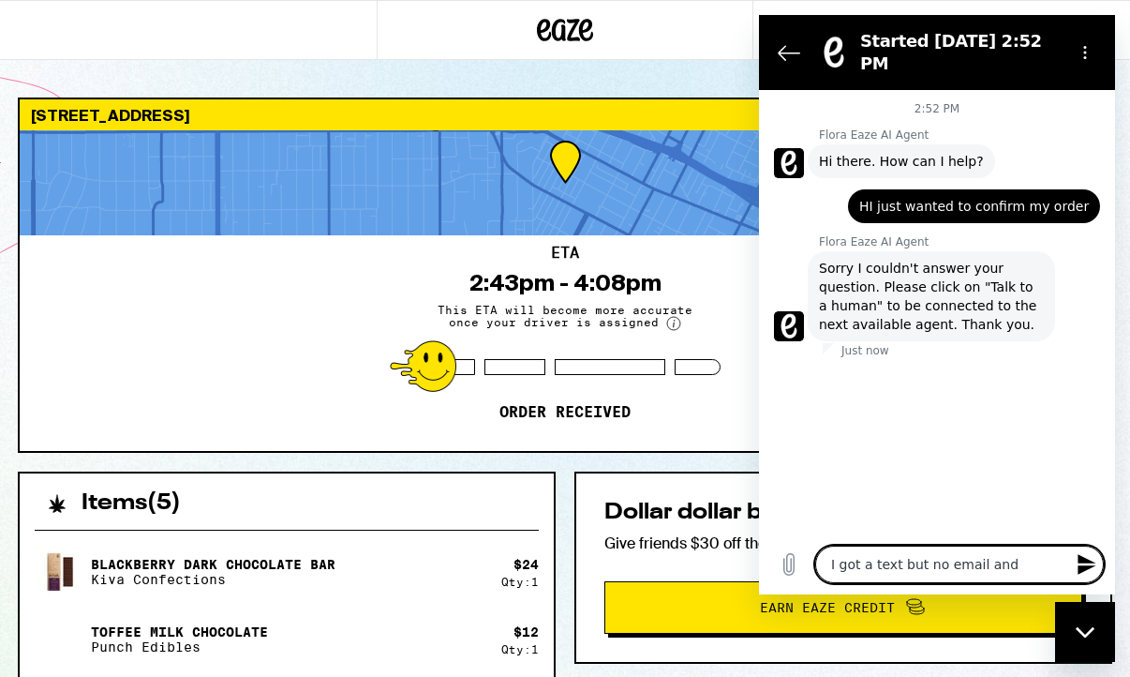
type textarea "x"
type textarea "I got a text but no email and i"
type textarea "x"
type textarea "I got a text but no email and it"
type textarea "x"
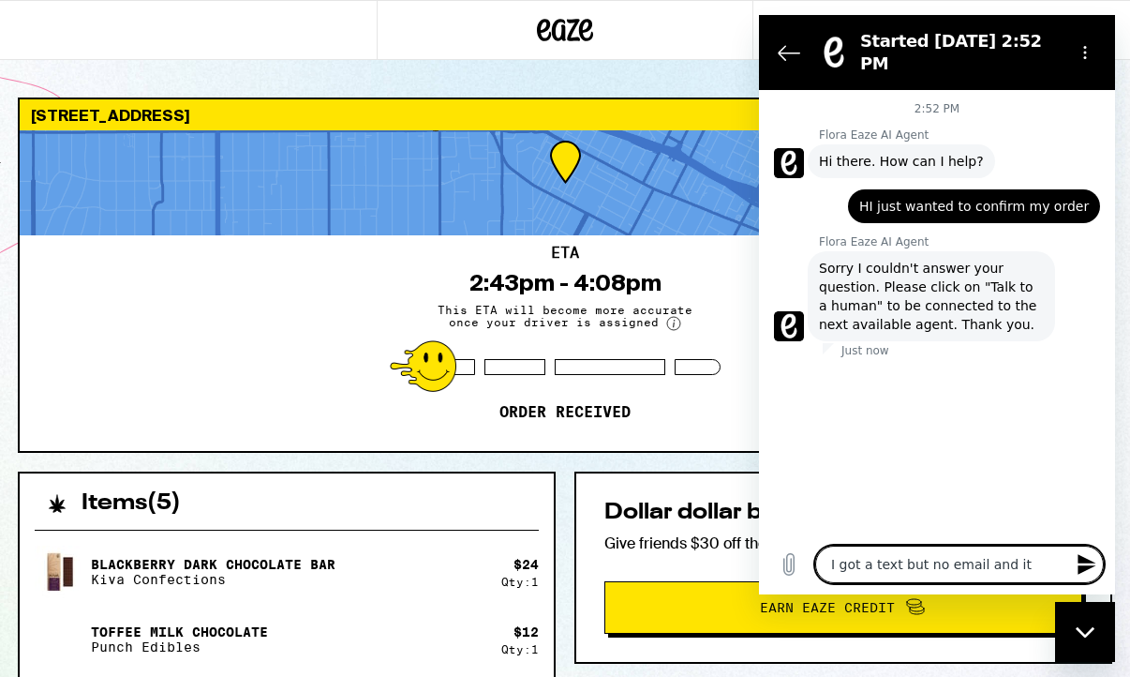
type textarea "I got a text but no email and it"
type textarea "x"
type textarea "I got a text but no email and it s"
type textarea "x"
type textarea "I got a text but no email and it se"
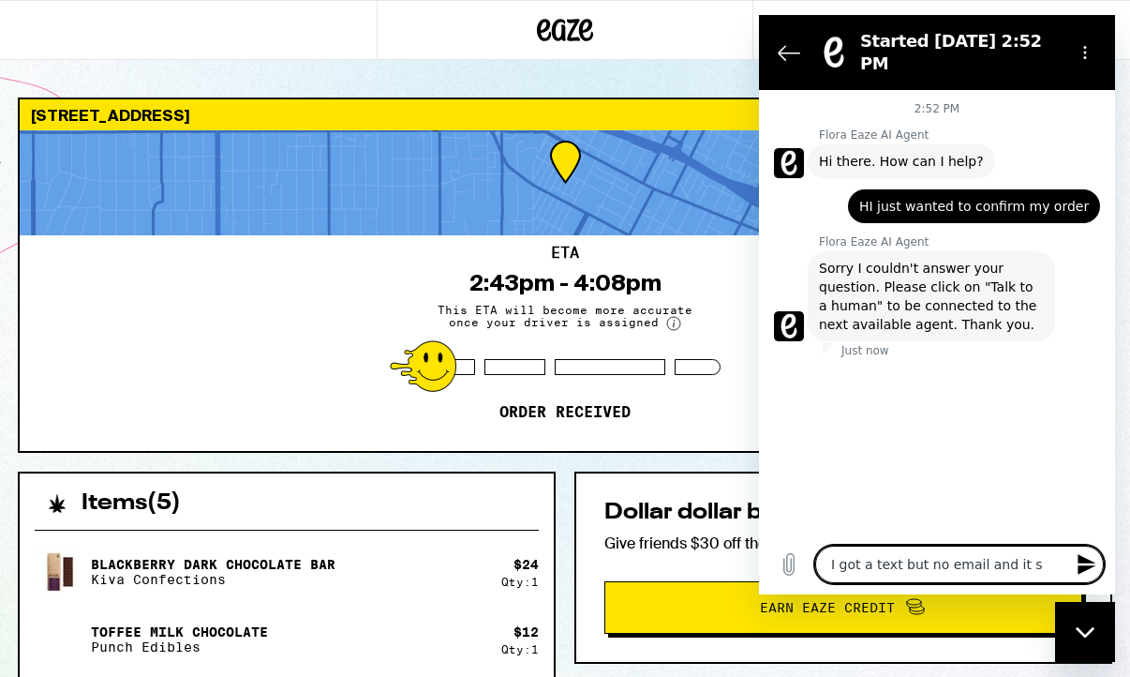
type textarea "x"
type textarea "I got a text but no email and it see"
type textarea "x"
type textarea "I got a text but no email and it seem"
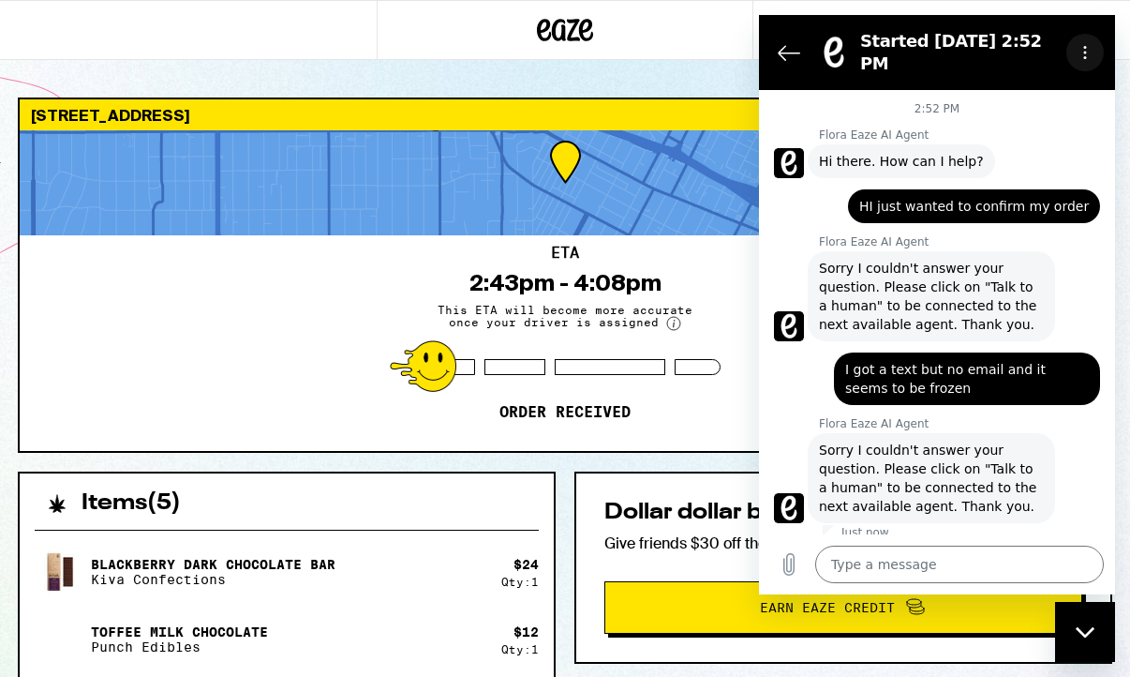
click at [1091, 45] on icon "Options menu" at bounding box center [1085, 52] width 15 height 15
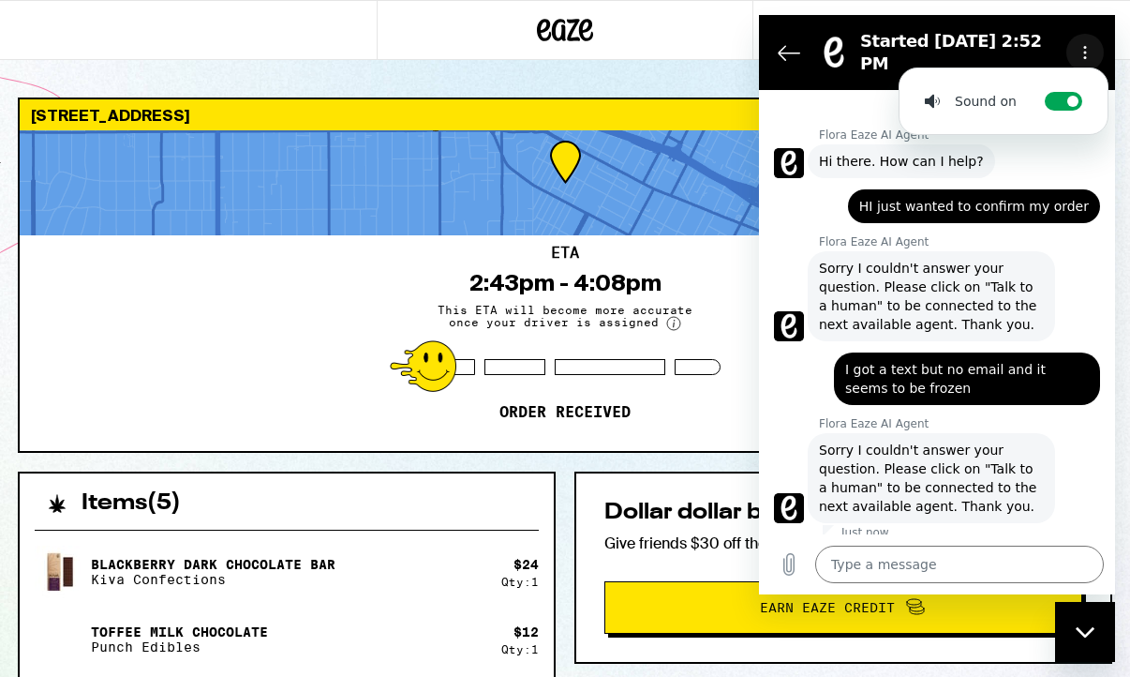
click at [1090, 45] on icon "Options menu" at bounding box center [1085, 52] width 15 height 15
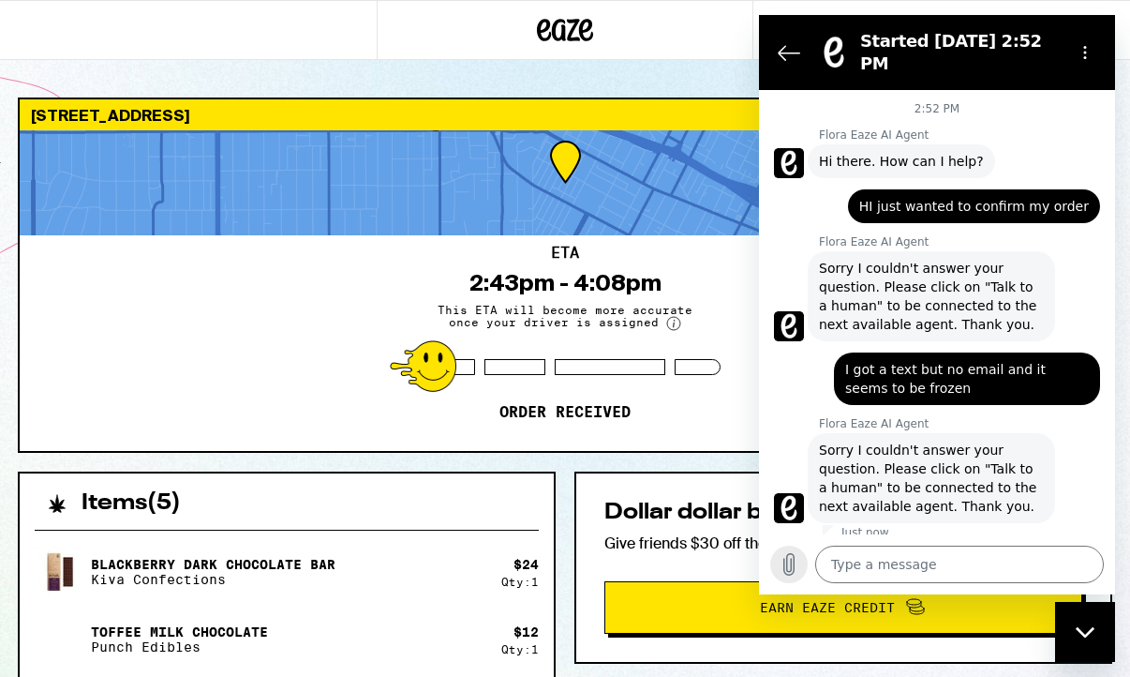
click at [784, 569] on icon "Upload file" at bounding box center [789, 565] width 10 height 22
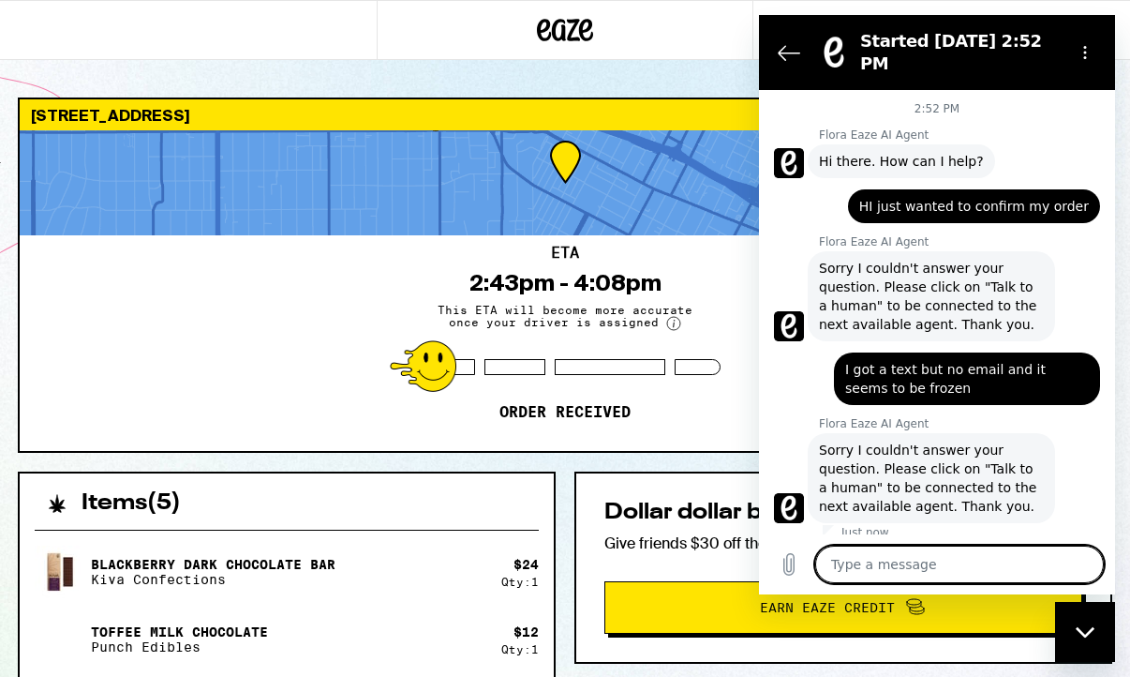
click at [937, 547] on textarea at bounding box center [959, 563] width 289 height 37
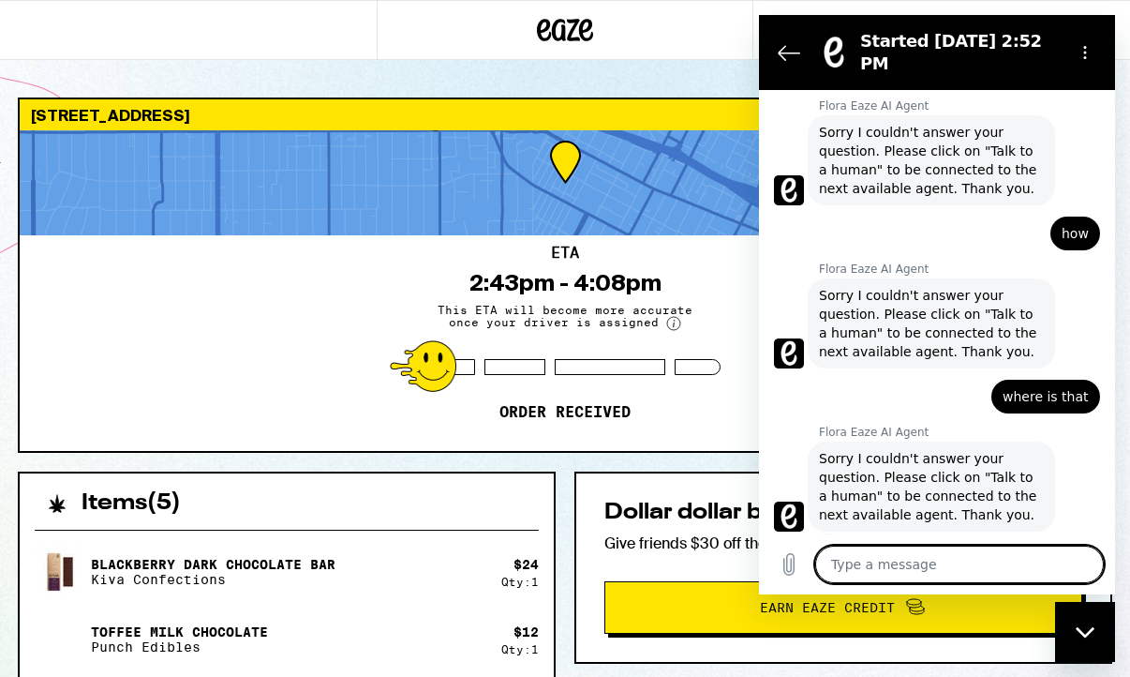
scroll to position [321, 0]
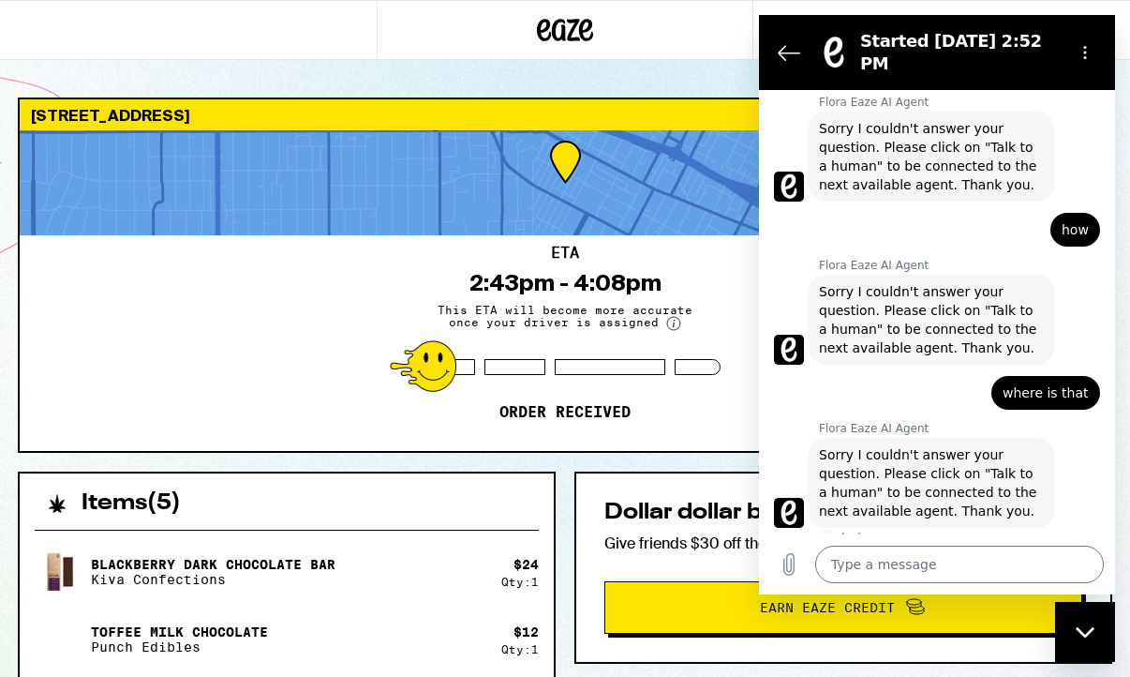
click at [1013, 451] on span "Sorry I couldn't answer your question. Please click on "Talk to a human" to be …" at bounding box center [931, 482] width 225 height 75
click at [786, 34] on button "Back to the conversation list" at bounding box center [788, 52] width 37 height 37
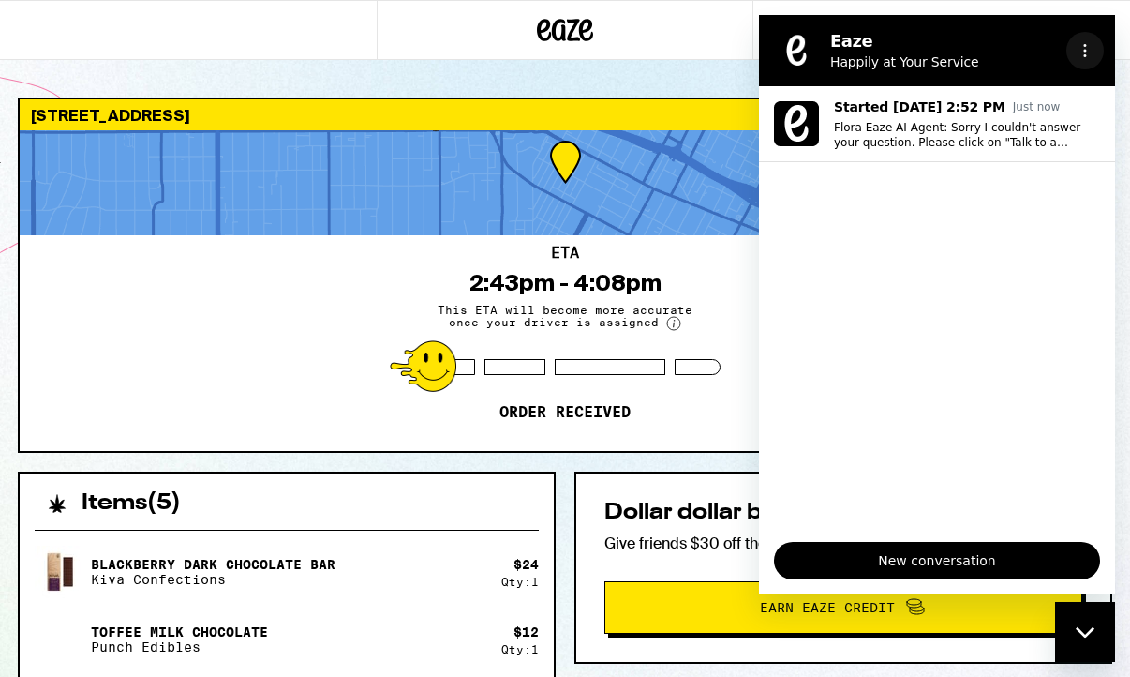
click at [1077, 35] on button "Options menu" at bounding box center [1085, 50] width 37 height 37
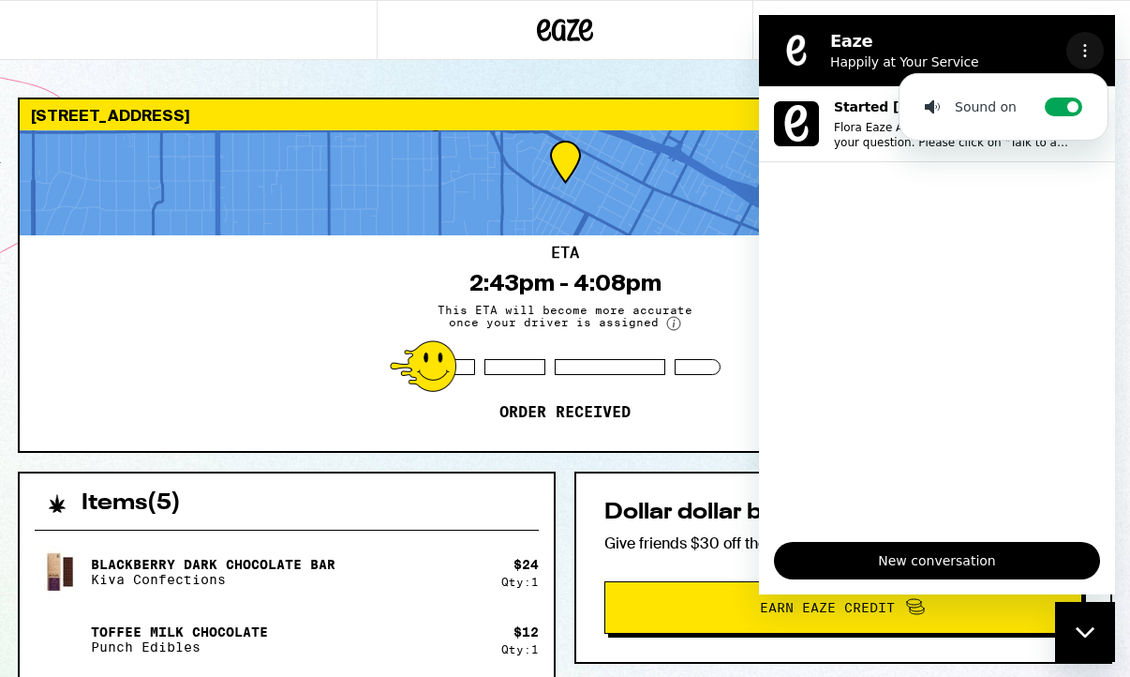
click at [1077, 37] on button "Options menu" at bounding box center [1085, 50] width 37 height 37
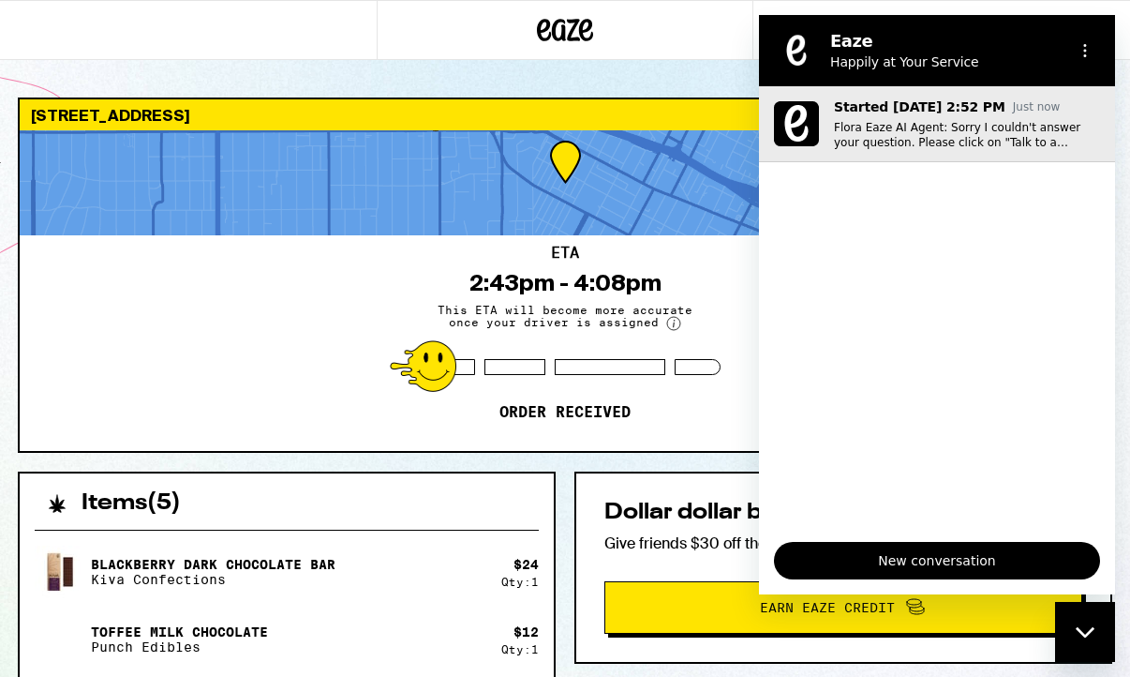
click at [993, 142] on p "Flora Eaze AI Agent: Sorry I couldn't answer your question. Please click on "Ta…" at bounding box center [967, 135] width 266 height 30
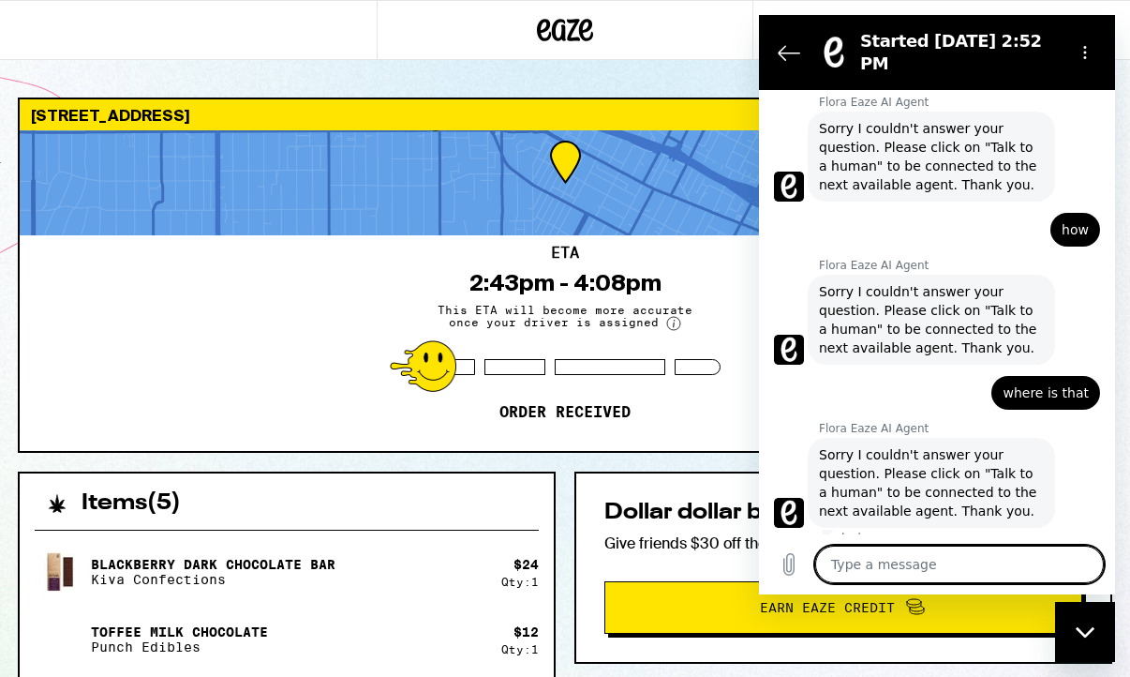
click at [945, 569] on textarea at bounding box center [959, 563] width 289 height 37
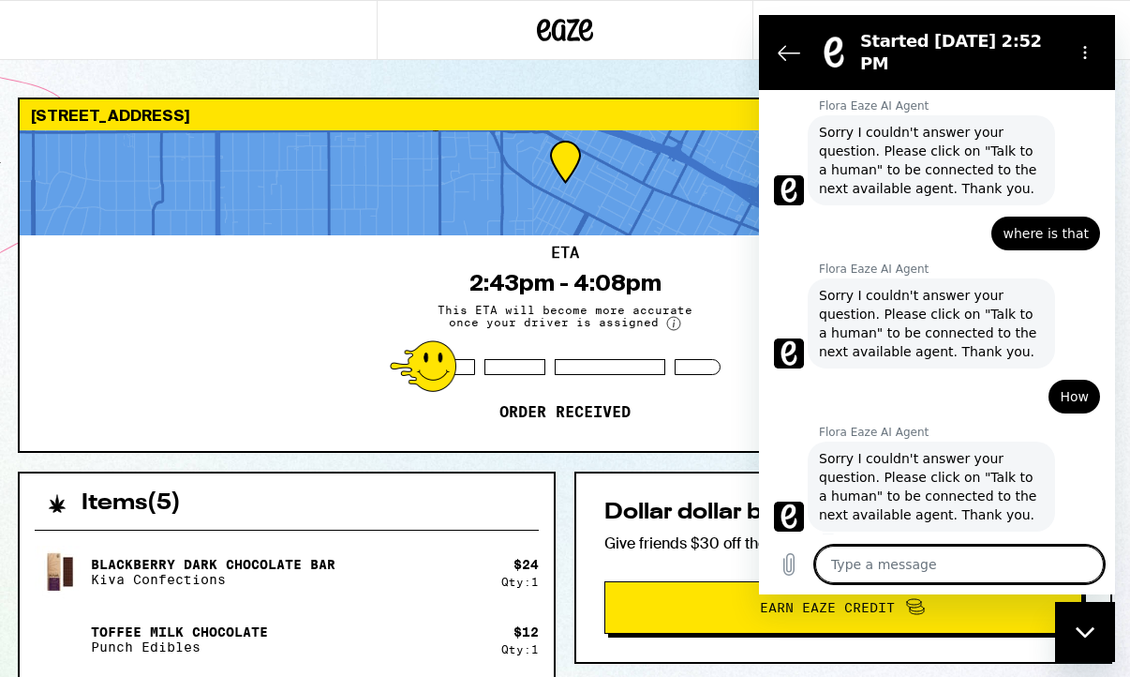
scroll to position [485, 0]
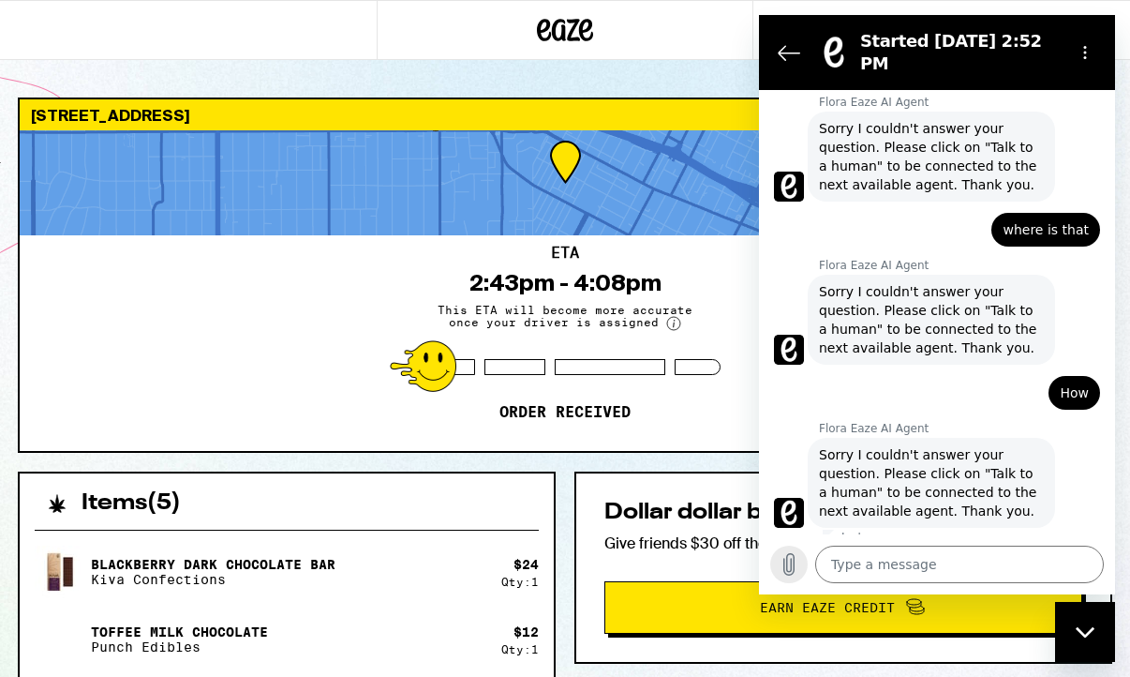
click at [796, 566] on icon "Upload file" at bounding box center [789, 564] width 22 height 22
click at [1088, 628] on icon "Close messaging window" at bounding box center [1086, 632] width 20 height 12
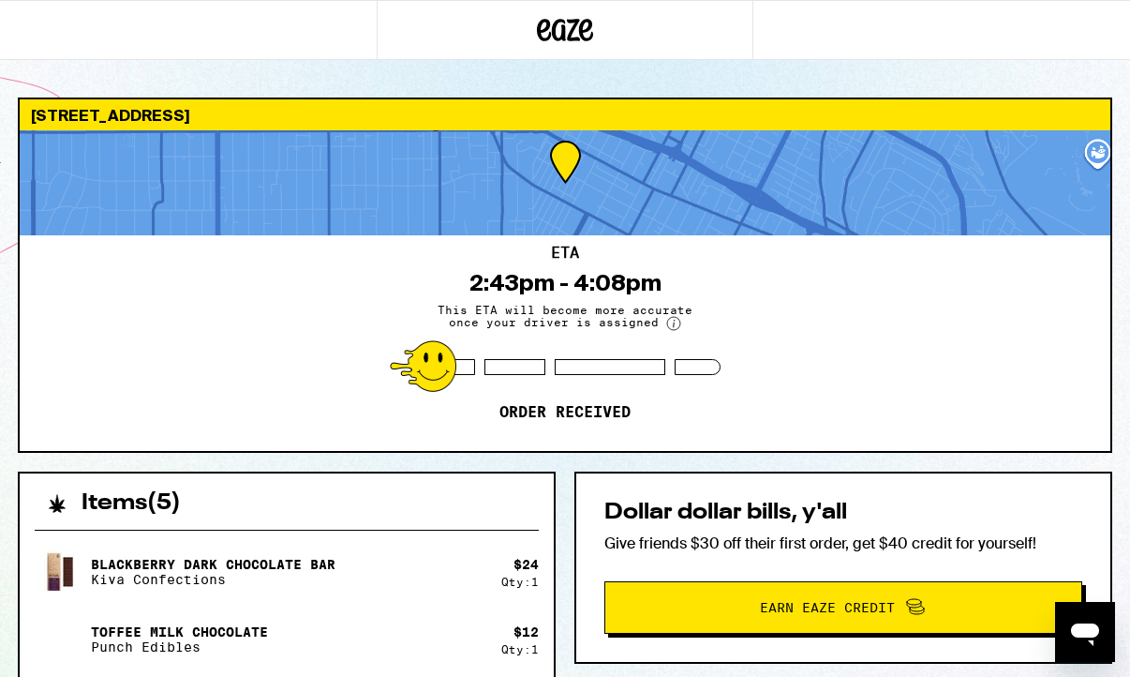
click at [1088, 628] on icon "Open messaging window" at bounding box center [1085, 634] width 28 height 22
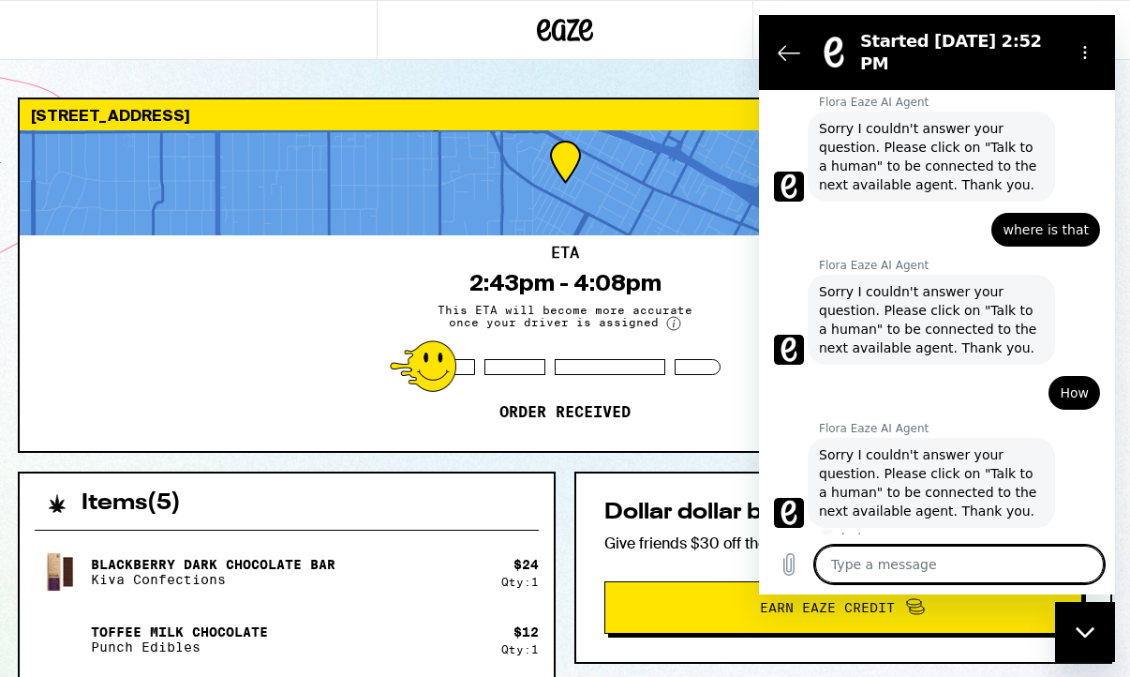
click at [926, 554] on textarea at bounding box center [959, 563] width 289 height 37
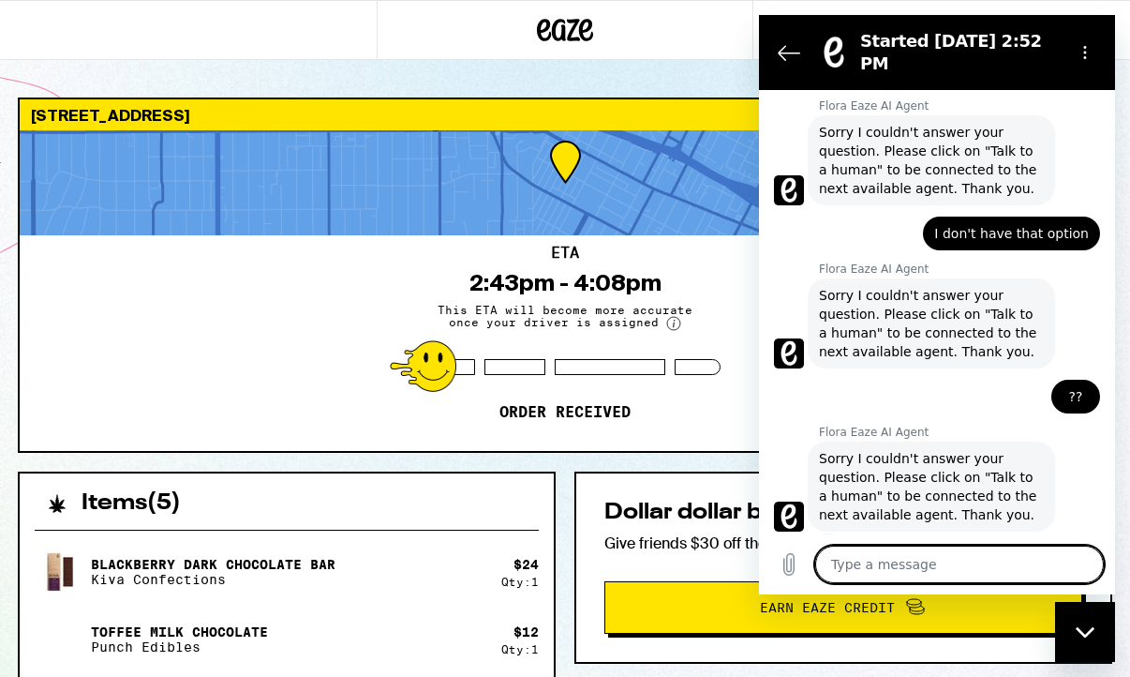
scroll to position [811, 0]
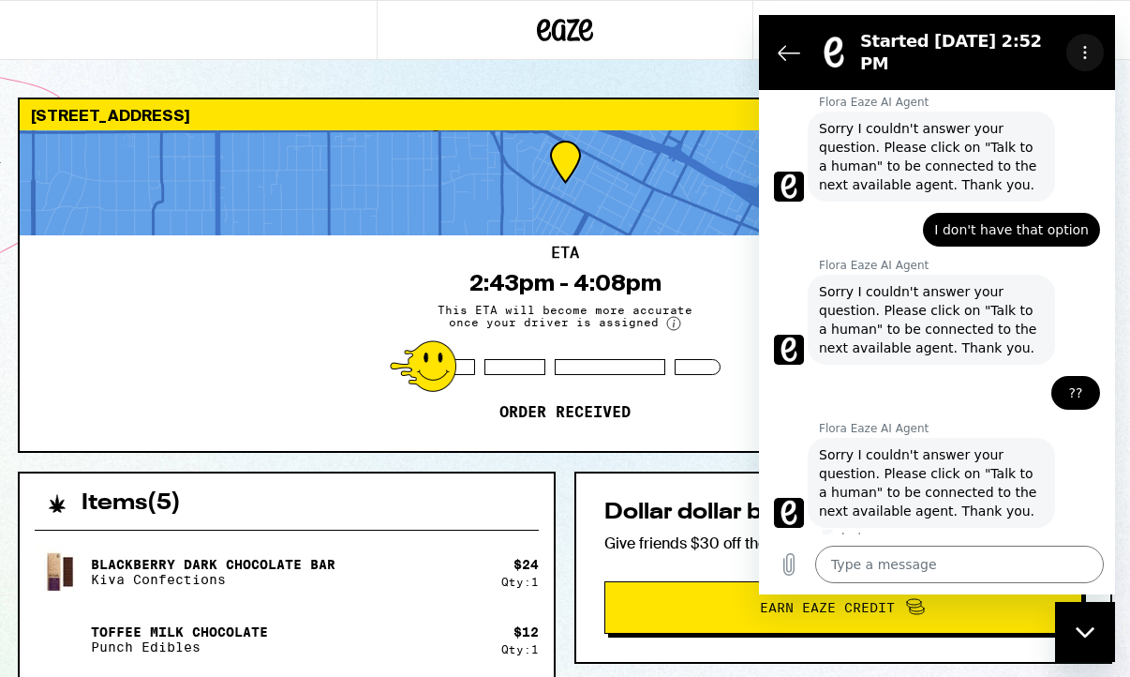
click at [1077, 36] on button "Options menu" at bounding box center [1085, 52] width 37 height 37
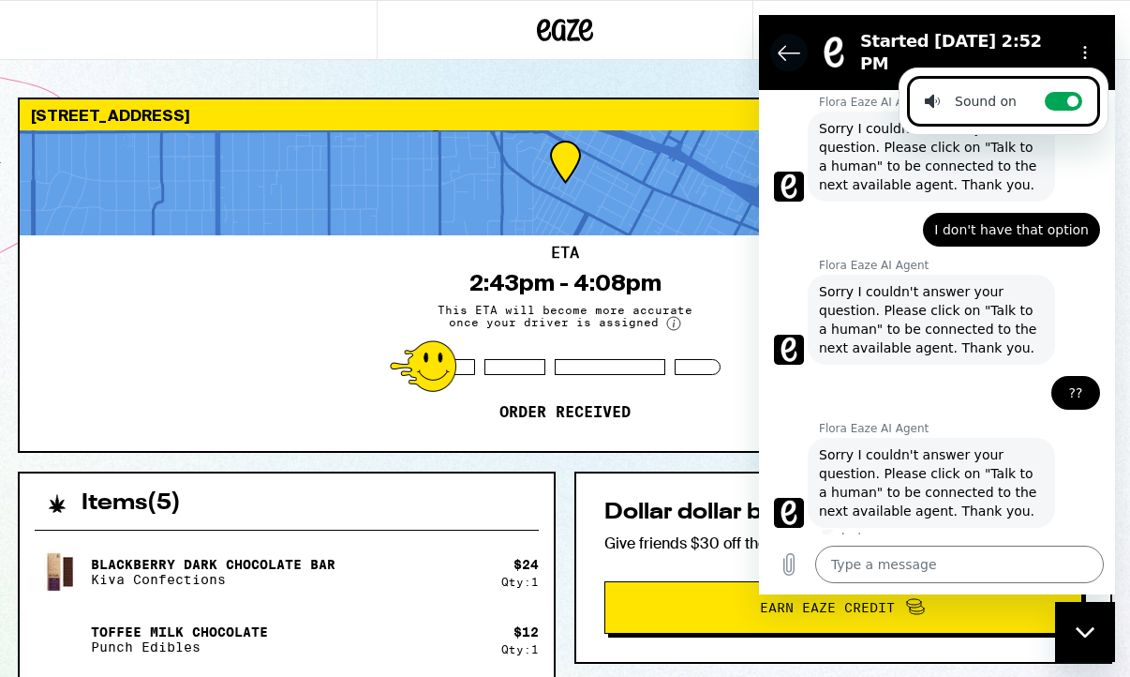
click at [777, 48] on button "Back to the conversation list" at bounding box center [788, 52] width 37 height 37
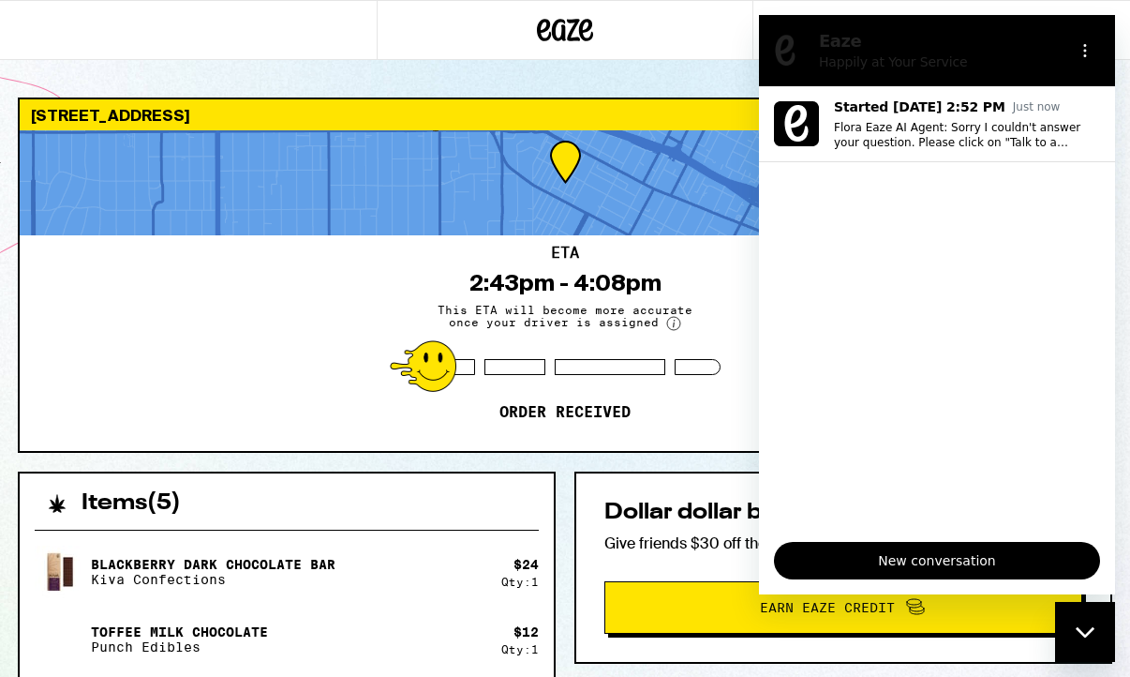
click at [923, 59] on p "Happily at Your Service" at bounding box center [944, 61] width 229 height 19
click at [1090, 56] on icon "Options menu" at bounding box center [1085, 50] width 15 height 15
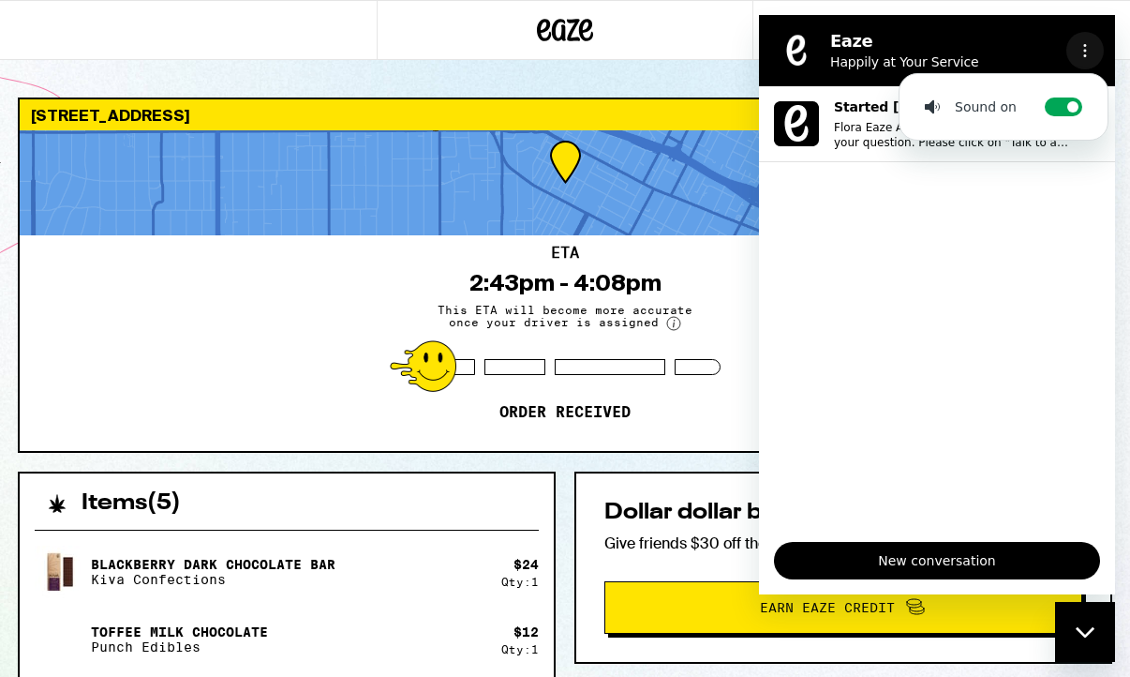
click at [1090, 56] on icon "Options menu" at bounding box center [1085, 50] width 15 height 15
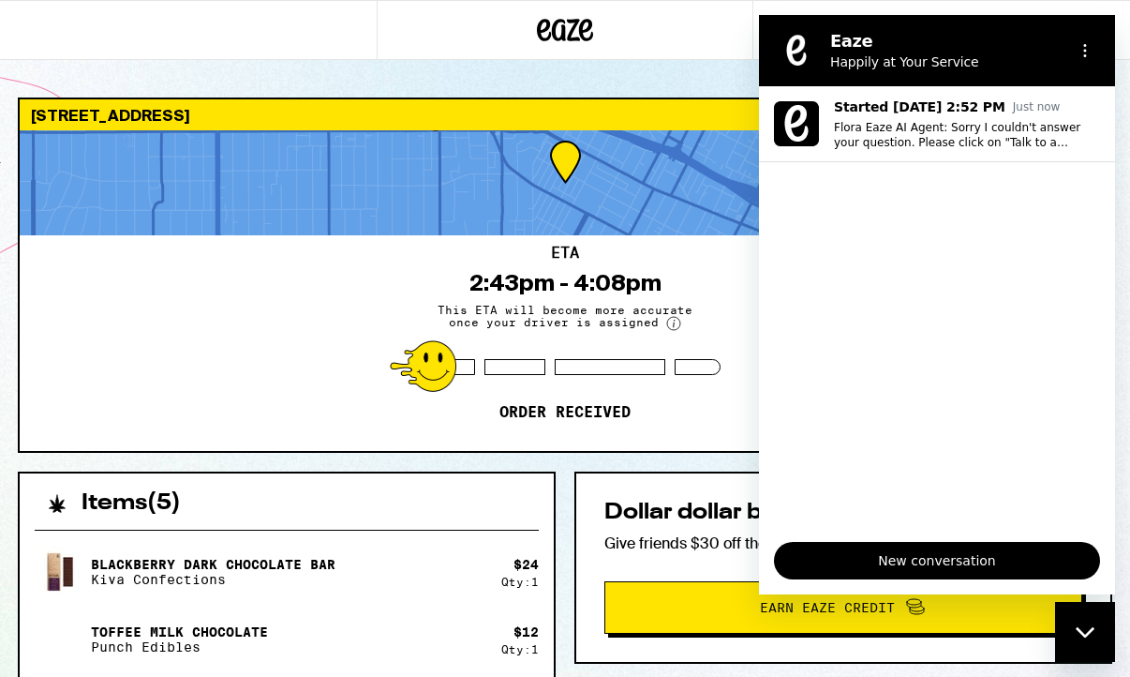
click at [931, 573] on button "New conversation" at bounding box center [937, 560] width 326 height 37
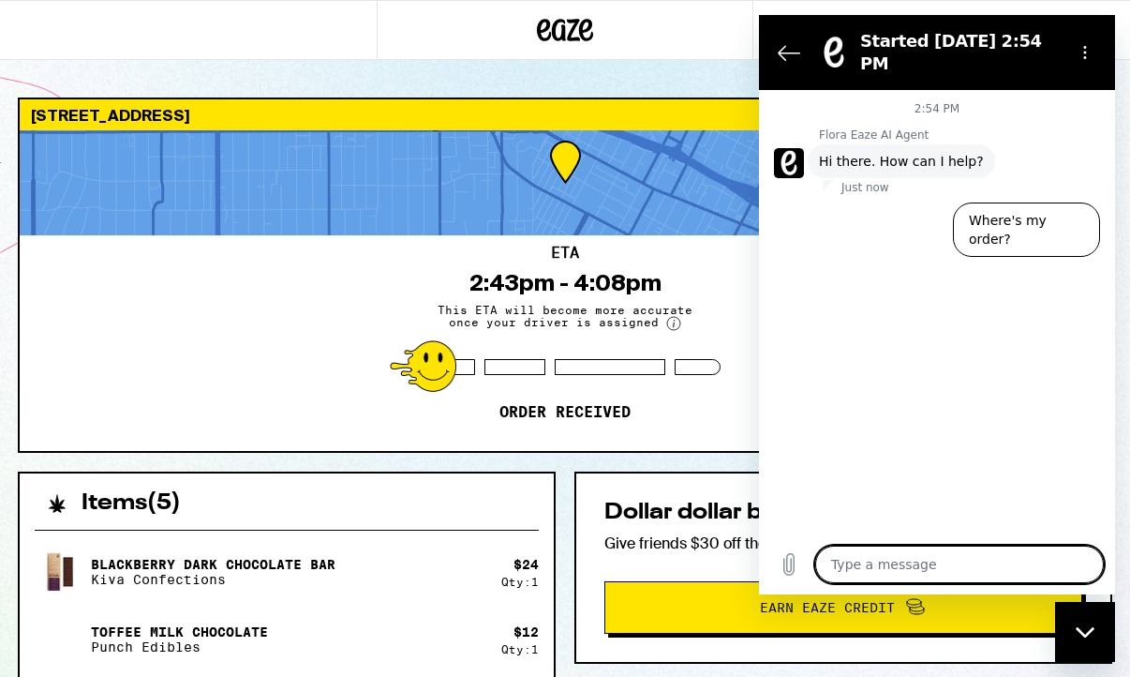
click at [926, 568] on textarea at bounding box center [959, 563] width 289 height 37
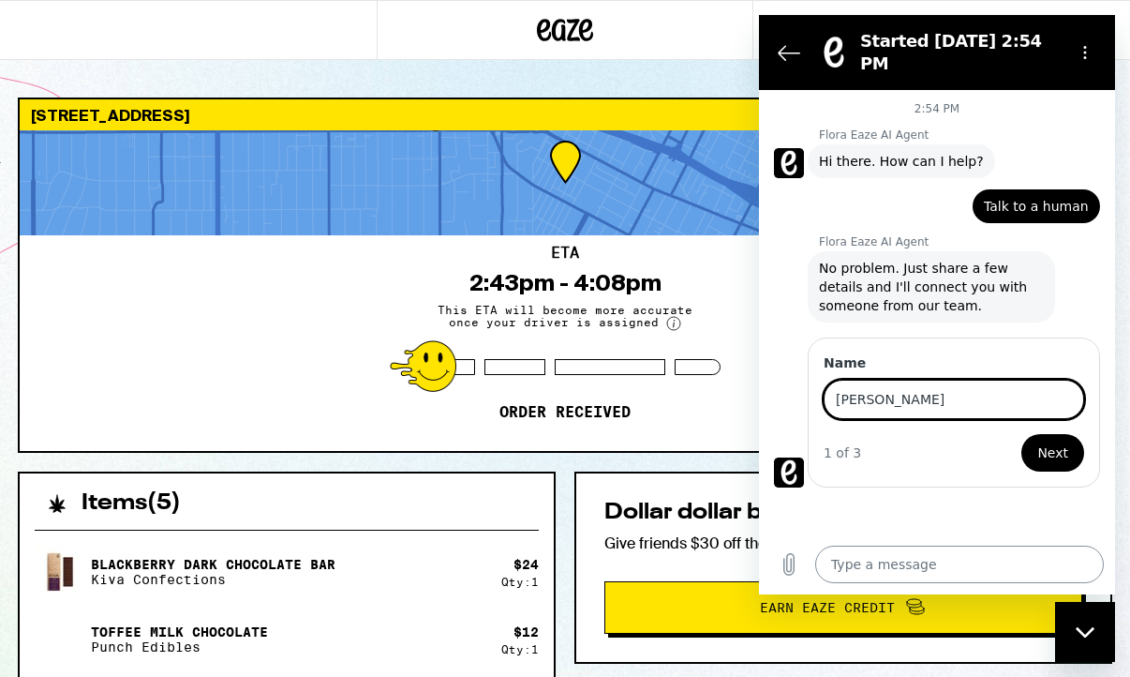
click at [1054, 438] on button "Next" at bounding box center [1053, 452] width 63 height 37
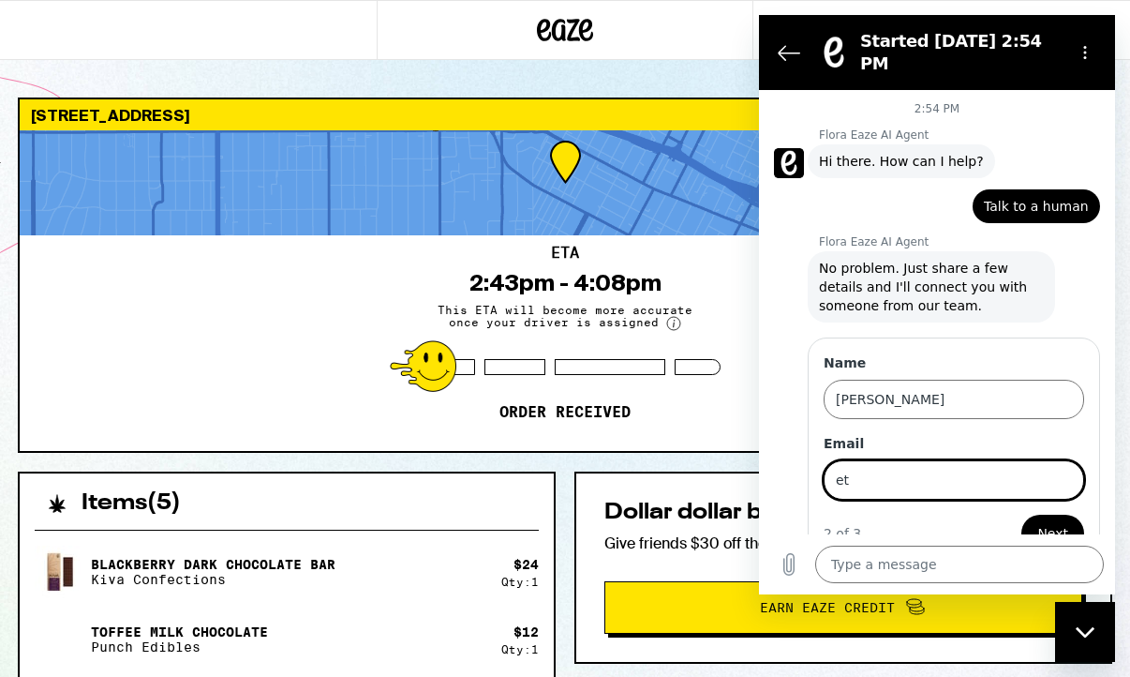
scroll to position [20, 0]
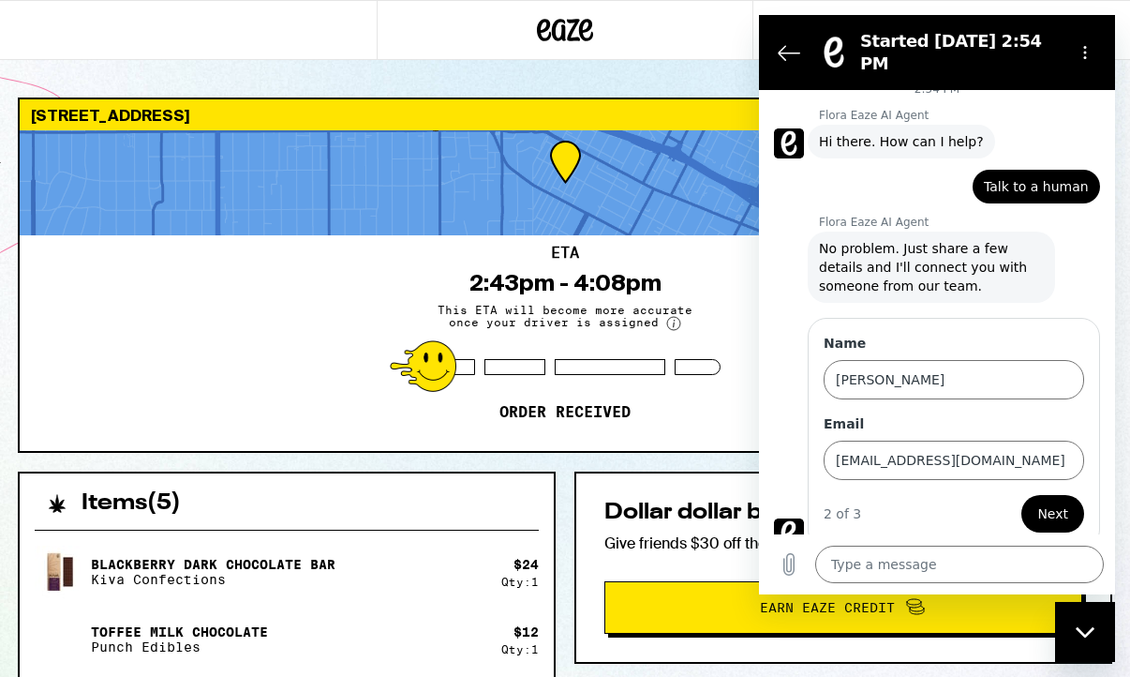
click at [1061, 502] on span "Next" at bounding box center [1053, 513] width 31 height 22
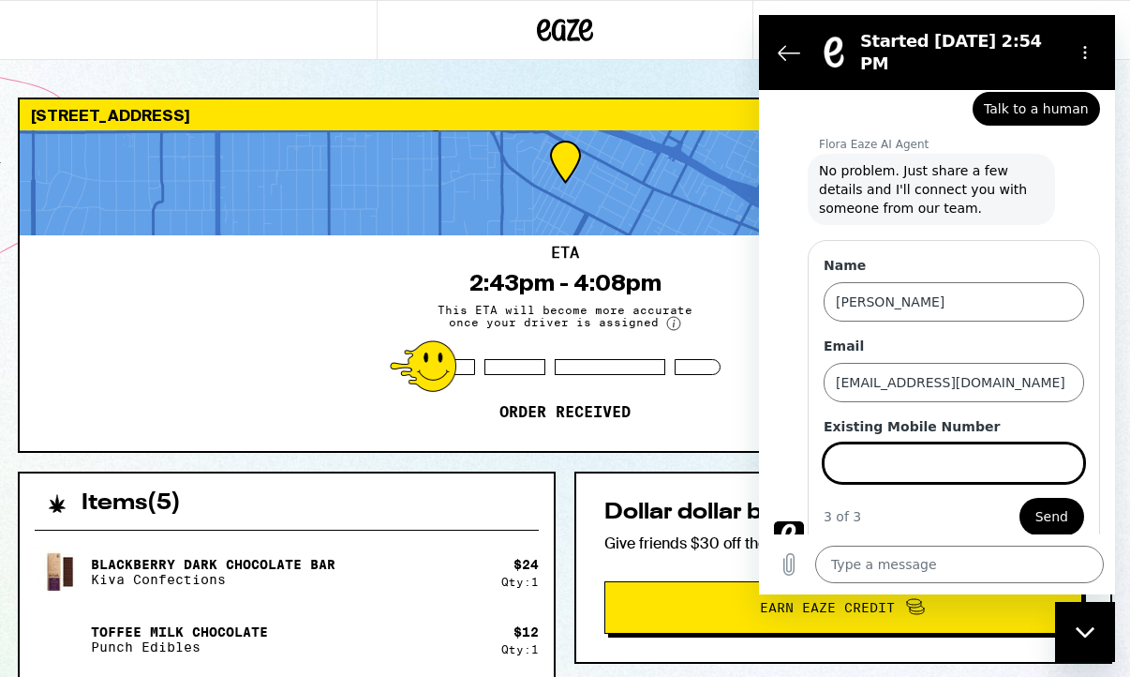
scroll to position [100, 0]
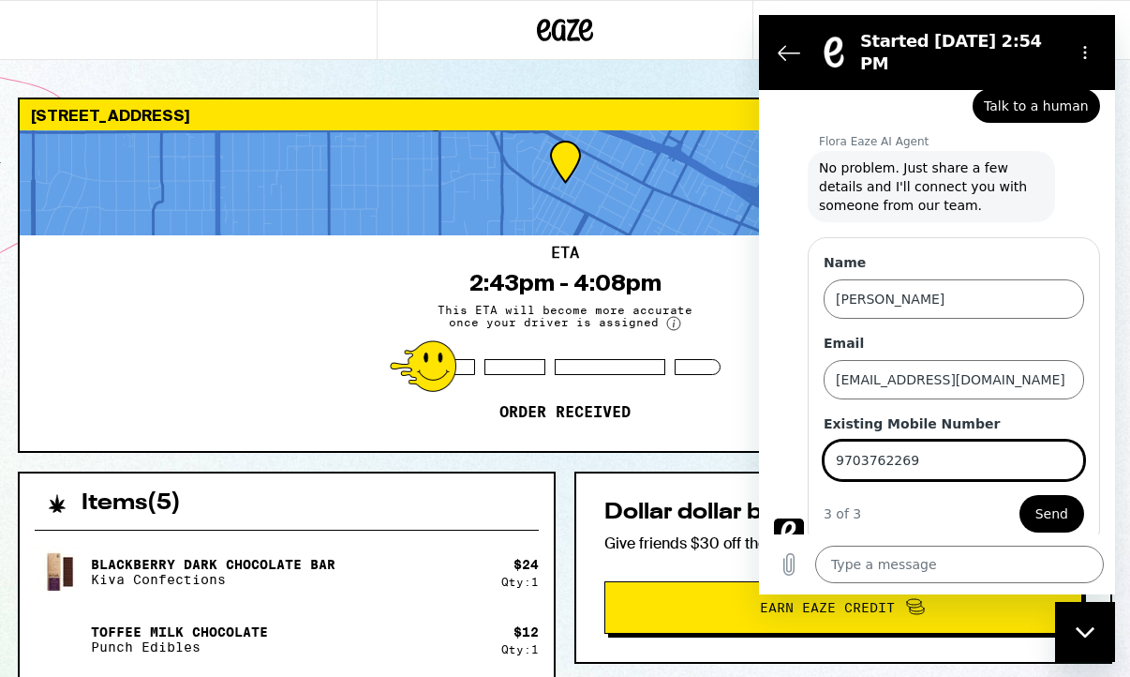
click at [1079, 497] on button "Send" at bounding box center [1052, 513] width 65 height 37
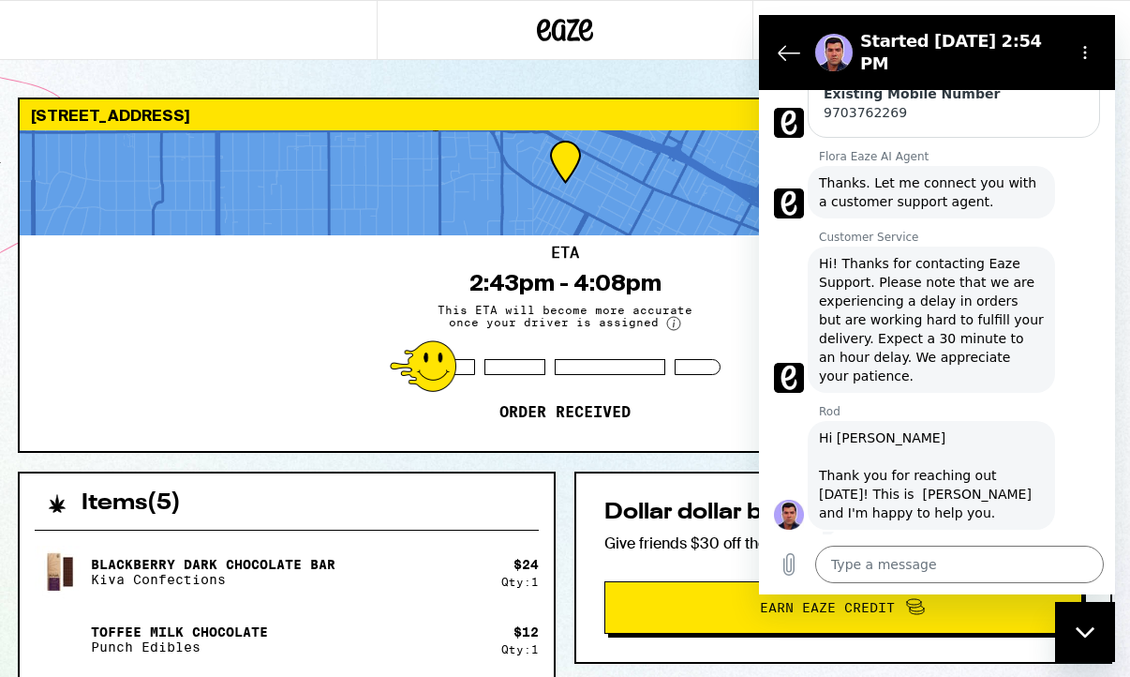
scroll to position [391, 0]
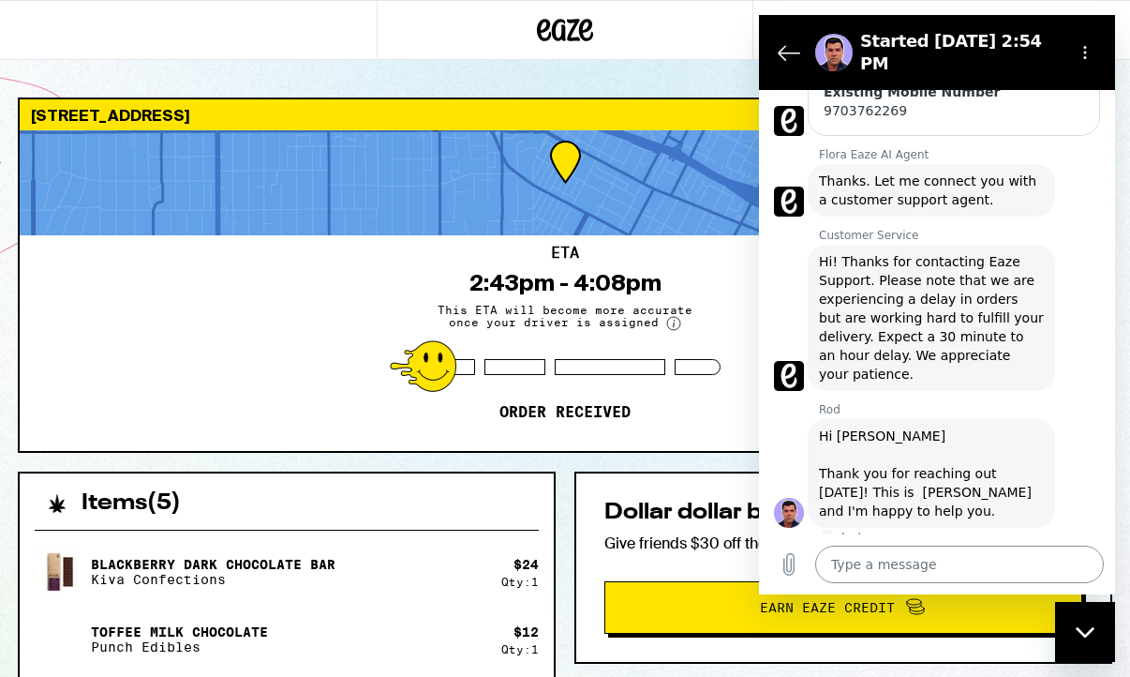
click at [937, 578] on textarea at bounding box center [959, 563] width 289 height 37
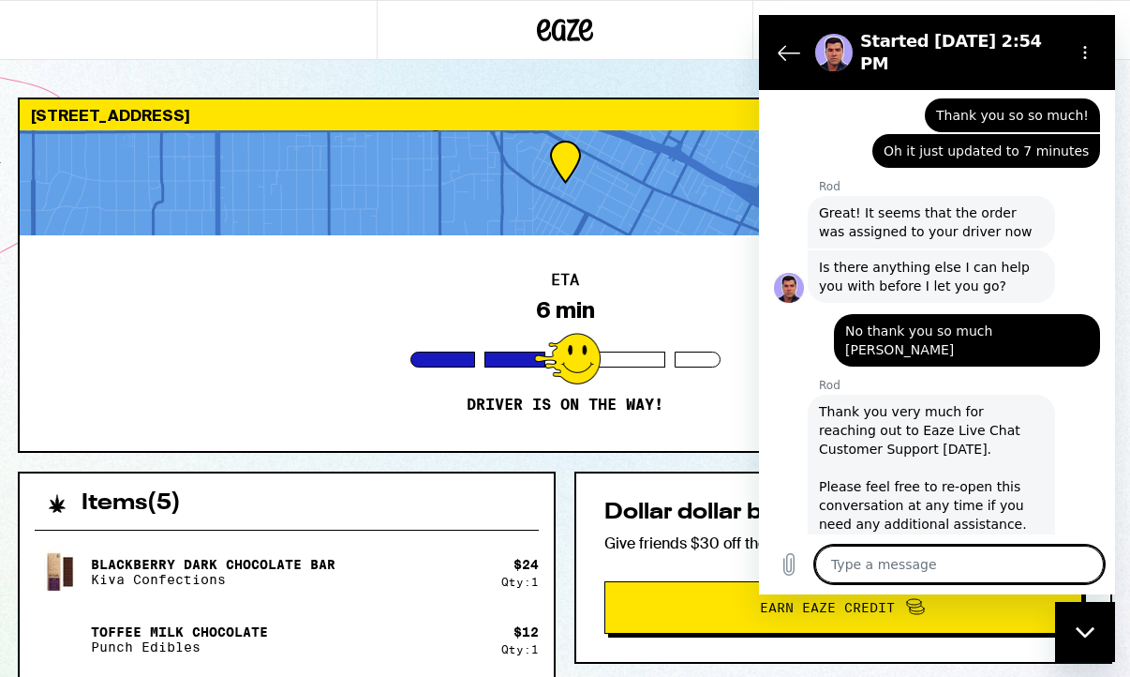
scroll to position [2209, 0]
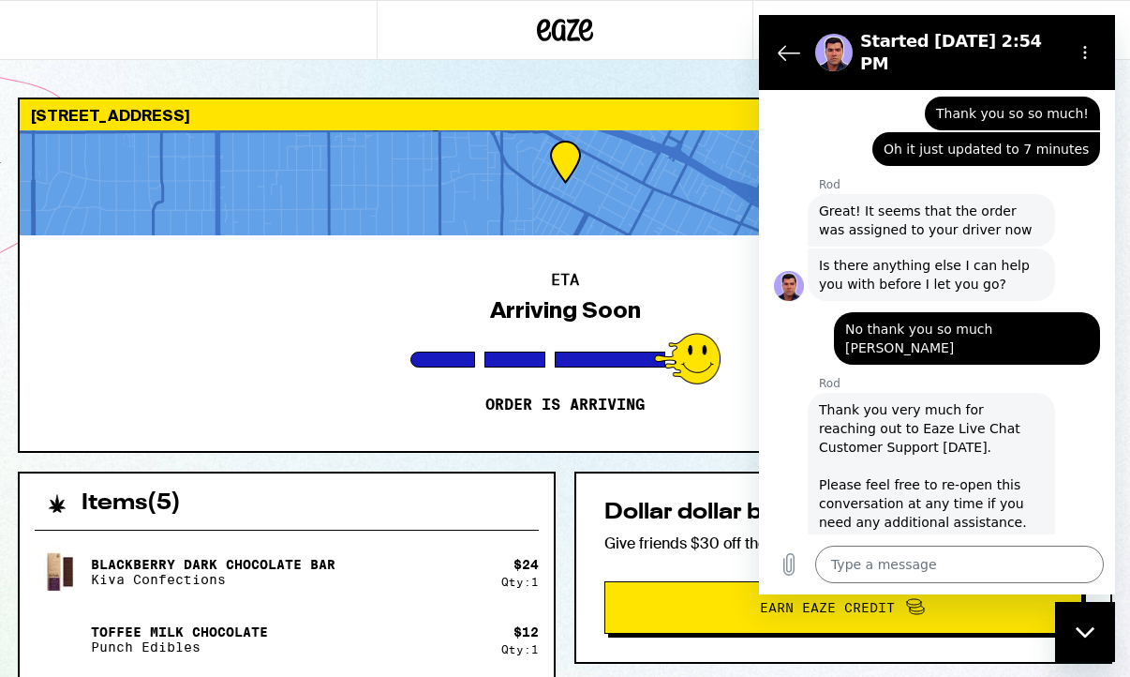
click at [651, 172] on div at bounding box center [565, 182] width 1091 height 105
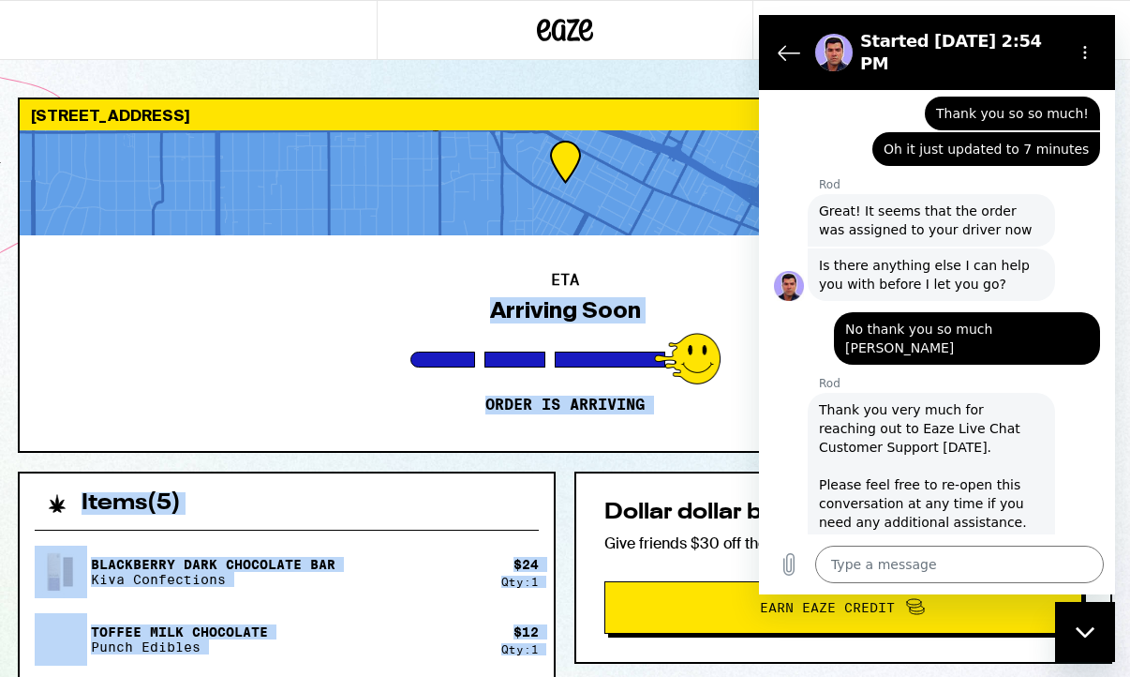
drag, startPoint x: 649, startPoint y: 275, endPoint x: 647, endPoint y: 481, distance: 206.2
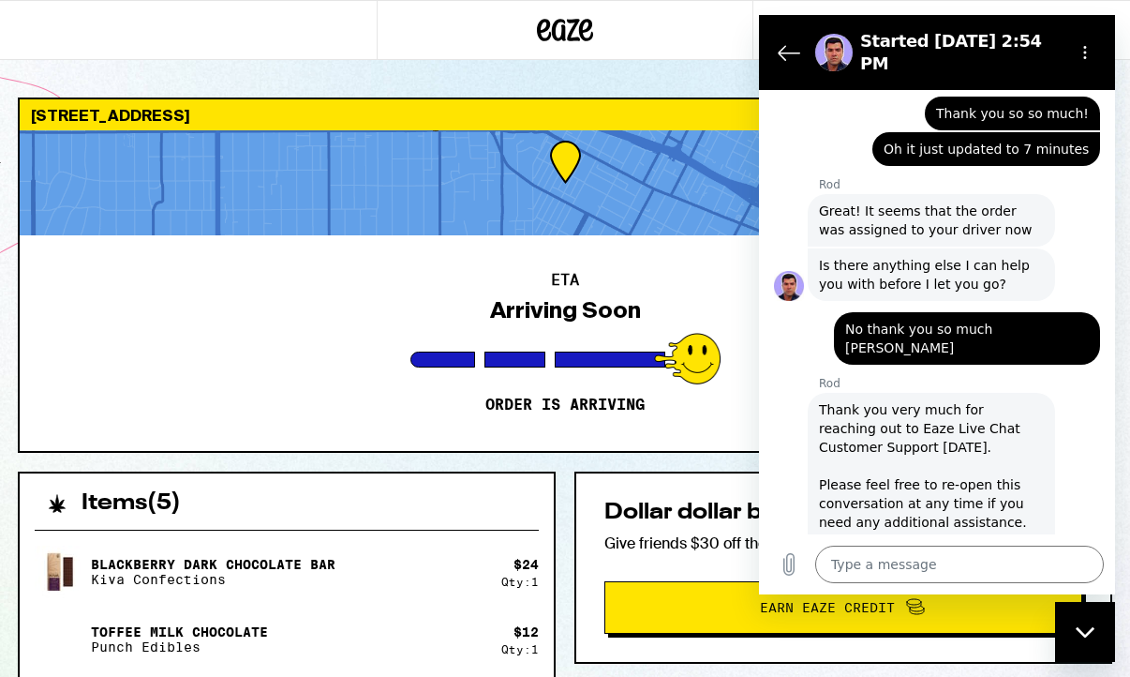
click at [646, 182] on div at bounding box center [565, 182] width 1091 height 105
click at [978, 33] on div "Started [DATE] 2:54 PM" at bounding box center [933, 52] width 251 height 52
click at [791, 44] on icon "Back to the conversation list" at bounding box center [789, 52] width 22 height 22
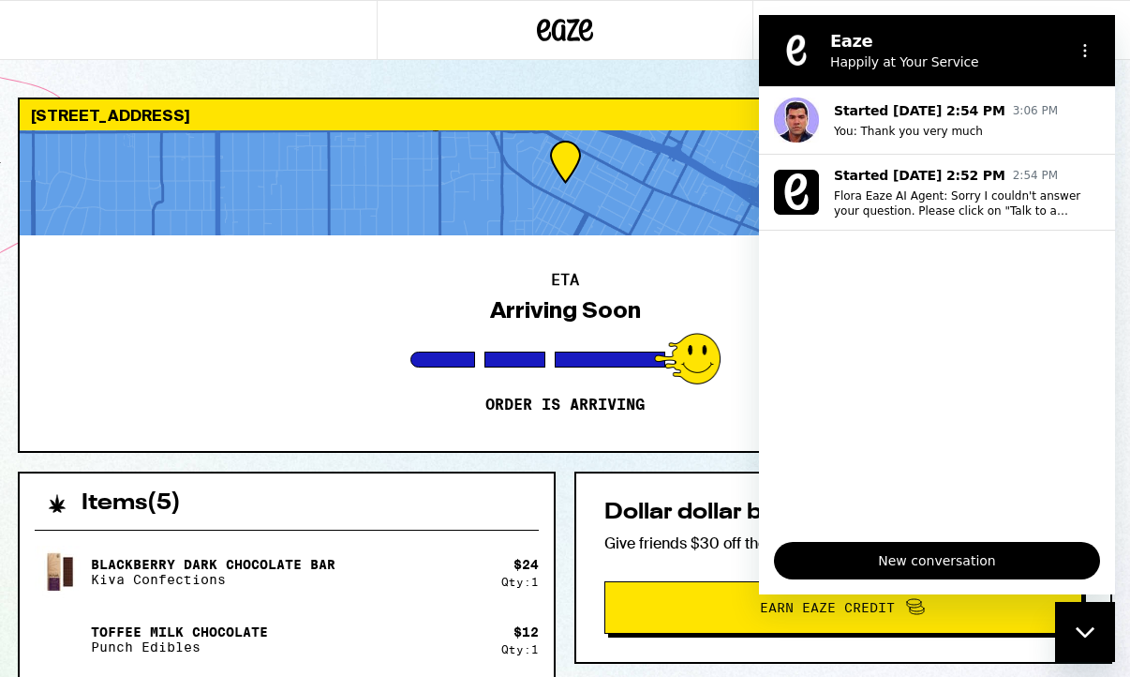
click at [854, 28] on div "Eaze Happily at Your Service" at bounding box center [914, 50] width 289 height 49
click at [1088, 617] on div "Close messaging window" at bounding box center [1085, 632] width 56 height 56
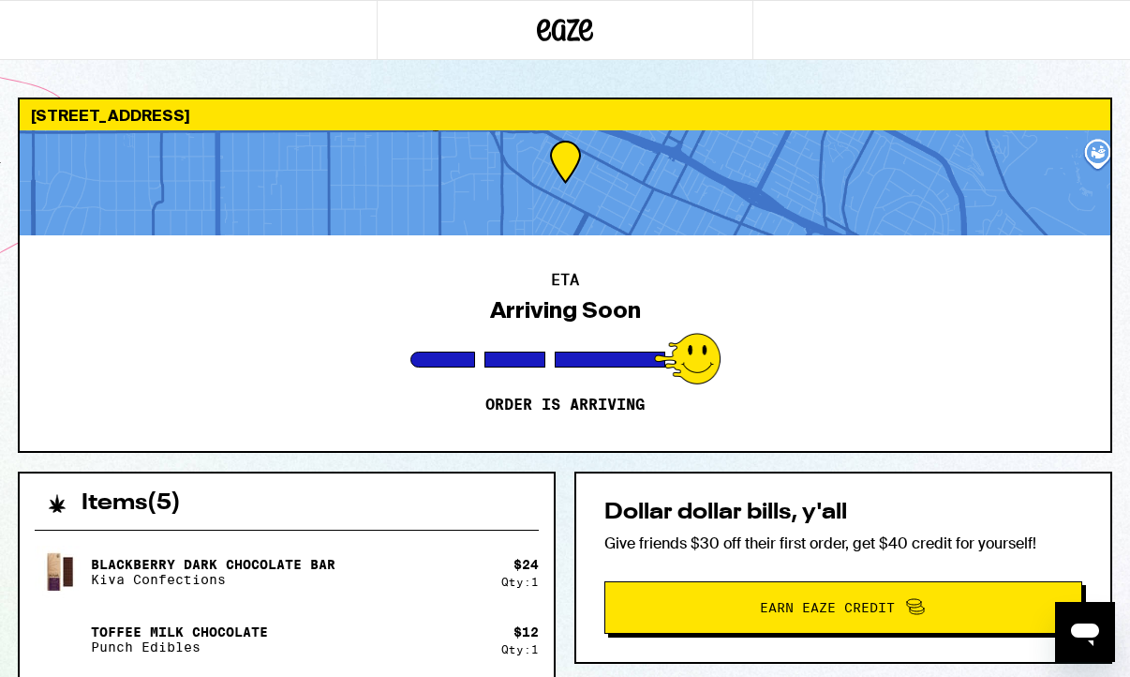
click at [987, 168] on div at bounding box center [565, 182] width 1091 height 105
click at [1098, 152] on div at bounding box center [565, 182] width 1091 height 105
click at [748, 312] on div "ETA Arriving Soon Order is arriving" at bounding box center [565, 343] width 1091 height 216
click at [739, 208] on div at bounding box center [565, 182] width 1091 height 105
click at [560, 158] on div at bounding box center [565, 182] width 1091 height 105
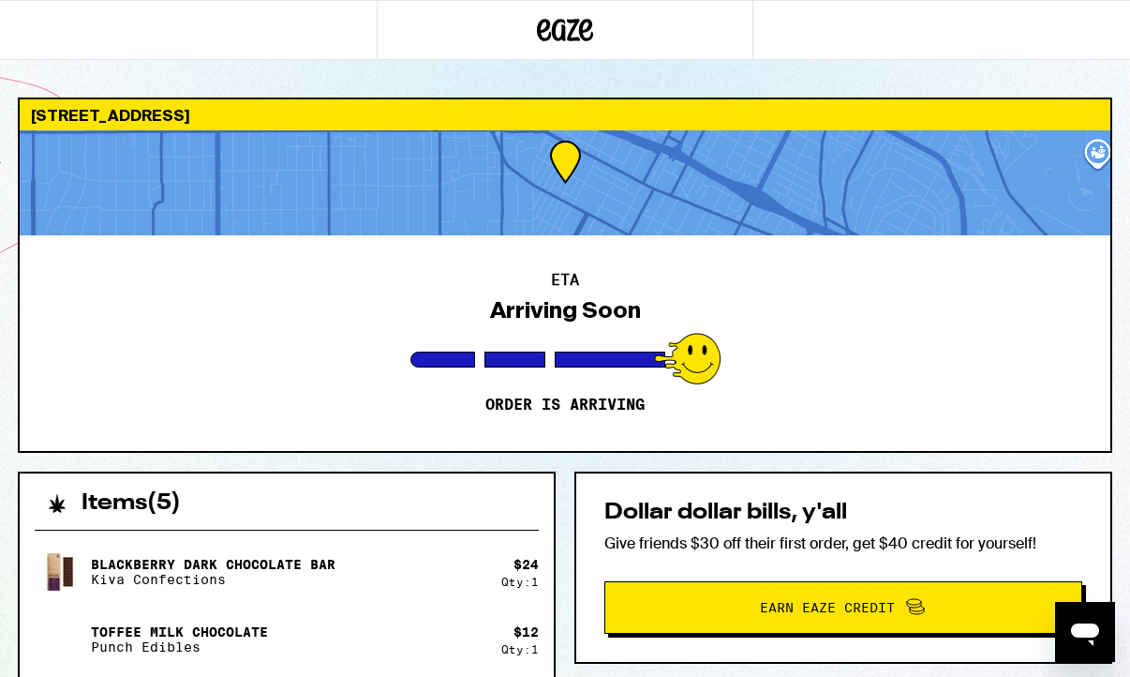
click at [560, 158] on div at bounding box center [565, 182] width 1091 height 105
click at [1084, 156] on div at bounding box center [565, 182] width 1091 height 105
click at [1083, 155] on div at bounding box center [565, 182] width 1091 height 105
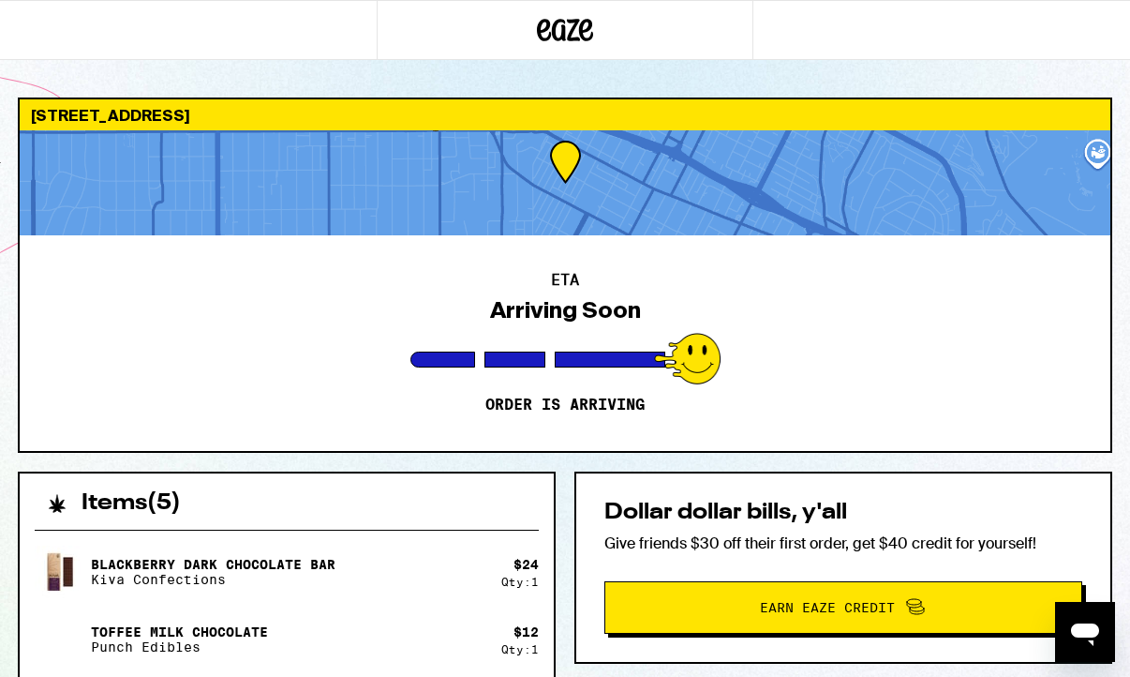
click at [384, 59] on div at bounding box center [565, 30] width 377 height 60
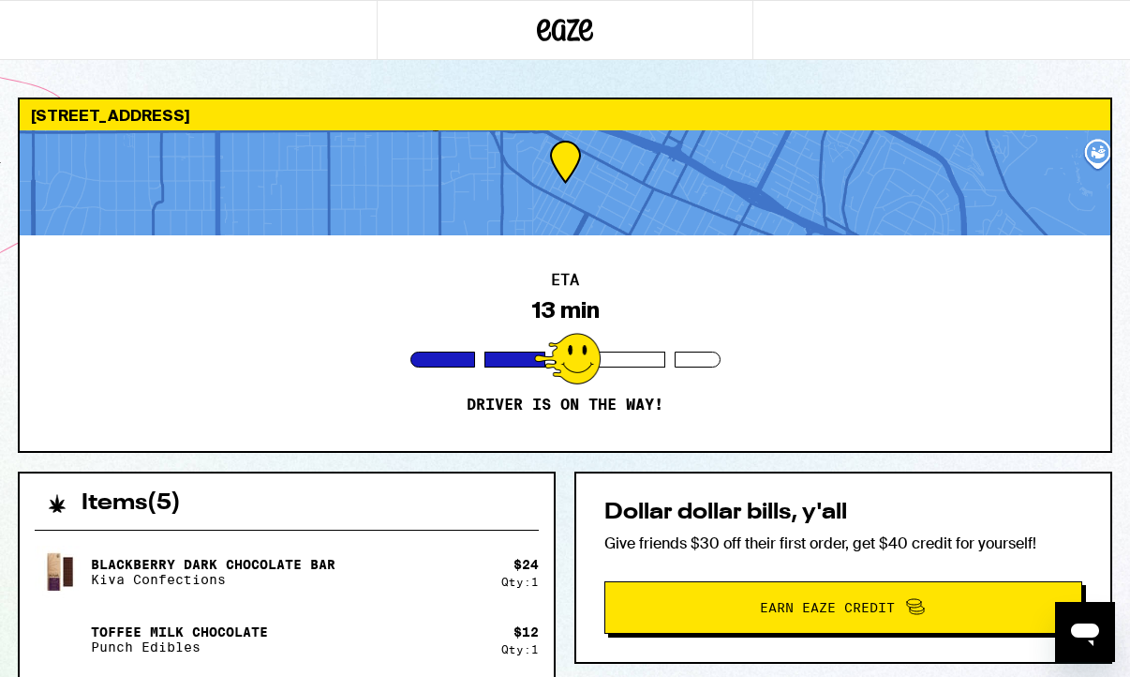
click at [1088, 169] on div at bounding box center [565, 182] width 1091 height 105
click at [1092, 160] on div at bounding box center [565, 182] width 1091 height 105
